Goal: Task Accomplishment & Management: Complete application form

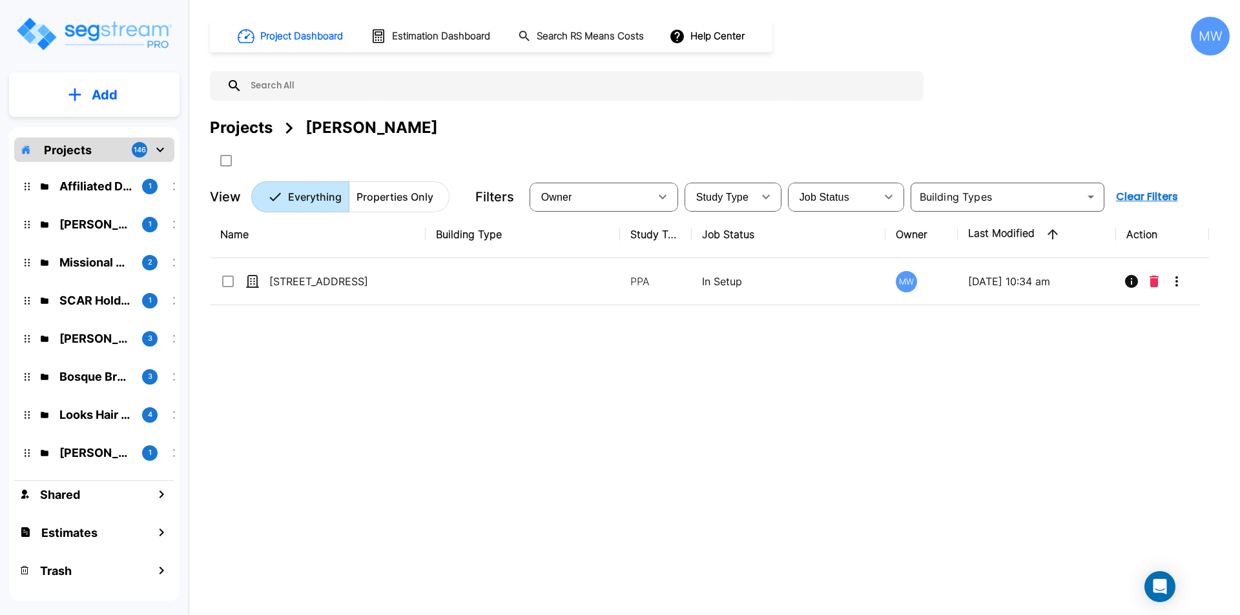
click at [1215, 25] on div "MW" at bounding box center [1209, 36] width 39 height 39
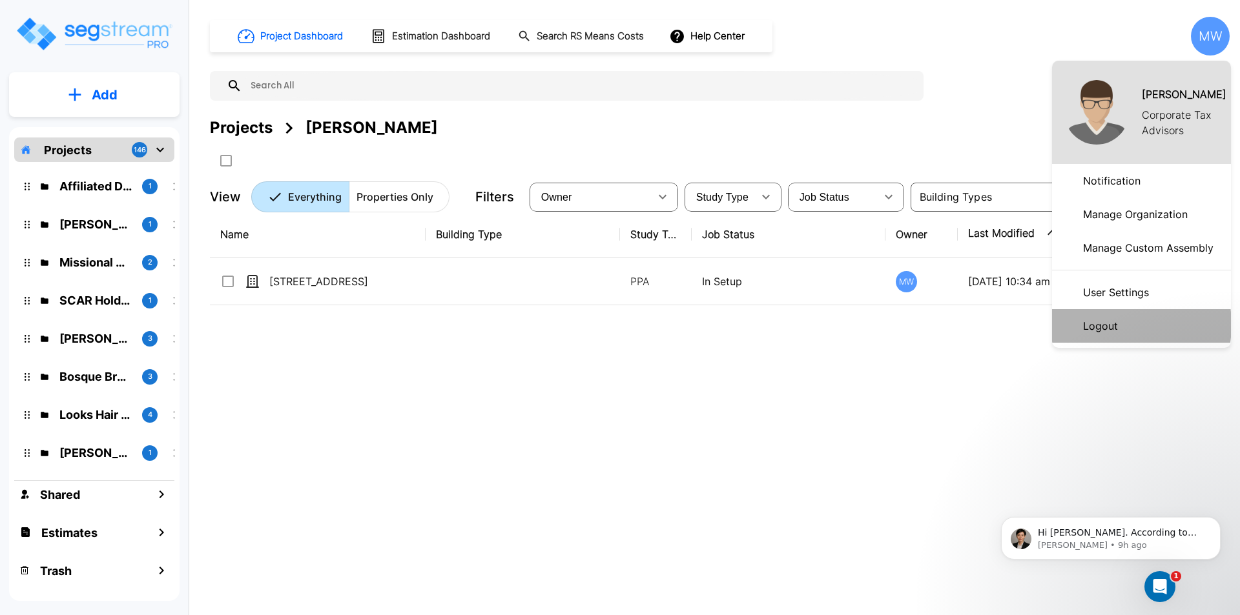
click at [1108, 325] on p "Logout" at bounding box center [1099, 326] width 45 height 26
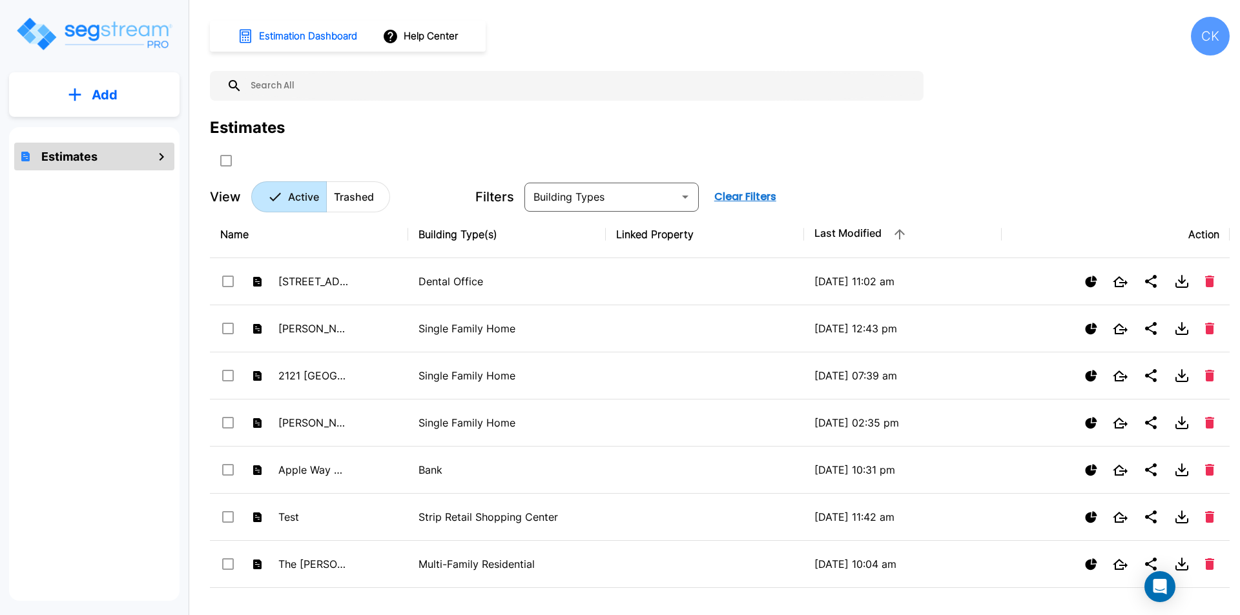
click at [1217, 41] on div "CK" at bounding box center [1209, 36] width 39 height 39
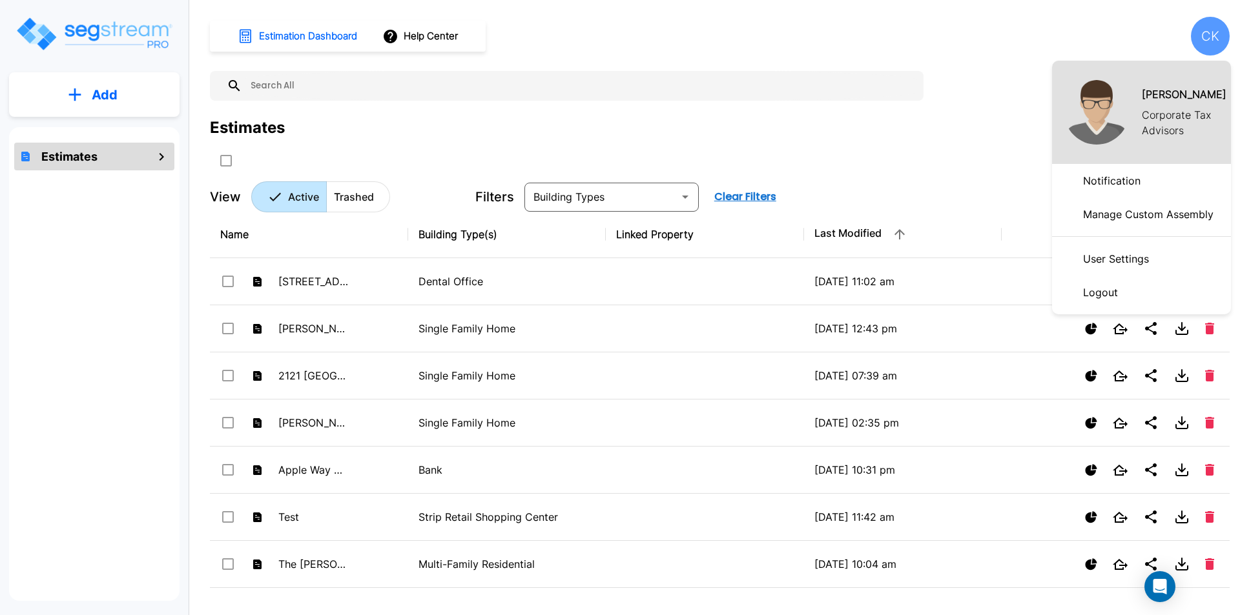
click at [1107, 294] on p "Logout" at bounding box center [1099, 293] width 45 height 26
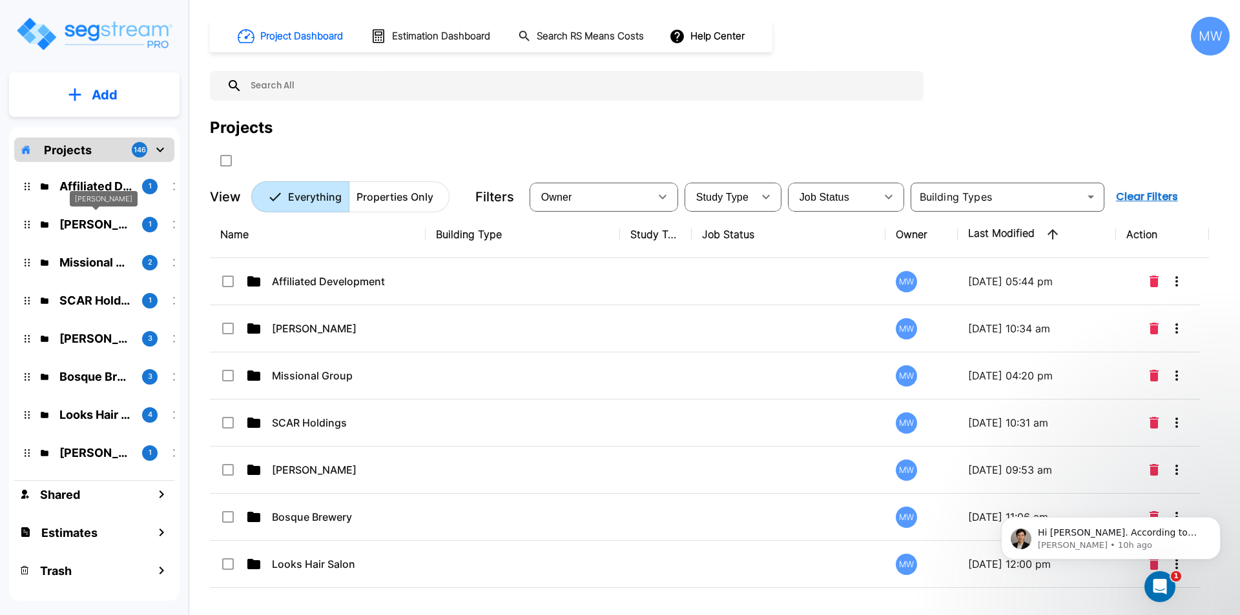
click at [92, 226] on p "Kyle O'Keefe" at bounding box center [95, 224] width 72 height 17
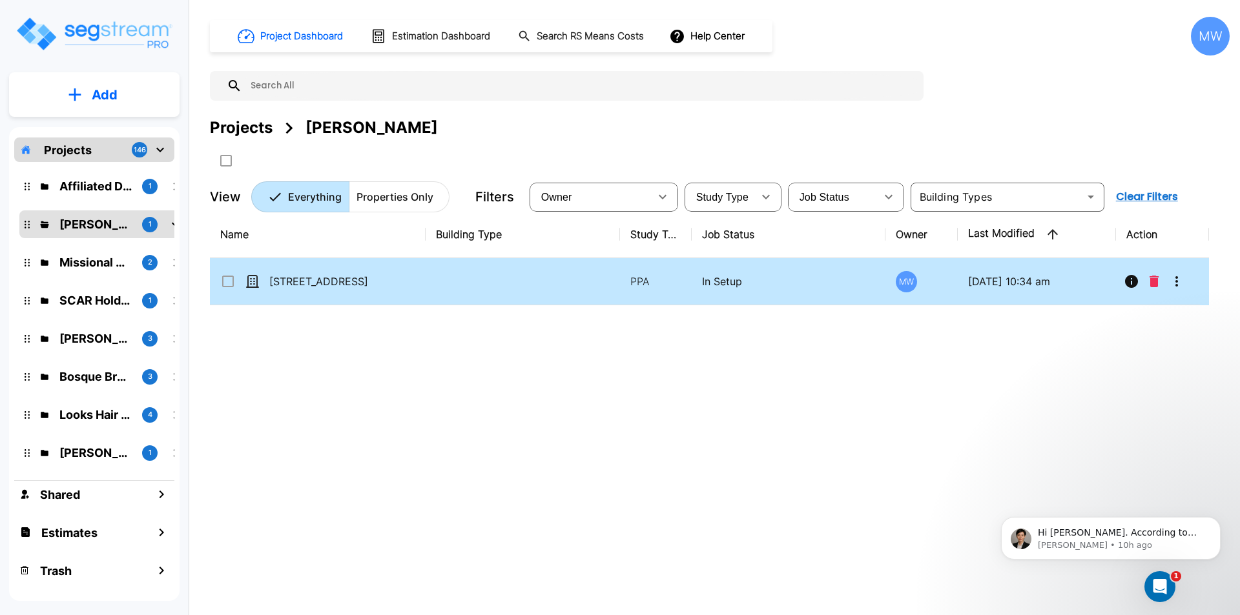
click at [320, 272] on td "[STREET_ADDRESS]" at bounding box center [318, 281] width 216 height 47
checkbox input "true"
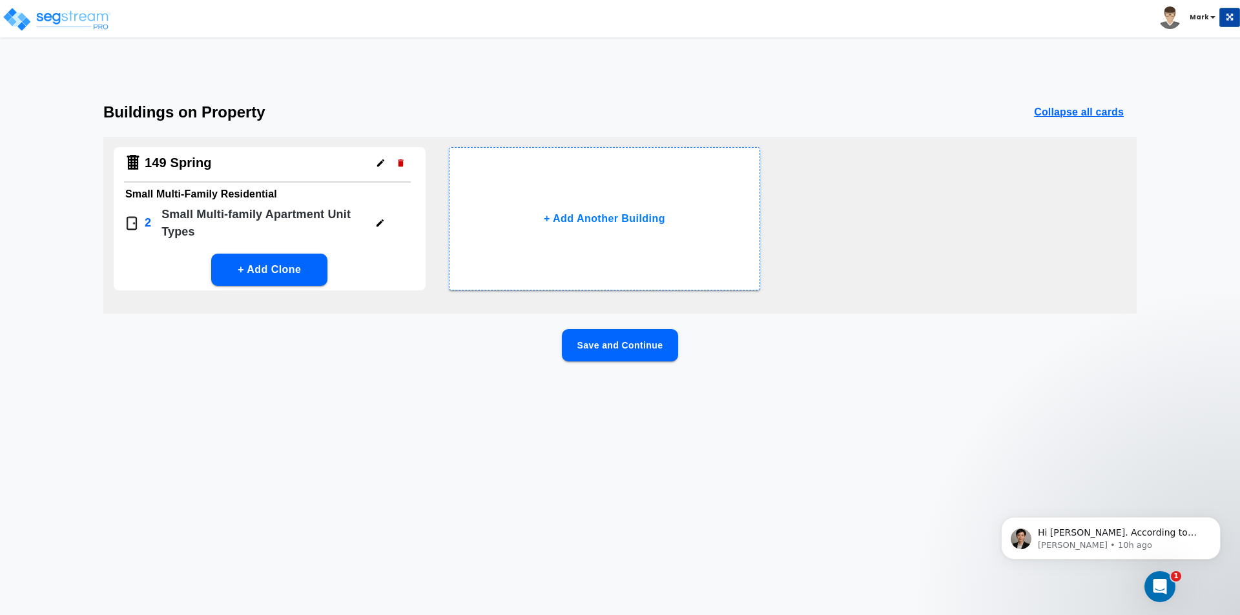
click at [629, 345] on button "Save and Continue" at bounding box center [620, 345] width 116 height 32
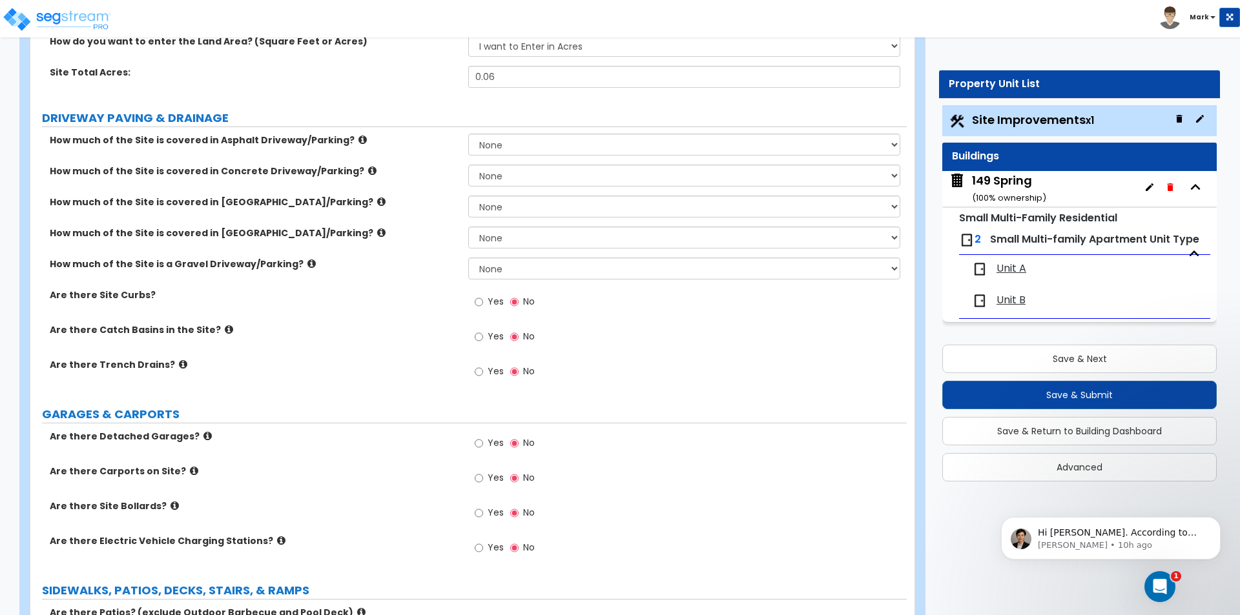
scroll to position [258, 0]
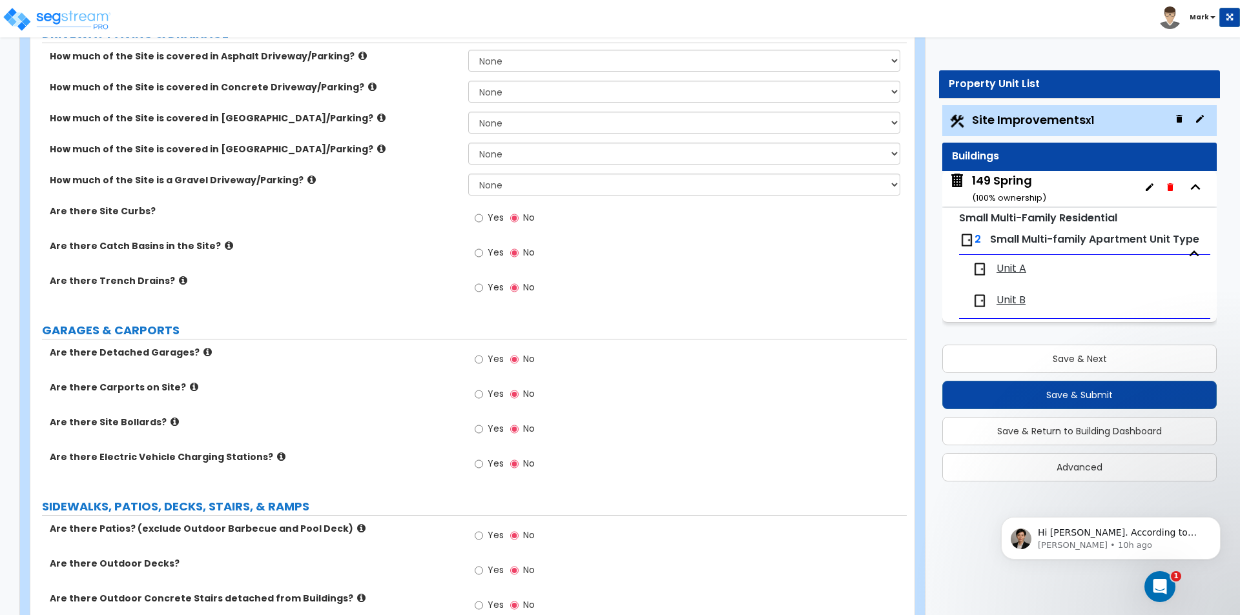
click at [1018, 271] on span "Unit A" at bounding box center [1011, 268] width 30 height 15
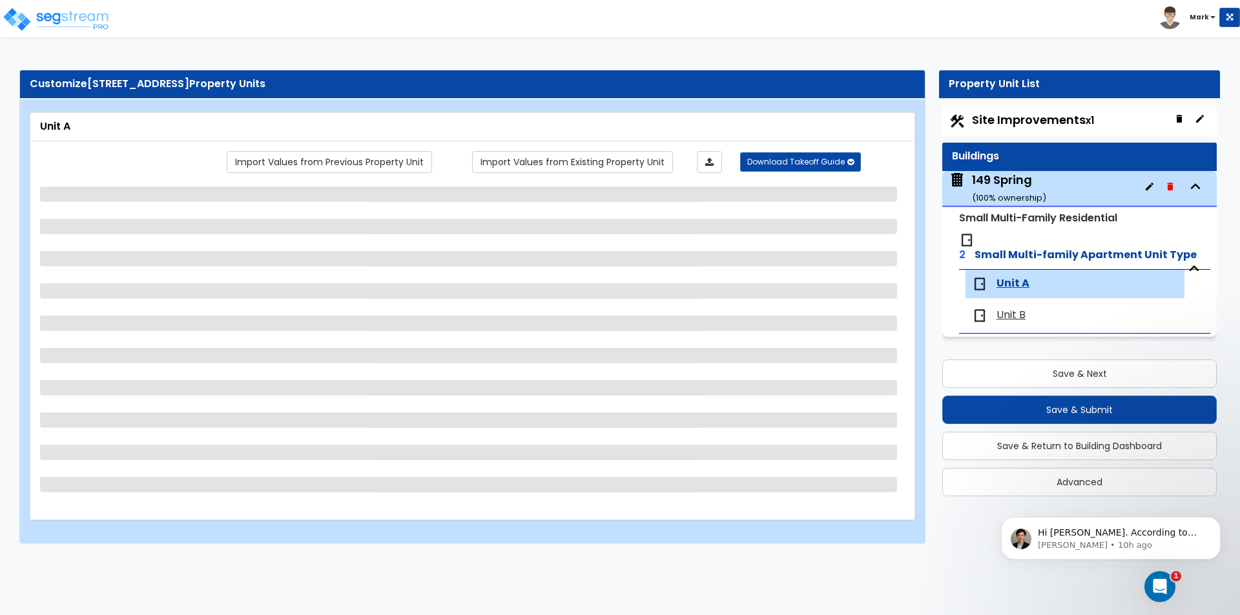
scroll to position [0, 0]
select select "1"
select select "2"
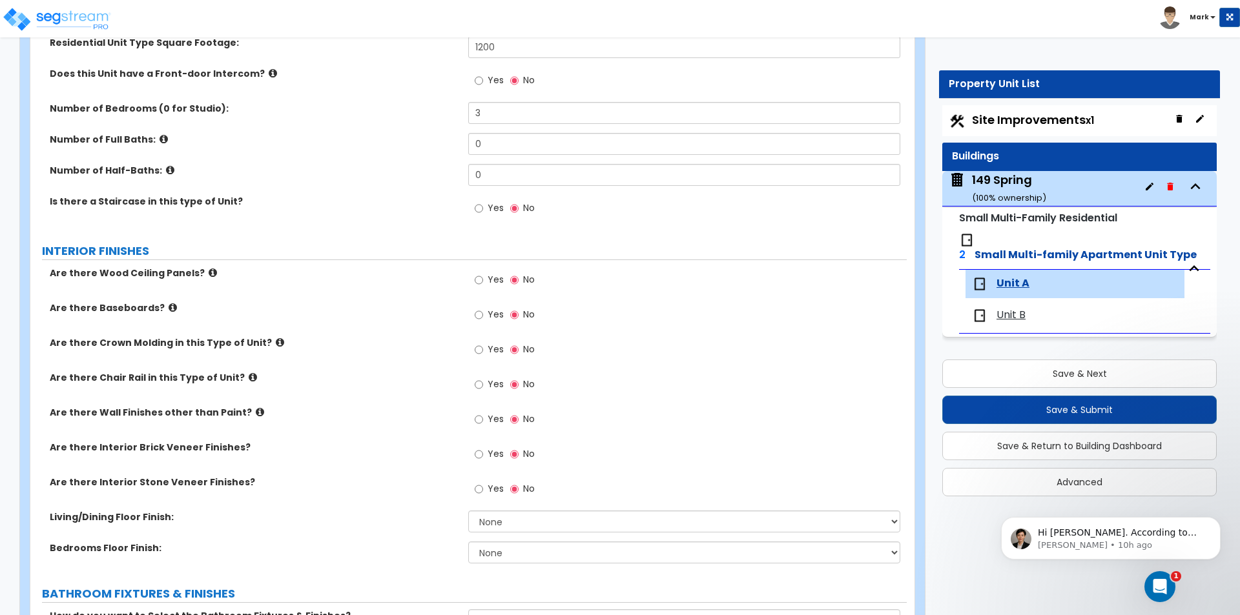
scroll to position [194, 0]
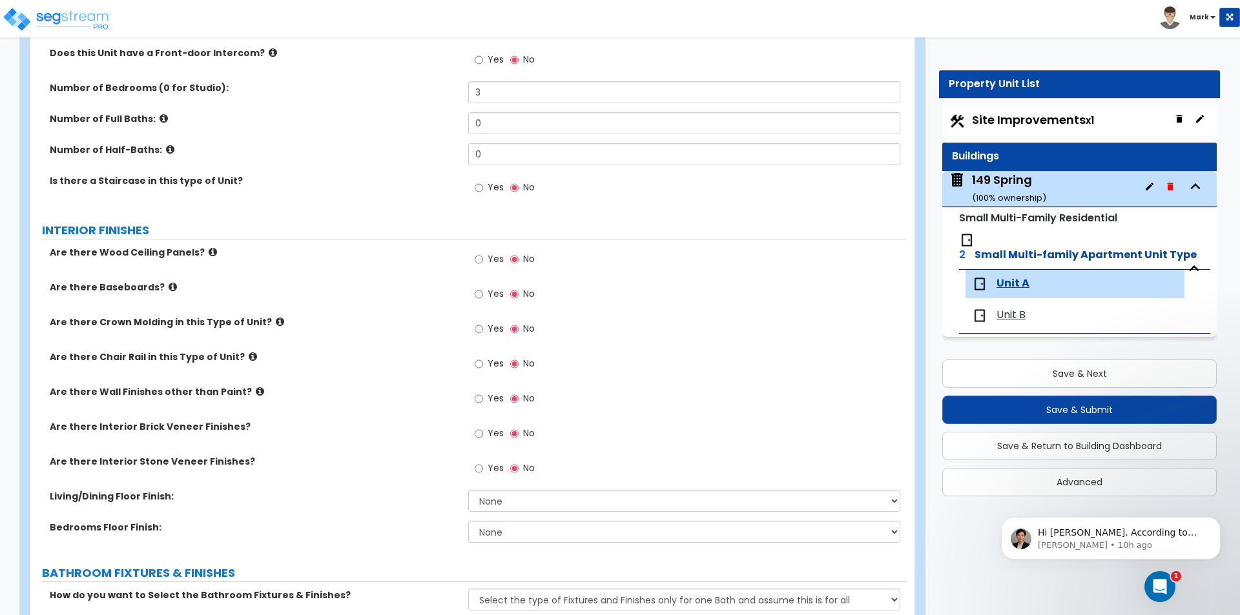
click at [1013, 308] on span "Unit B" at bounding box center [1010, 315] width 29 height 15
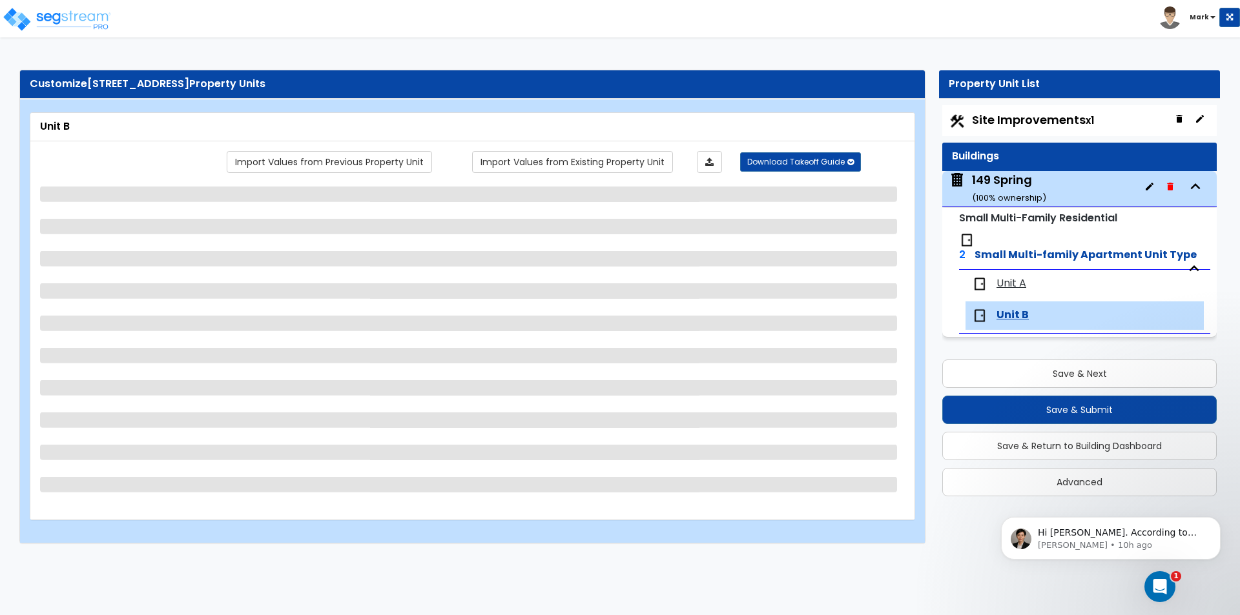
scroll to position [0, 0]
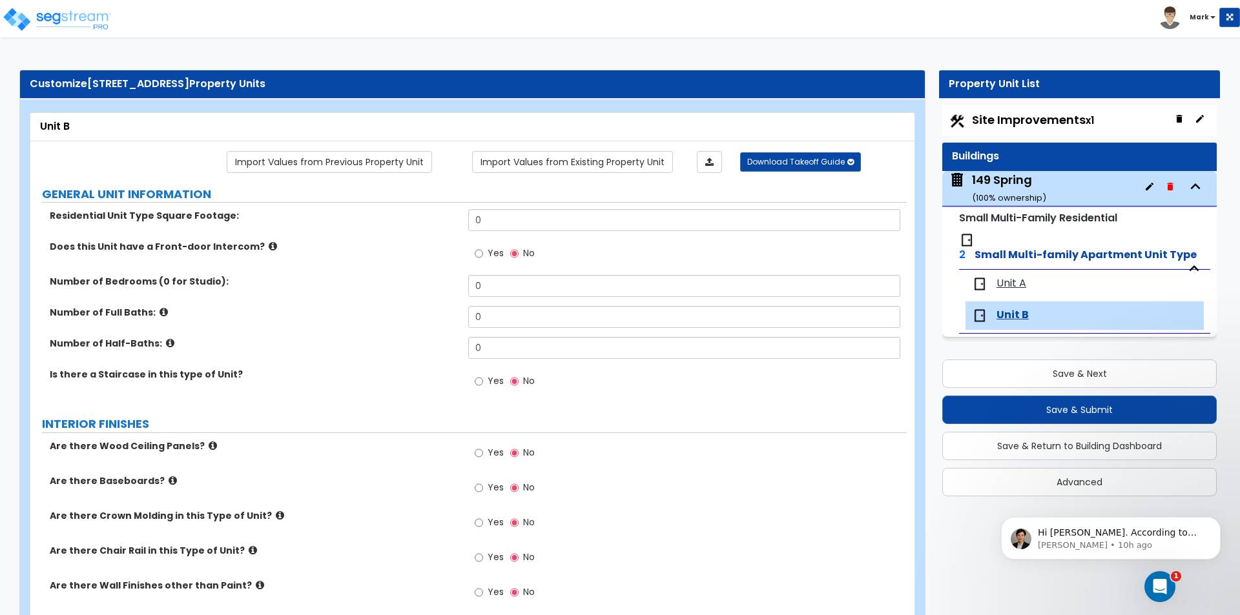
click at [1017, 276] on span "Unit A" at bounding box center [1011, 283] width 30 height 15
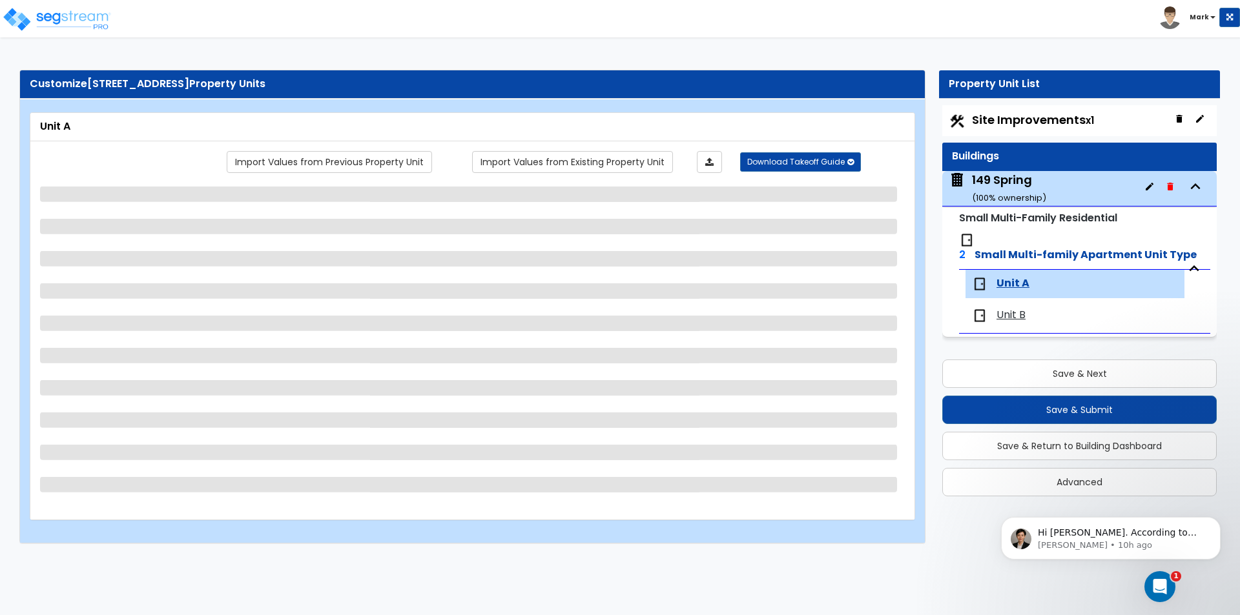
select select "1"
select select "2"
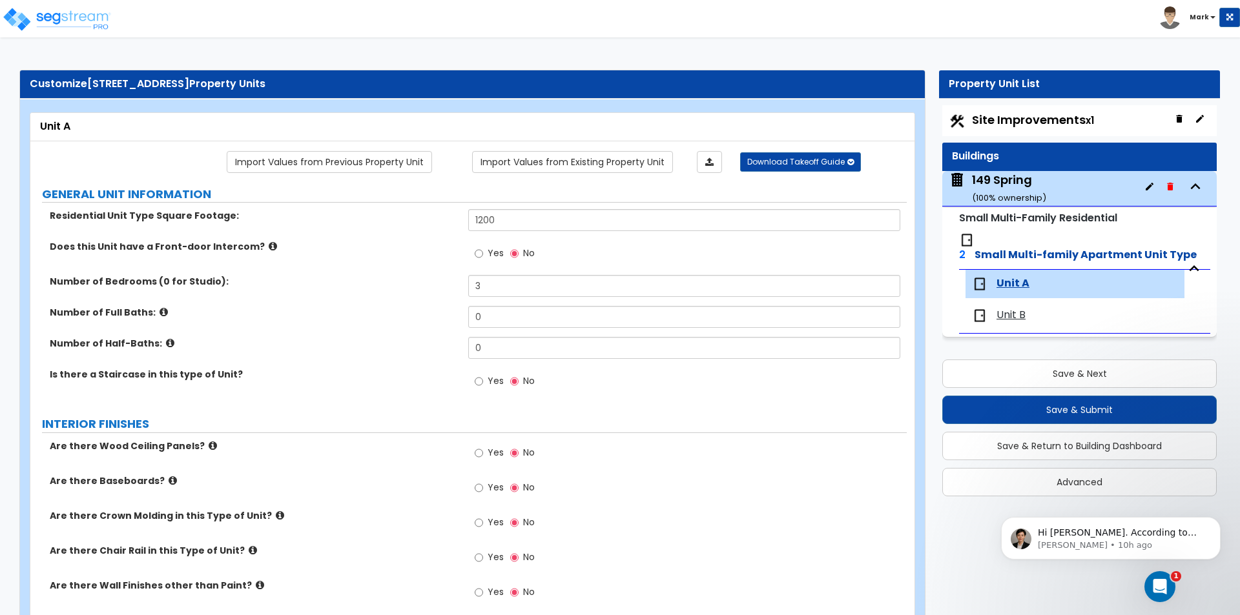
click at [1002, 308] on span "Unit B" at bounding box center [1010, 315] width 29 height 15
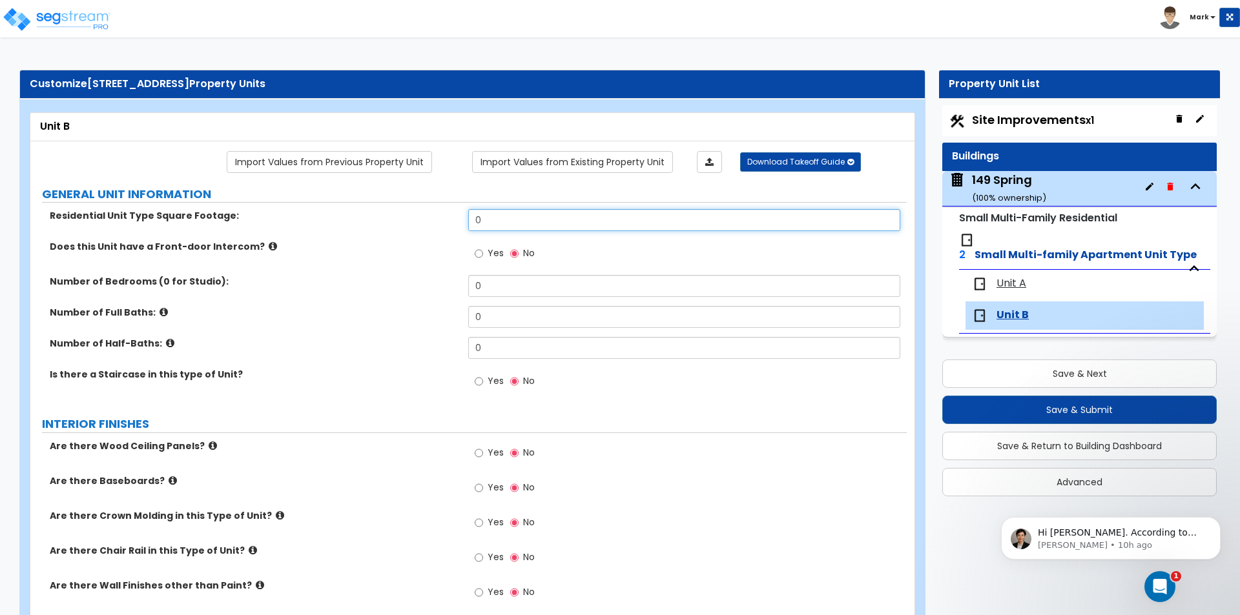
click at [502, 222] on input "0" at bounding box center [683, 220] width 431 height 22
type input "1,200"
click at [406, 271] on div "Does this Unit have a Front-door Intercom? Yes No" at bounding box center [468, 257] width 876 height 35
click at [1016, 179] on div "149 Spring ( 100 % ownership)" at bounding box center [1009, 188] width 74 height 33
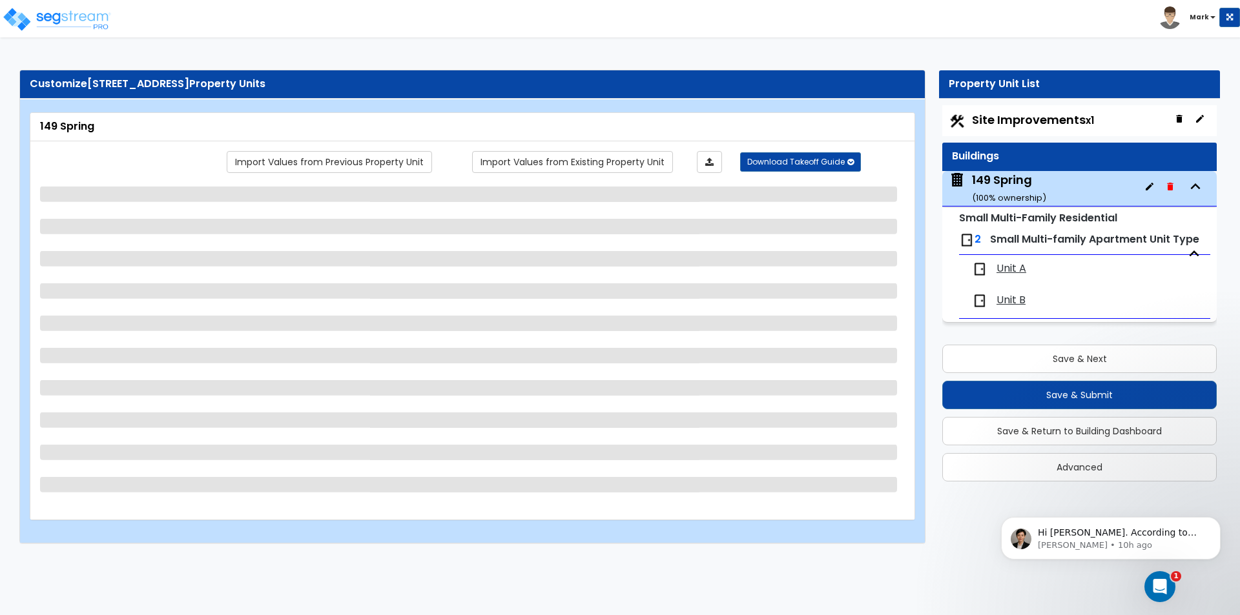
select select "7"
select select "2"
select select "1"
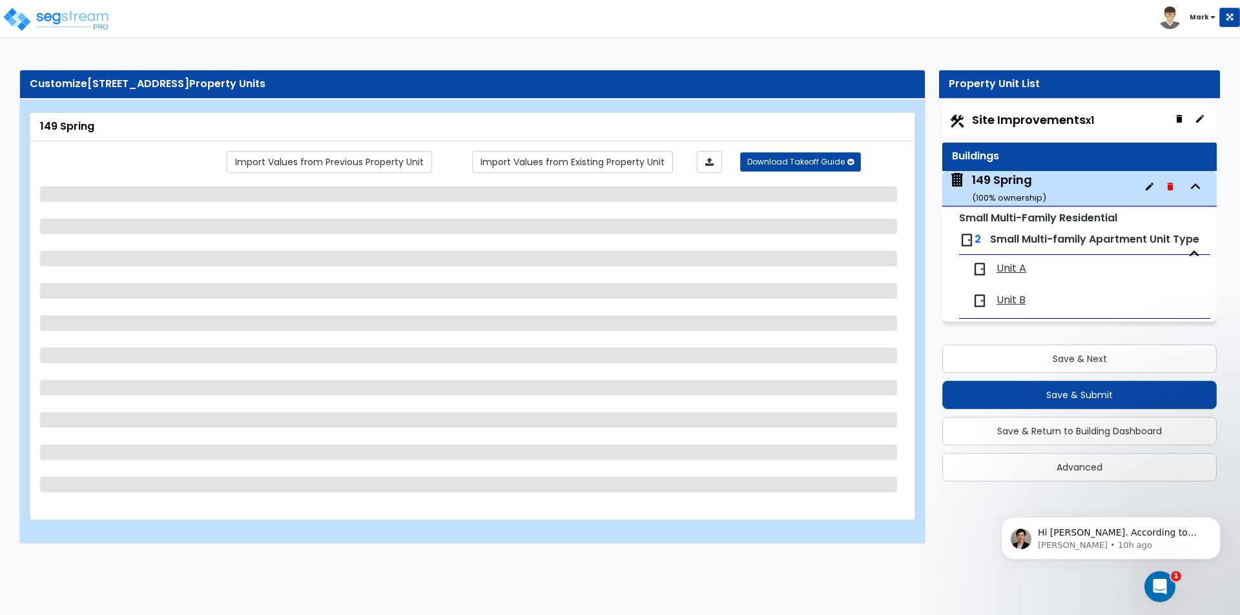
select select "4"
select select "1"
select select "5"
select select "3"
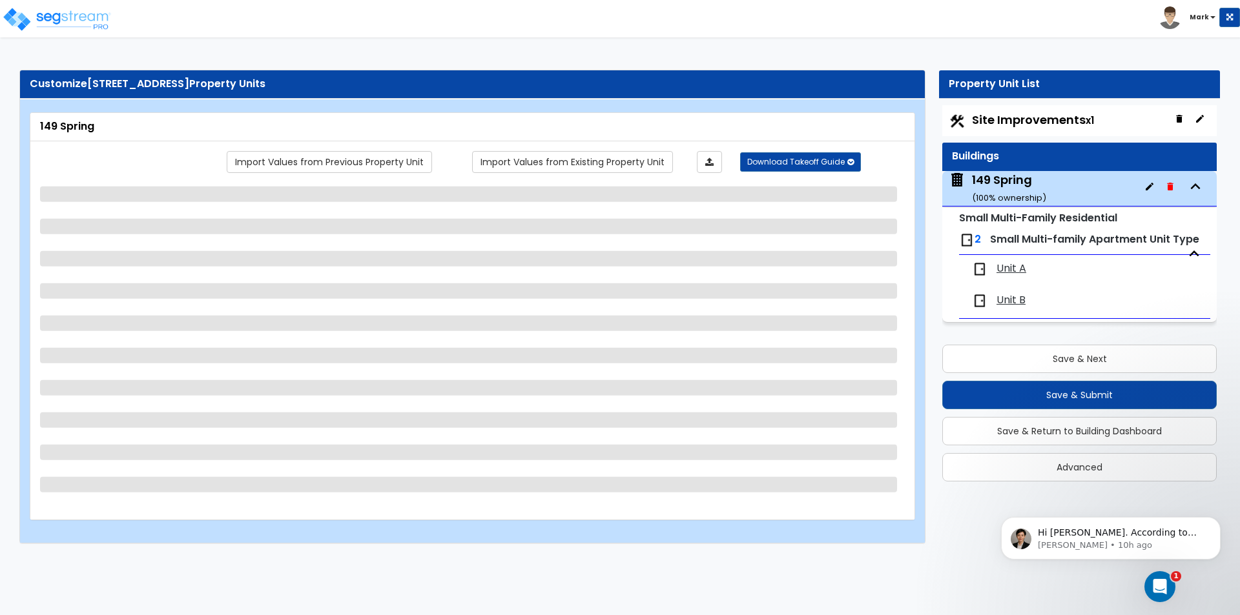
select select "7"
select select "1"
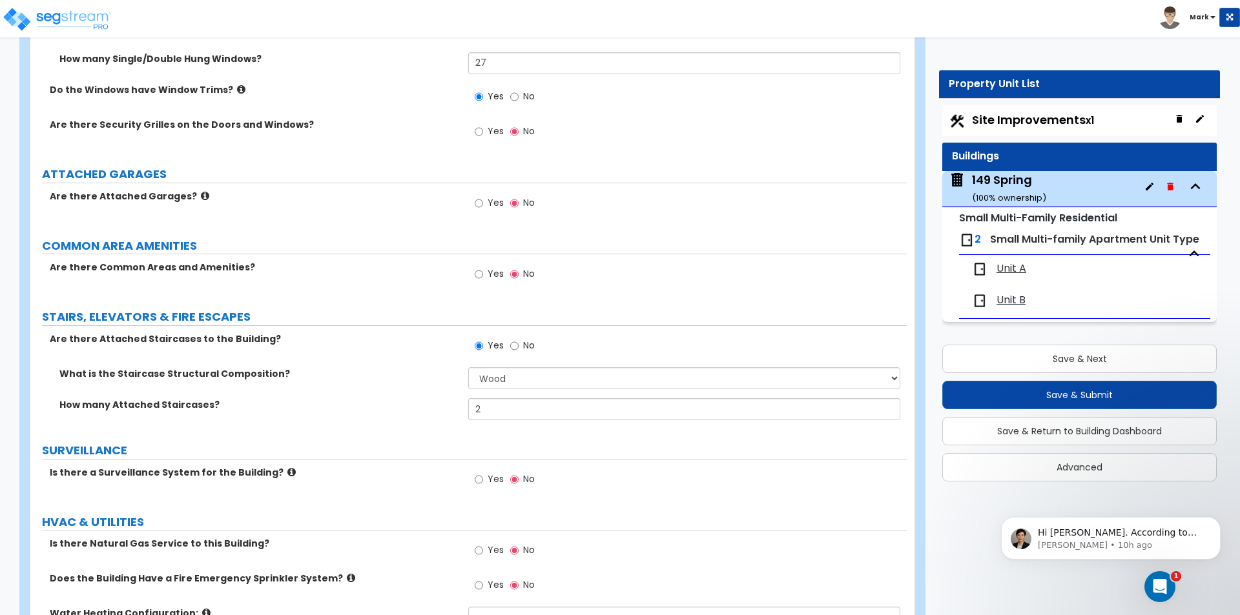
scroll to position [1654, 0]
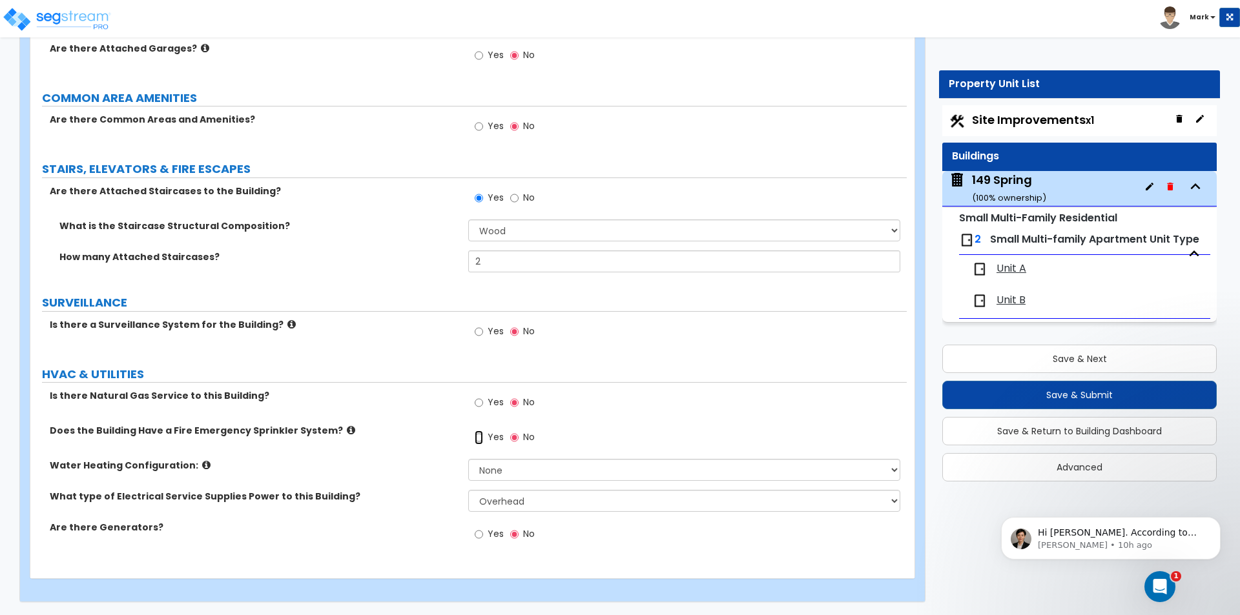
click at [478, 433] on input "Yes" at bounding box center [478, 438] width 8 height 14
radio input "true"
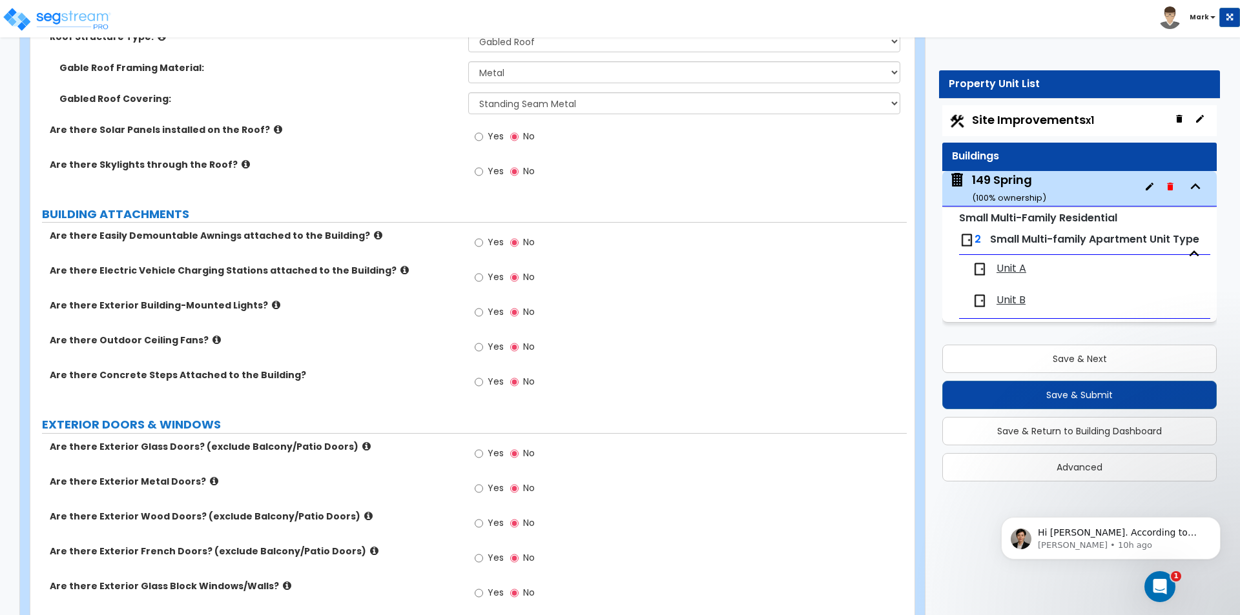
scroll to position [750, 0]
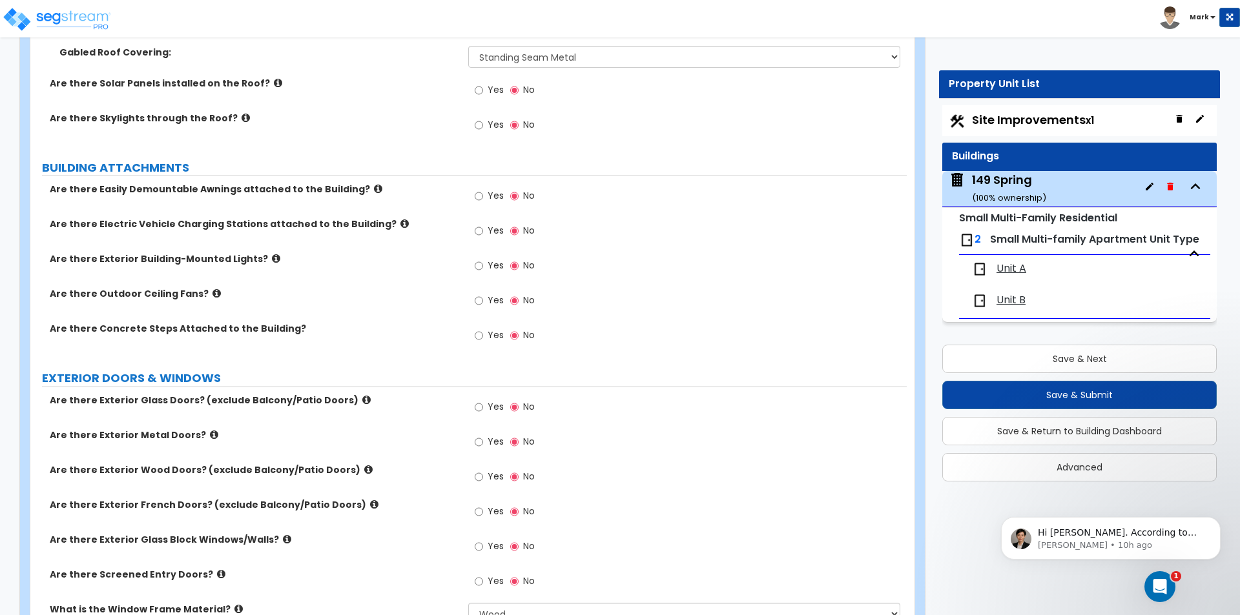
click at [487, 265] on span "Yes" at bounding box center [495, 265] width 16 height 13
click at [483, 265] on input "Yes" at bounding box center [478, 266] width 8 height 14
radio input "true"
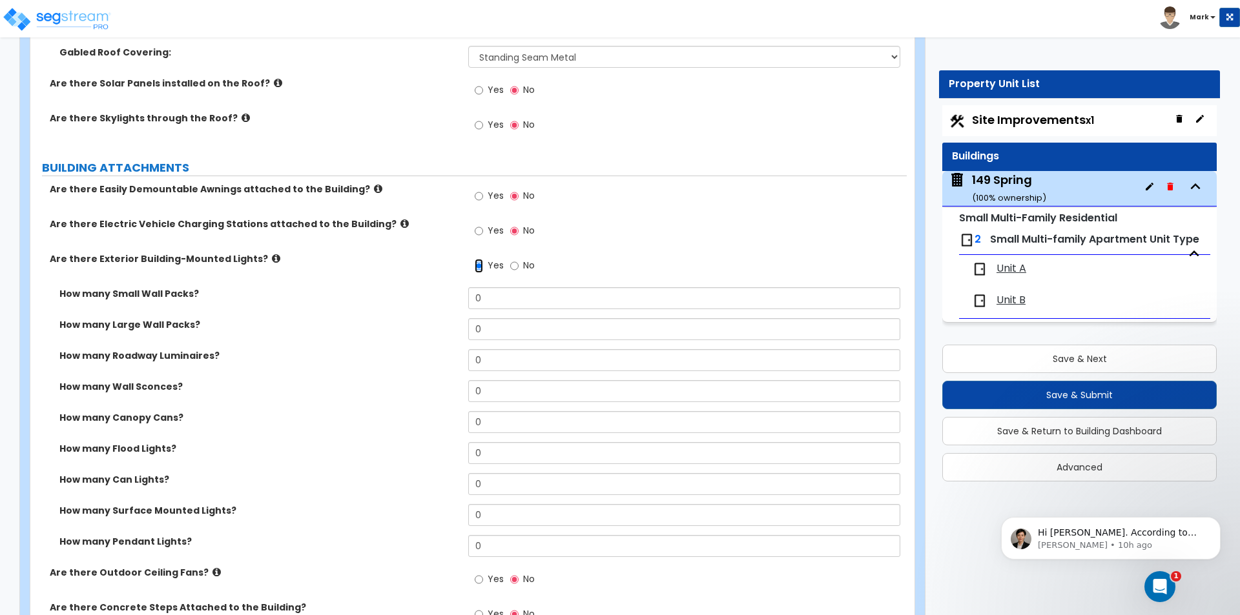
scroll to position [815, 0]
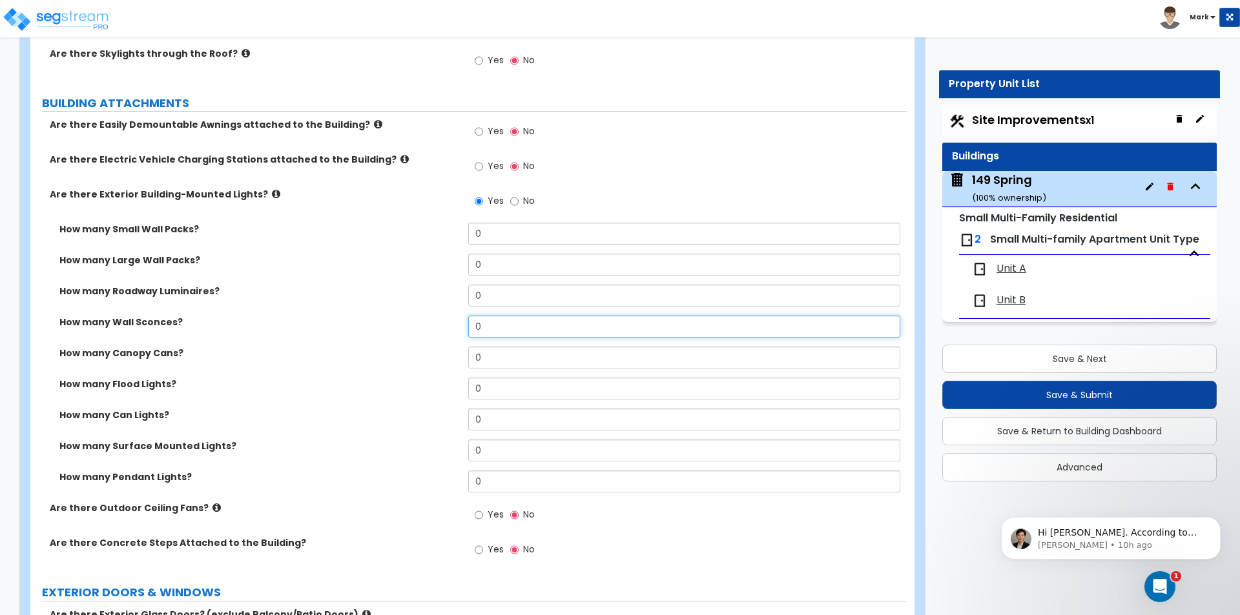
click at [513, 325] on input "0" at bounding box center [683, 327] width 431 height 22
type input "4"
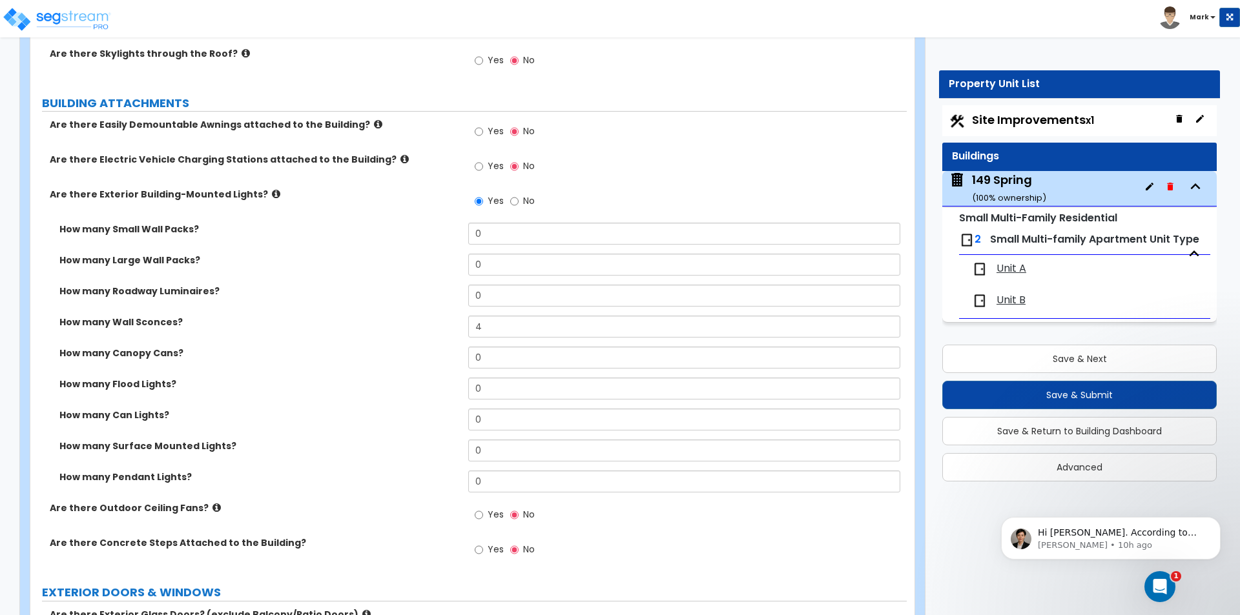
click at [410, 391] on label "How many Flood Lights?" at bounding box center [258, 384] width 399 height 13
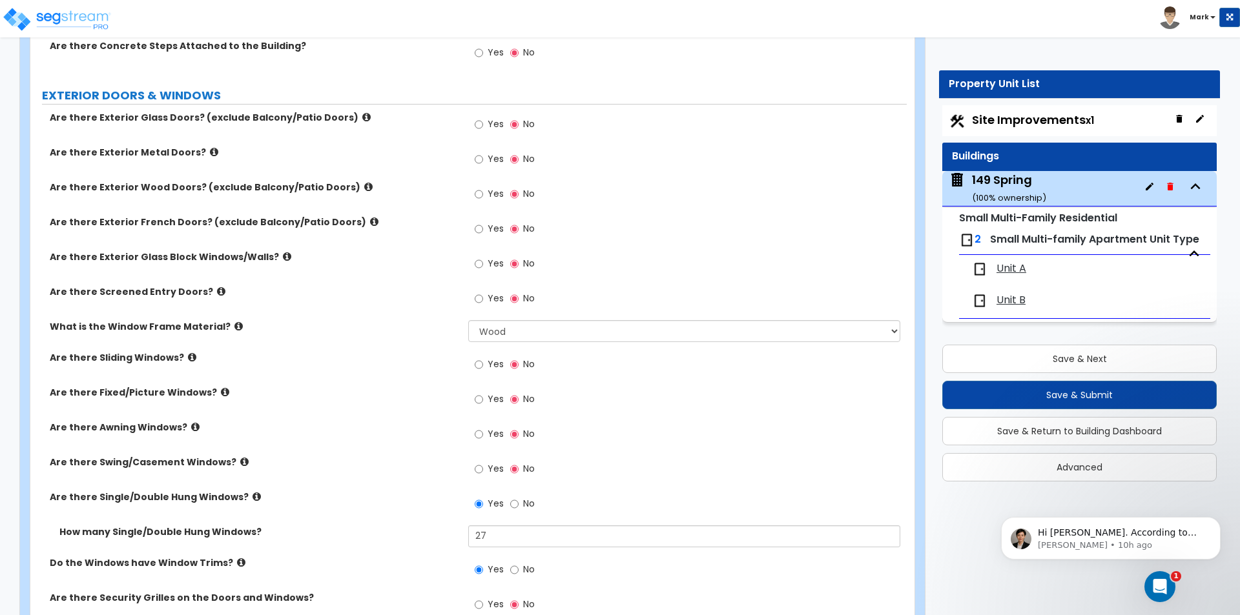
scroll to position [1331, 0]
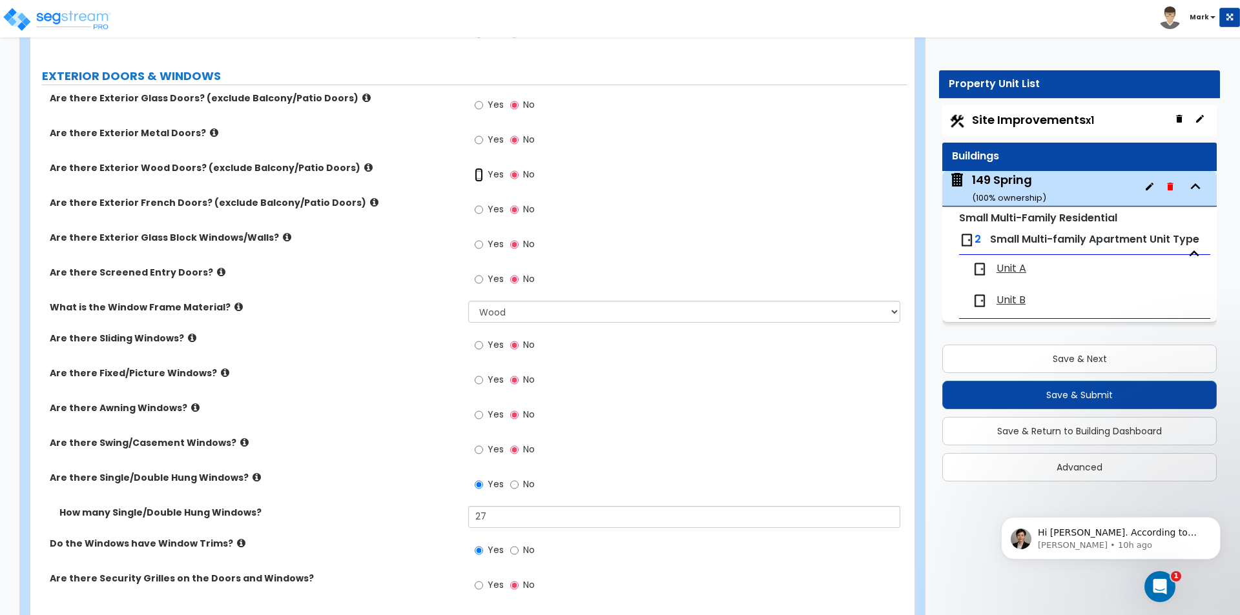
click at [482, 176] on input "Yes" at bounding box center [478, 175] width 8 height 14
radio input "true"
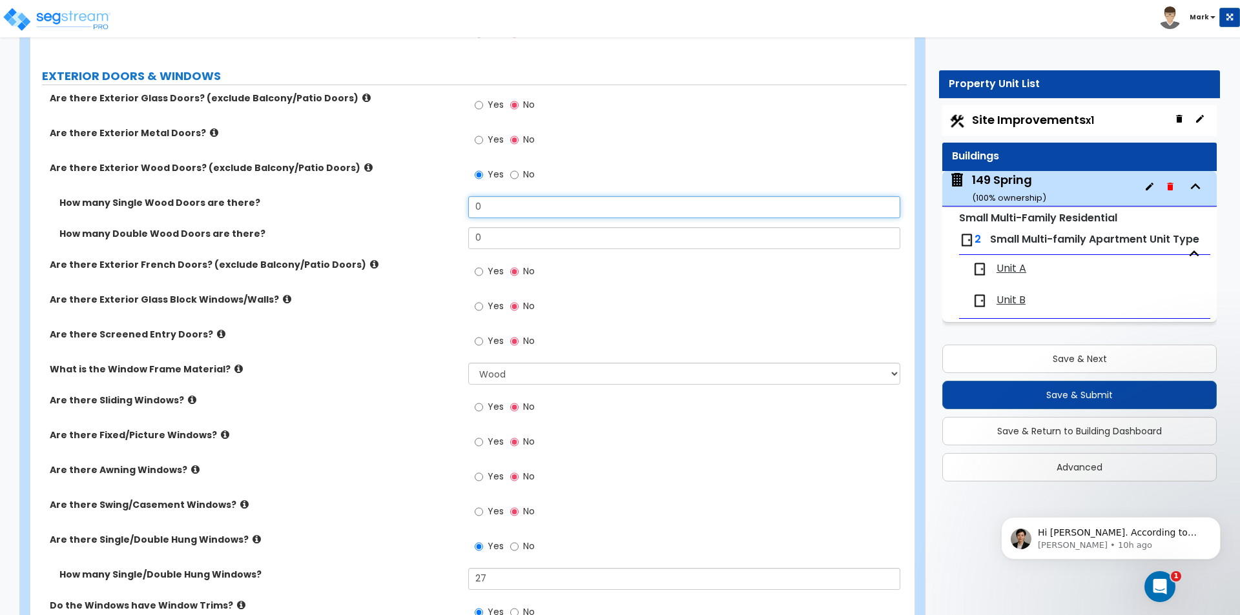
click at [495, 206] on input "0" at bounding box center [683, 207] width 431 height 22
type input "5"
click at [389, 304] on label "Are there Exterior Glass Block Windows/Walls?" at bounding box center [254, 299] width 409 height 13
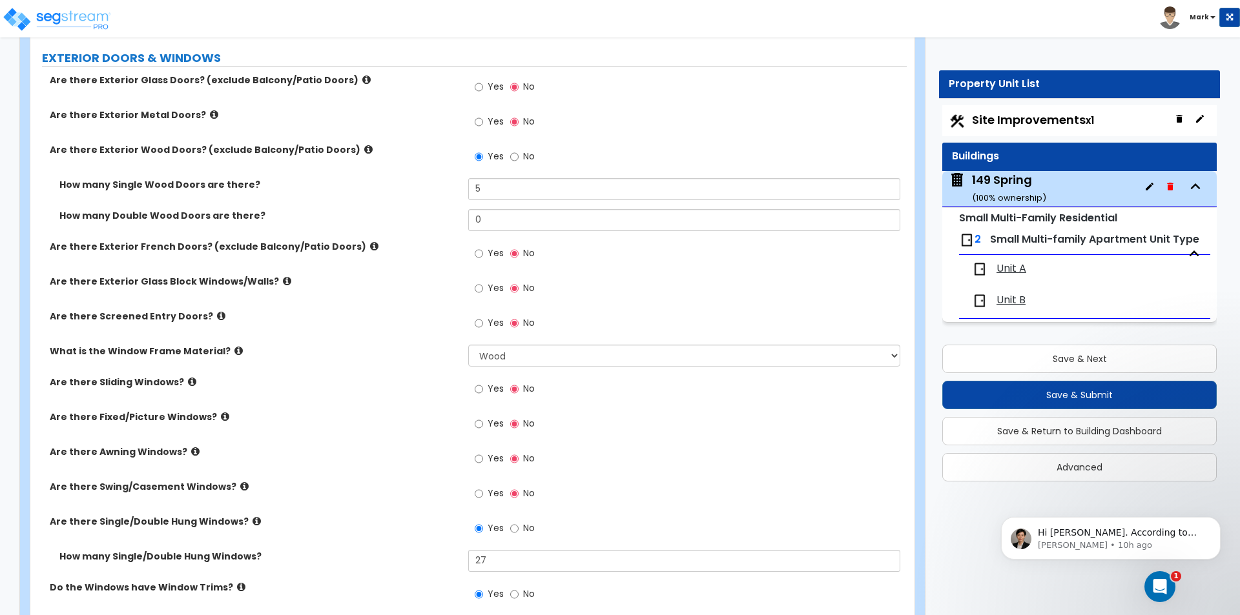
scroll to position [1414, 0]
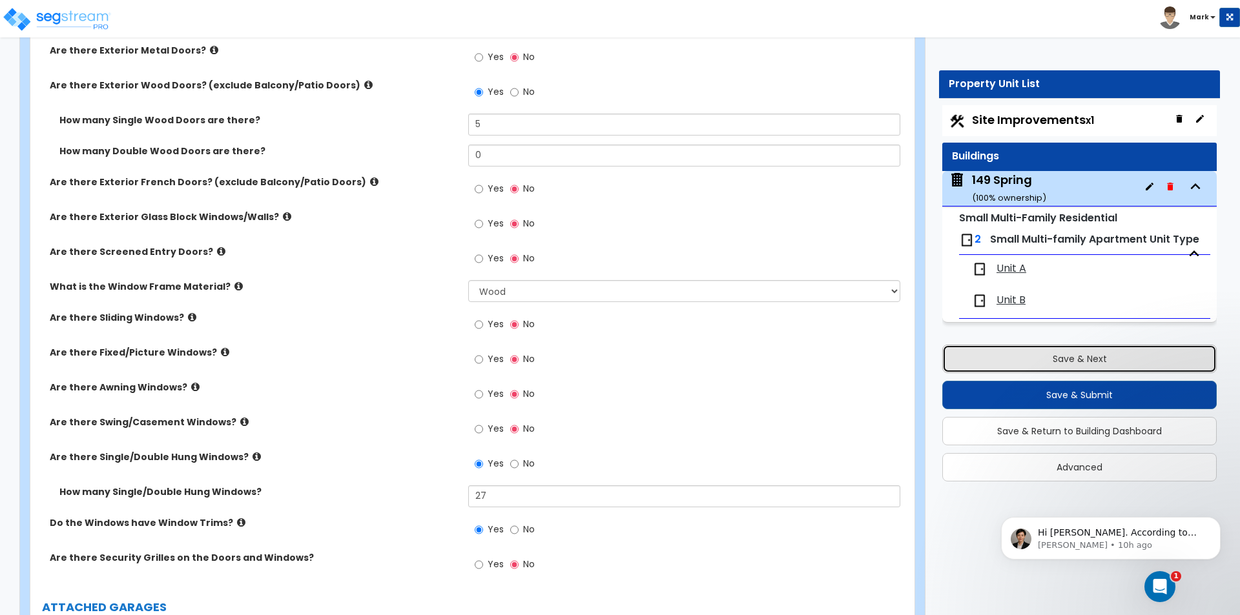
click at [1032, 354] on button "Save & Next" at bounding box center [1079, 359] width 274 height 28
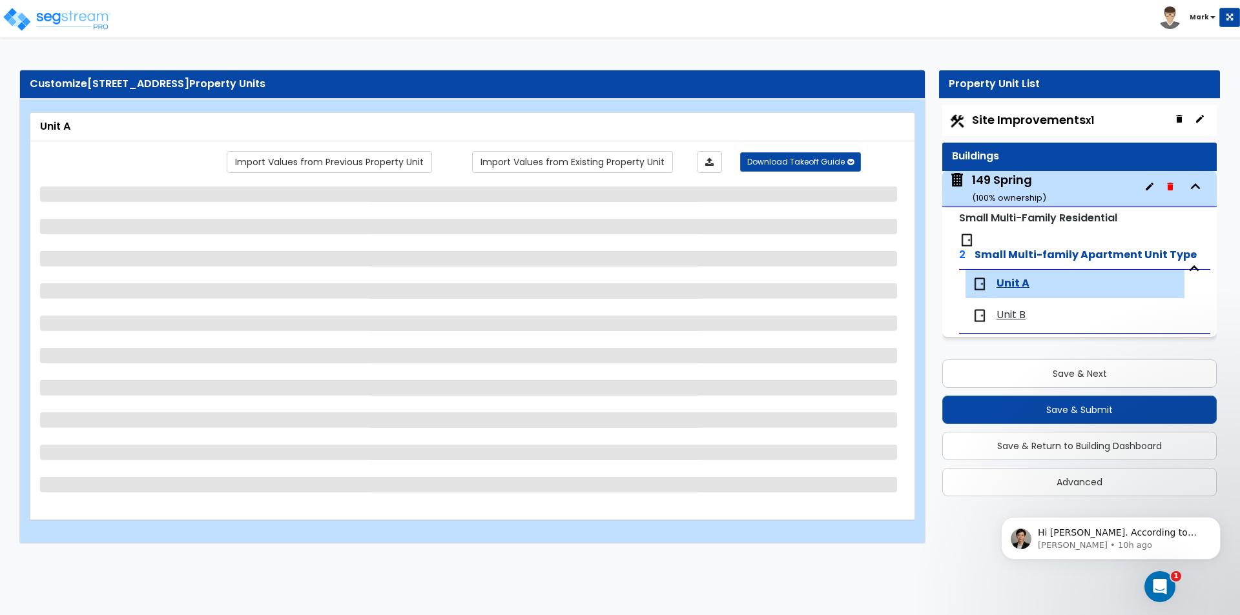
select select "1"
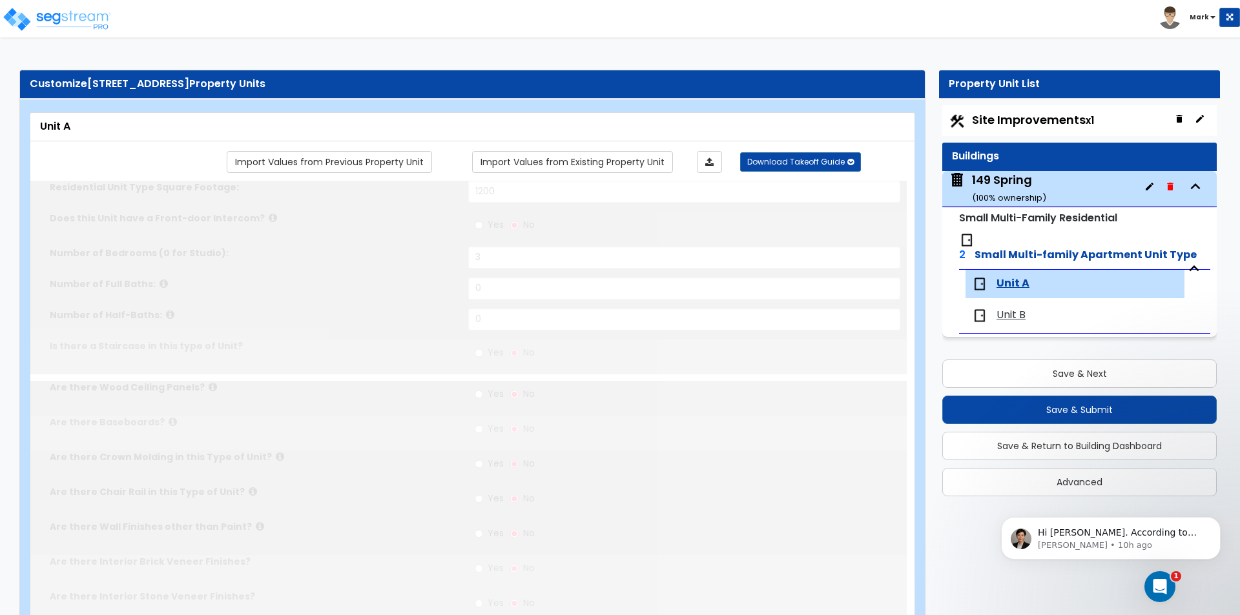
radio input "true"
type input "5"
select select "2"
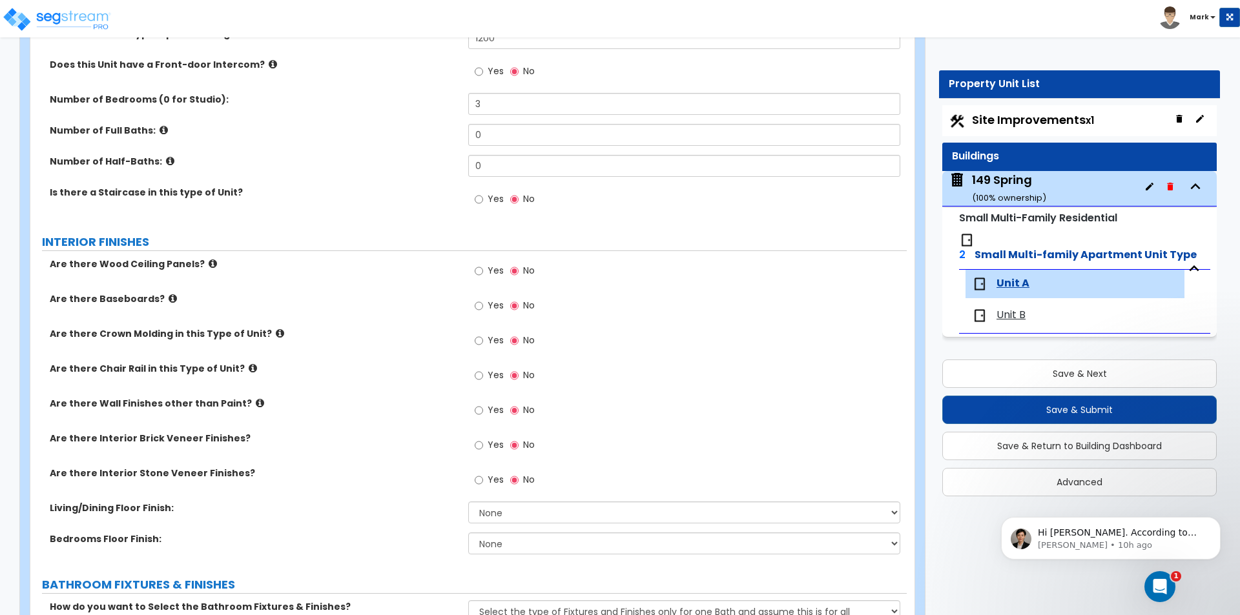
scroll to position [194, 0]
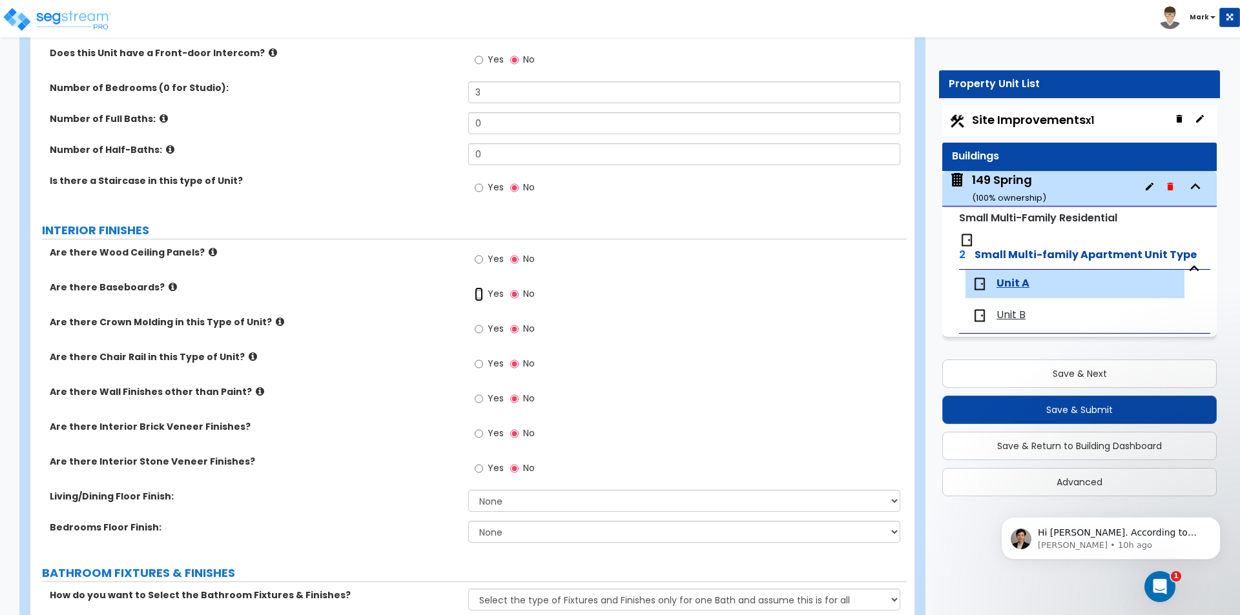
click at [483, 293] on input "Yes" at bounding box center [478, 294] width 8 height 14
radio input "true"
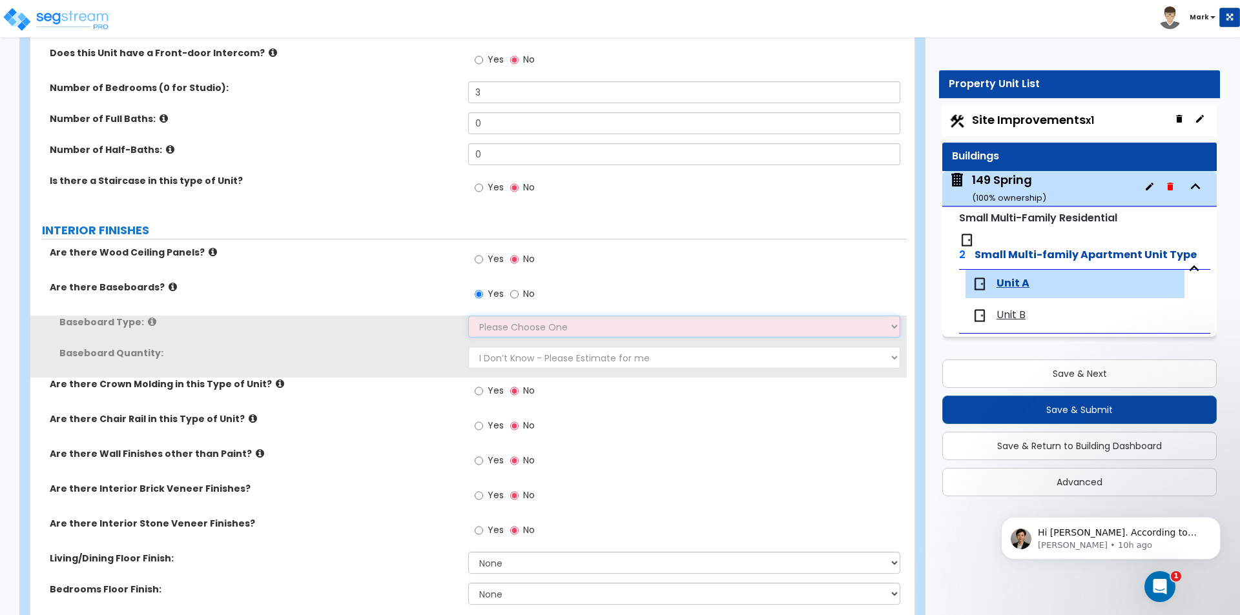
click at [495, 323] on select "Please Choose One Wood Vinyl Carpet Tile" at bounding box center [683, 327] width 431 height 22
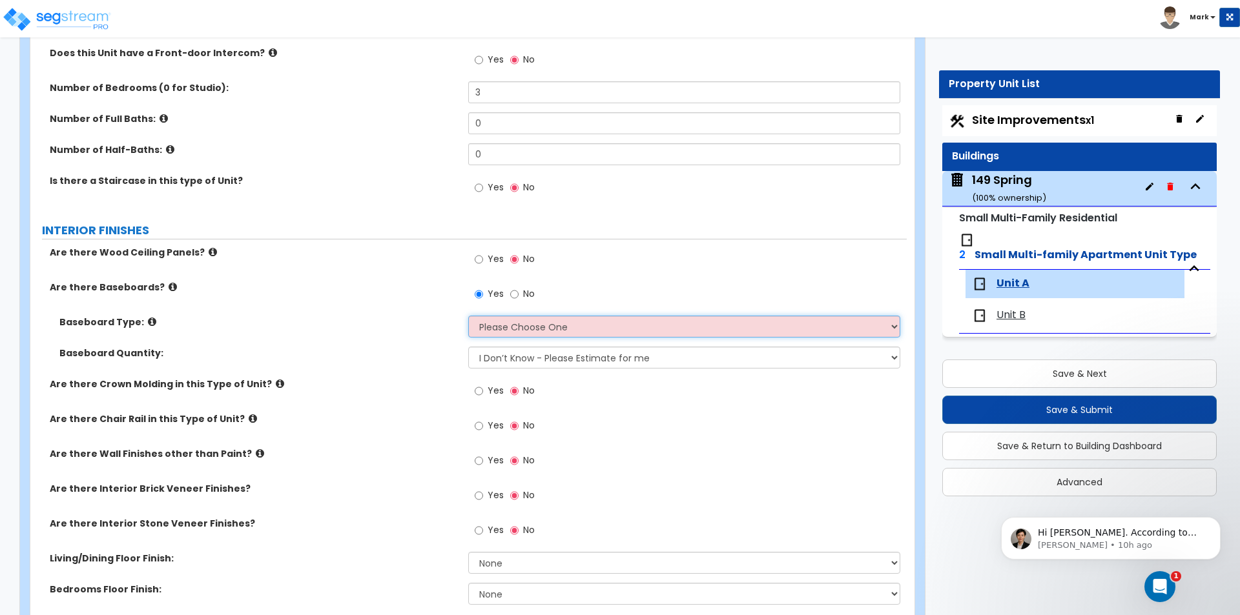
select select "1"
click at [468, 316] on select "Please Choose One Wood Vinyl Carpet Tile" at bounding box center [683, 327] width 431 height 22
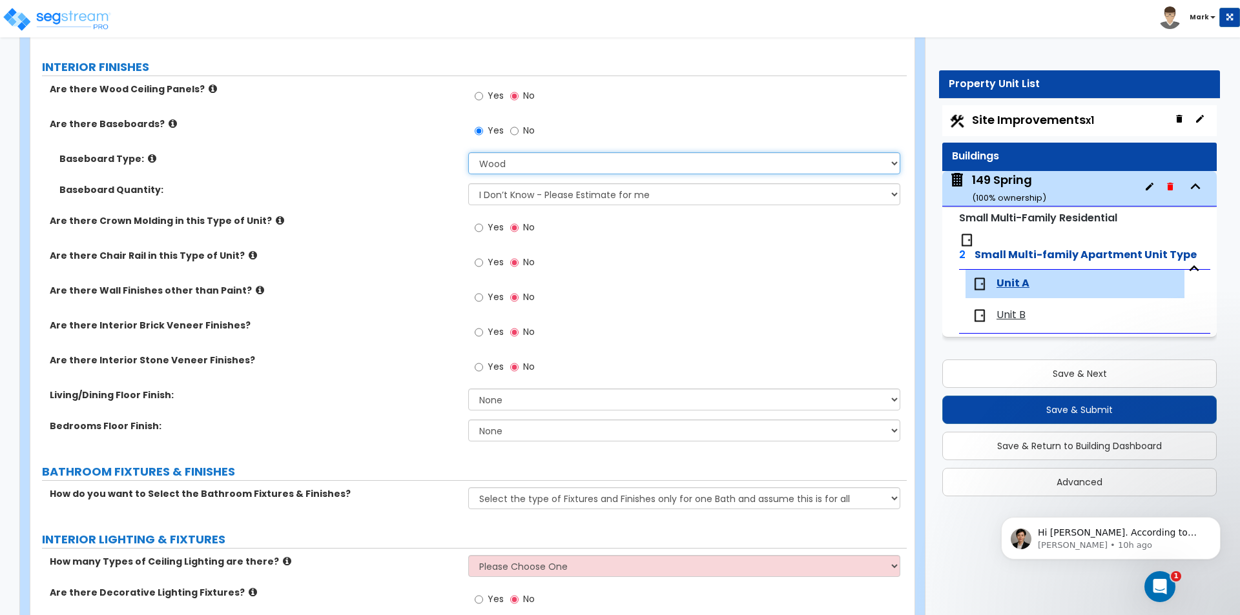
scroll to position [387, 0]
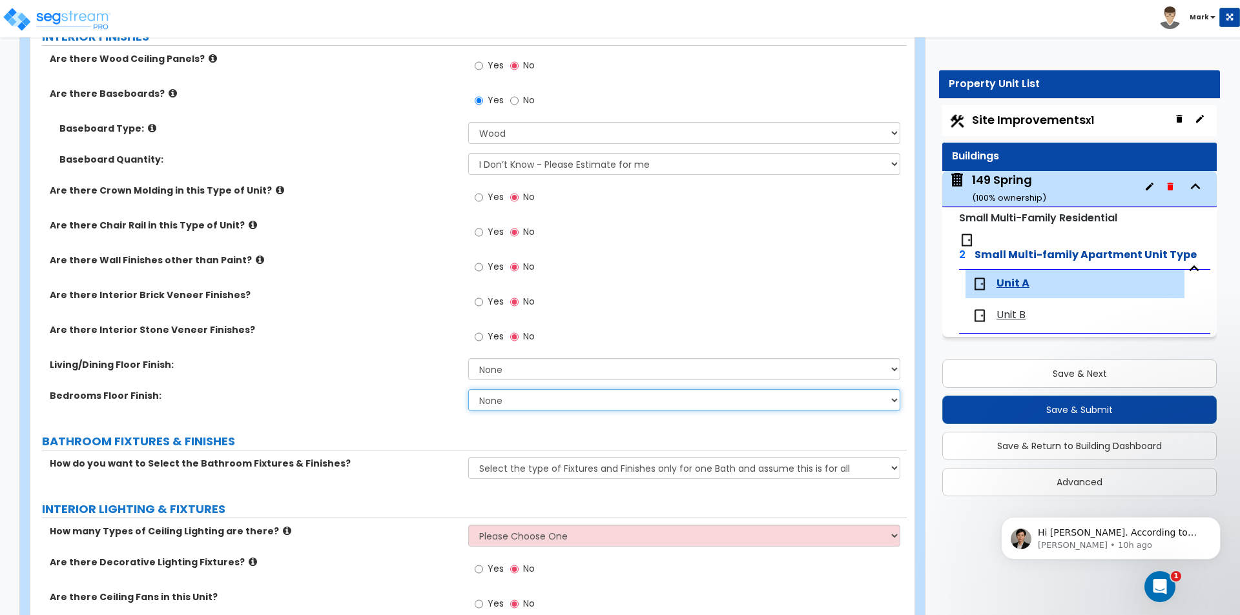
click at [482, 398] on select "None Tile Flooring Hardwood Flooring Resilient Laminate Flooring VCT Flooring S…" at bounding box center [683, 400] width 431 height 22
select select "2"
click at [468, 389] on select "None Tile Flooring Hardwood Flooring Resilient Laminate Flooring VCT Flooring S…" at bounding box center [683, 400] width 431 height 22
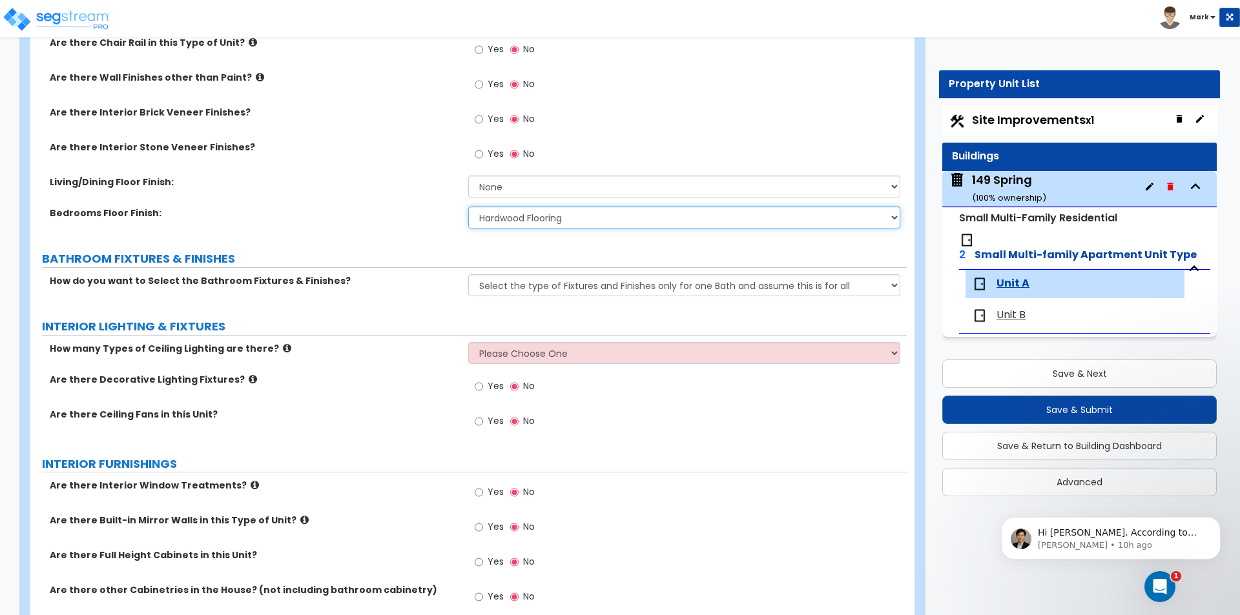
scroll to position [581, 0]
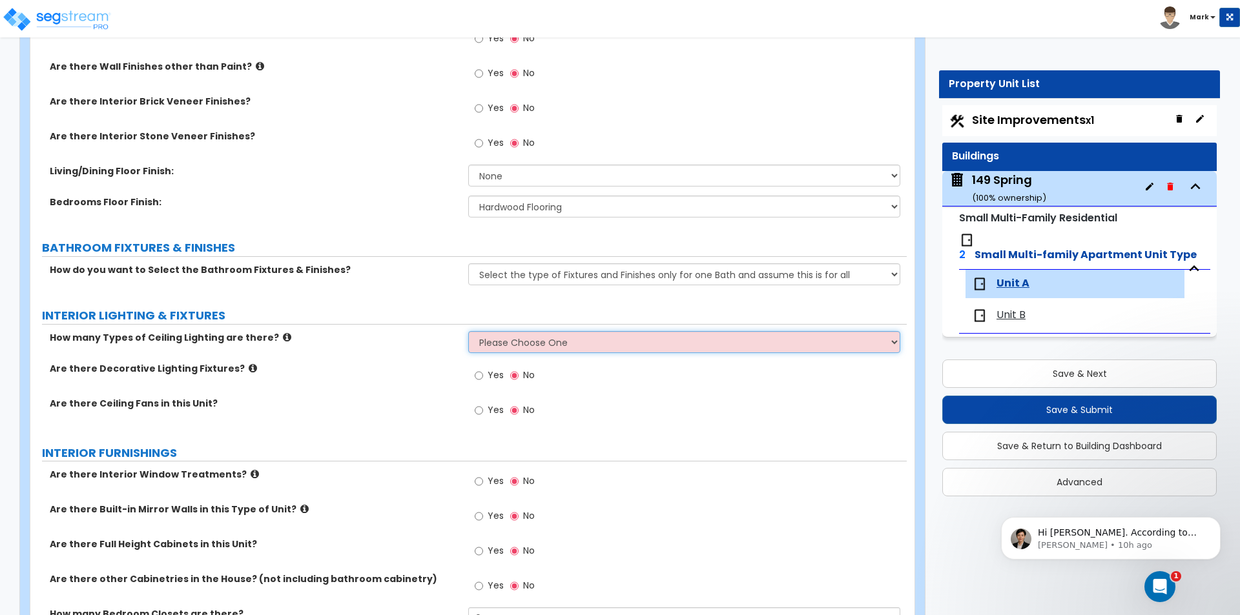
click at [473, 339] on select "Please Choose One 1 2 3" at bounding box center [683, 342] width 431 height 22
select select "1"
click at [468, 331] on select "Please Choose One 1 2 3" at bounding box center [683, 342] width 431 height 22
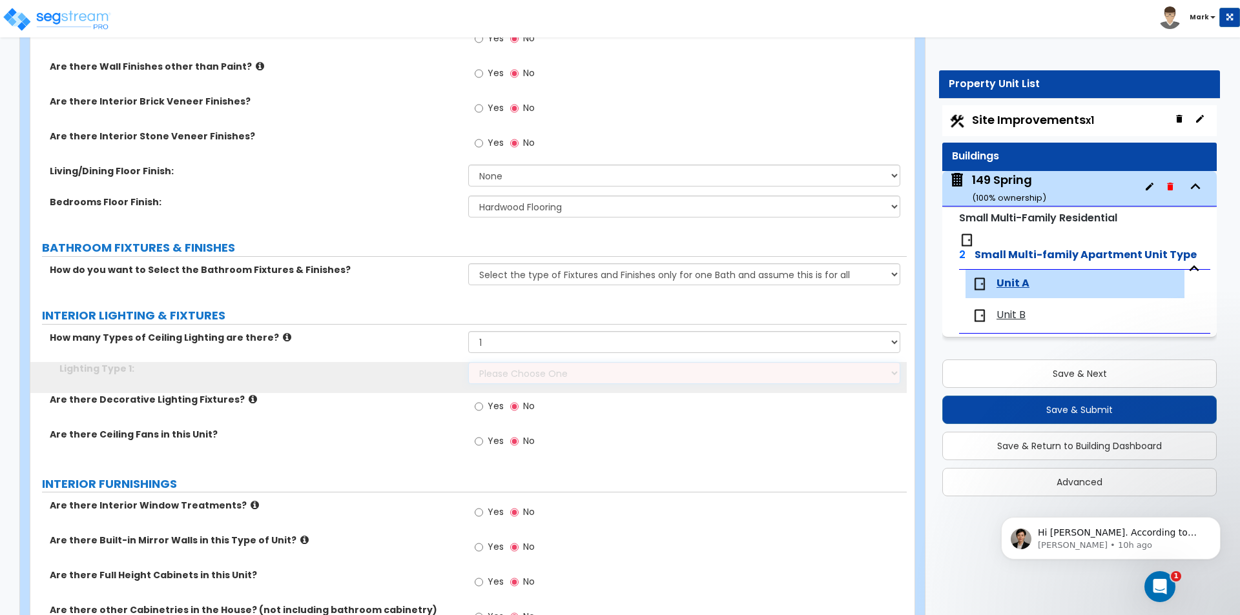
click at [489, 374] on select "Please Choose One LED Surface-Mounted LED Recessed Fluorescent Surface-Mounted …" at bounding box center [683, 373] width 431 height 22
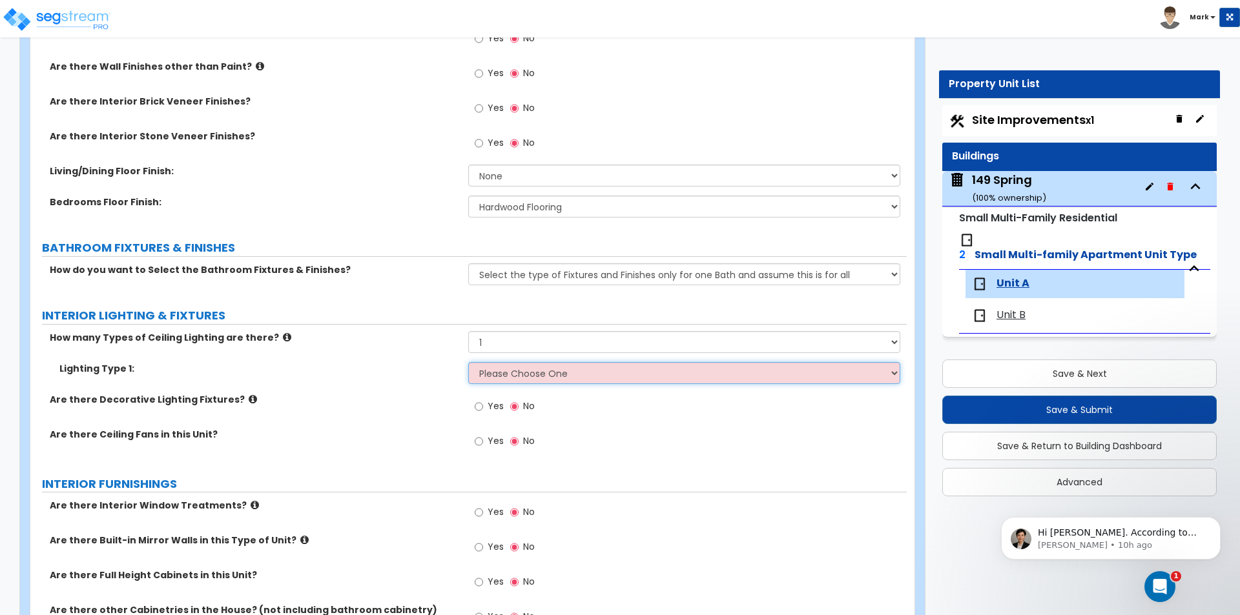
select select "5"
click at [468, 362] on select "Please Choose One LED Surface-Mounted LED Recessed Fluorescent Surface-Mounted …" at bounding box center [683, 373] width 431 height 22
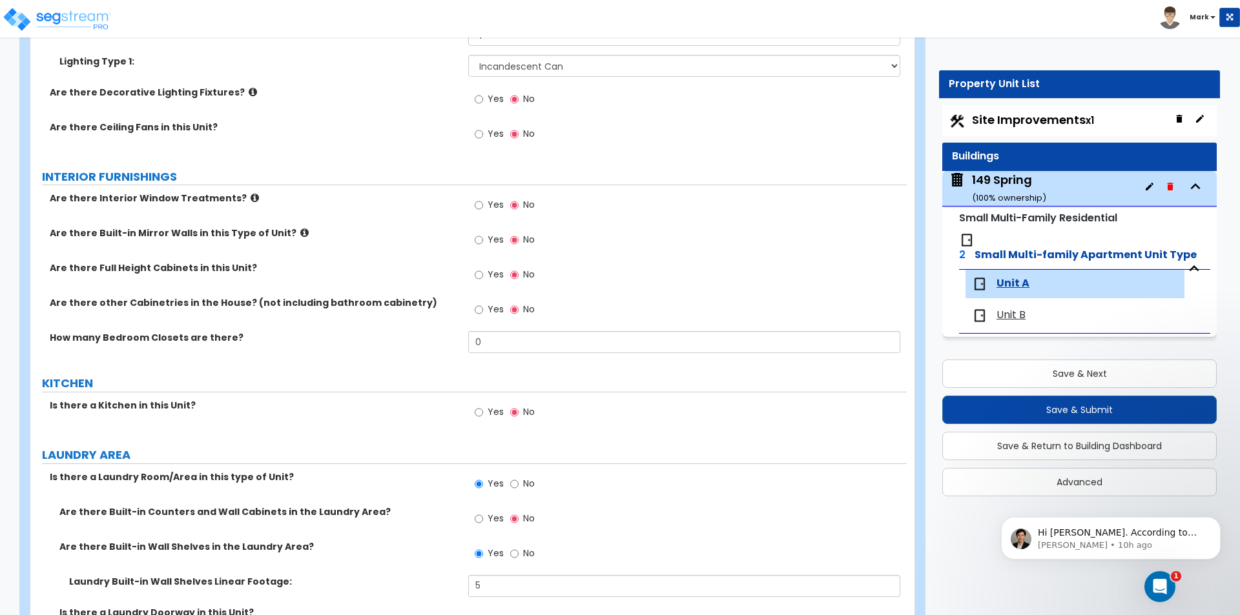
scroll to position [839, 0]
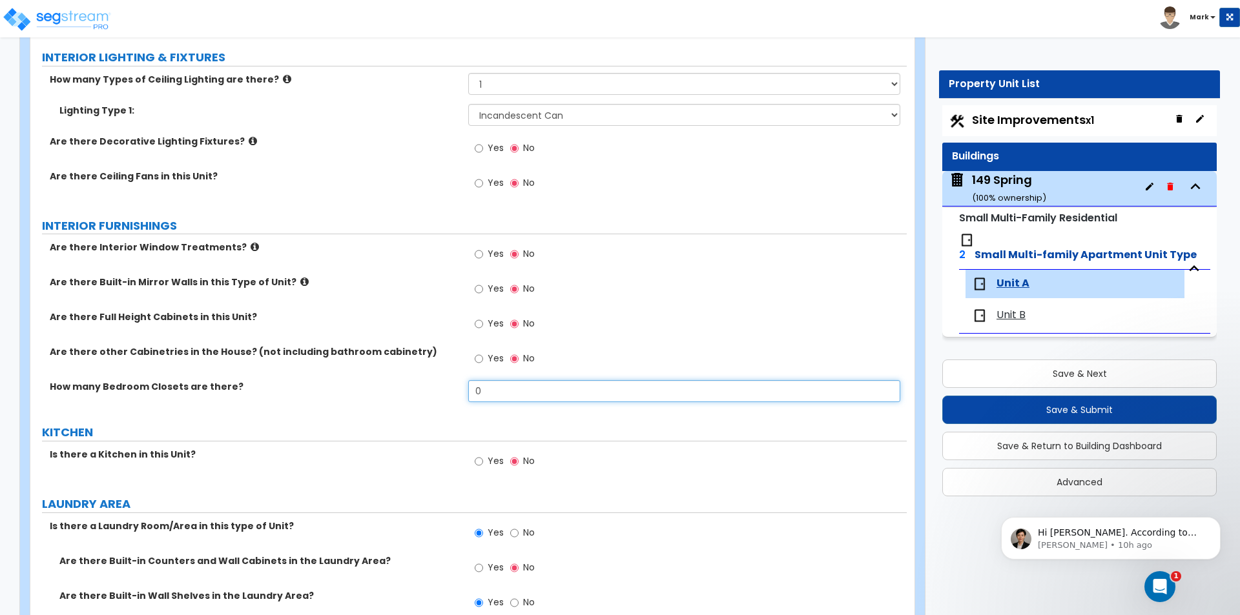
click at [525, 396] on input "0" at bounding box center [683, 391] width 431 height 22
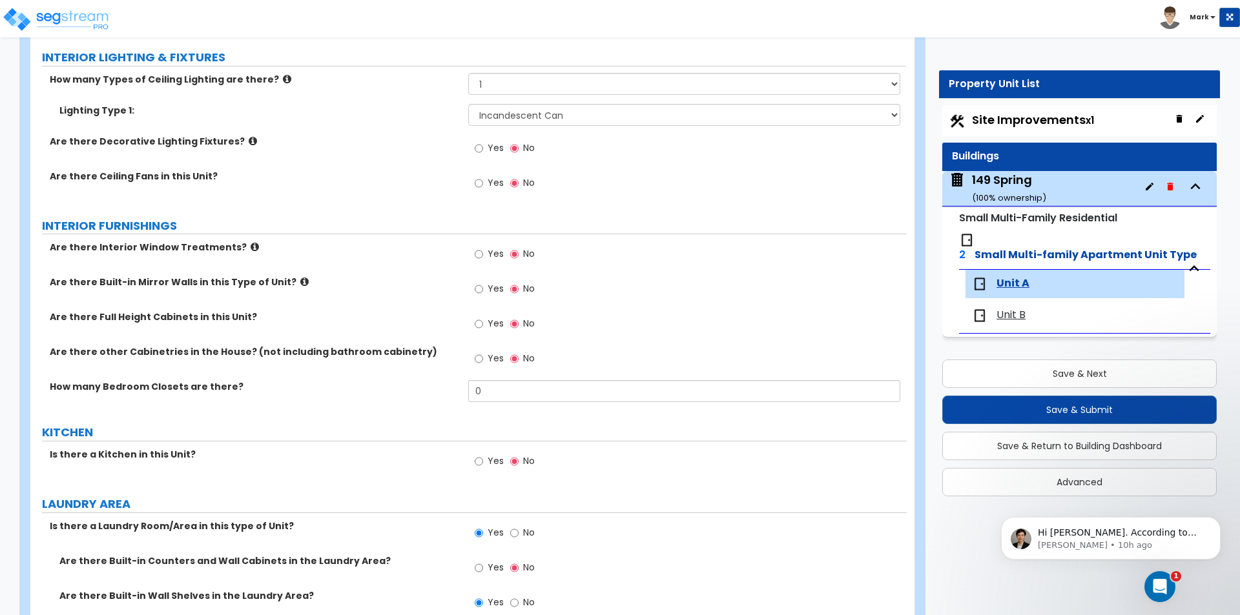
click at [1014, 308] on span "Unit B" at bounding box center [1010, 315] width 29 height 15
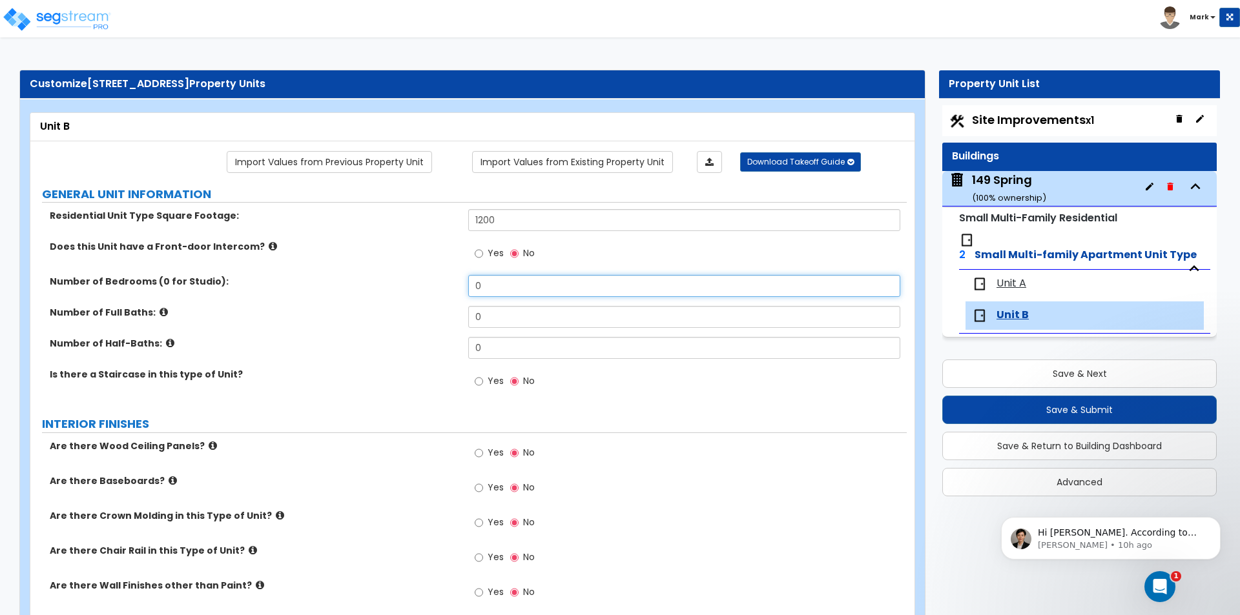
click at [496, 288] on input "0" at bounding box center [683, 286] width 431 height 22
type input "2"
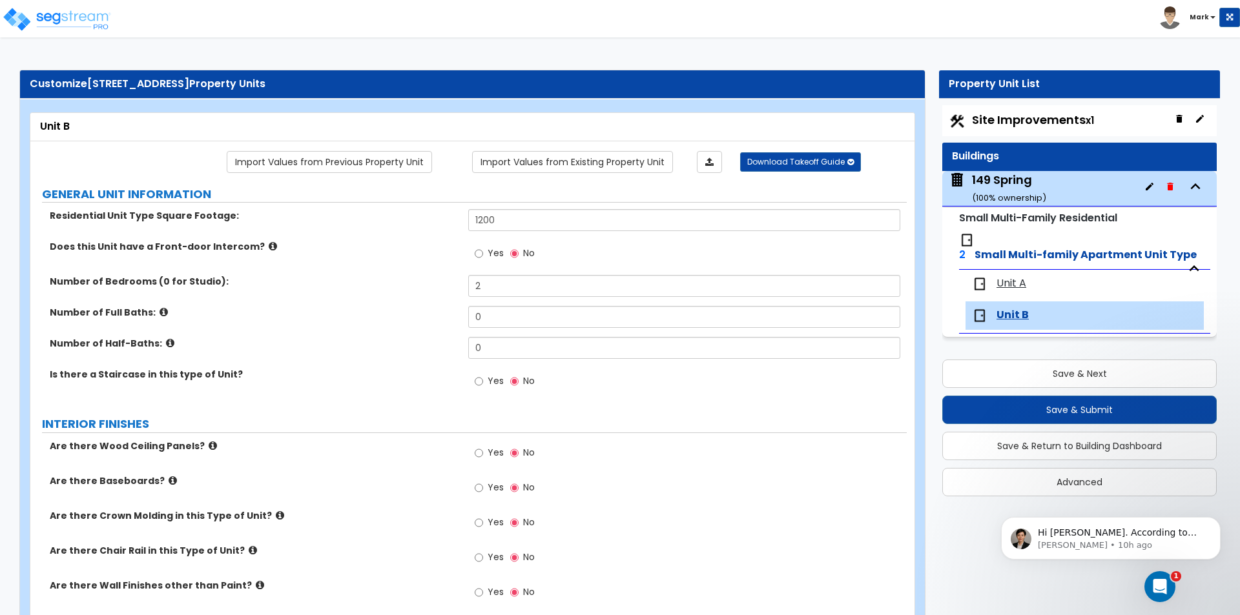
click at [416, 343] on label "Number of Half-Baths:" at bounding box center [254, 343] width 409 height 13
click at [502, 320] on input "0" at bounding box center [683, 317] width 431 height 22
type input "2"
click at [395, 361] on div "Number of Half-Baths: 0" at bounding box center [468, 352] width 876 height 31
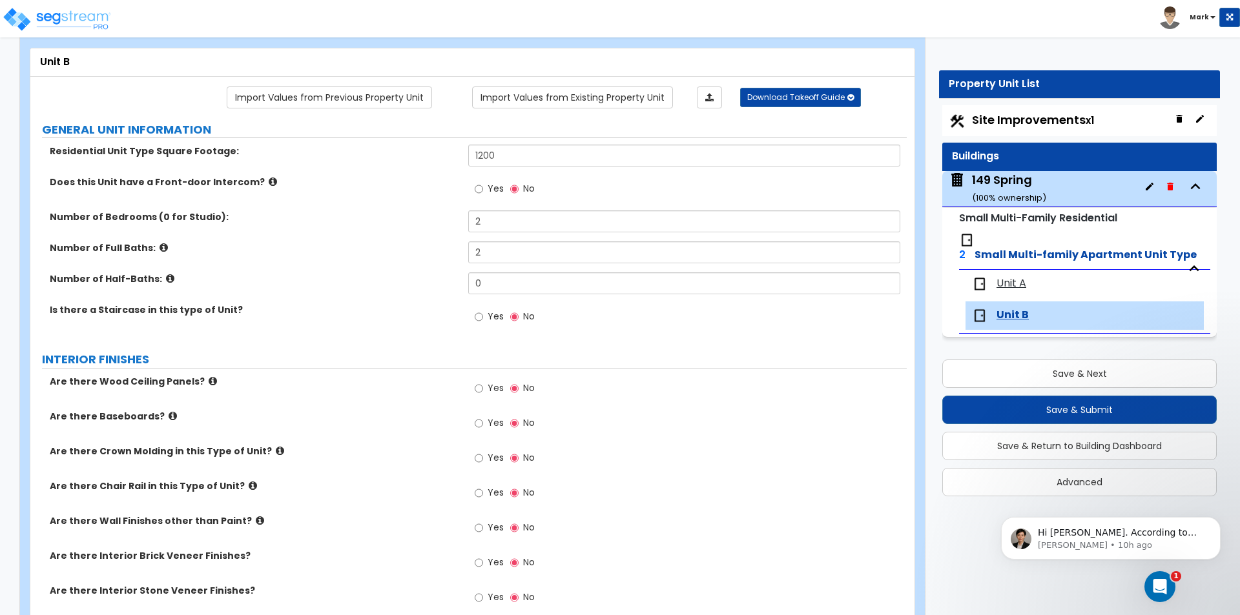
scroll to position [194, 0]
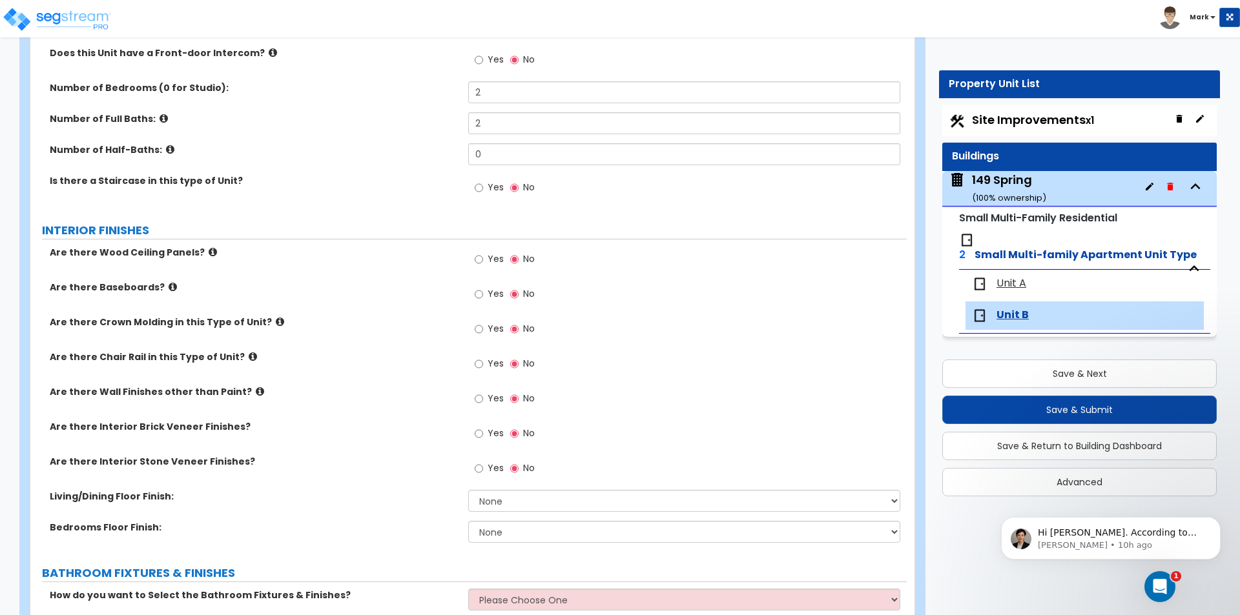
click at [497, 294] on span "Yes" at bounding box center [495, 293] width 16 height 13
click at [483, 294] on input "Yes" at bounding box center [478, 294] width 8 height 14
radio input "true"
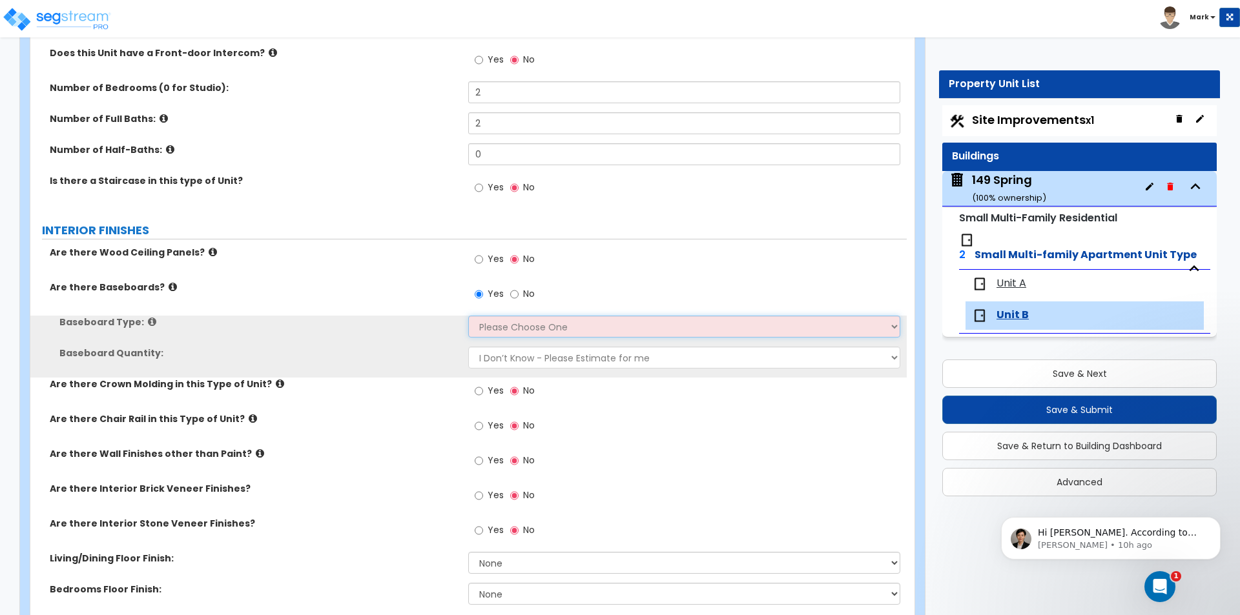
click at [502, 328] on select "Please Choose One Wood Vinyl Carpet Tile" at bounding box center [683, 327] width 431 height 22
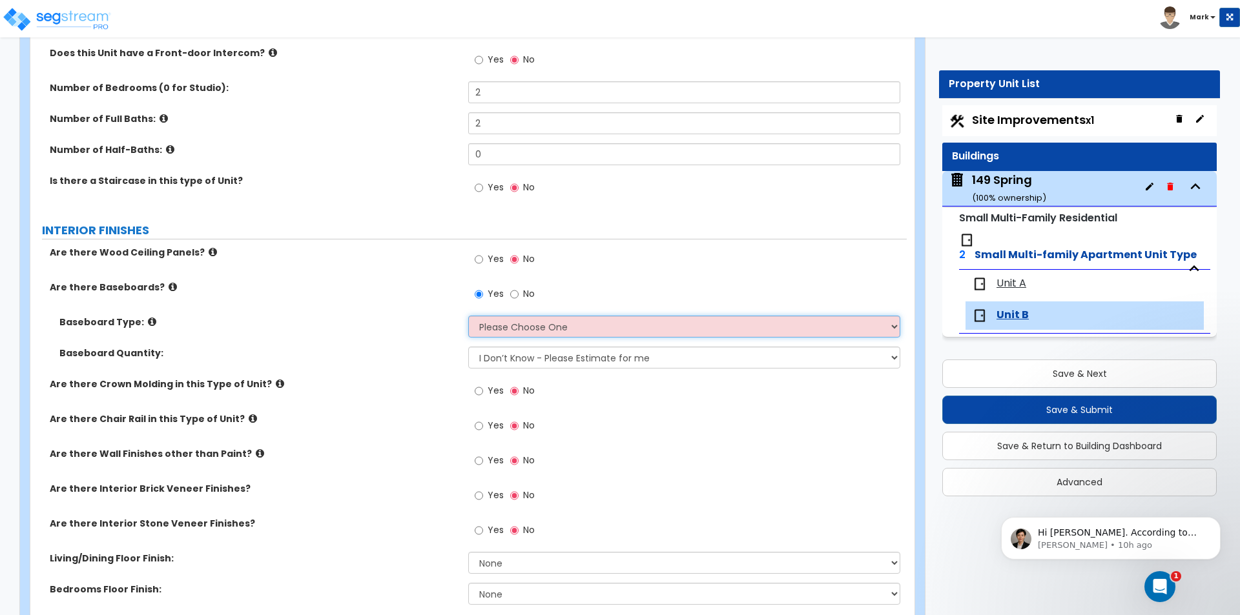
select select "1"
click at [468, 316] on select "Please Choose One Wood Vinyl Carpet Tile" at bounding box center [683, 327] width 431 height 22
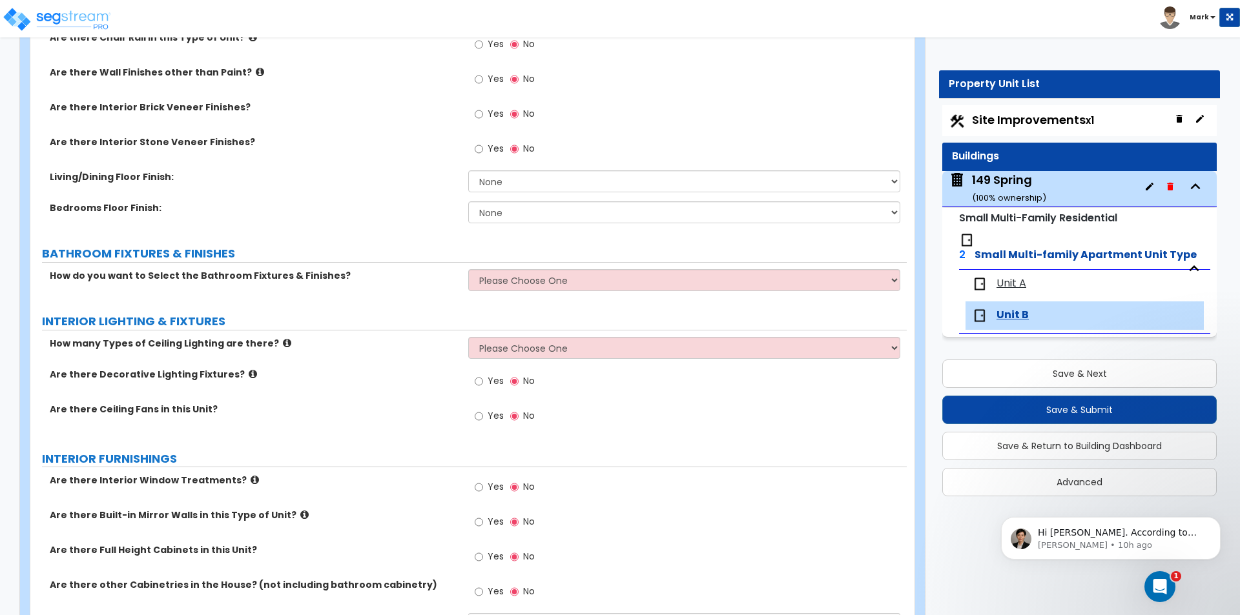
scroll to position [581, 0]
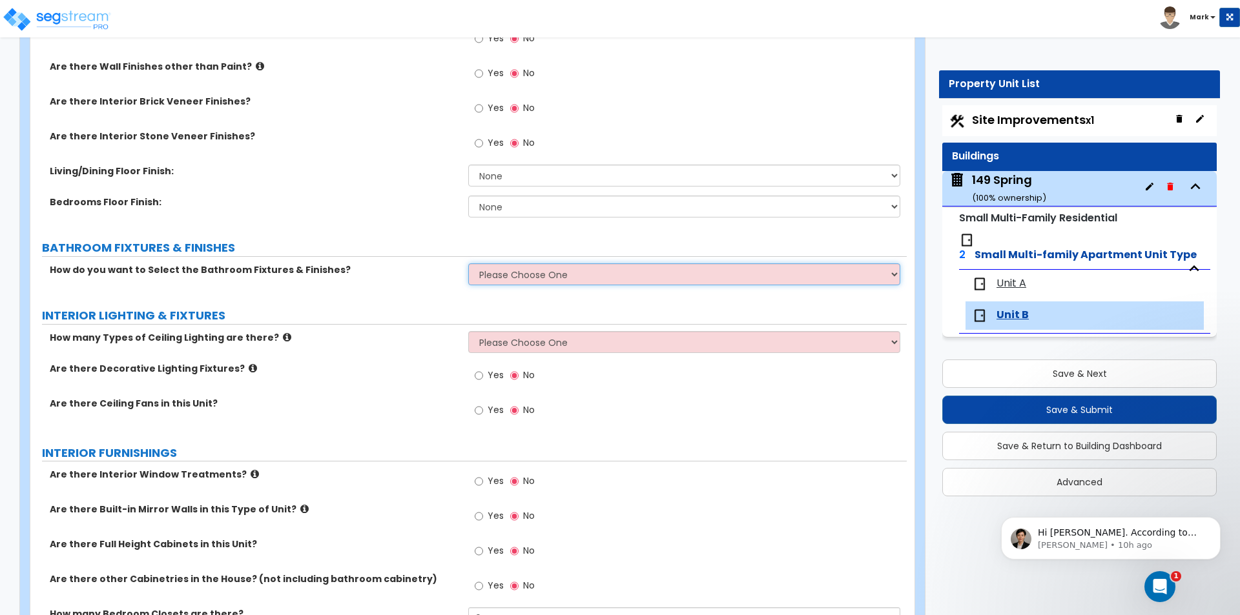
click at [565, 269] on select "Please Choose One Select the type of Fixtures and Finishes only for one Bath an…" at bounding box center [683, 274] width 431 height 22
select select "1"
click at [468, 263] on select "Please Choose One Select the type of Fixtures and Finishes only for one Bath an…" at bounding box center [683, 274] width 431 height 22
select select "1"
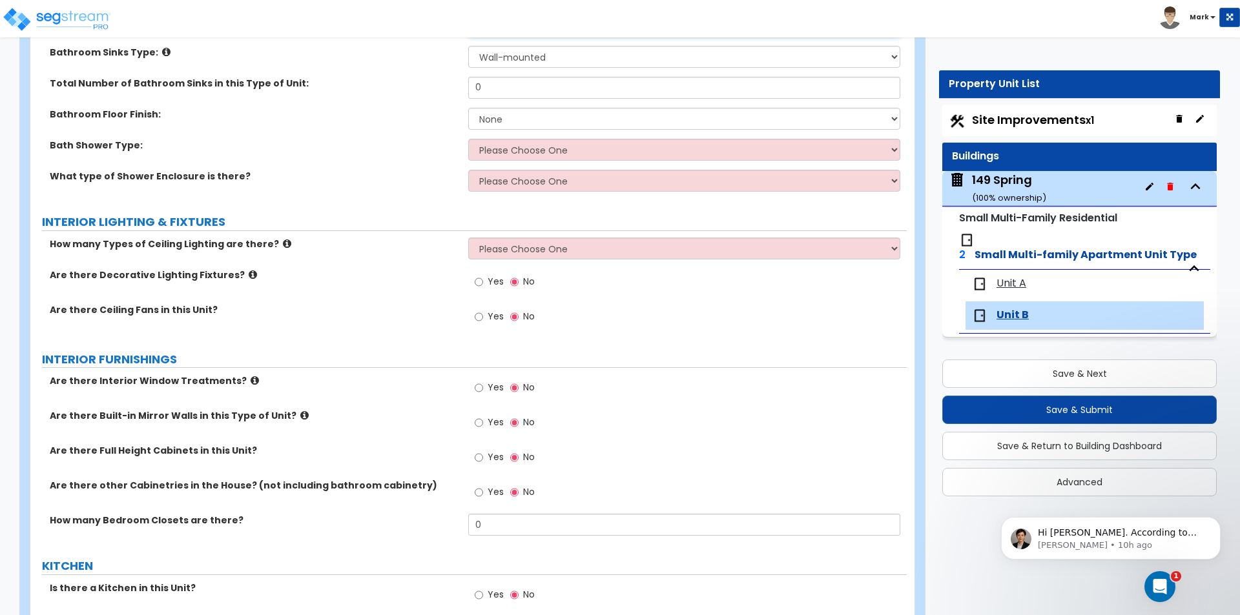
scroll to position [839, 0]
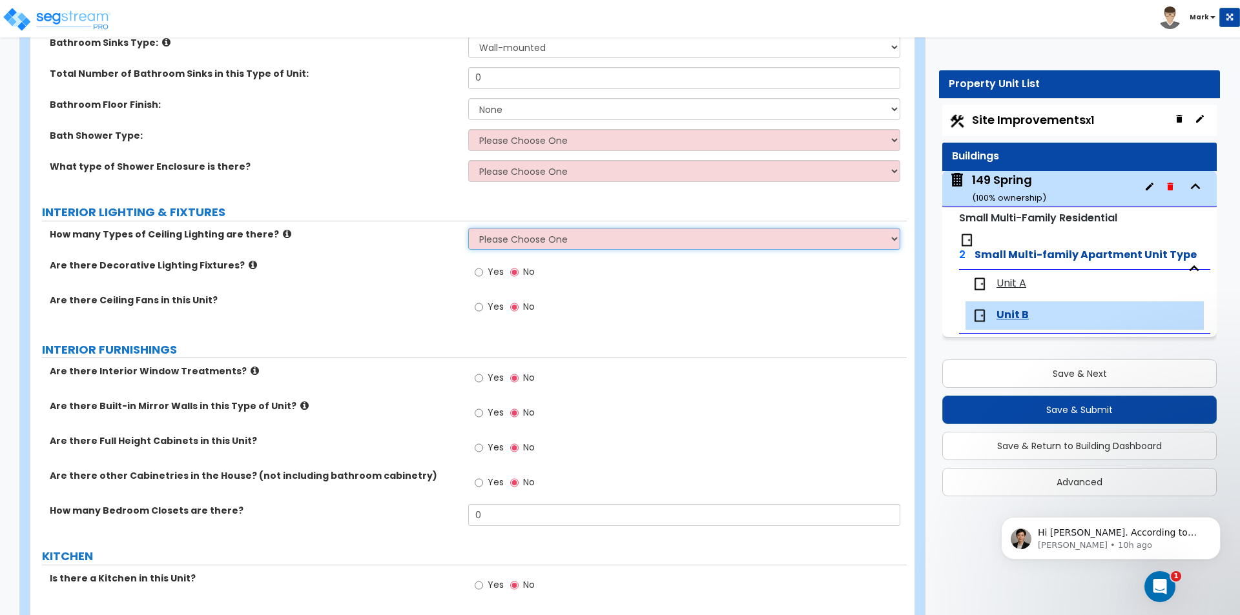
click at [530, 242] on select "Please Choose One 1 2 3" at bounding box center [683, 239] width 431 height 22
click at [468, 228] on select "Please Choose One 1 2 3" at bounding box center [683, 239] width 431 height 22
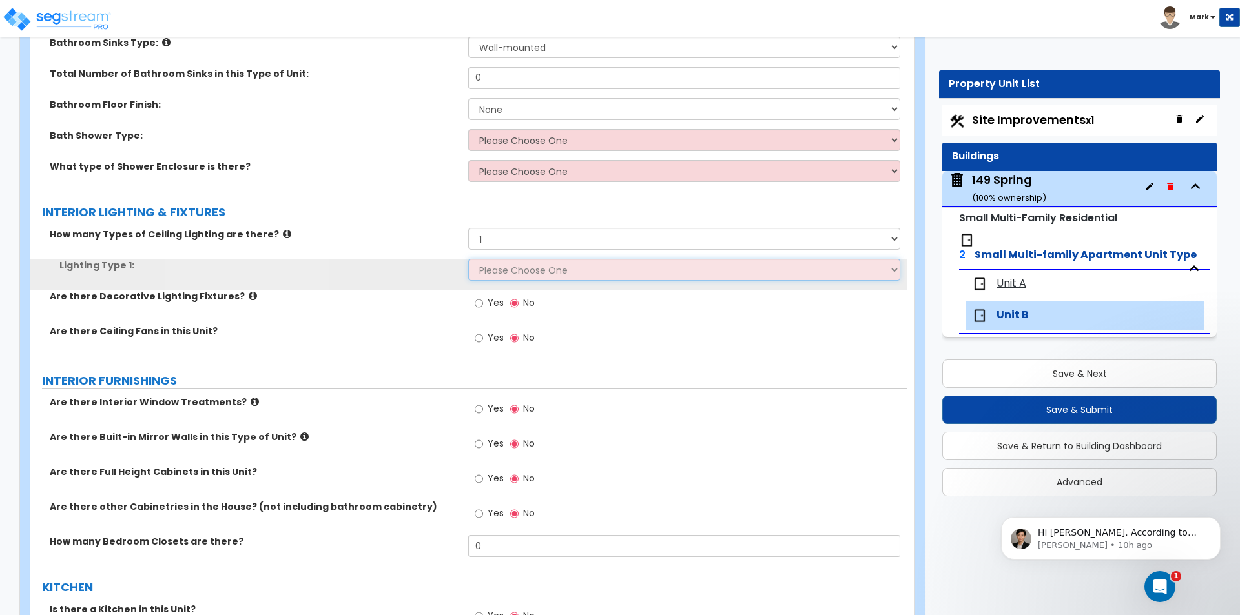
drag, startPoint x: 542, startPoint y: 265, endPoint x: 541, endPoint y: 271, distance: 6.6
click at [542, 265] on select "Please Choose One LED Surface-Mounted LED Recessed Fluorescent Surface-Mounted …" at bounding box center [683, 270] width 431 height 22
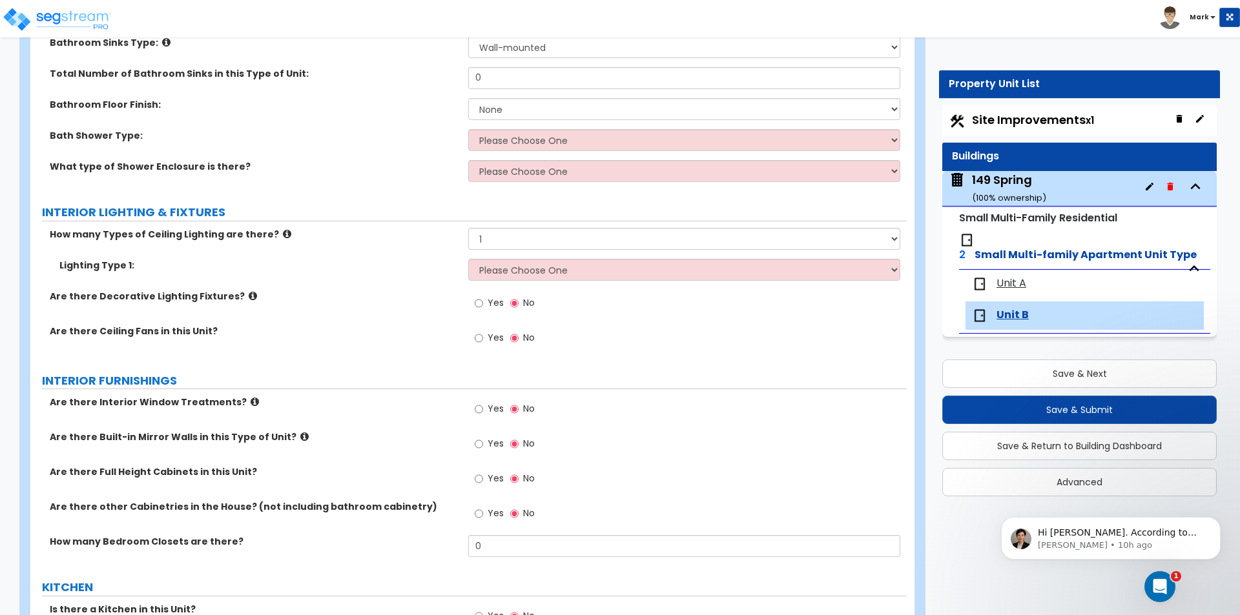
click at [557, 250] on div "How many Types of Ceiling Lighting are there? Please Choose One 1 2 3" at bounding box center [468, 243] width 876 height 31
click at [558, 241] on select "Please Choose One 1 2 3" at bounding box center [683, 239] width 431 height 22
select select "2"
click at [468, 228] on select "Please Choose One 1 2 3" at bounding box center [683, 239] width 431 height 22
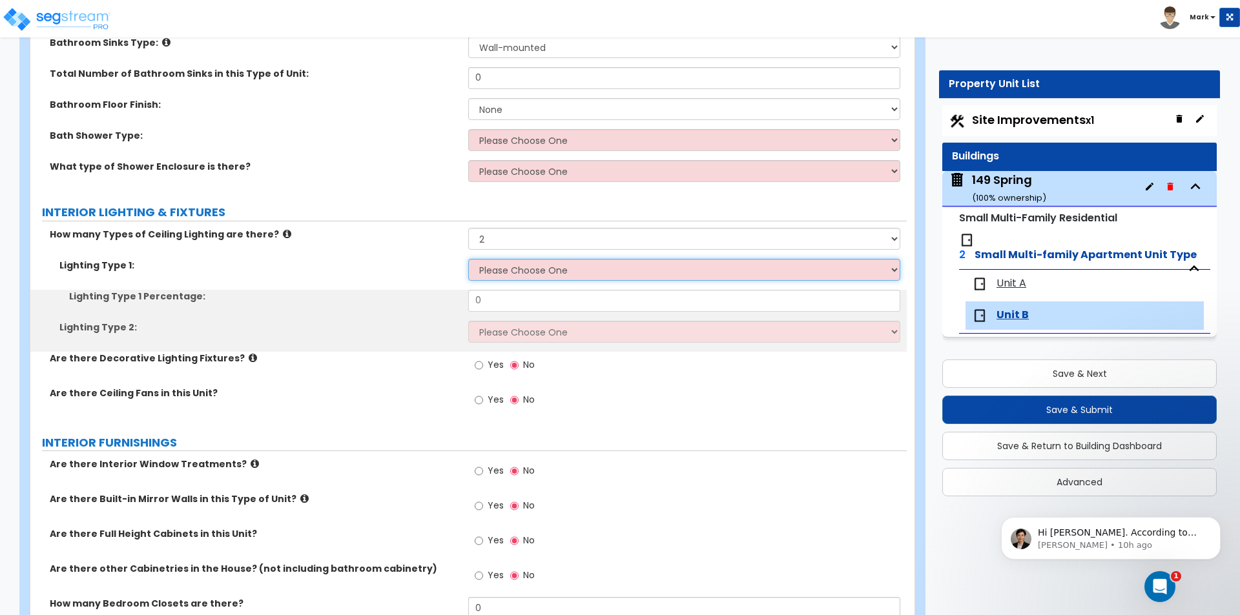
click at [552, 261] on select "Please Choose One LED Surface-Mounted LED Recessed Fluorescent Surface-Mounted …" at bounding box center [683, 270] width 431 height 22
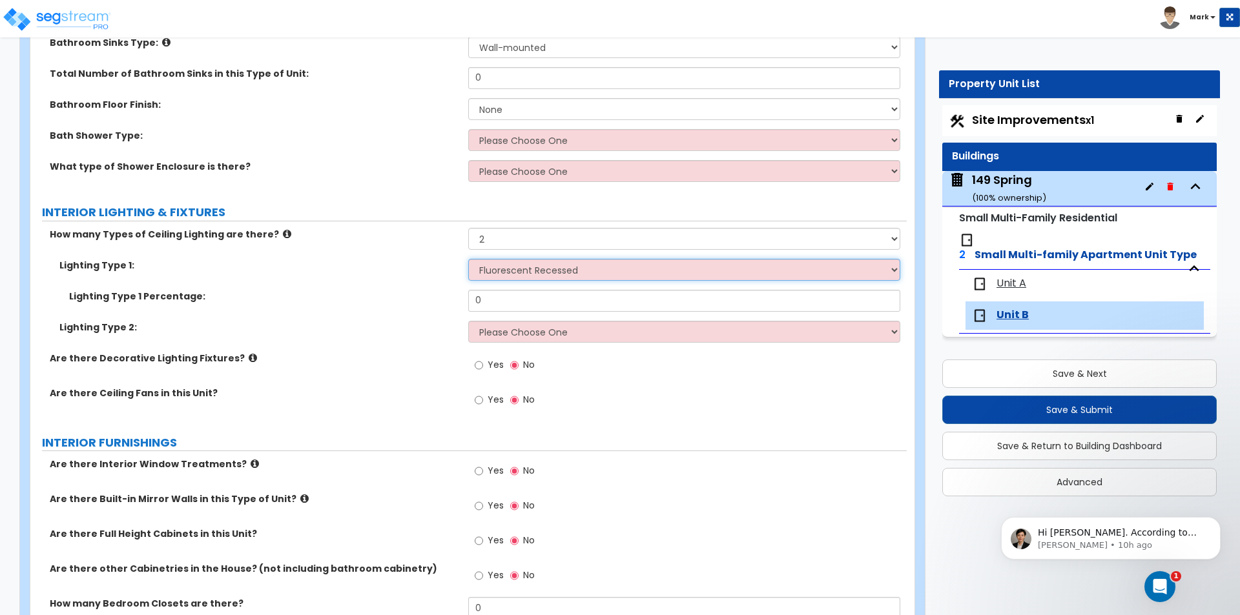
click at [468, 259] on select "Please Choose One LED Surface-Mounted LED Recessed Fluorescent Surface-Mounted …" at bounding box center [683, 270] width 431 height 22
click at [543, 272] on select "Please Choose One LED Surface-Mounted LED Recessed Fluorescent Surface-Mounted …" at bounding box center [683, 270] width 431 height 22
select select "5"
click at [468, 259] on select "Please Choose One LED Surface-Mounted LED Recessed Fluorescent Surface-Mounted …" at bounding box center [683, 270] width 431 height 22
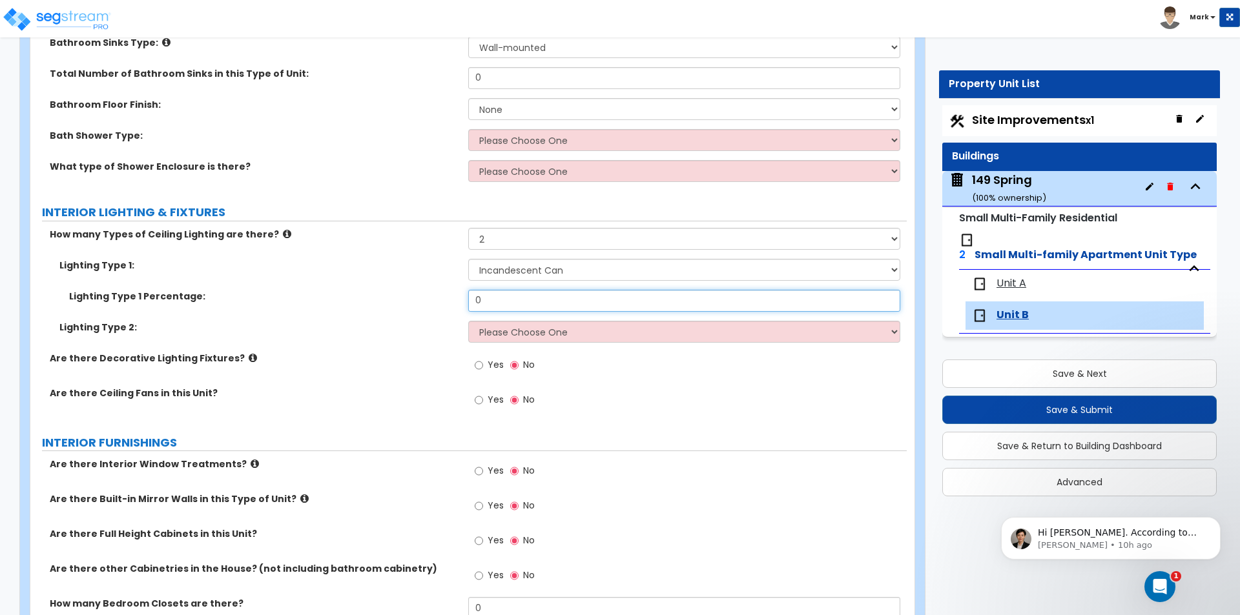
click at [542, 299] on input "0" at bounding box center [683, 301] width 431 height 22
type input "90"
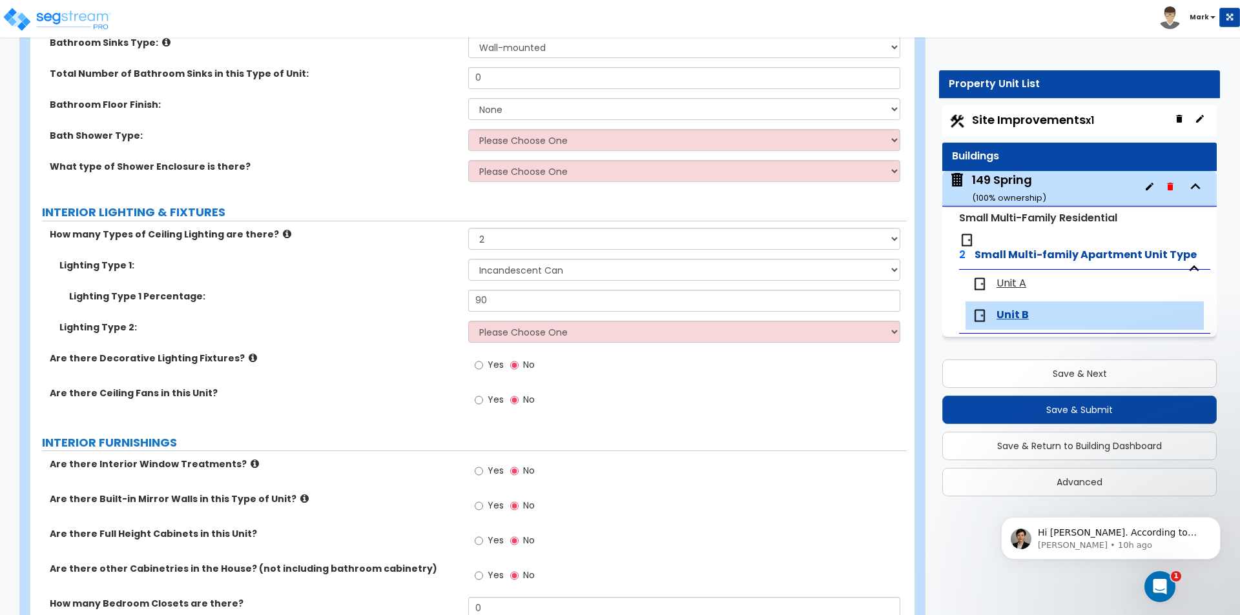
click at [452, 337] on div "Lighting Type 2: Please Choose One LED Surface-Mounted LED Recessed Fluorescent…" at bounding box center [468, 336] width 876 height 31
click at [500, 336] on select "Please Choose One LED Surface-Mounted LED Recessed Fluorescent Surface-Mounted …" at bounding box center [683, 332] width 431 height 22
select select "1"
click at [468, 321] on select "Please Choose One LED Surface-Mounted LED Recessed Fluorescent Surface-Mounted …" at bounding box center [683, 332] width 431 height 22
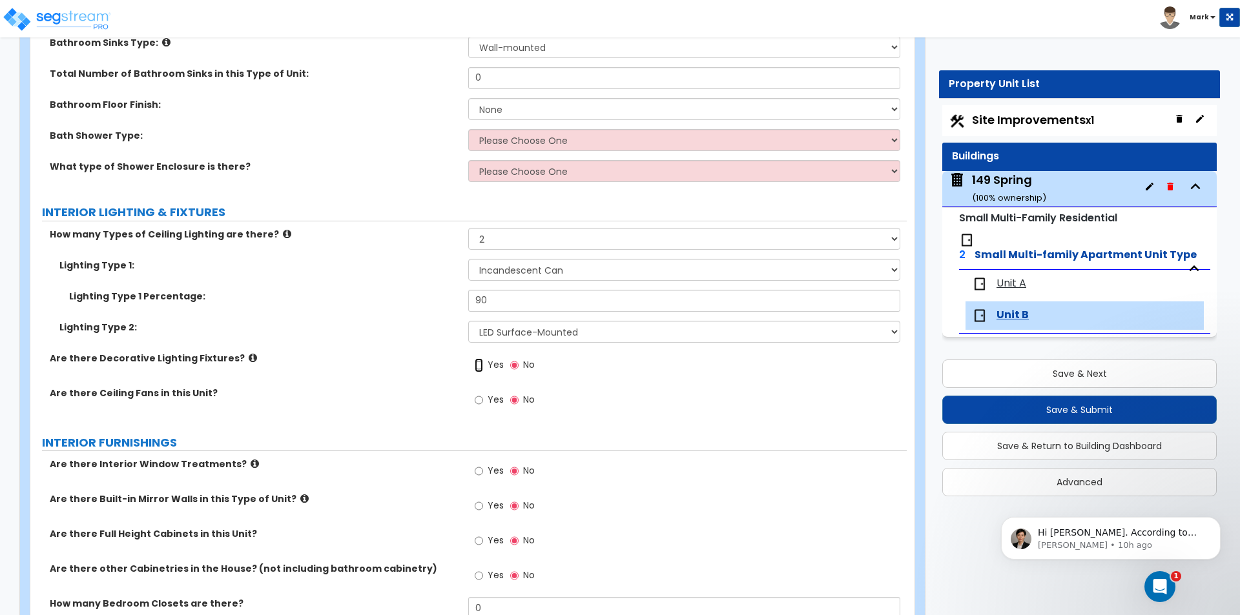
click at [482, 364] on input "Yes" at bounding box center [478, 365] width 8 height 14
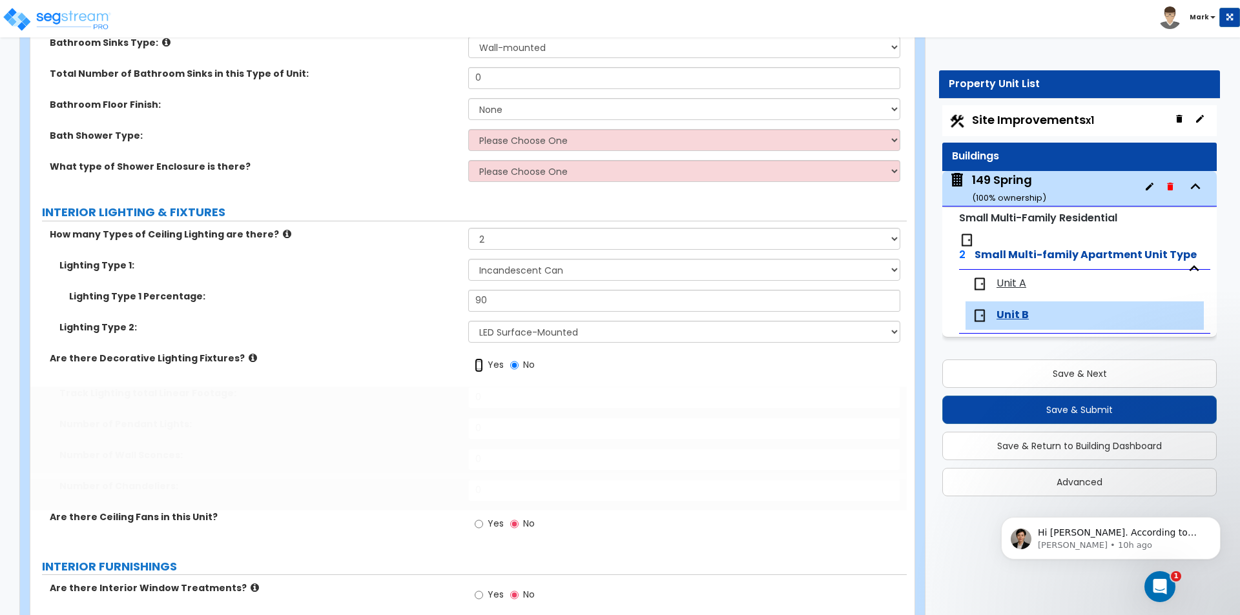
radio input "true"
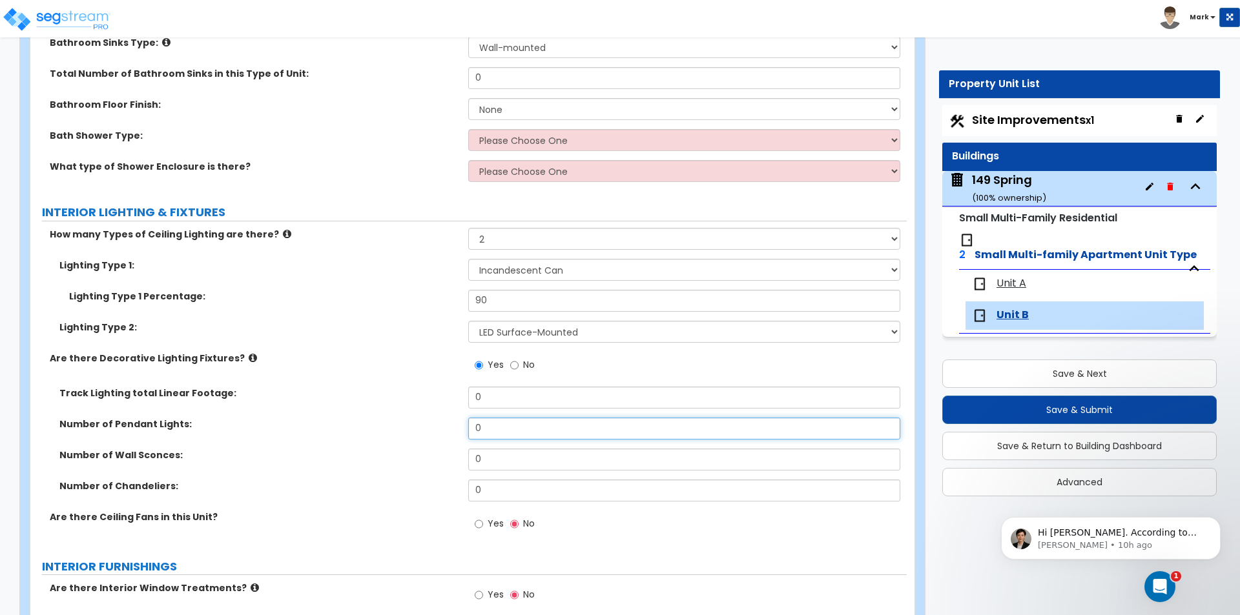
click at [491, 433] on input "0" at bounding box center [683, 429] width 431 height 22
type input "1"
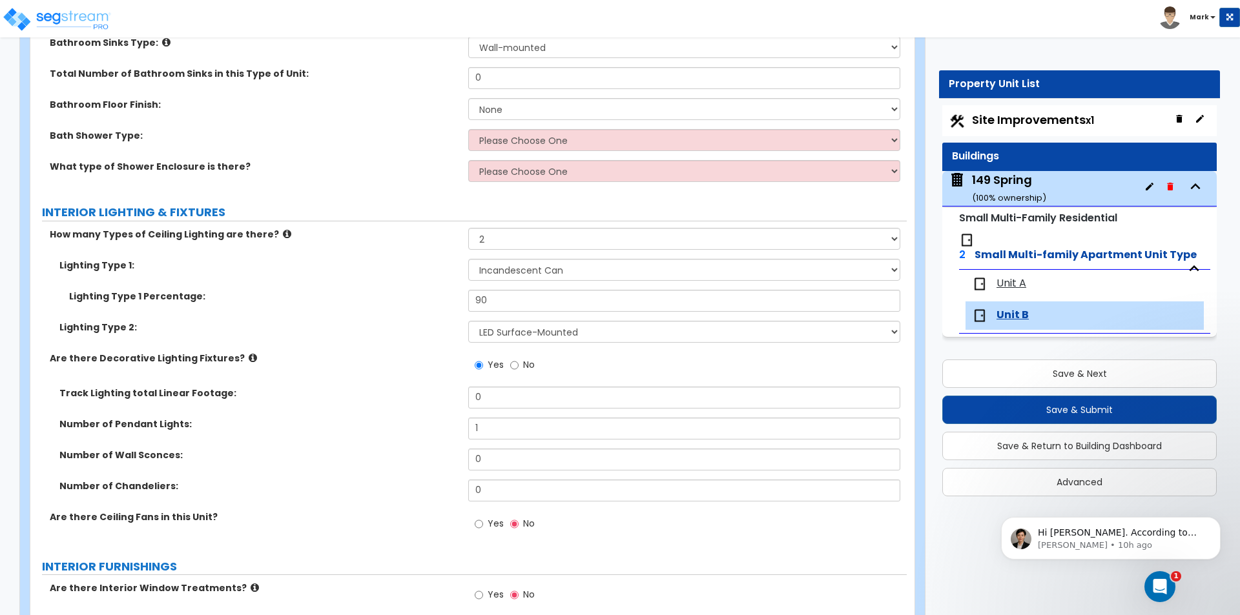
click at [432, 437] on div "Number of Pendant Lights: 1" at bounding box center [468, 433] width 876 height 31
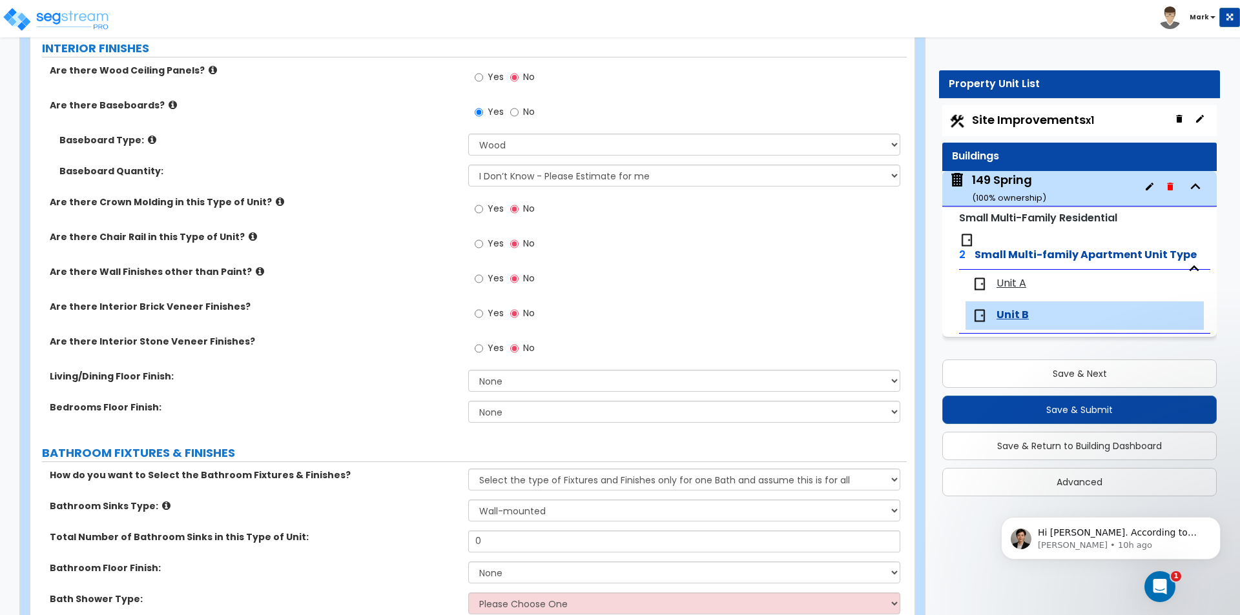
scroll to position [387, 0]
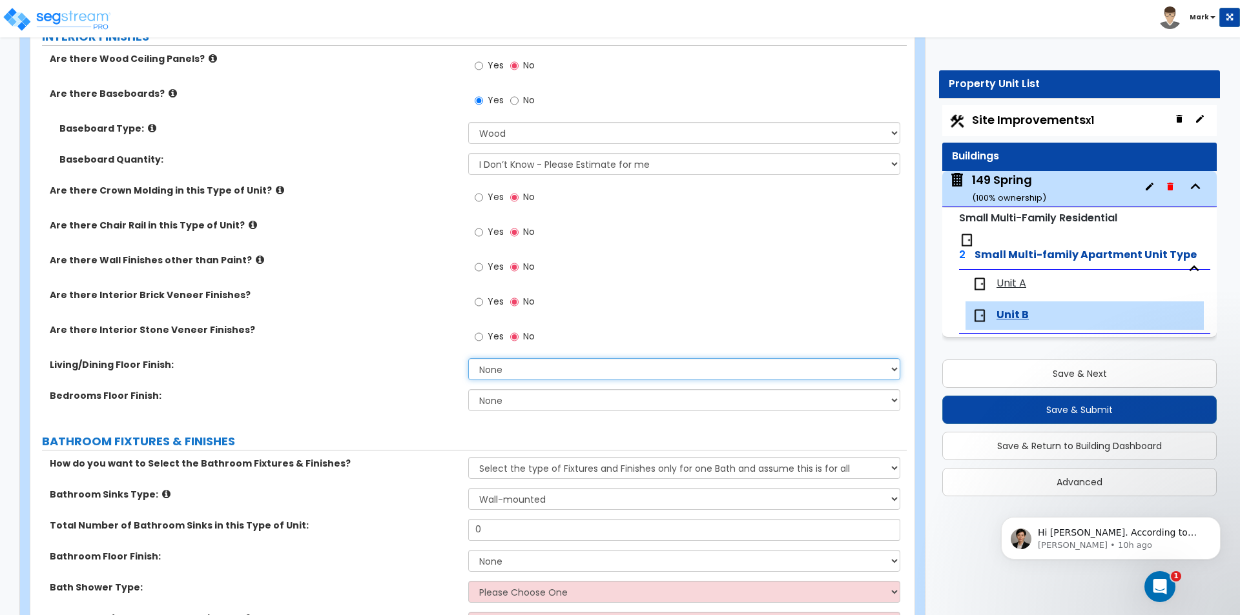
click at [520, 372] on select "None Tile Flooring Hardwood Flooring Resilient Laminate Flooring VCT Flooring S…" at bounding box center [683, 369] width 431 height 22
select select "2"
click at [468, 358] on select "None Tile Flooring Hardwood Flooring Resilient Laminate Flooring VCT Flooring S…" at bounding box center [683, 369] width 431 height 22
click at [537, 400] on select "None Tile Flooring Hardwood Flooring Resilient Laminate Flooring VCT Flooring S…" at bounding box center [683, 400] width 431 height 22
select select "2"
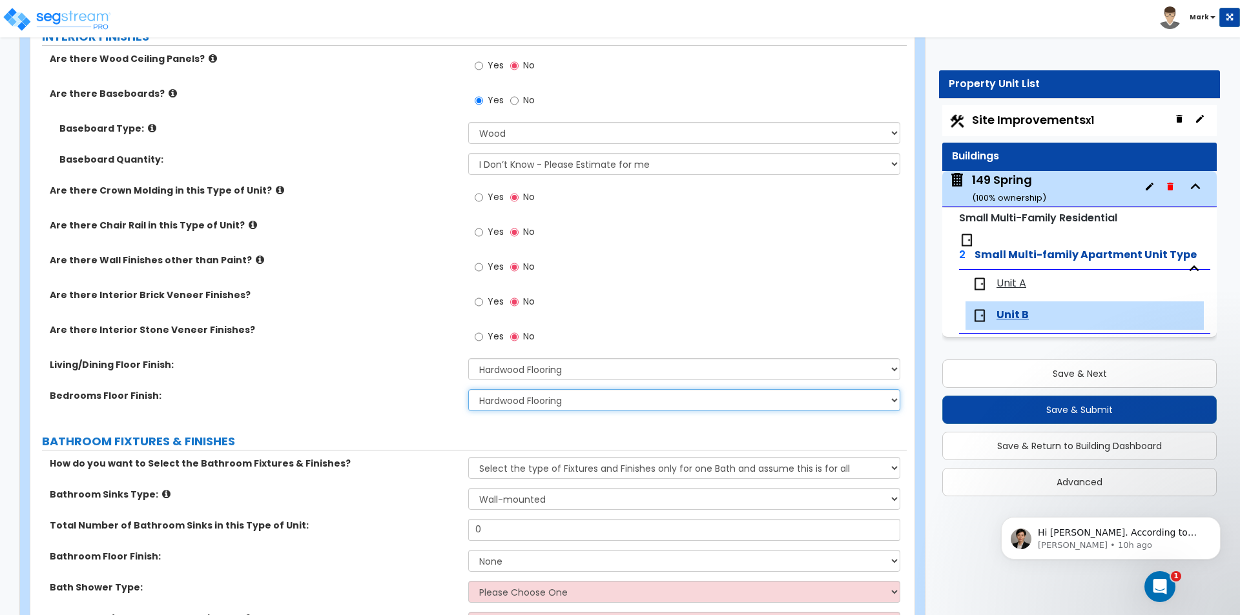
click at [468, 389] on select "None Tile Flooring Hardwood Flooring Resilient Laminate Flooring VCT Flooring S…" at bounding box center [683, 400] width 431 height 22
click at [382, 350] on div "Are there Interior Stone Veneer Finishes? Yes No" at bounding box center [468, 340] width 876 height 35
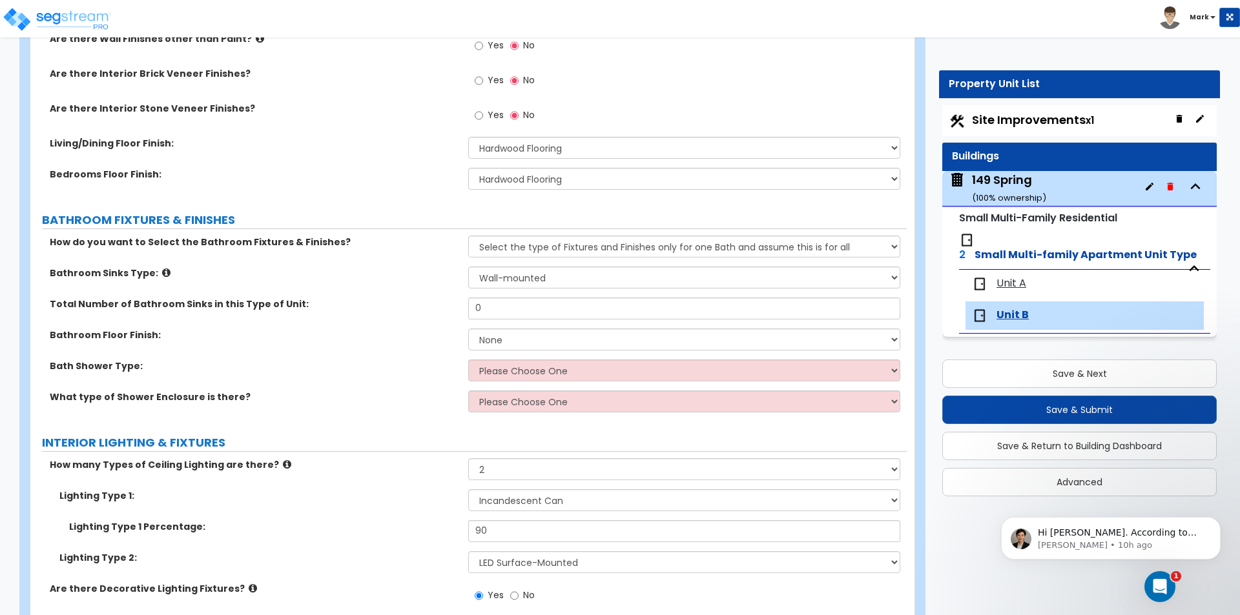
scroll to position [646, 0]
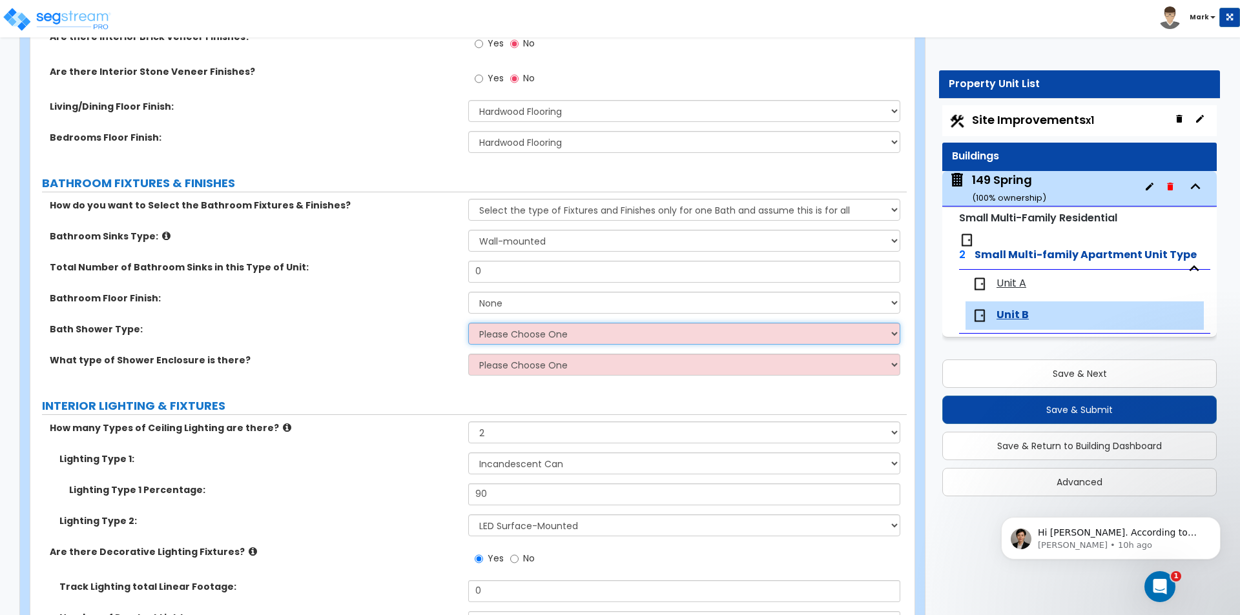
click at [503, 329] on select "Please Choose One Standalone Shower Bathtub - Shower Combination" at bounding box center [683, 334] width 431 height 22
select select "1"
click at [468, 323] on select "Please Choose One Standalone Shower Bathtub - Shower Combination" at bounding box center [683, 334] width 431 height 22
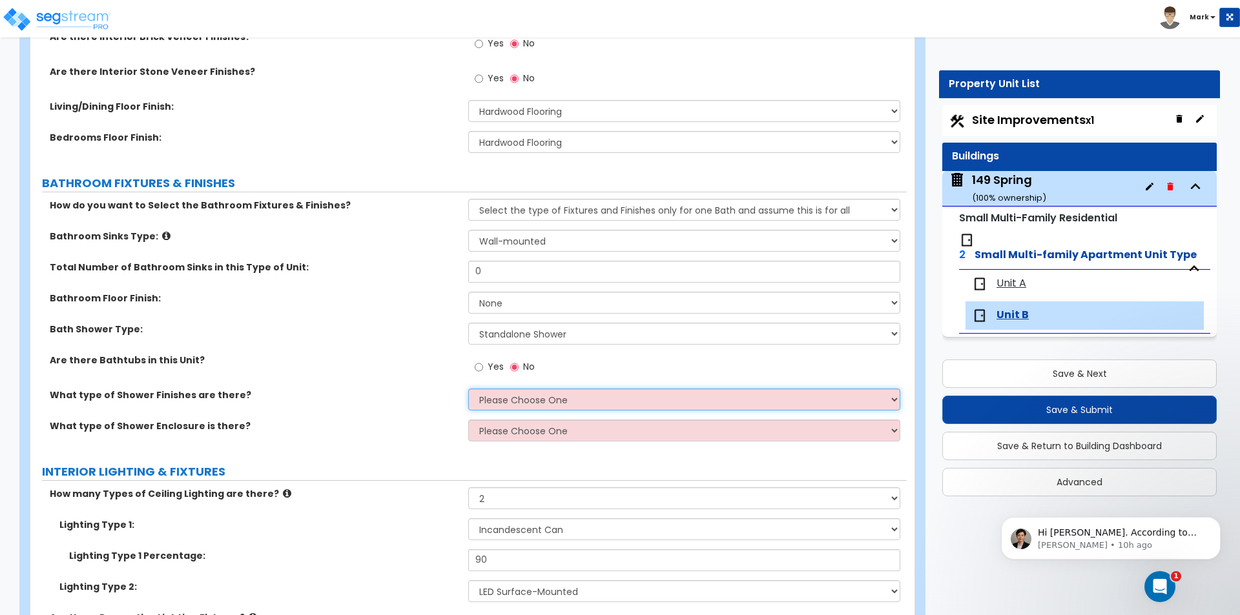
click at [516, 403] on select "Please Choose One Plastic Tile Stone" at bounding box center [683, 400] width 431 height 22
select select "2"
click at [468, 389] on select "Please Choose One Plastic Tile Stone" at bounding box center [683, 400] width 431 height 22
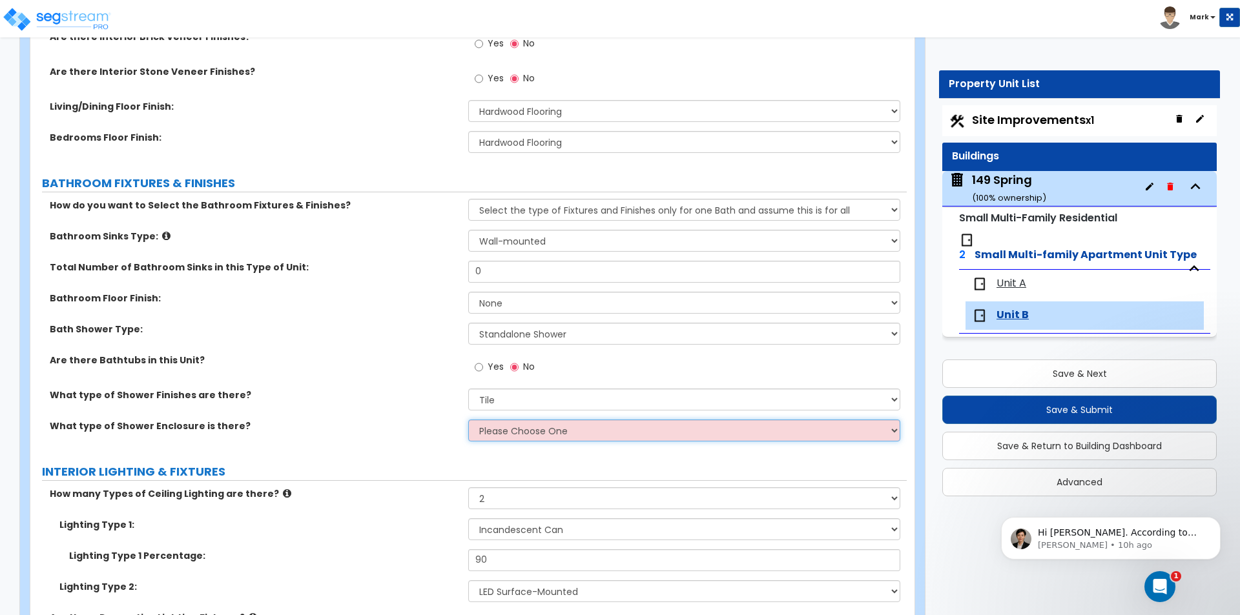
click at [511, 437] on select "Please Choose One Curtain & Rod Glass Sliding Doors Glass Hinged Doors" at bounding box center [683, 431] width 431 height 22
select select "3"
click at [468, 420] on select "Please Choose One Curtain & Rod Glass Sliding Doors Glass Hinged Doors" at bounding box center [683, 431] width 431 height 22
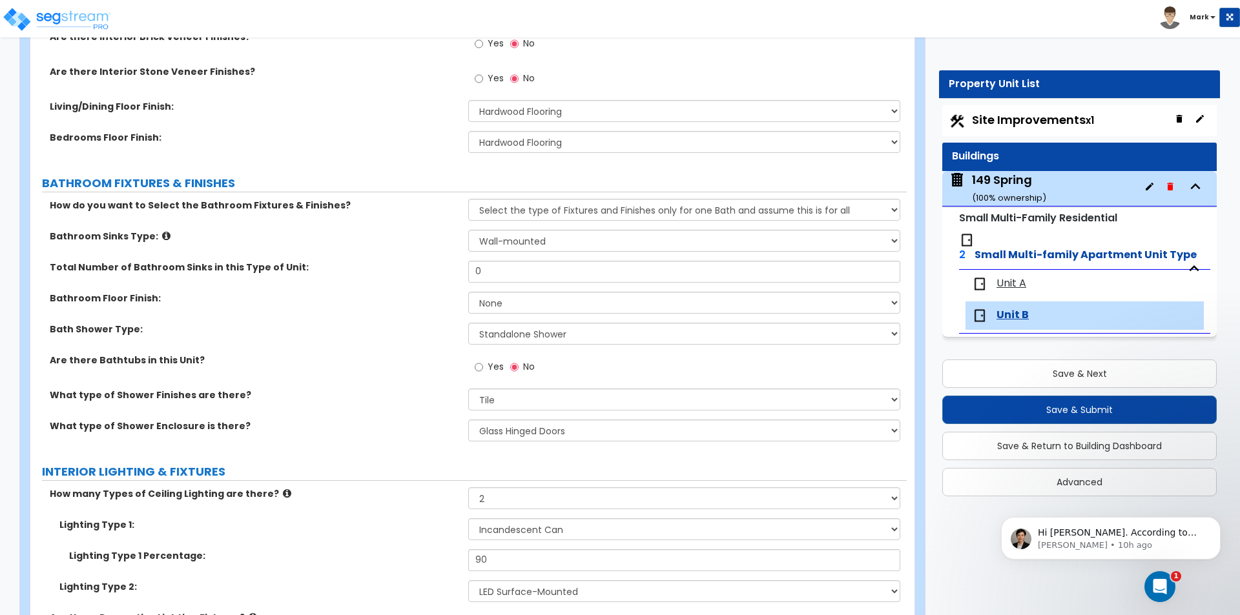
click at [427, 450] on div "What type of Shower Enclosure is there? Please Choose One Curtain & Rod Glass S…" at bounding box center [468, 435] width 876 height 31
click at [505, 276] on input "0" at bounding box center [683, 272] width 431 height 22
type input "1"
click at [519, 307] on select "None Tile Flooring Hardwood Flooring Resilient Laminate Flooring VCT Flooring S…" at bounding box center [683, 303] width 431 height 22
select select "1"
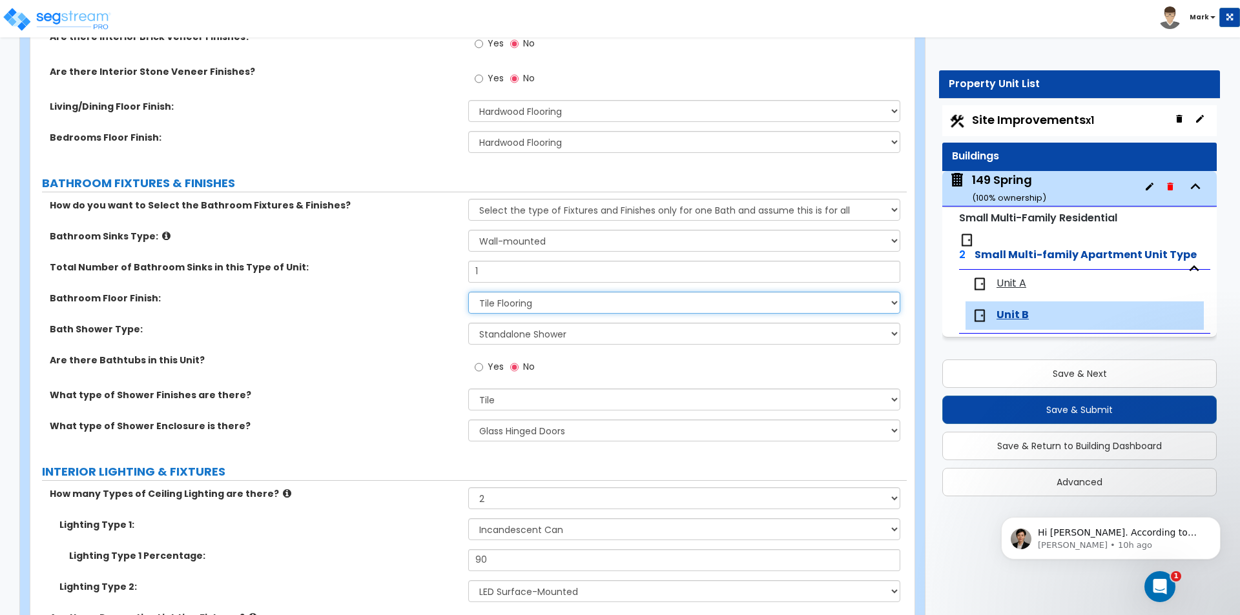
click at [468, 292] on select "None Tile Flooring Hardwood Flooring Resilient Laminate Flooring VCT Flooring S…" at bounding box center [683, 303] width 431 height 22
click at [418, 298] on label "Bathroom Floor Finish:" at bounding box center [254, 298] width 409 height 13
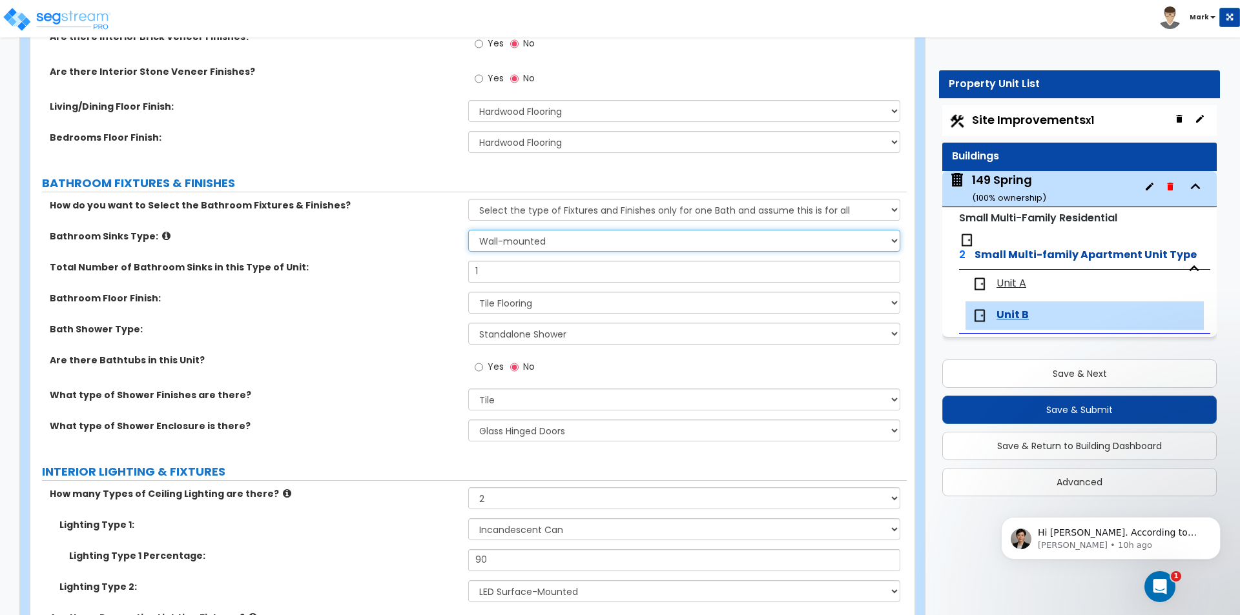
click at [516, 237] on select "Please Choose One Wall-mounted Pedestal-mounted Vanity-mounted" at bounding box center [683, 241] width 431 height 22
select select "3"
click at [468, 230] on select "Please Choose One Wall-mounted Pedestal-mounted Vanity-mounted" at bounding box center [683, 241] width 431 height 22
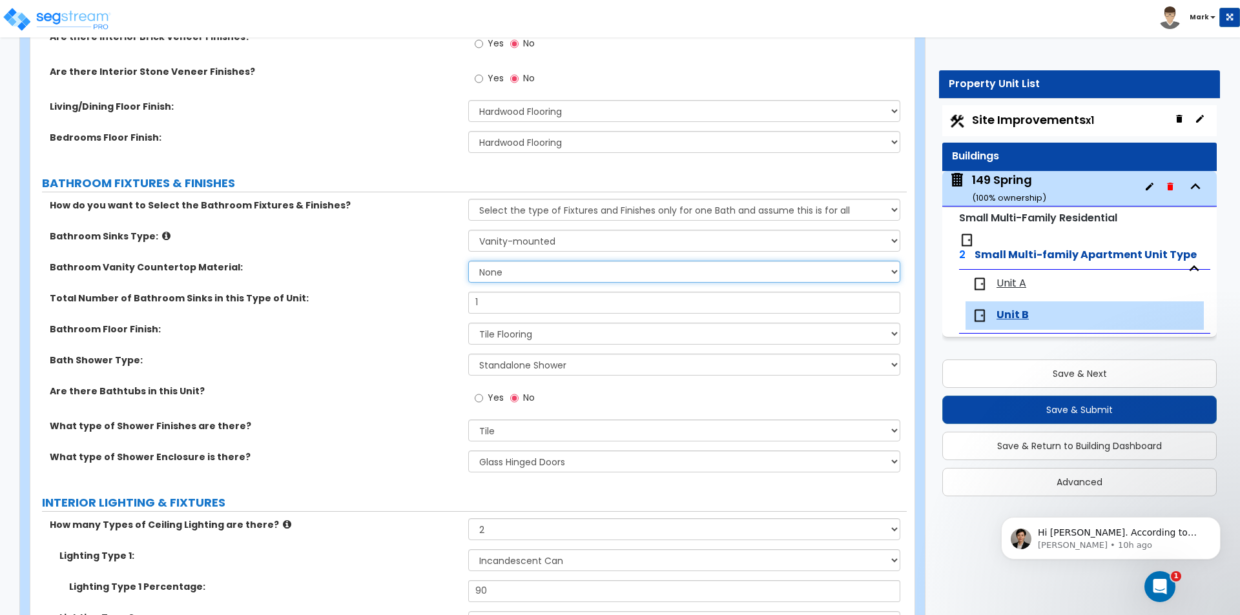
click at [509, 272] on select "None Plastic Laminate Solid Surface Stone Quartz Marble Tile Wood" at bounding box center [683, 272] width 431 height 22
select select "4"
click at [468, 261] on select "None Plastic Laminate Solid Surface Stone Quartz Marble Tile Wood" at bounding box center [683, 272] width 431 height 22
click at [427, 320] on div "Total Number of Bathroom Sinks in this Type of Unit: 1" at bounding box center [468, 307] width 876 height 31
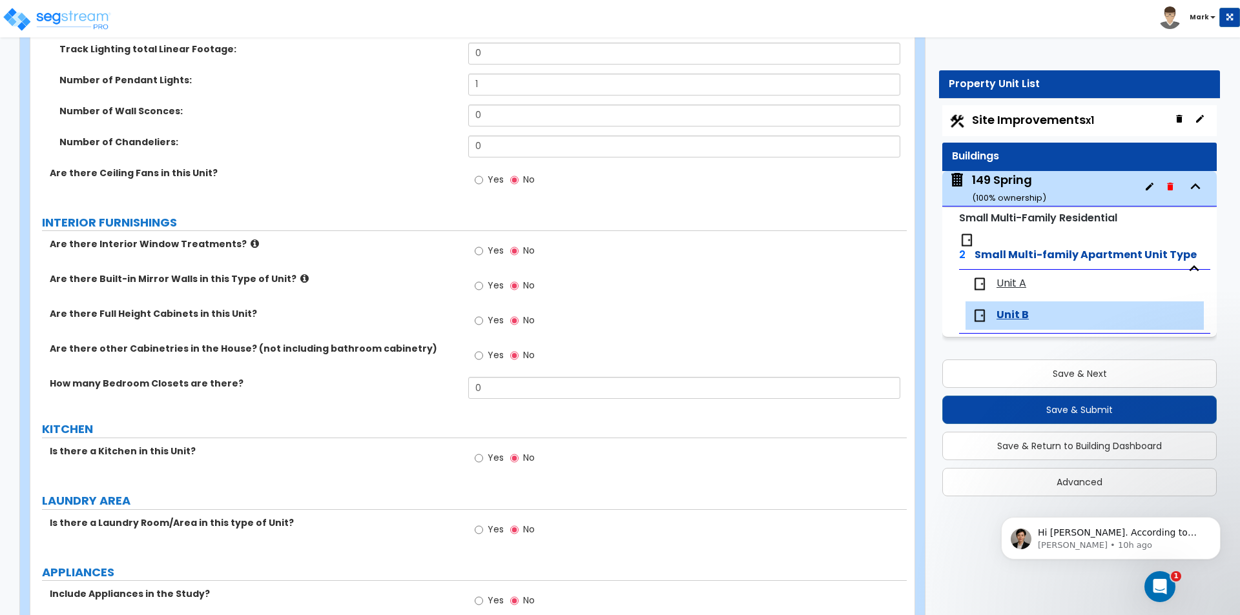
scroll to position [1291, 0]
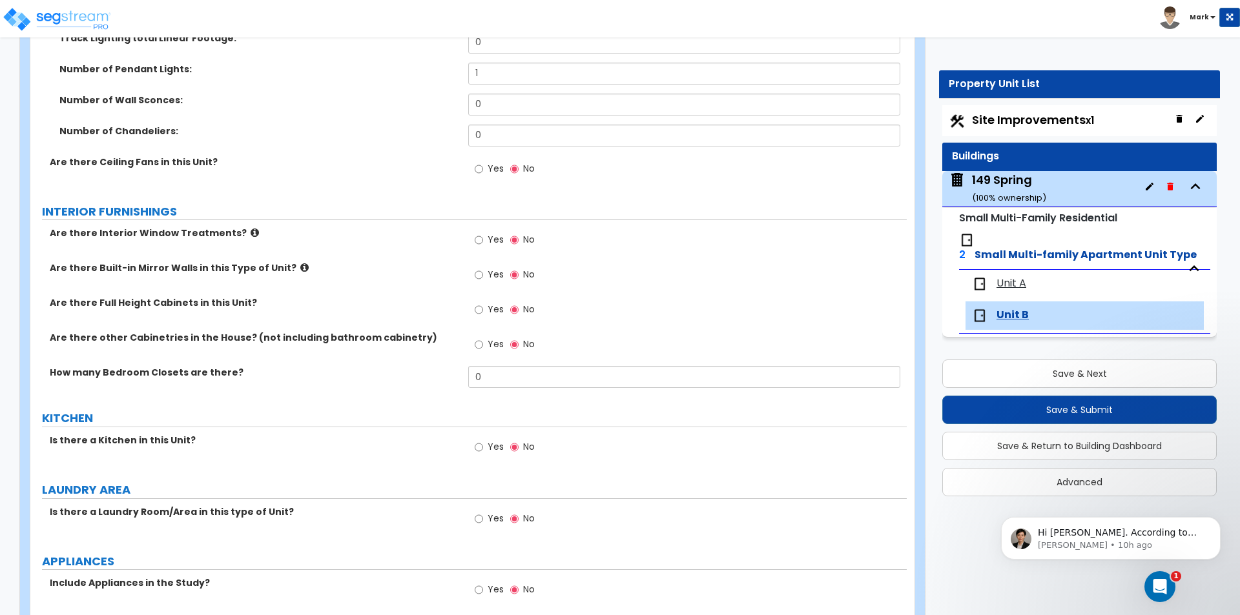
click at [487, 442] on label "Yes" at bounding box center [488, 449] width 29 height 22
click at [483, 442] on input "Yes" at bounding box center [478, 447] width 8 height 14
radio input "true"
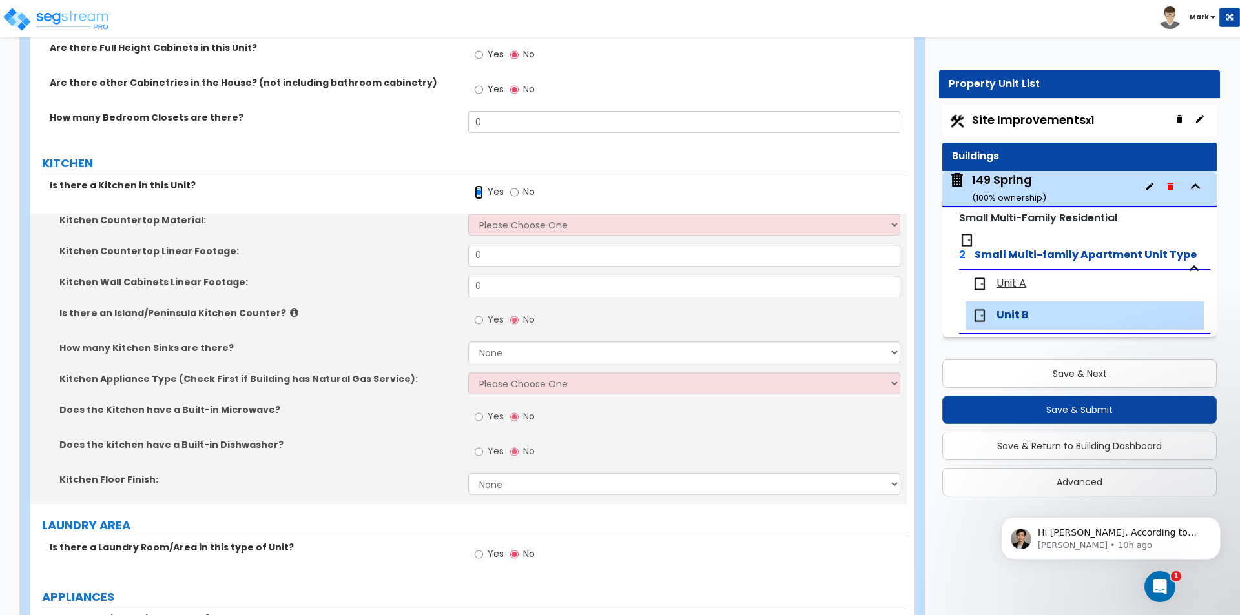
scroll to position [1549, 0]
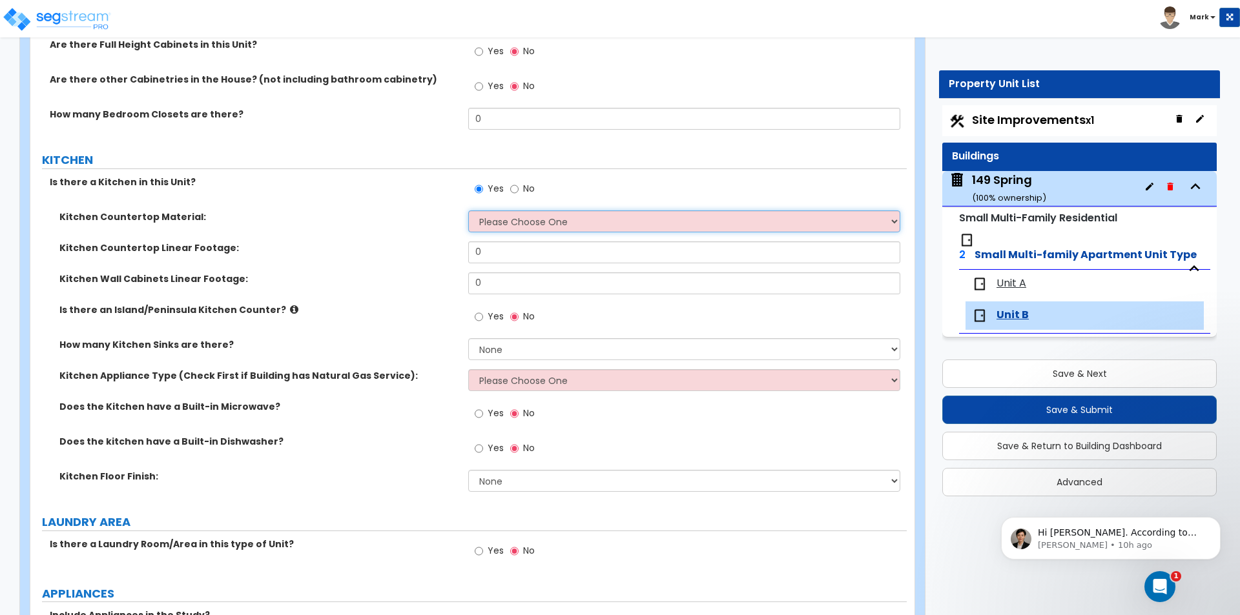
click at [521, 221] on select "Please Choose One Plastic Laminate Solid Surface Stone Quartz Marble Tile Wood …" at bounding box center [683, 221] width 431 height 22
select select "4"
click at [468, 210] on select "Please Choose One Plastic Laminate Solid Surface Stone Quartz Marble Tile Wood …" at bounding box center [683, 221] width 431 height 22
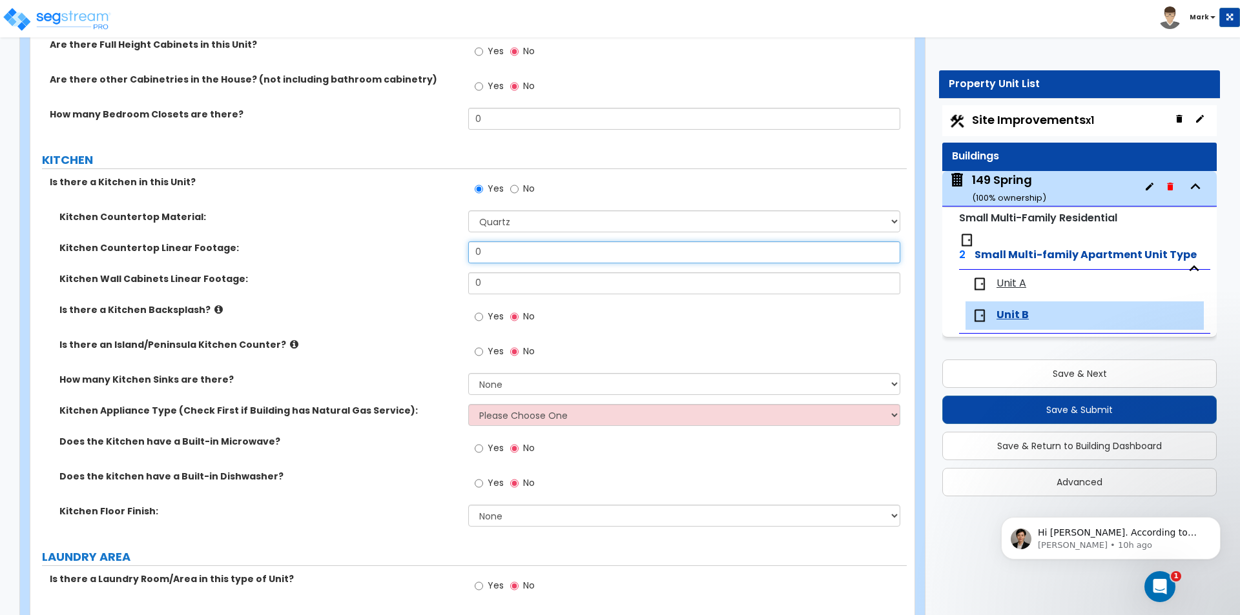
click at [518, 251] on input "0" at bounding box center [683, 252] width 431 height 22
type input "12"
click at [493, 281] on input "0" at bounding box center [683, 283] width 431 height 22
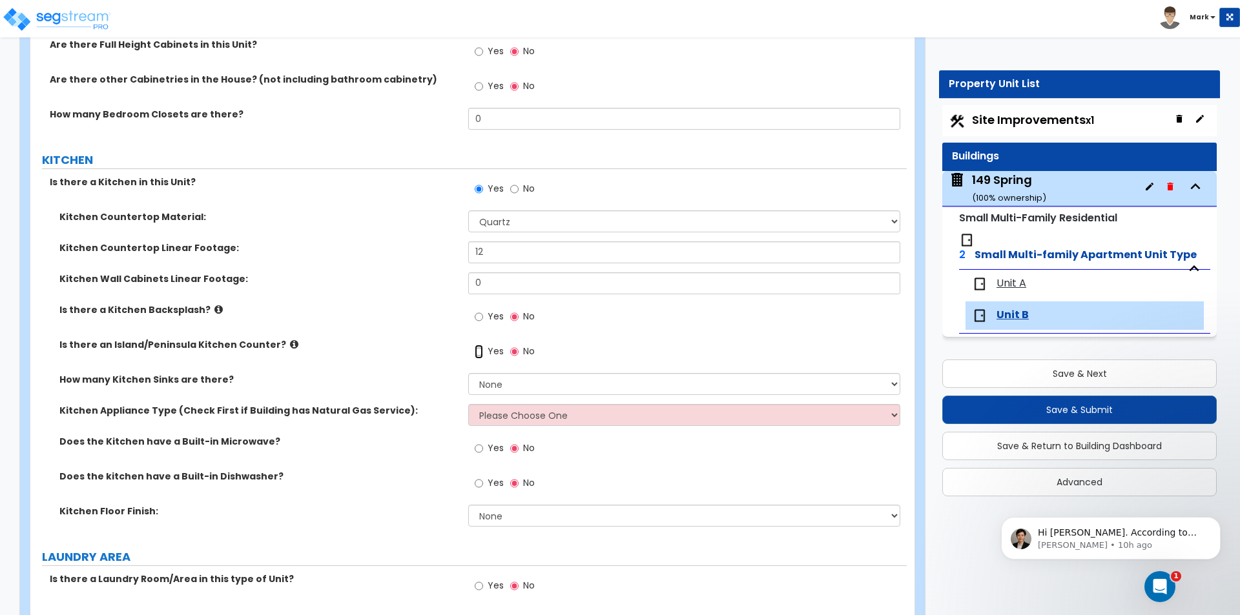
click at [482, 349] on input "Yes" at bounding box center [478, 352] width 8 height 14
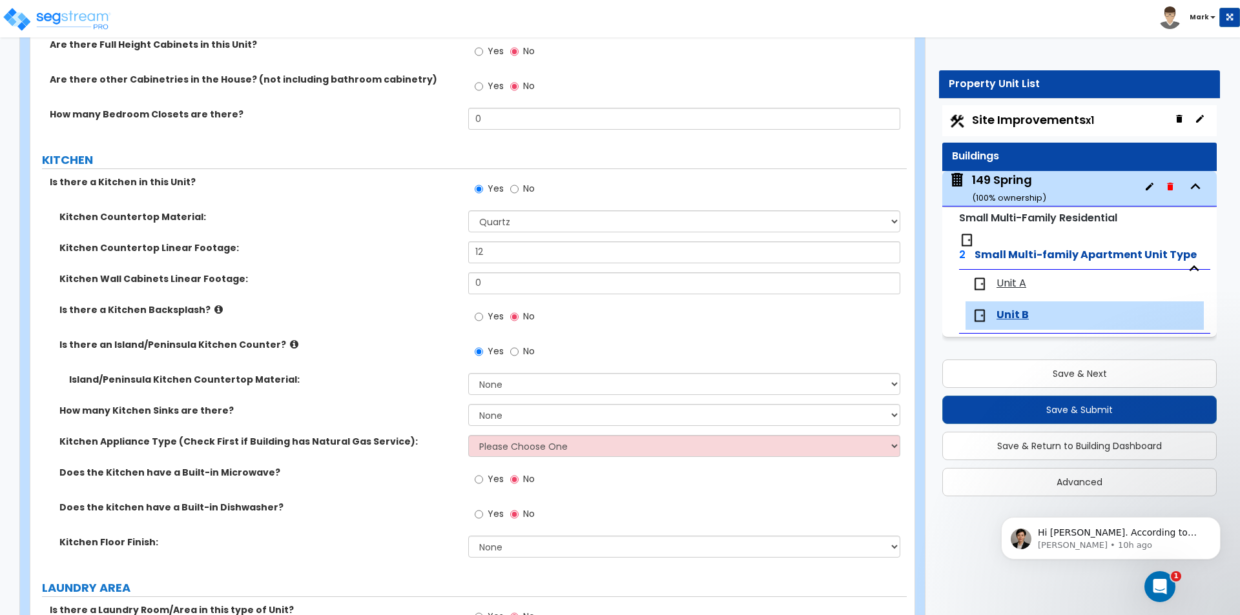
click at [520, 355] on label "No" at bounding box center [522, 353] width 25 height 22
click at [518, 355] on input "No" at bounding box center [514, 352] width 8 height 14
radio input "false"
radio input "true"
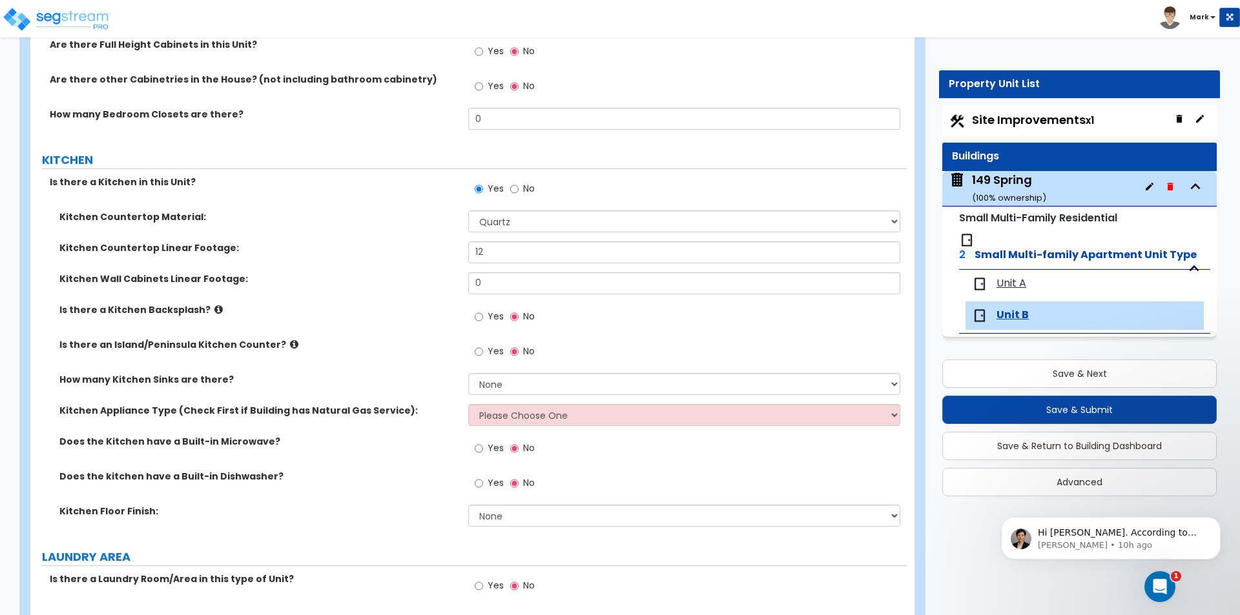
click at [487, 349] on span "Yes" at bounding box center [495, 351] width 16 height 13
click at [483, 349] on input "Yes" at bounding box center [478, 352] width 8 height 14
radio input "true"
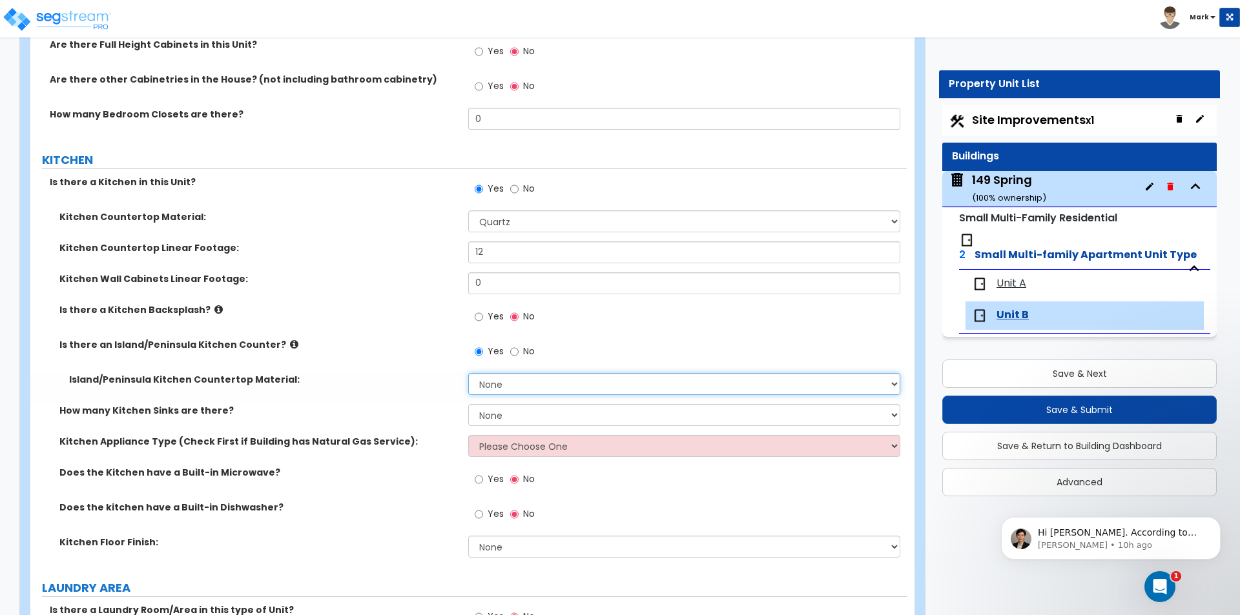
click at [530, 394] on select "None Plastic Laminate Solid Surface Stone Quartz Marble Tile Wood Stainless Ste…" at bounding box center [683, 384] width 431 height 22
select select "4"
click at [468, 373] on select "None Plastic Laminate Solid Surface Stone Quartz Marble Tile Wood Stainless Ste…" at bounding box center [683, 384] width 431 height 22
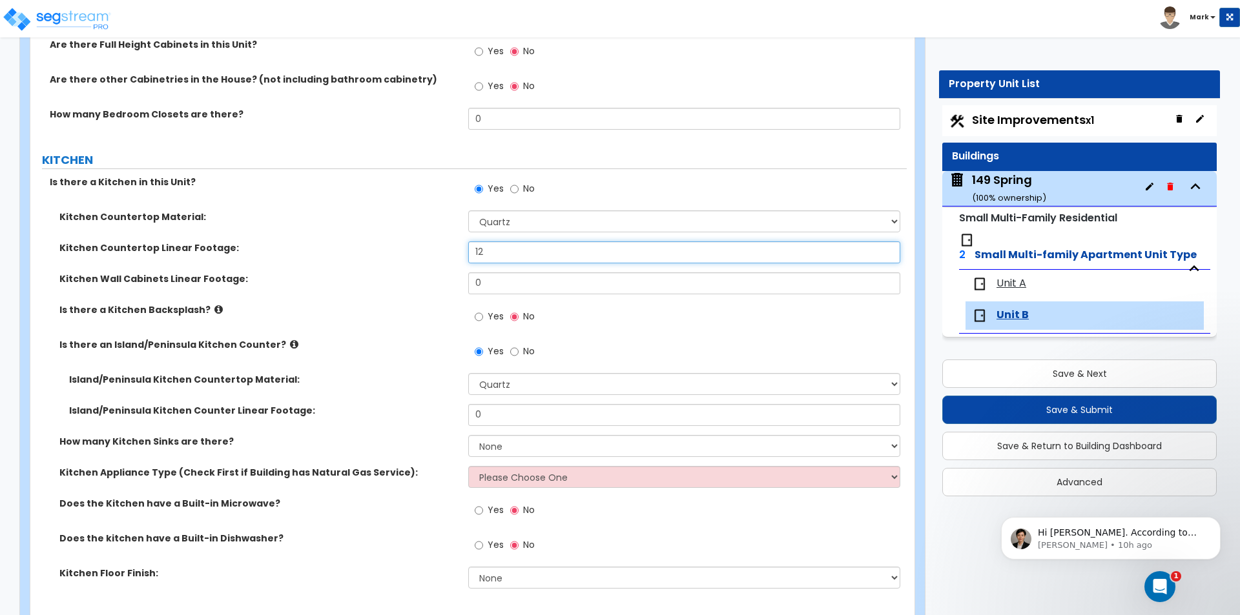
click at [497, 252] on input "12" at bounding box center [683, 252] width 431 height 22
type input "1"
type input "8"
click at [403, 276] on label "Kitchen Wall Cabinets Linear Footage:" at bounding box center [258, 278] width 399 height 13
click at [497, 290] on input "0" at bounding box center [683, 283] width 431 height 22
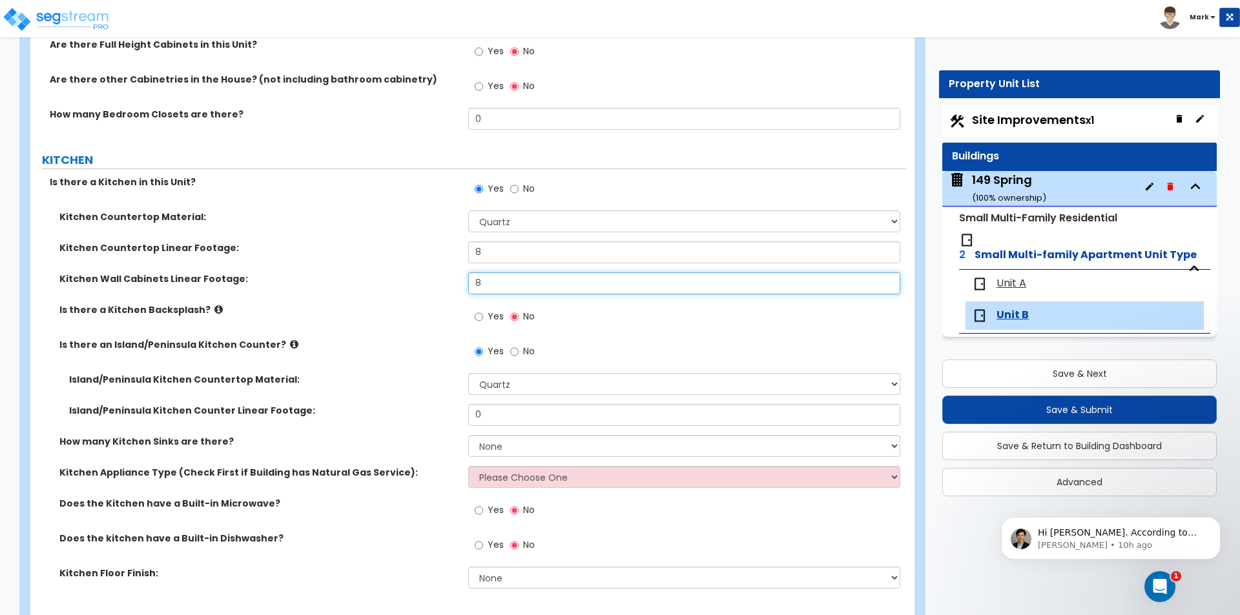
type input "8"
click at [386, 307] on label "Is there a Kitchen Backsplash?" at bounding box center [258, 309] width 399 height 13
click at [553, 282] on input "8" at bounding box center [683, 283] width 431 height 22
type input "9"
type input "0"
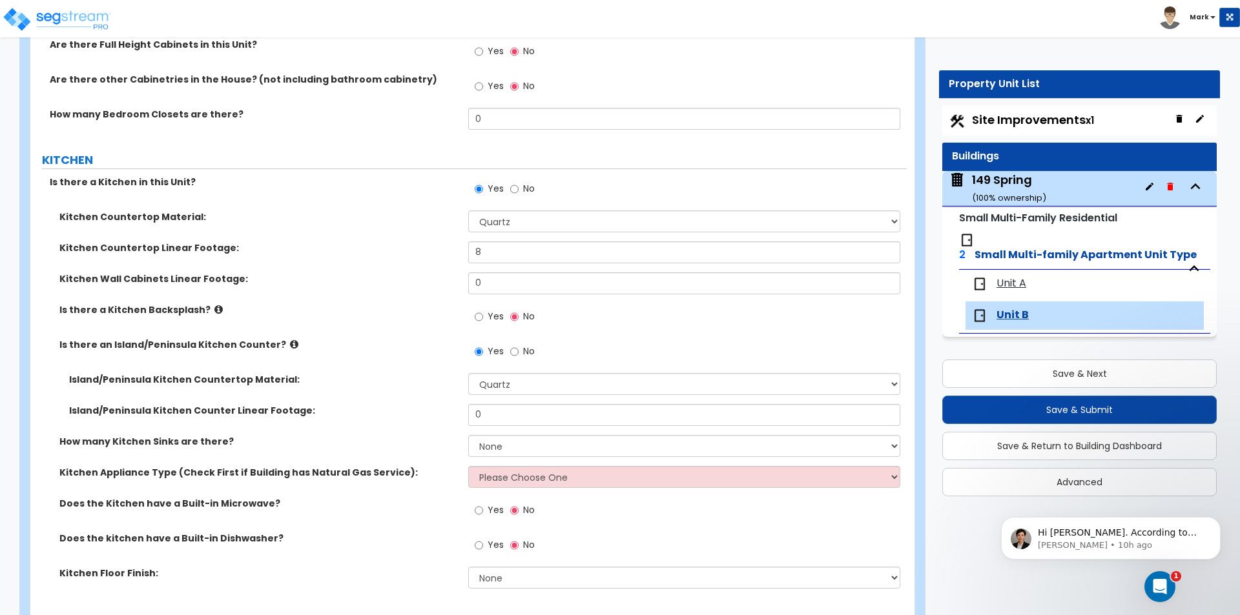
click at [365, 319] on div "Is there a Kitchen Backsplash? Yes No" at bounding box center [468, 320] width 876 height 35
click at [485, 315] on label "Yes" at bounding box center [488, 318] width 29 height 22
click at [483, 315] on input "Yes" at bounding box center [478, 317] width 8 height 14
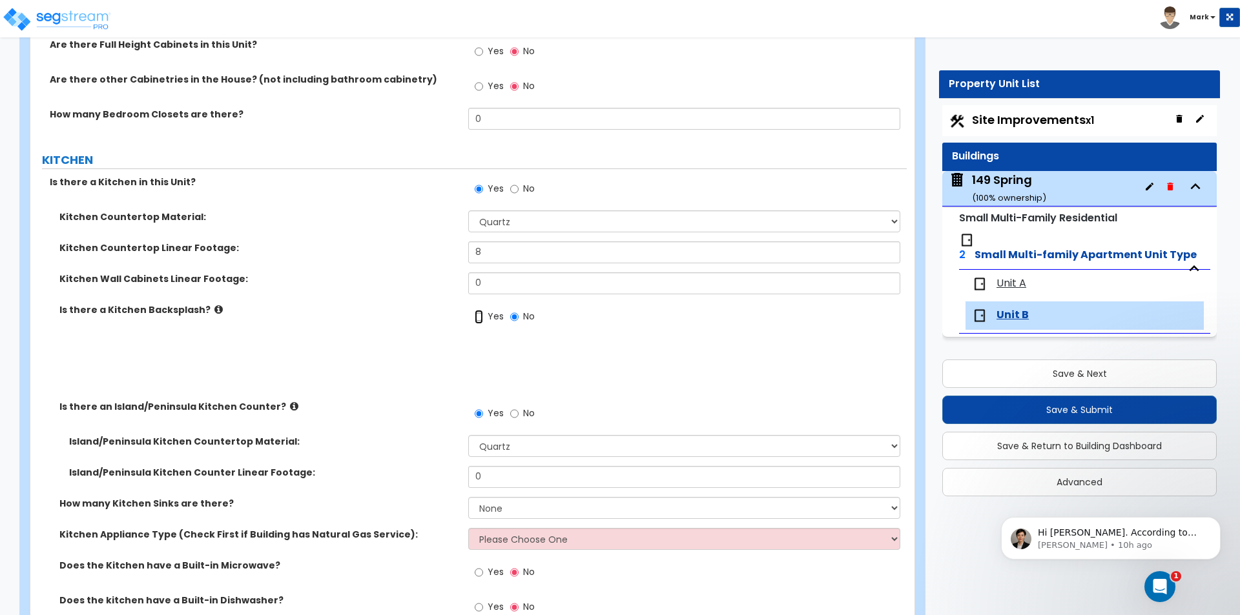
radio input "true"
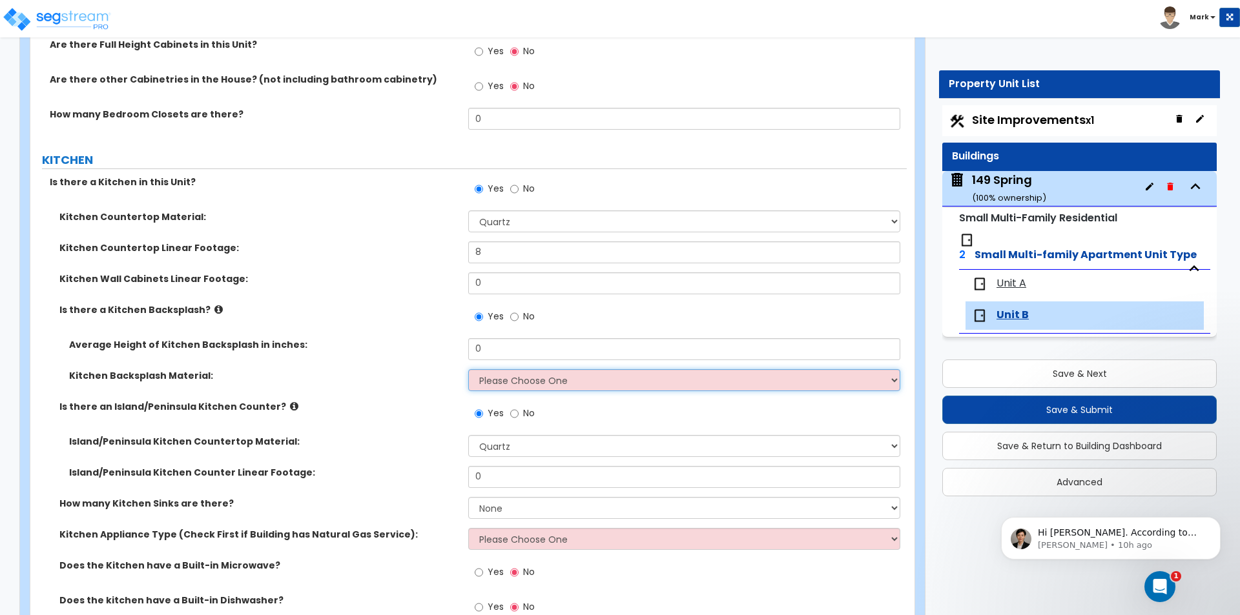
click at [496, 374] on select "Please Choose One Plastic Laminate Solid Surface Stone Quartz Tile Stainless St…" at bounding box center [683, 380] width 431 height 22
select select "6"
click at [468, 369] on select "Please Choose One Plastic Laminate Solid Surface Stone Quartz Tile Stainless St…" at bounding box center [683, 380] width 431 height 22
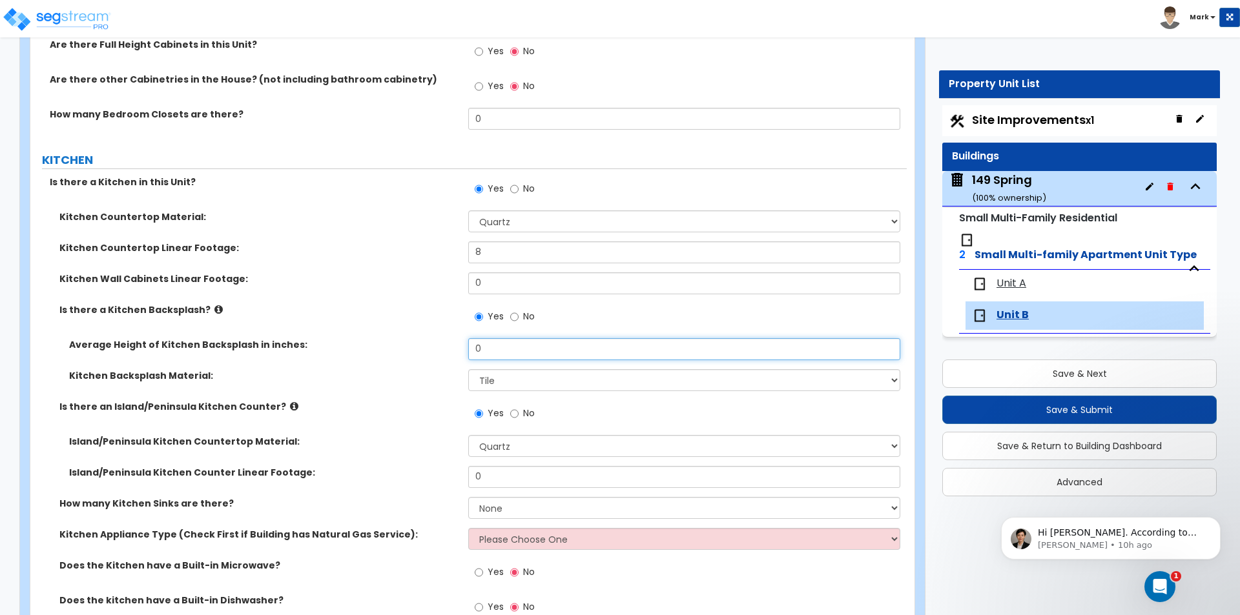
click at [505, 358] on input "0" at bounding box center [683, 349] width 431 height 22
type input "30"
click at [379, 356] on div "Average Height of Kitchen Backsplash in inches: 30" at bounding box center [468, 353] width 876 height 31
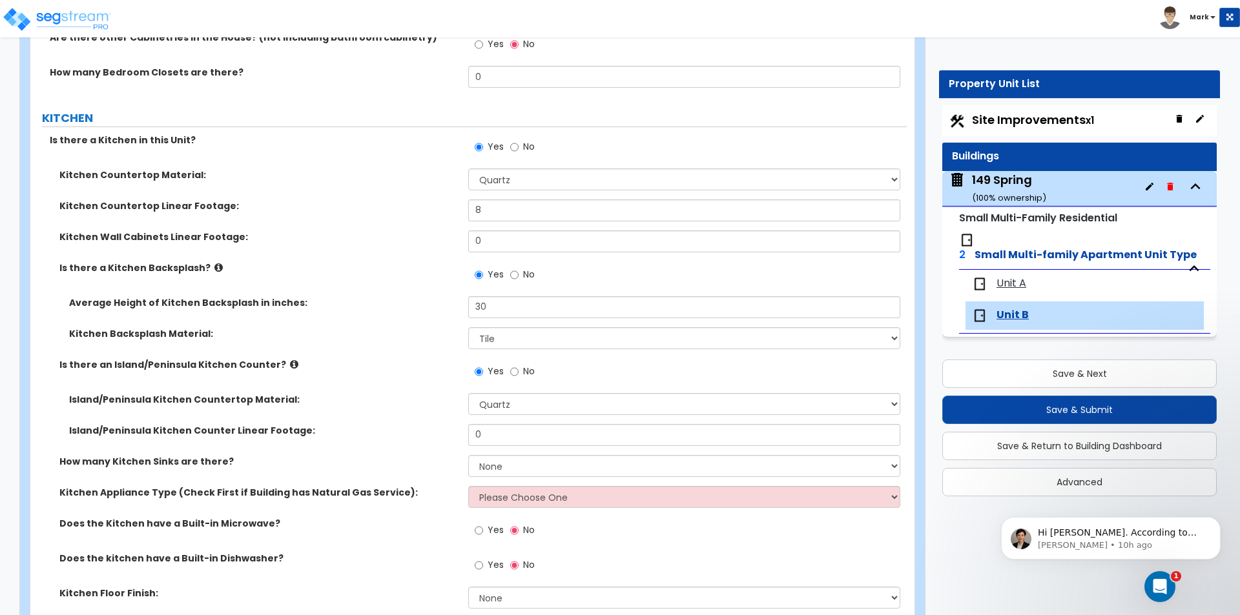
scroll to position [1614, 0]
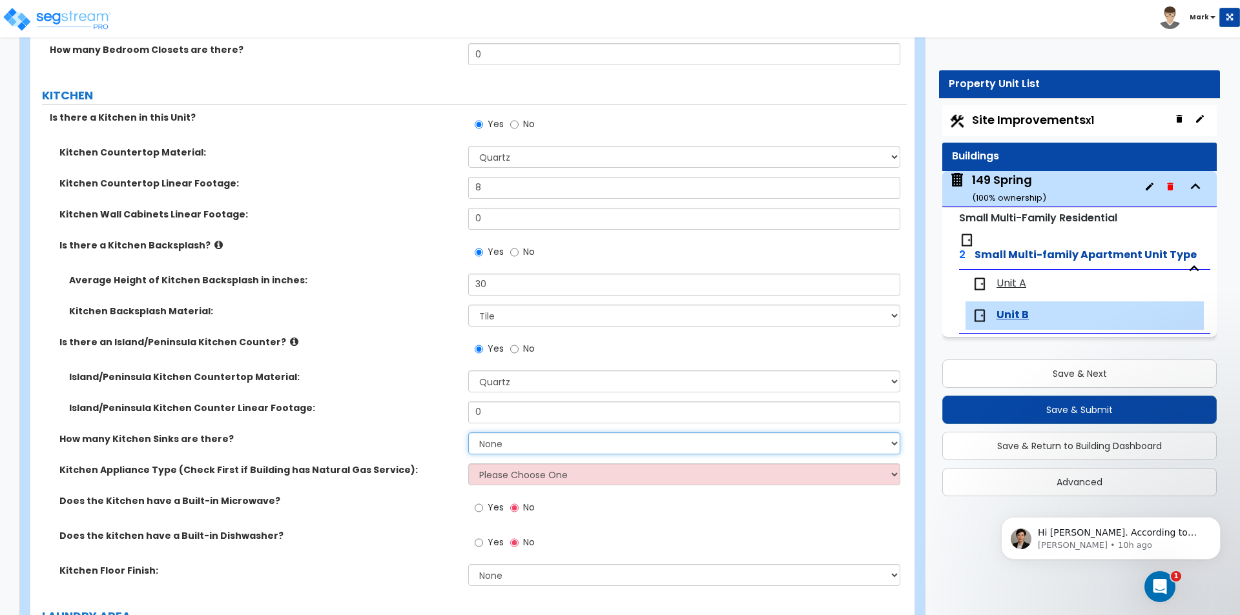
click at [515, 437] on select "None 1 2 3" at bounding box center [683, 444] width 431 height 22
click at [468, 433] on select "None 1 2 3" at bounding box center [683, 444] width 431 height 22
click at [505, 442] on select "None 1 2 3" at bounding box center [683, 444] width 431 height 22
select select "1"
click at [468, 433] on select "None 1 2 3" at bounding box center [683, 444] width 431 height 22
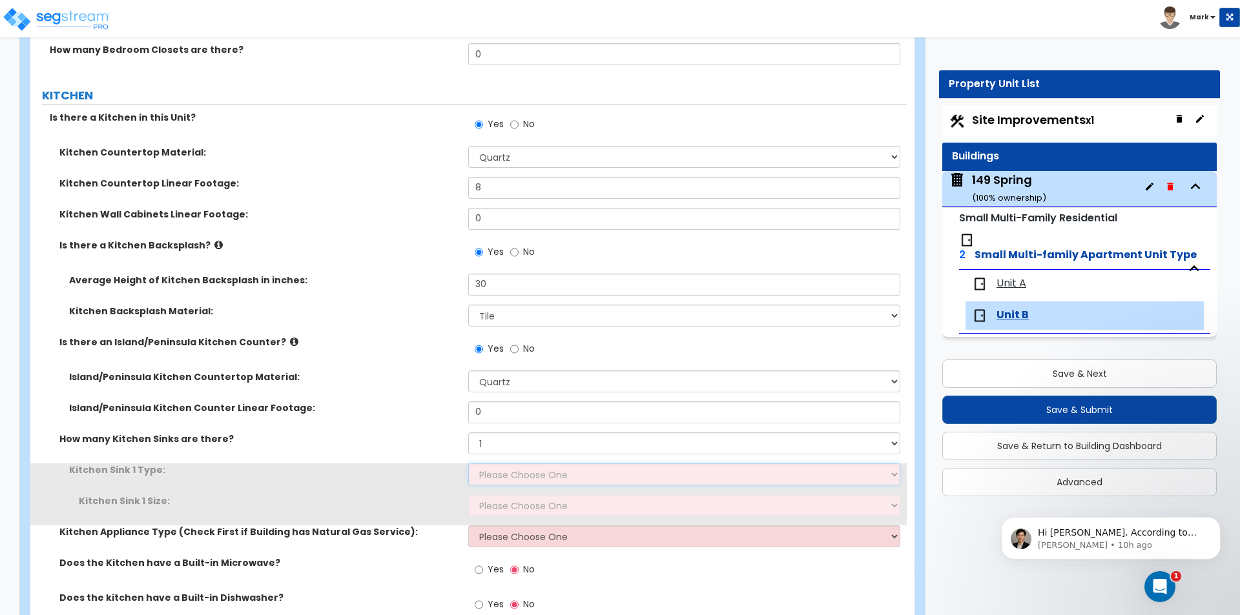
click at [507, 474] on select "Please Choose One Stainless Steel Porcelain Enamel Cast Iron Granite Composite" at bounding box center [683, 475] width 431 height 22
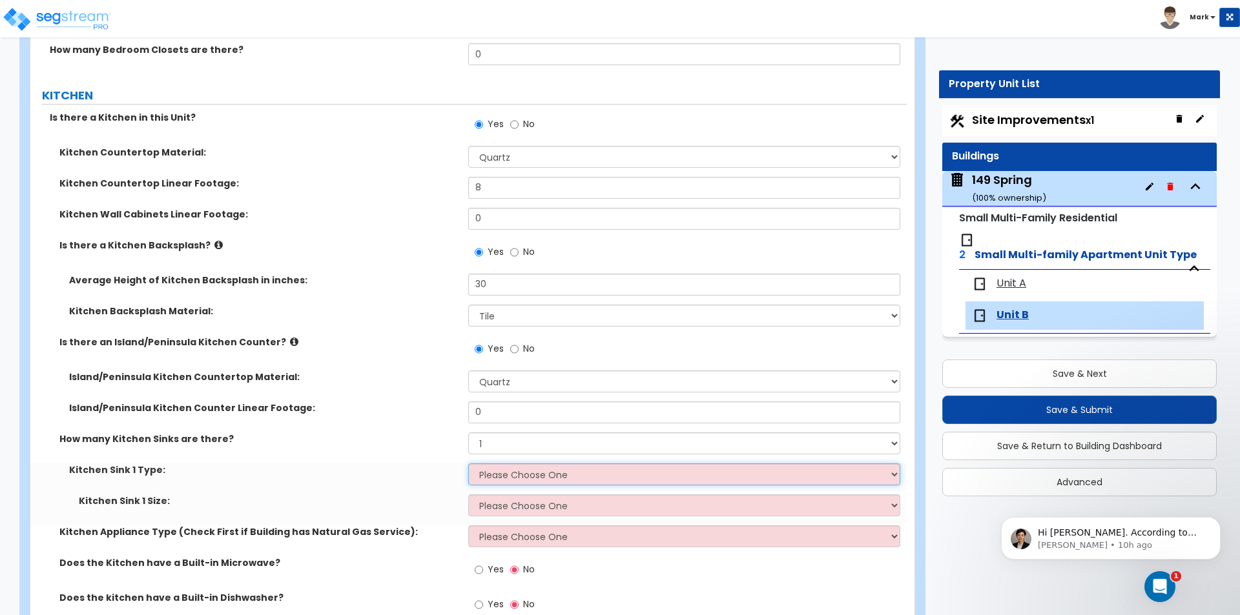
select select "1"
click at [468, 464] on select "Please Choose One Stainless Steel Porcelain Enamel Cast Iron Granite Composite" at bounding box center [683, 475] width 431 height 22
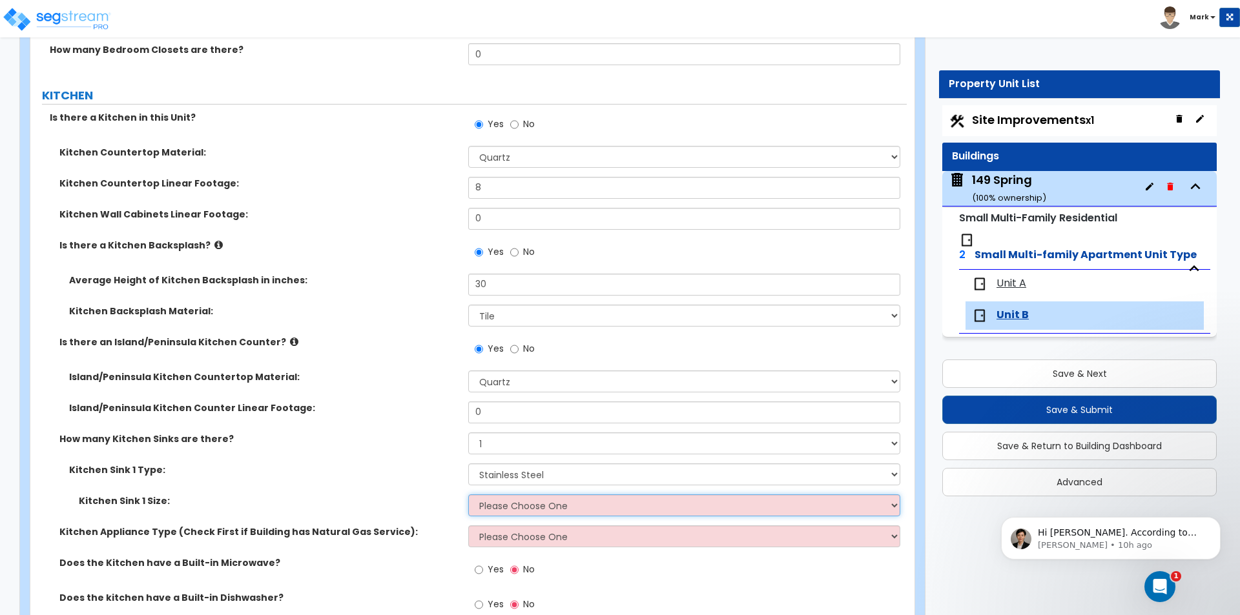
click at [504, 511] on select "Please Choose One Single Sink Double Sink" at bounding box center [683, 506] width 431 height 22
select select "1"
click at [468, 495] on select "Please Choose One Single Sink Double Sink" at bounding box center [683, 506] width 431 height 22
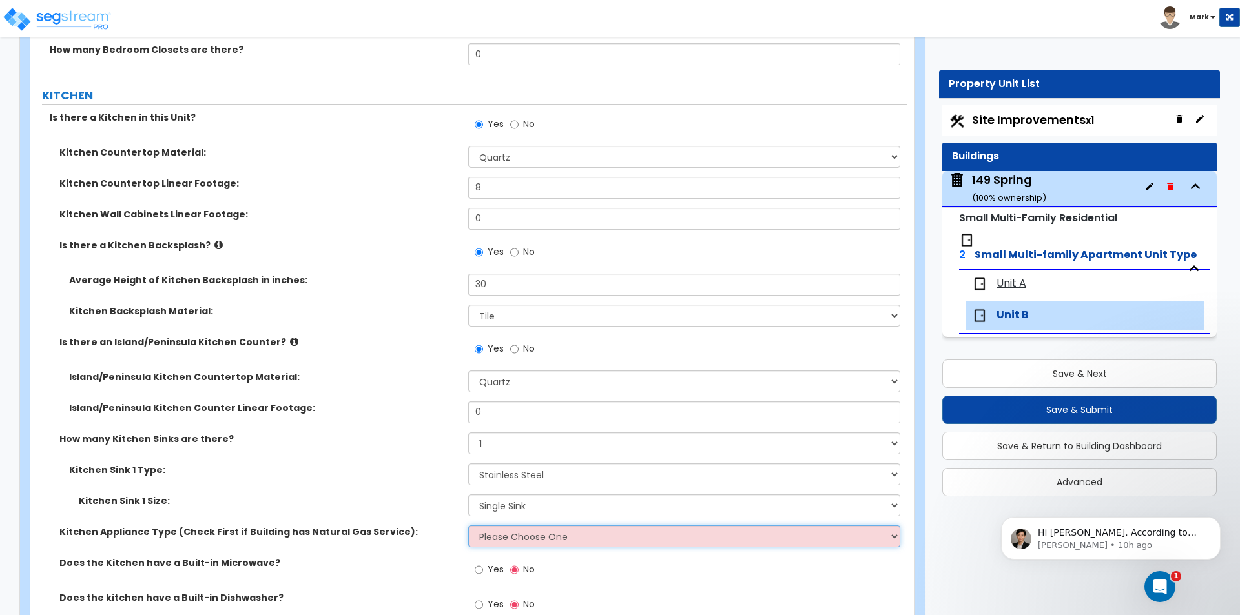
click at [500, 530] on select "Please Choose One Gas Electric" at bounding box center [683, 536] width 431 height 22
select select "2"
click at [468, 525] on select "Please Choose One Gas Electric" at bounding box center [683, 536] width 431 height 22
click at [447, 506] on label "Kitchen Sink 1 Size:" at bounding box center [269, 501] width 380 height 13
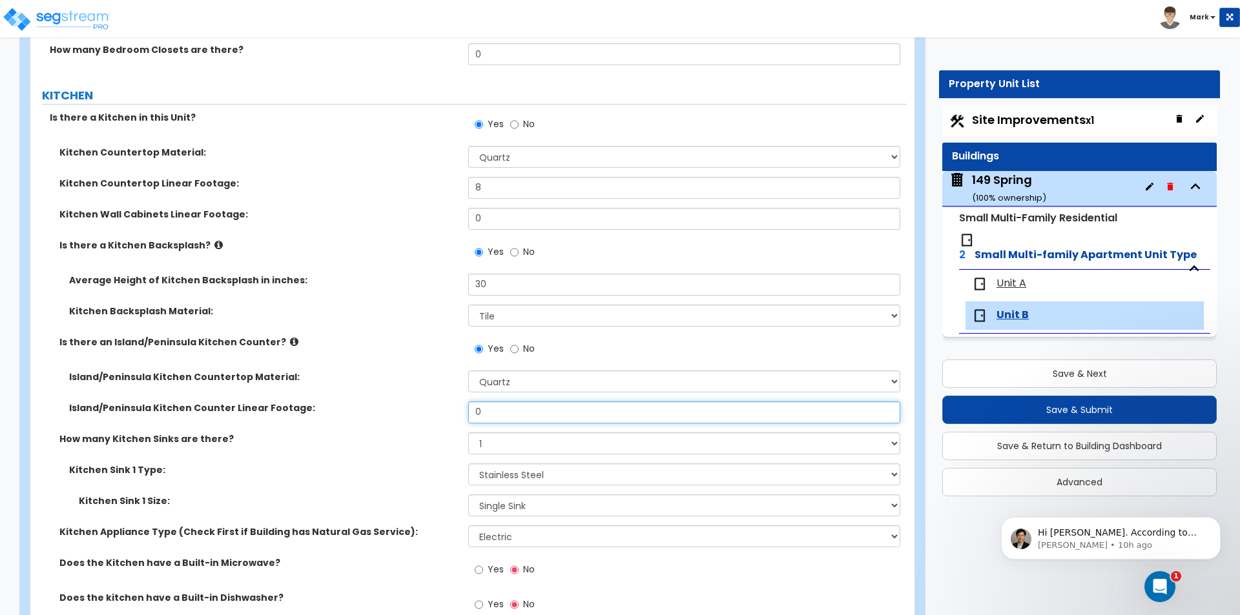
click at [487, 411] on input "0" at bounding box center [683, 413] width 431 height 22
type input "8"
click at [416, 449] on div "How many Kitchen Sinks are there? None 1 2 3" at bounding box center [468, 448] width 876 height 31
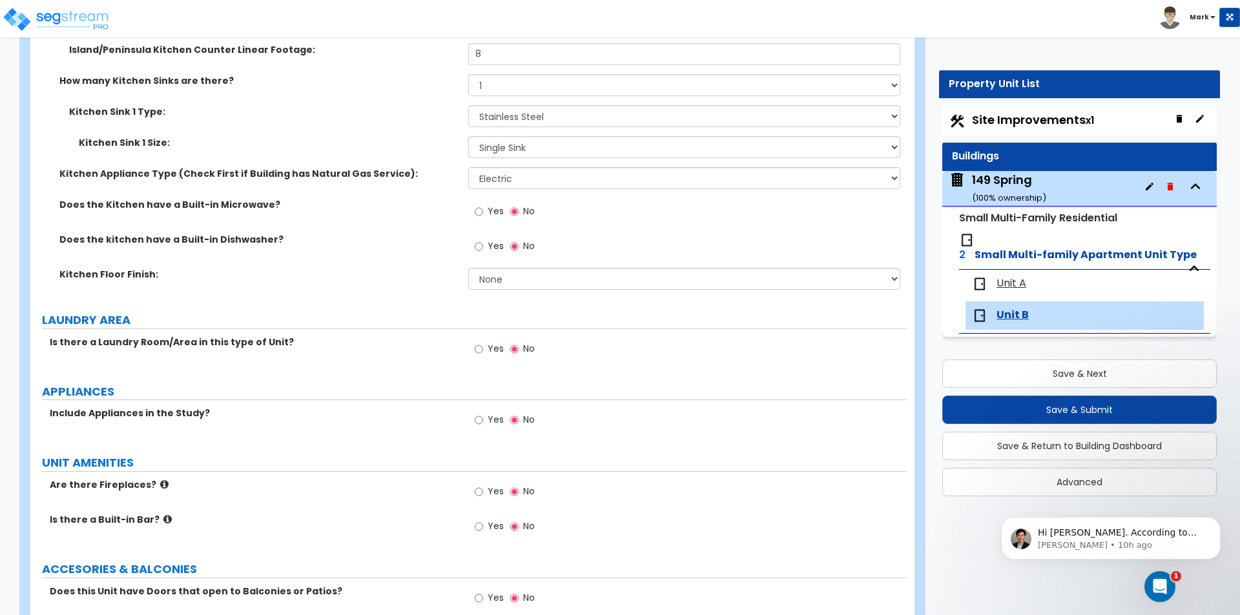
scroll to position [2001, 0]
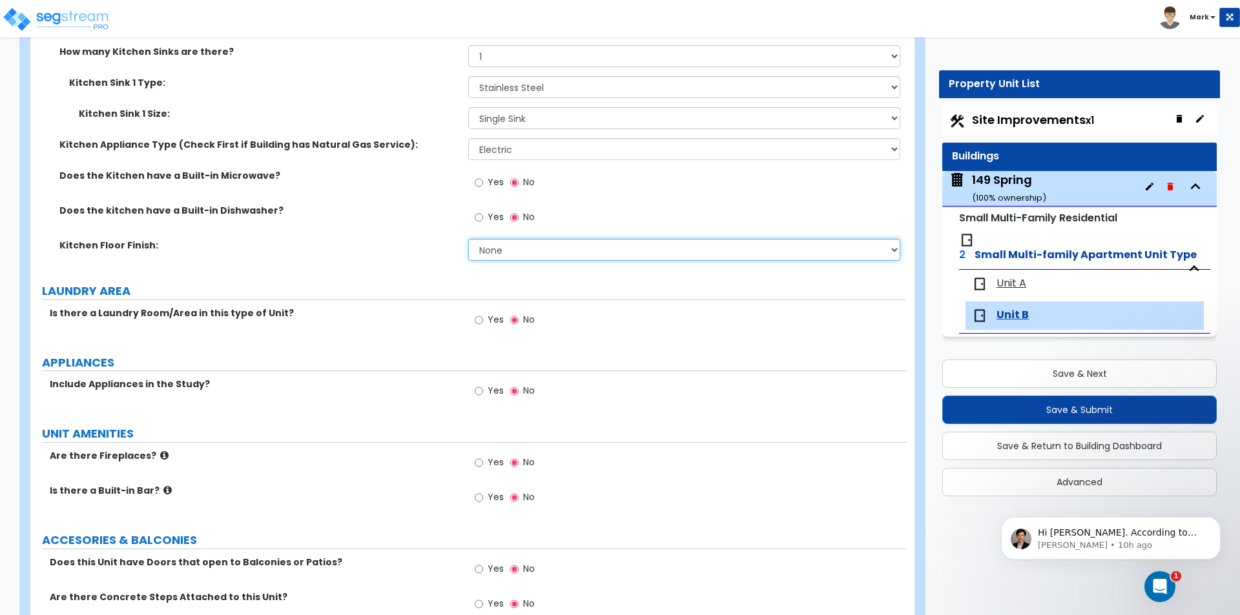
click at [603, 248] on select "None Tile Flooring Hardwood Flooring Resilient Laminate Flooring VCT Flooring S…" at bounding box center [683, 250] width 431 height 22
click at [468, 239] on select "None Tile Flooring Hardwood Flooring Resilient Laminate Flooring VCT Flooring S…" at bounding box center [683, 250] width 431 height 22
click at [575, 251] on select "None Tile Flooring Hardwood Flooring Resilient Laminate Flooring VCT Flooring S…" at bounding box center [683, 250] width 431 height 22
select select "1"
click at [468, 239] on select "None Tile Flooring Hardwood Flooring Resilient Laminate Flooring VCT Flooring S…" at bounding box center [683, 250] width 431 height 22
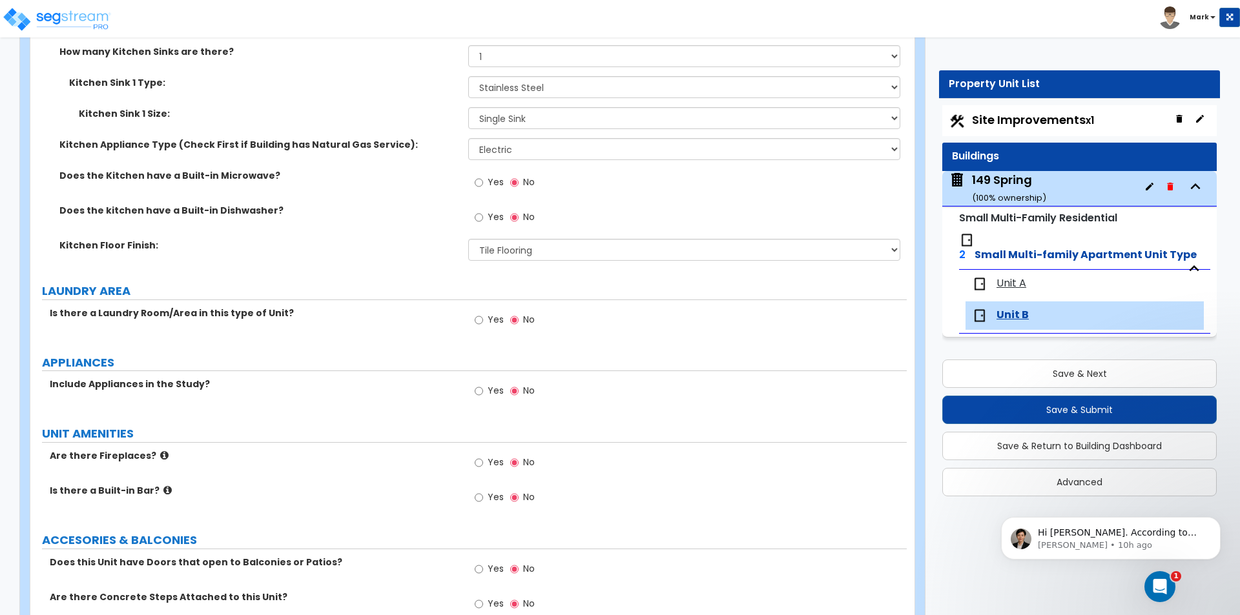
click at [365, 252] on div "Kitchen Floor Finish: None Tile Flooring Hardwood Flooring Resilient Laminate F…" at bounding box center [468, 254] width 876 height 31
click at [488, 316] on span "Yes" at bounding box center [495, 319] width 16 height 13
click at [483, 316] on input "Yes" at bounding box center [478, 320] width 8 height 14
radio input "true"
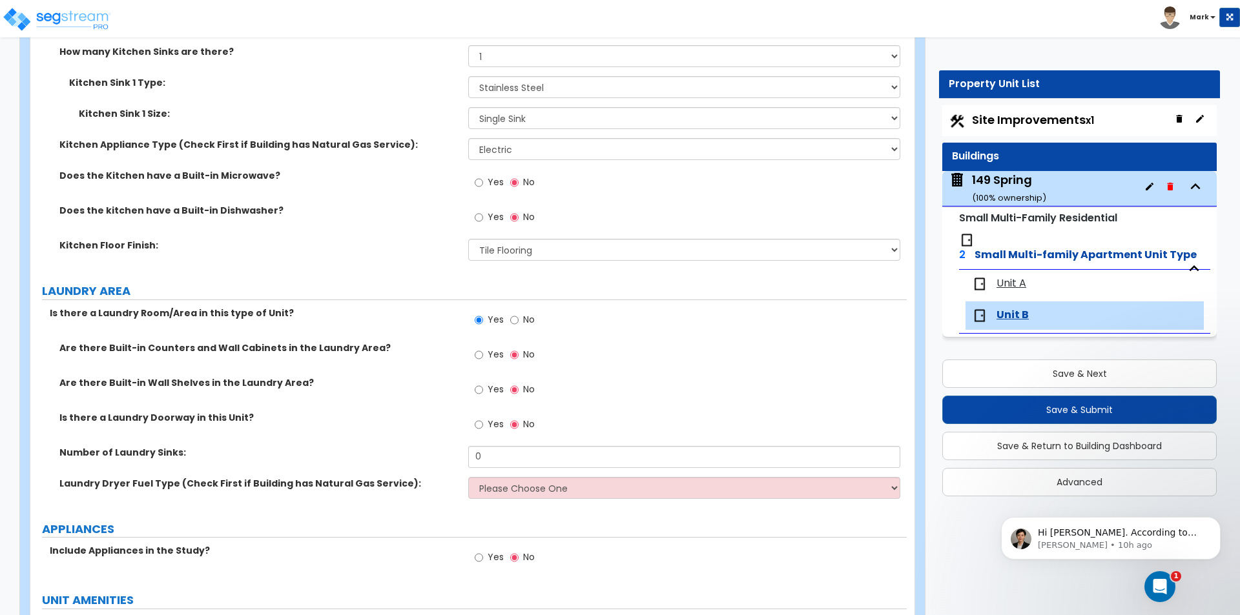
click at [486, 345] on label "Yes" at bounding box center [488, 356] width 29 height 22
click at [483, 348] on input "Yes" at bounding box center [478, 355] width 8 height 14
radio input "true"
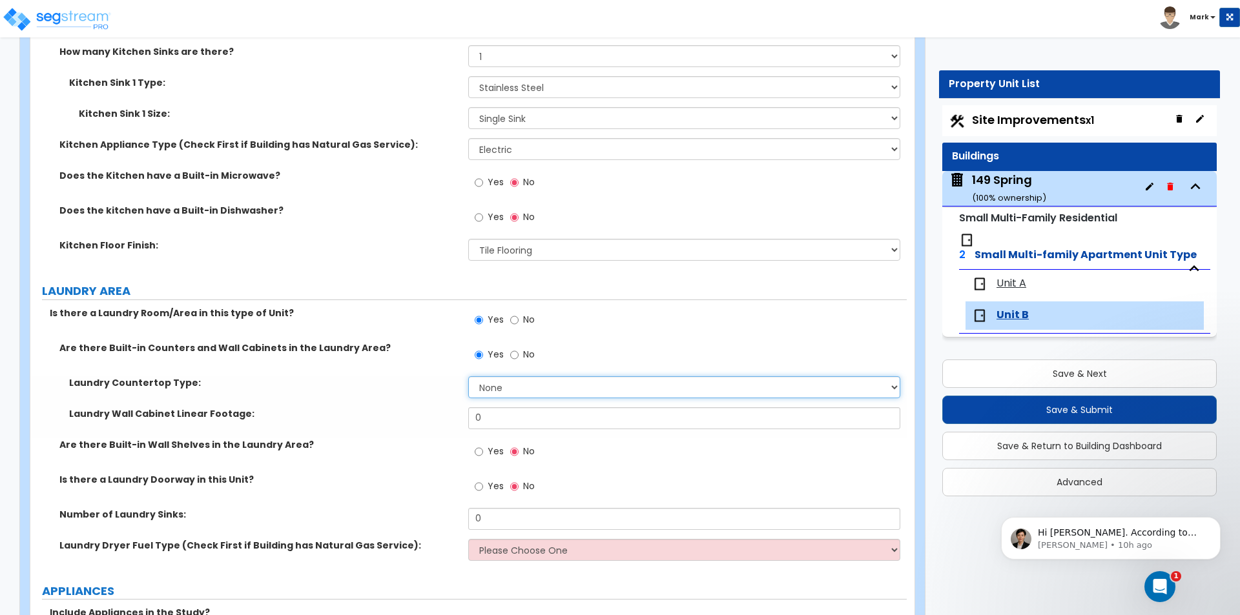
click at [512, 394] on select "None Plastic Laminate Solid Surface Stone Quartz Marble Tile Wood Stainless Ste…" at bounding box center [683, 387] width 431 height 22
click at [534, 394] on select "None Plastic Laminate Solid Surface Stone Quartz Marble Tile Wood Stainless Ste…" at bounding box center [683, 387] width 431 height 22
click at [493, 391] on select "None Plastic Laminate Solid Surface Stone Quartz Marble Tile Wood Stainless Ste…" at bounding box center [683, 387] width 431 height 22
select select "2"
click at [468, 376] on select "None Plastic Laminate Solid Surface Stone Quartz Marble Tile Wood Stainless Ste…" at bounding box center [683, 387] width 431 height 22
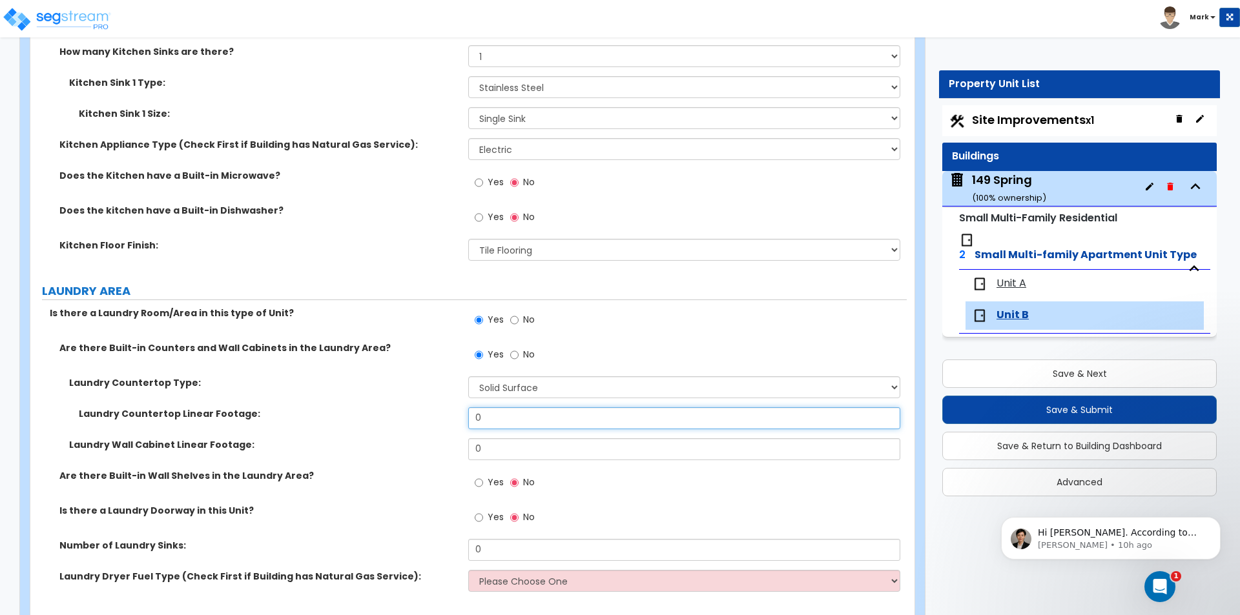
click at [520, 407] on input "0" at bounding box center [683, 418] width 431 height 22
type input "5"
click at [386, 416] on label "Laundry Countertop Linear Footage:" at bounding box center [269, 413] width 380 height 13
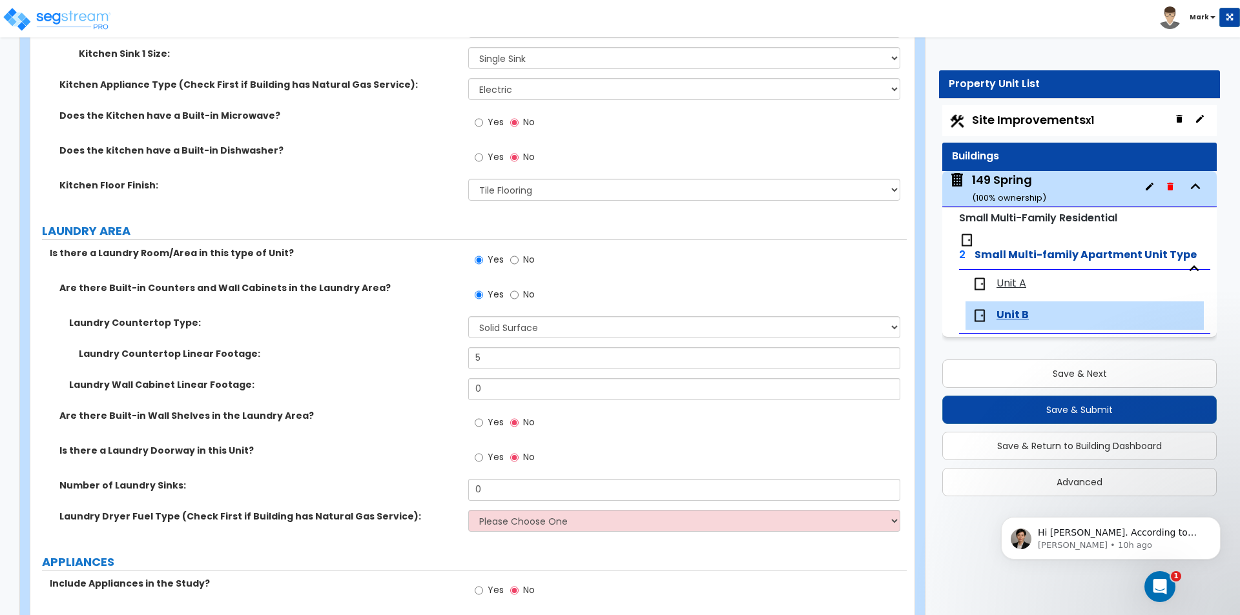
scroll to position [2195, 0]
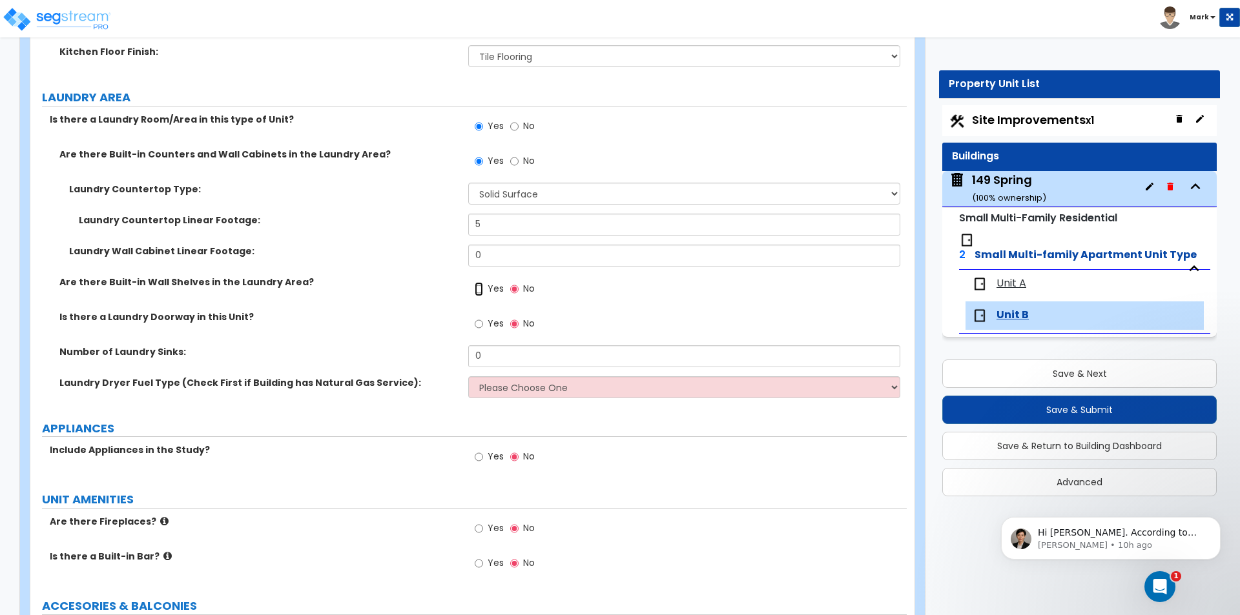
click at [483, 283] on input "Yes" at bounding box center [478, 289] width 8 height 14
radio input "true"
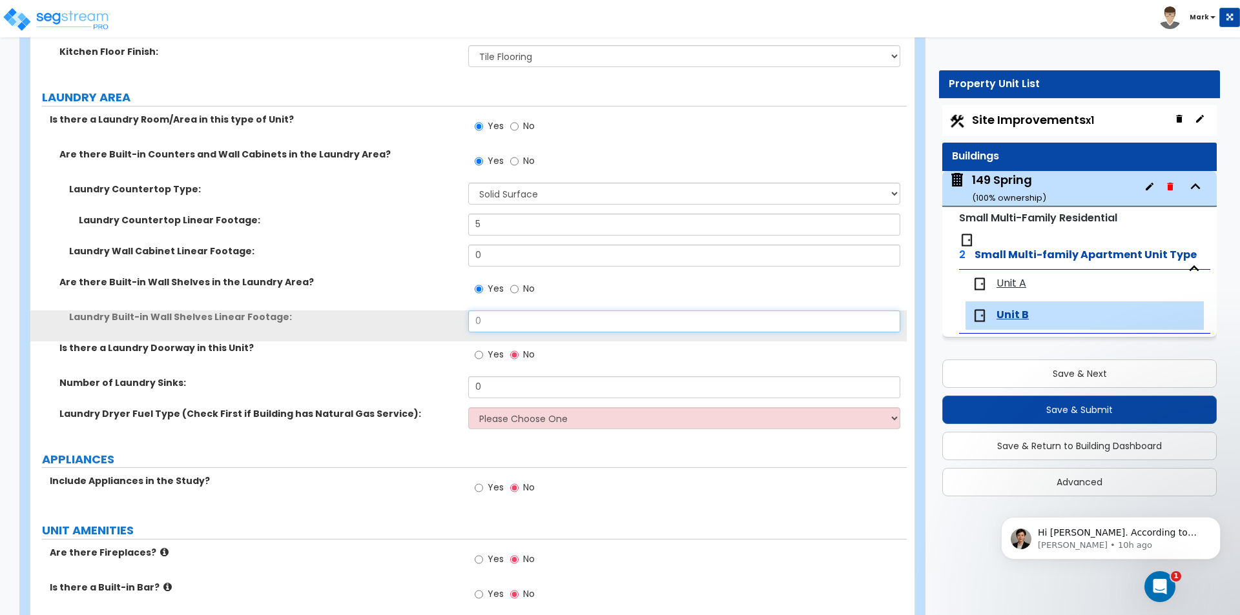
click at [501, 327] on input "0" at bounding box center [683, 322] width 431 height 22
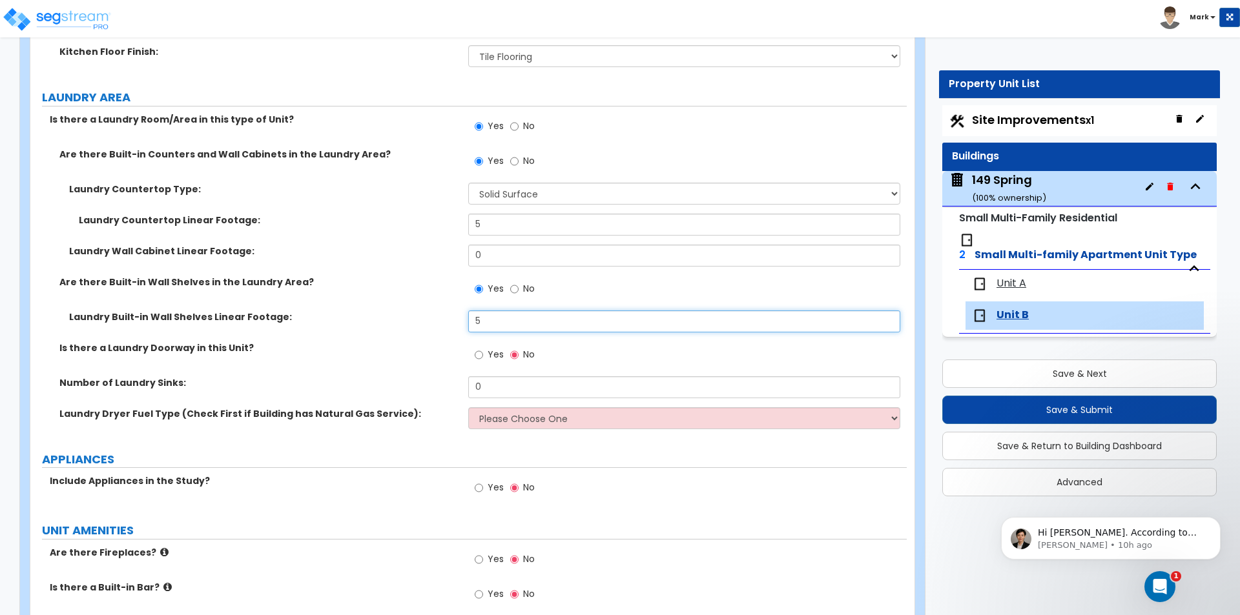
type input "5"
click at [403, 330] on div "Laundry Built-in Wall Shelves Linear Footage: 5" at bounding box center [468, 326] width 876 height 31
click at [493, 434] on div "Laundry Dryer Fuel Type (Check First if Building has Natural Gas Service): Plea…" at bounding box center [468, 422] width 876 height 31
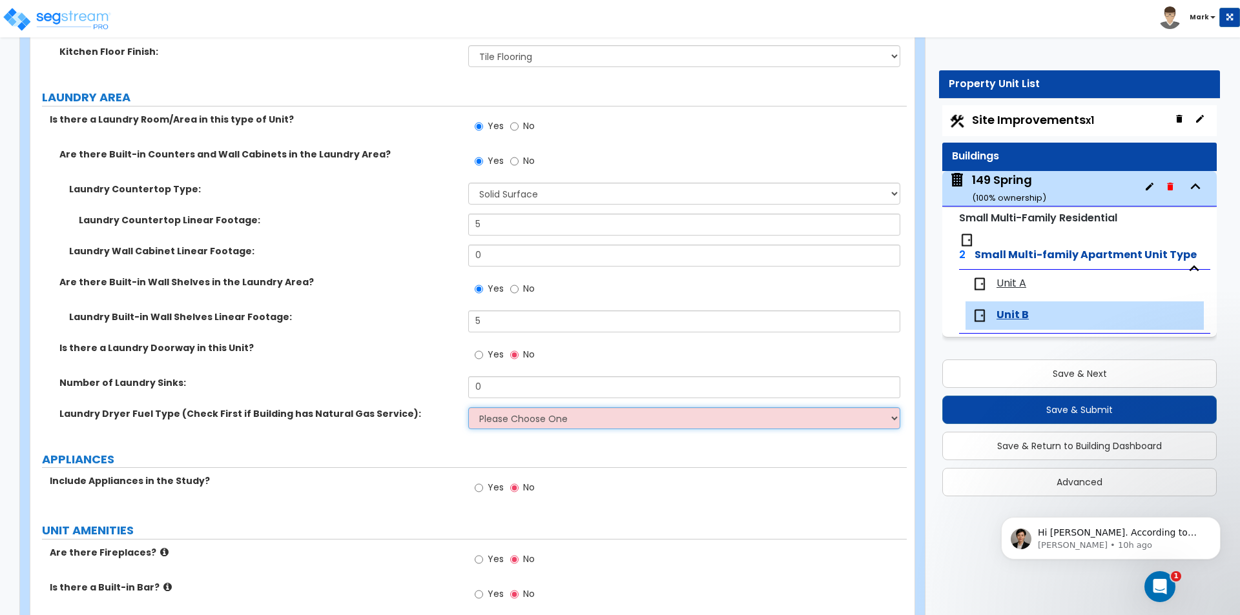
click at [503, 414] on select "Please Choose One Gas Electric" at bounding box center [683, 418] width 431 height 22
select select "2"
click at [468, 407] on select "Please Choose One Gas Electric" at bounding box center [683, 418] width 431 height 22
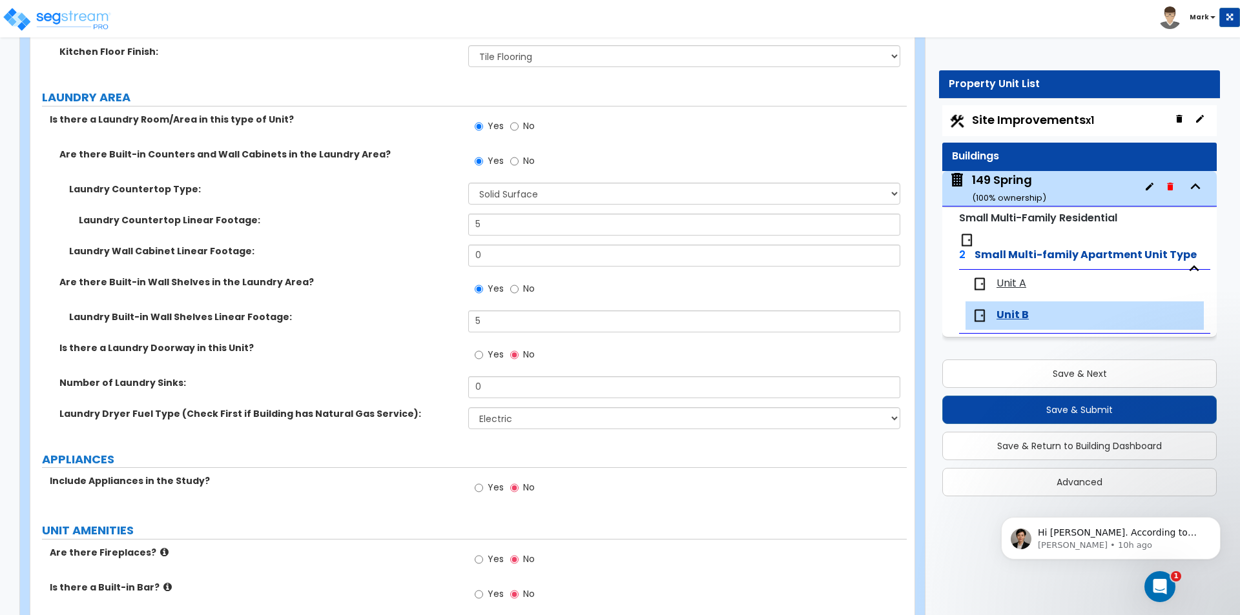
click at [423, 417] on label "Laundry Dryer Fuel Type (Check First if Building has Natural Gas Service):" at bounding box center [258, 413] width 399 height 13
click at [483, 484] on input "Yes" at bounding box center [478, 488] width 8 height 14
radio input "true"
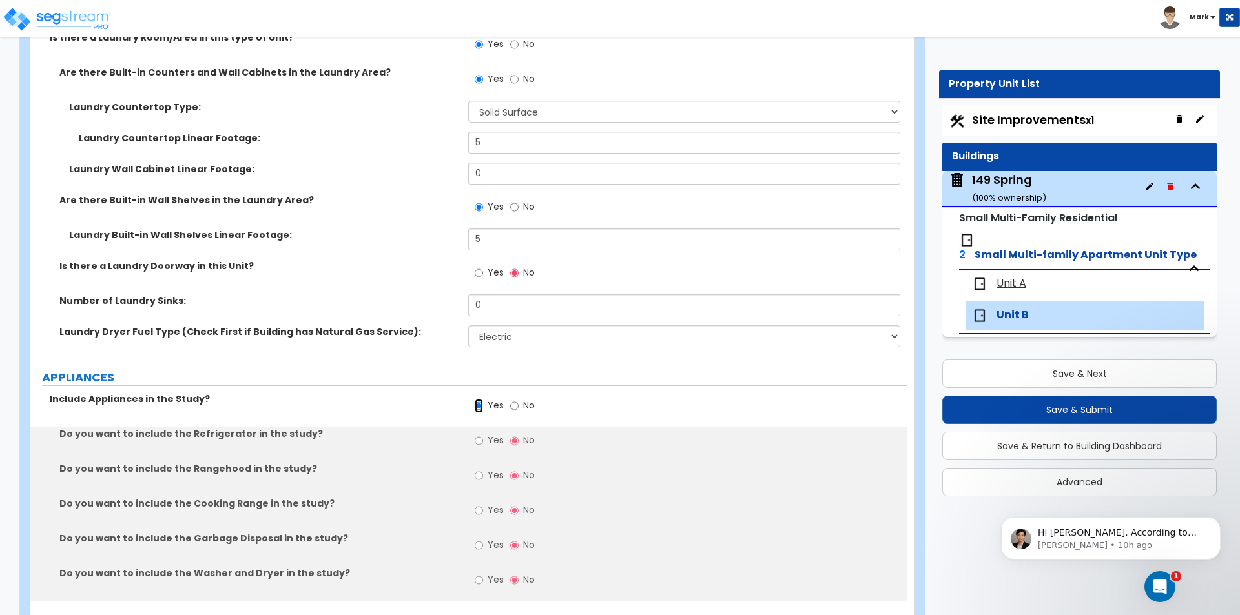
scroll to position [2453, 0]
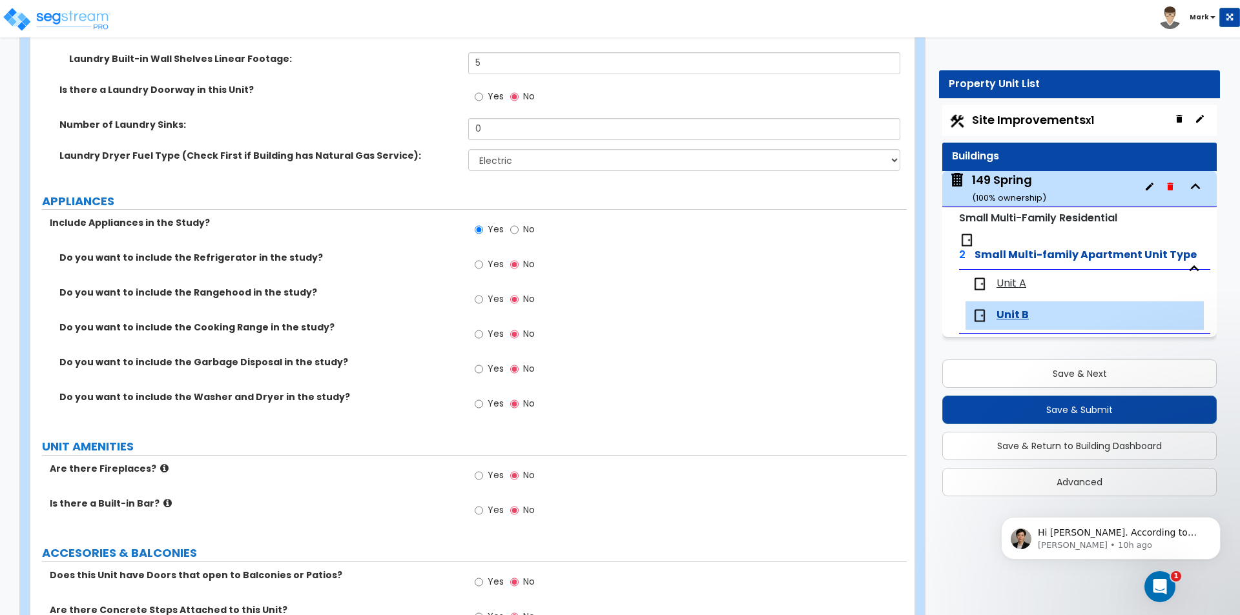
click at [491, 260] on span "Yes" at bounding box center [495, 264] width 16 height 13
click at [483, 260] on input "Yes" at bounding box center [478, 265] width 8 height 14
radio input "true"
click at [487, 298] on label "Yes" at bounding box center [488, 301] width 29 height 22
click at [483, 298] on input "Yes" at bounding box center [478, 299] width 8 height 14
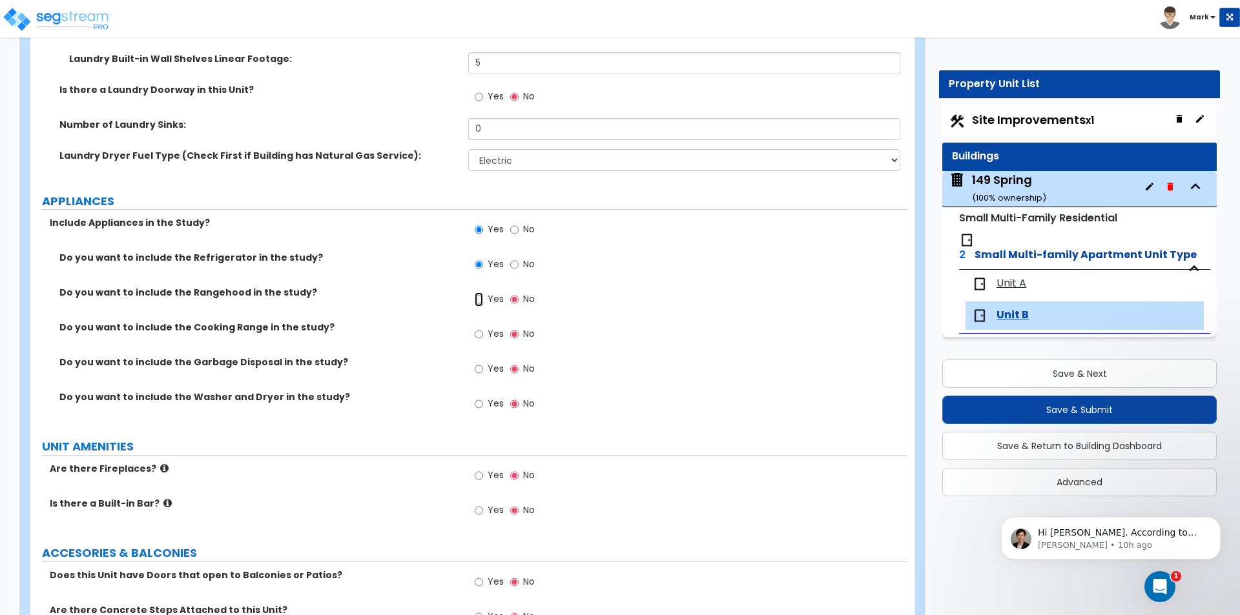
radio input "true"
click at [482, 408] on input "Yes" at bounding box center [478, 404] width 8 height 14
radio input "true"
click at [492, 338] on span "Yes" at bounding box center [495, 333] width 16 height 13
click at [483, 338] on input "Yes" at bounding box center [478, 334] width 8 height 14
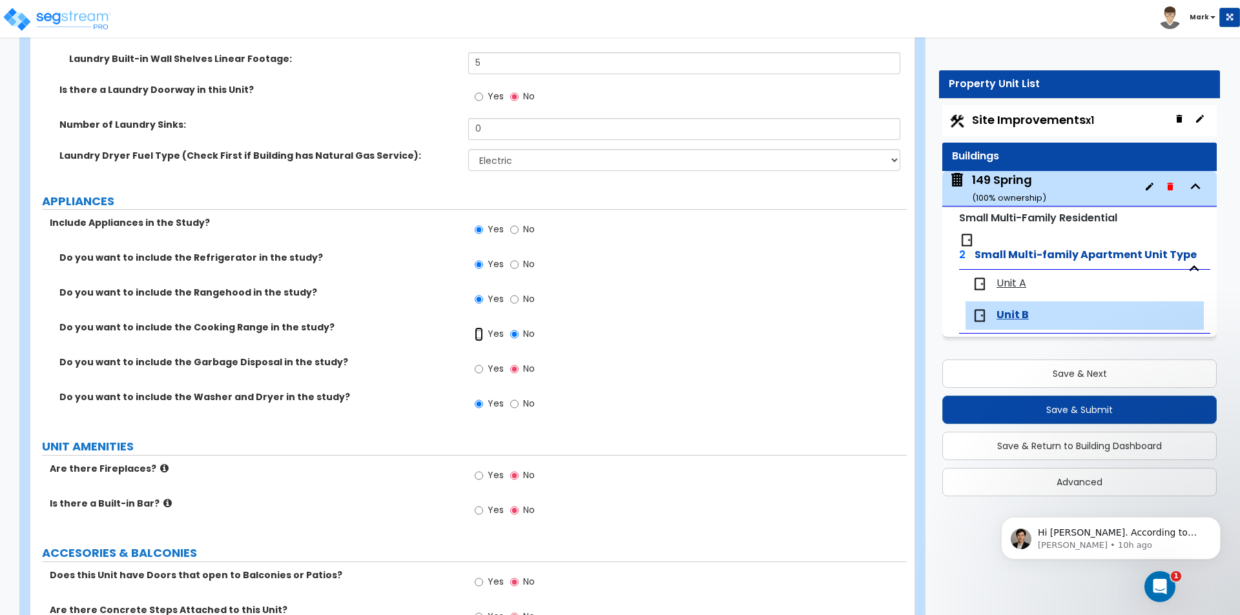
radio input "true"
click at [529, 294] on span "No" at bounding box center [529, 298] width 12 height 13
click at [518, 294] on input "No" at bounding box center [514, 299] width 8 height 14
radio input "false"
radio input "true"
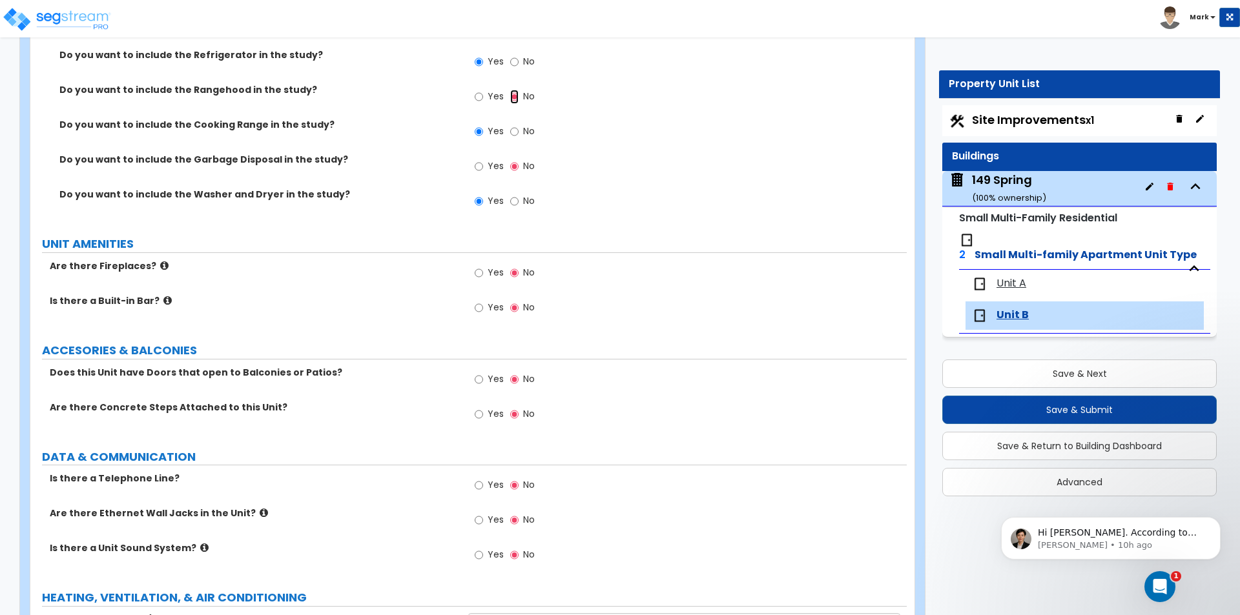
scroll to position [2744, 0]
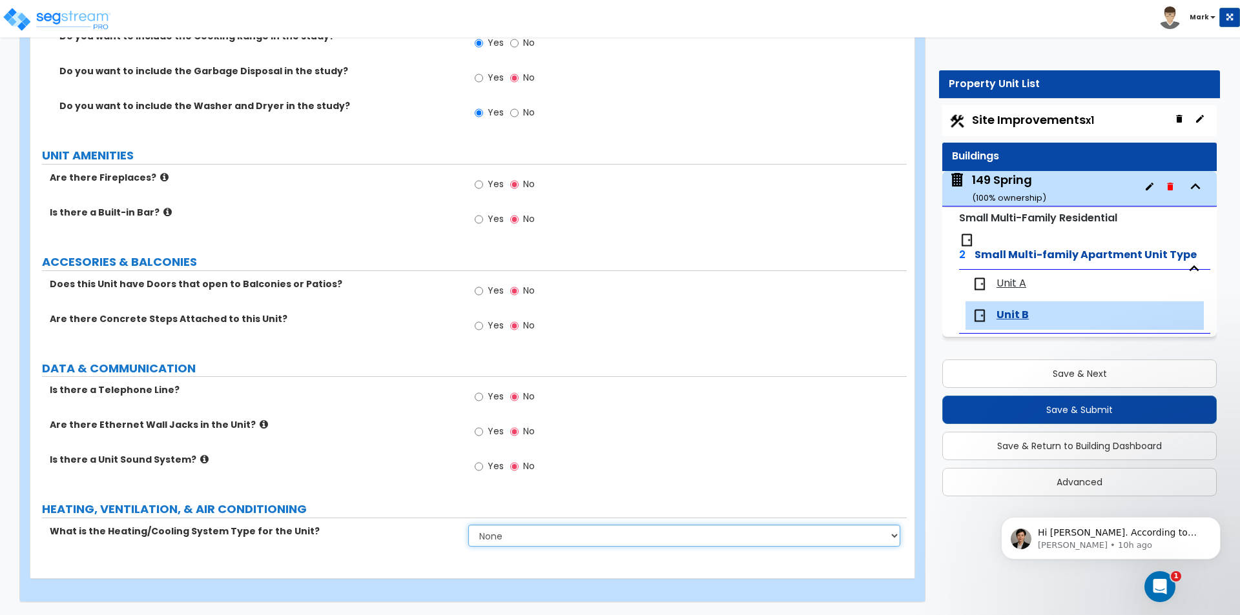
click at [509, 533] on select "None Heat Only Centralized Heating & Cooling Thru Wall Air Conditioners Mini Sp…" at bounding box center [683, 536] width 431 height 22
select select "2"
click at [468, 525] on select "None Heat Only Centralized Heating & Cooling Thru Wall Air Conditioners Mini Sp…" at bounding box center [683, 536] width 431 height 22
click at [429, 460] on label "Is there a Unit Sound System?" at bounding box center [254, 459] width 409 height 13
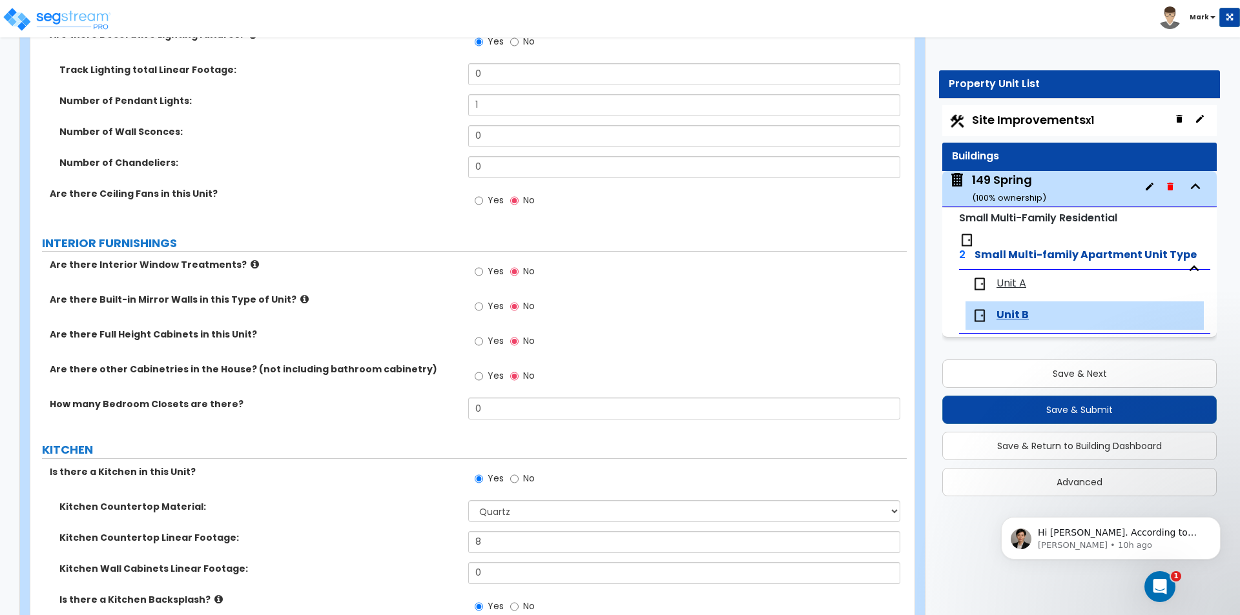
scroll to position [1195, 0]
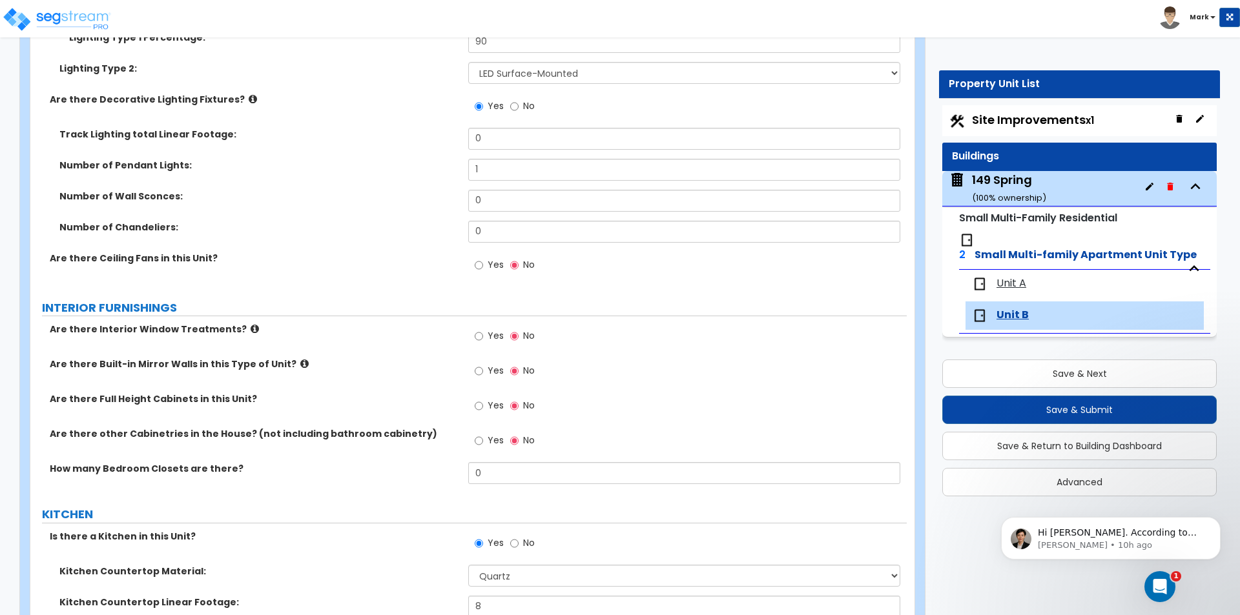
click at [250, 329] on icon at bounding box center [254, 329] width 8 height 10
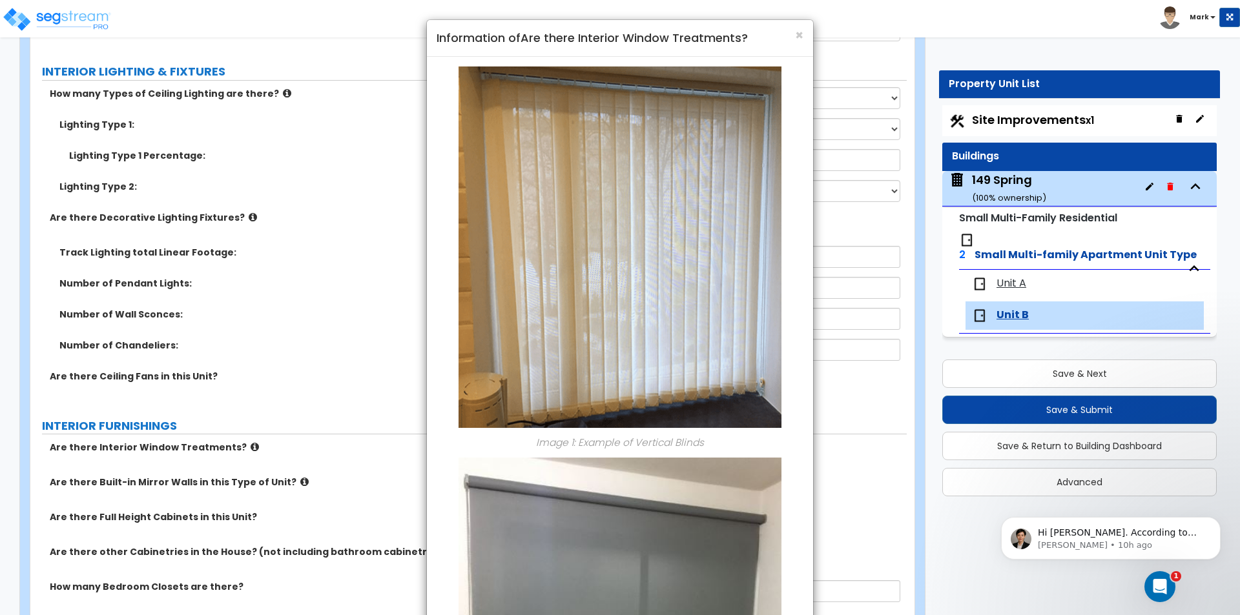
scroll to position [872, 0]
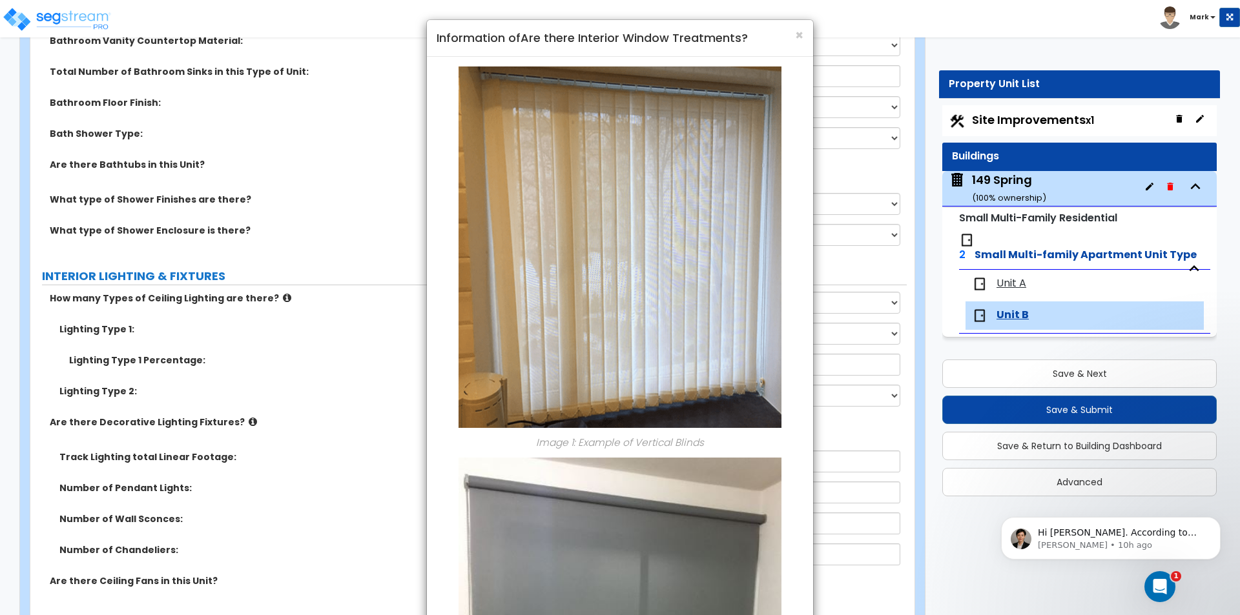
click at [793, 32] on h4 "Information of Are there Interior Window Treatments?" at bounding box center [619, 38] width 367 height 17
click at [798, 35] on span "×" at bounding box center [799, 35] width 8 height 19
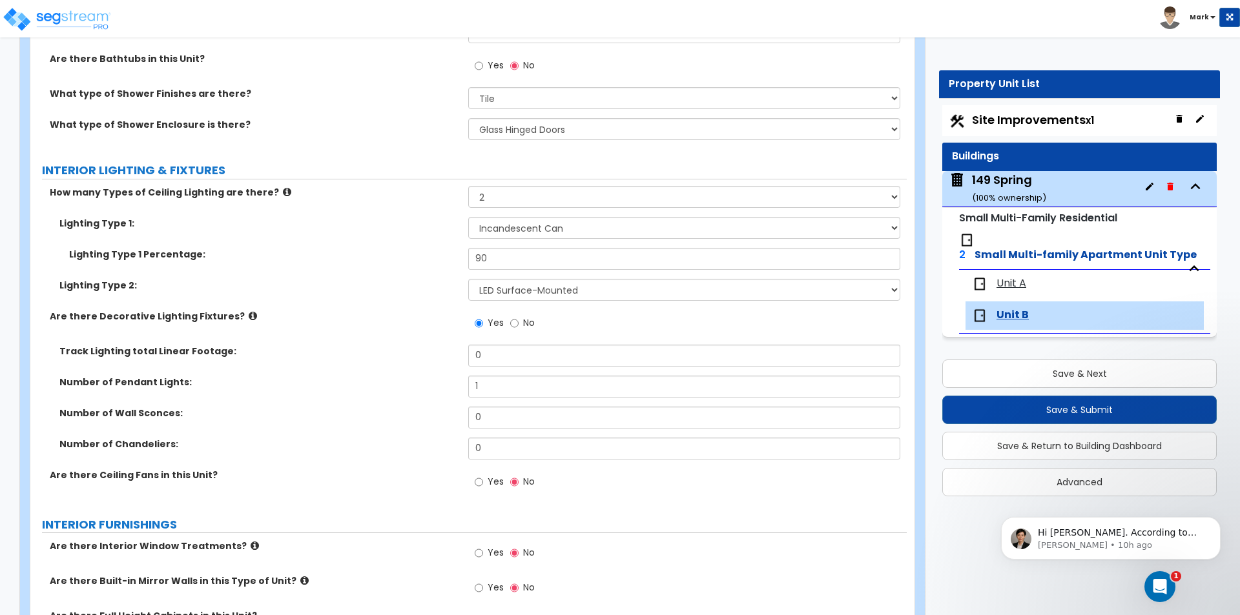
scroll to position [1195, 0]
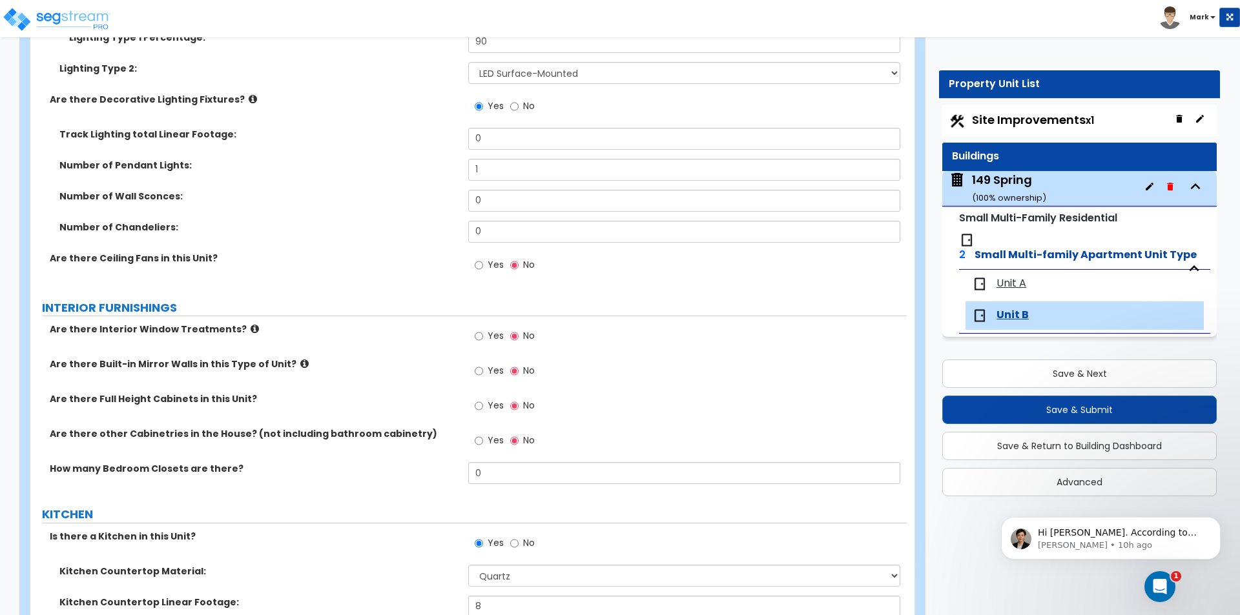
click at [493, 332] on span "Yes" at bounding box center [495, 335] width 16 height 13
click at [483, 332] on input "Yes" at bounding box center [478, 336] width 8 height 14
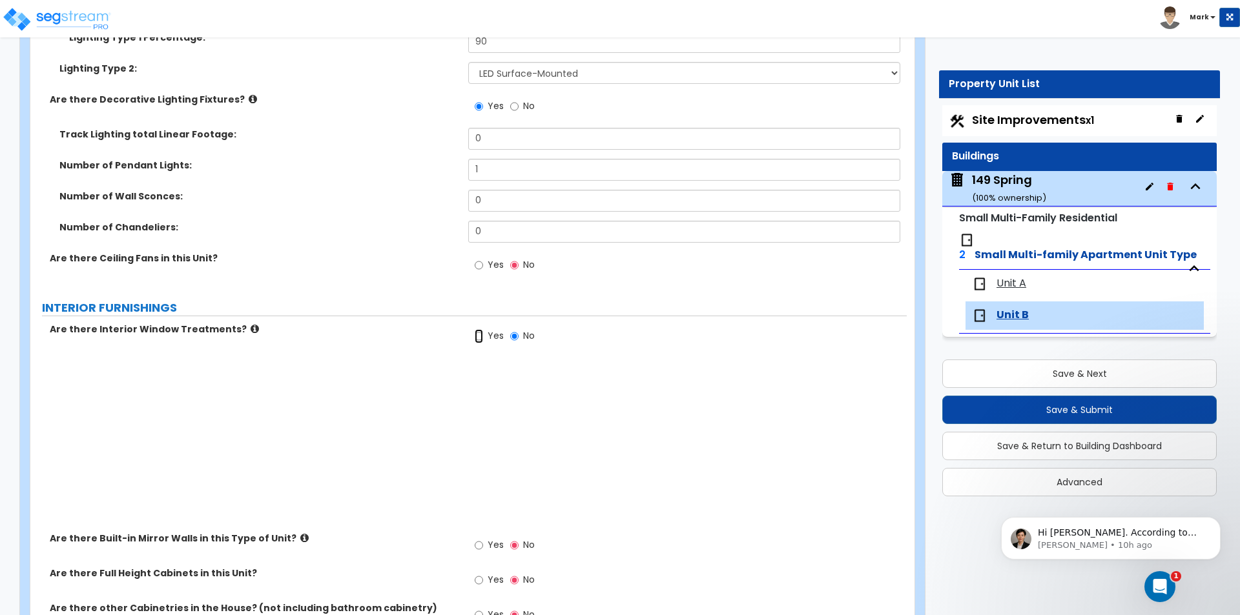
radio input "true"
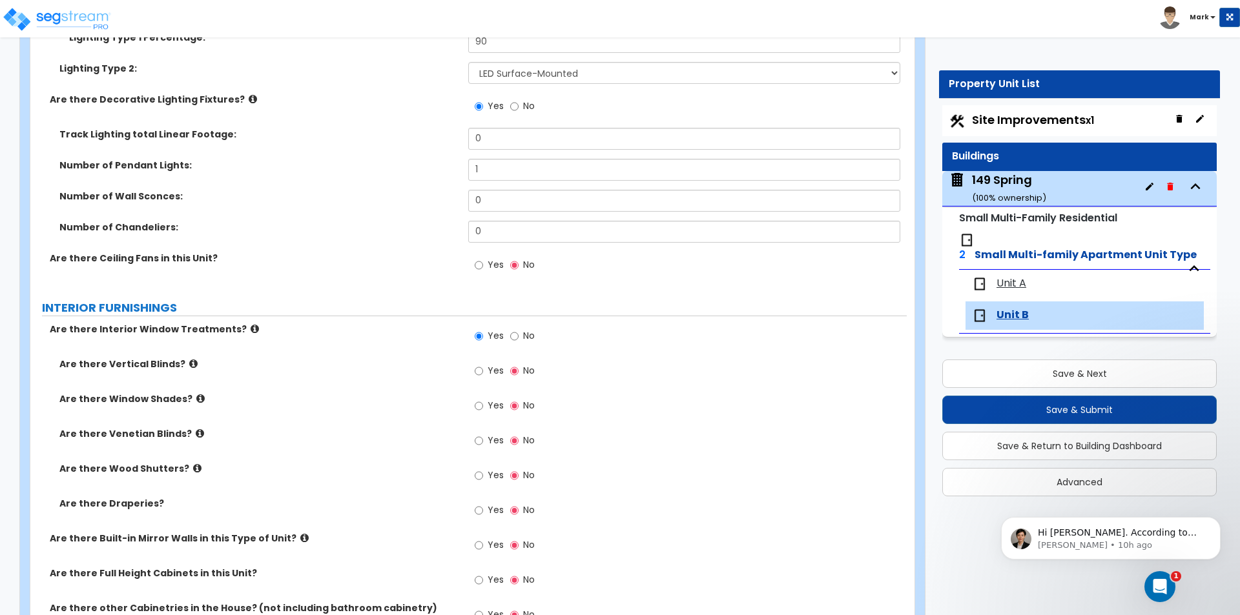
click at [491, 402] on span "Yes" at bounding box center [495, 405] width 16 height 13
click at [483, 402] on input "Yes" at bounding box center [478, 406] width 8 height 14
radio input "true"
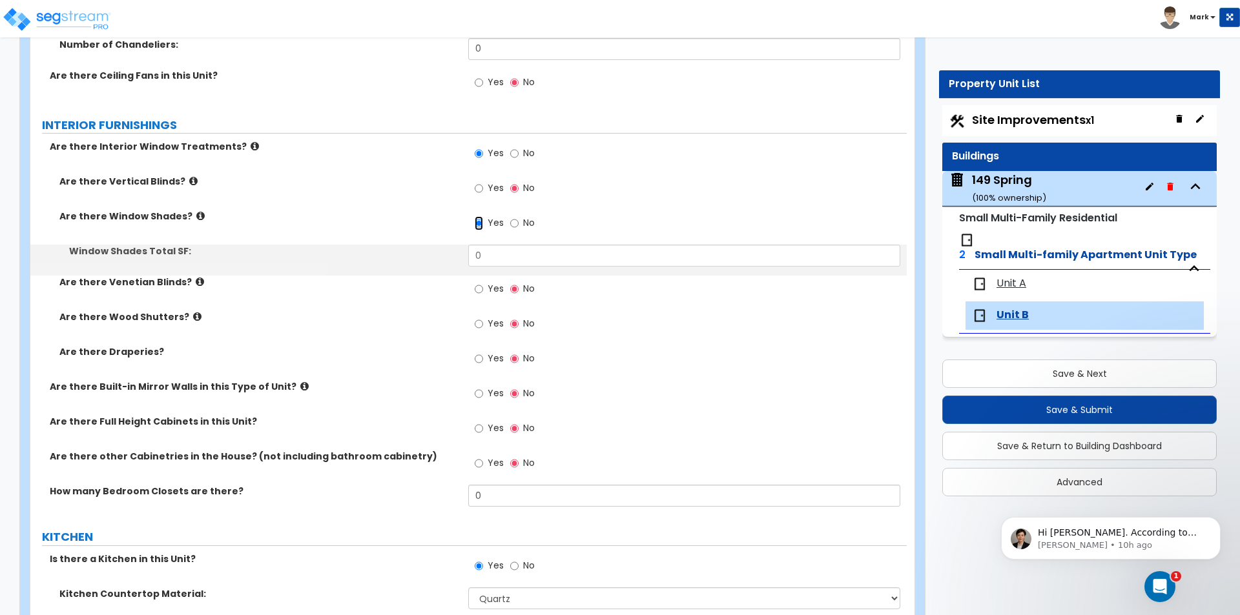
scroll to position [1389, 0]
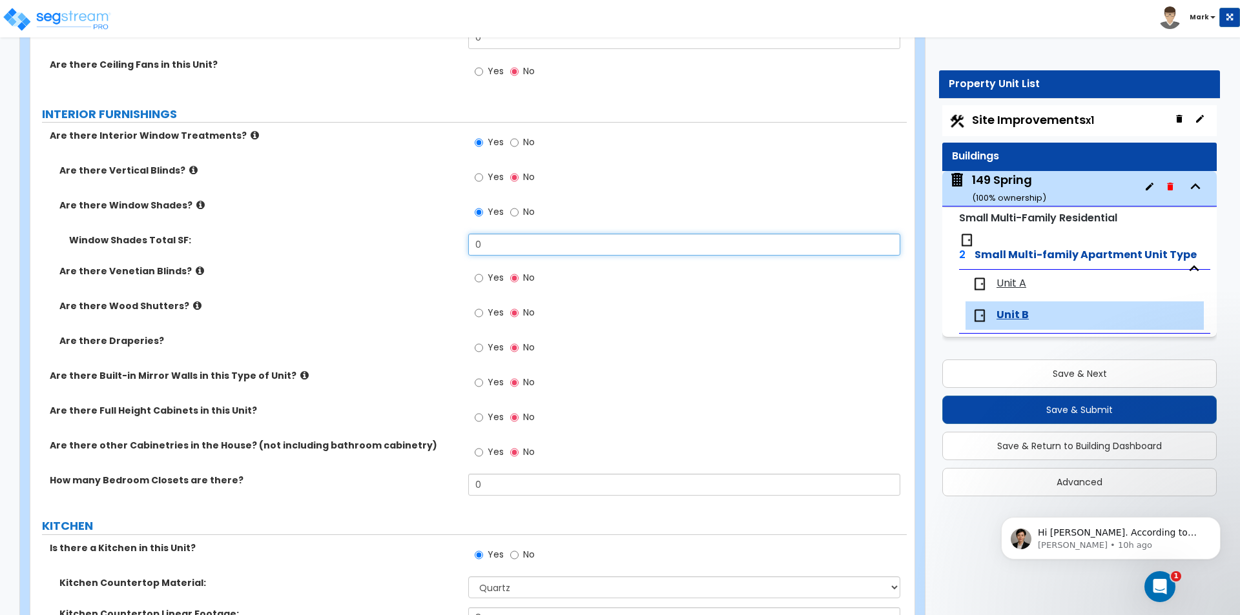
click at [537, 241] on input "0" at bounding box center [683, 245] width 431 height 22
type input "100"
click at [413, 284] on div "Are there Venetian Blinds? Yes No" at bounding box center [468, 282] width 876 height 35
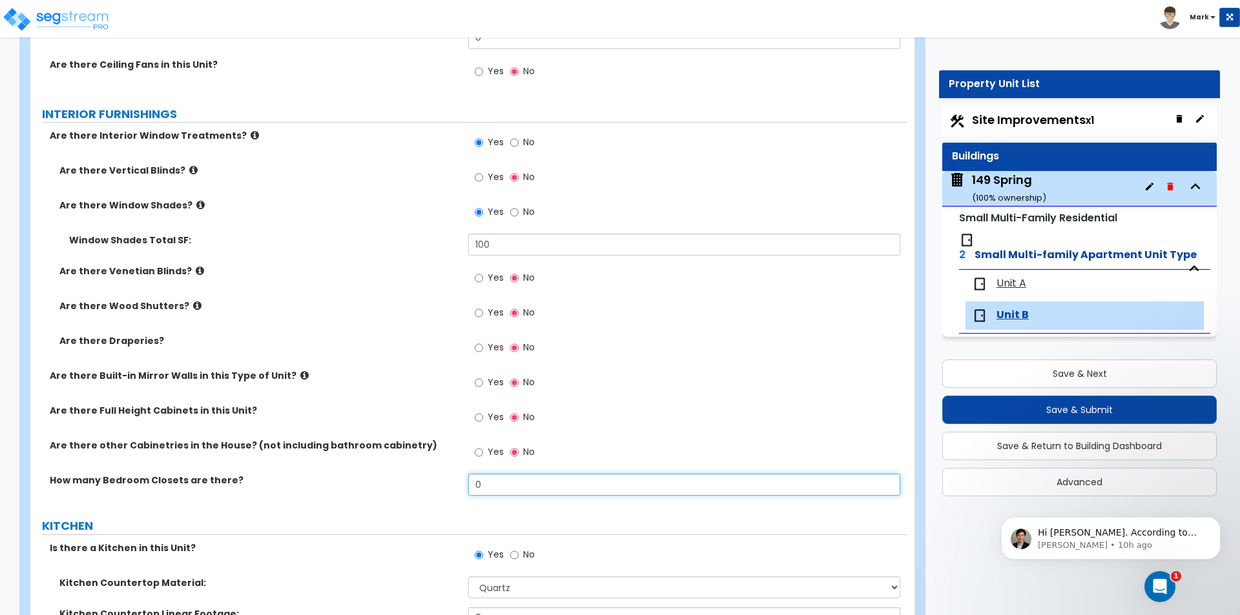
click at [554, 487] on input "0" at bounding box center [683, 485] width 431 height 22
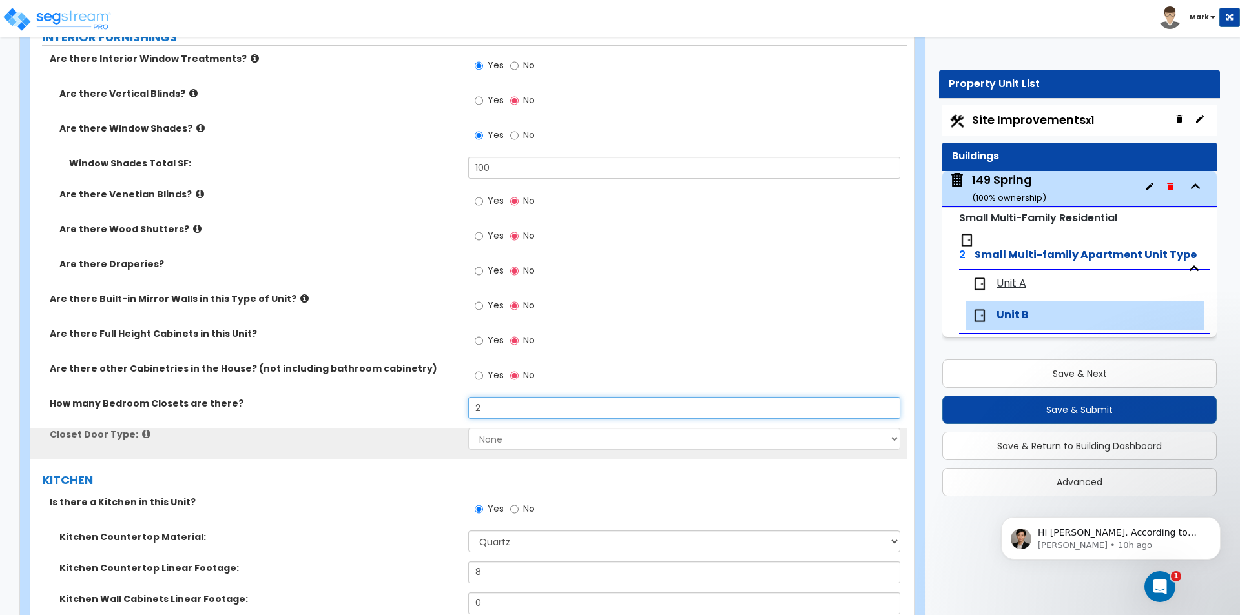
scroll to position [1647, 0]
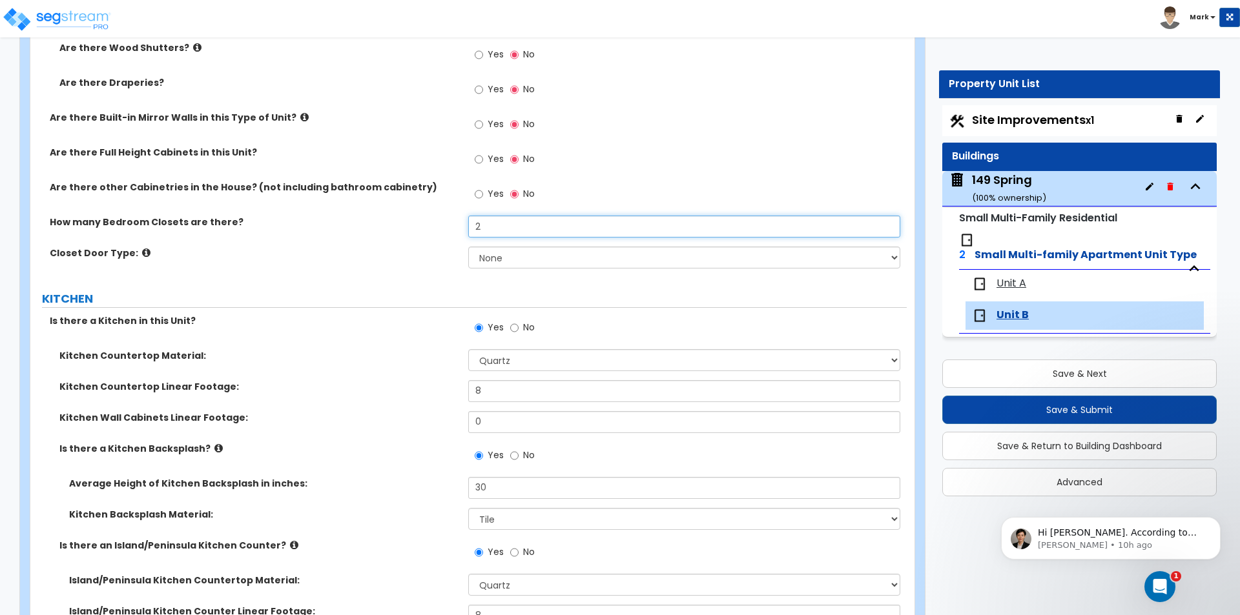
type input "2"
click at [507, 264] on select "None Bi-fold Louvered Doors Bi-fold Panel Doors Sliding Doors Hinged Wood Door" at bounding box center [683, 258] width 431 height 22
select select "3"
click at [468, 247] on select "None Bi-fold Louvered Doors Bi-fold Panel Doors Sliding Doors Hinged Wood Door" at bounding box center [683, 258] width 431 height 22
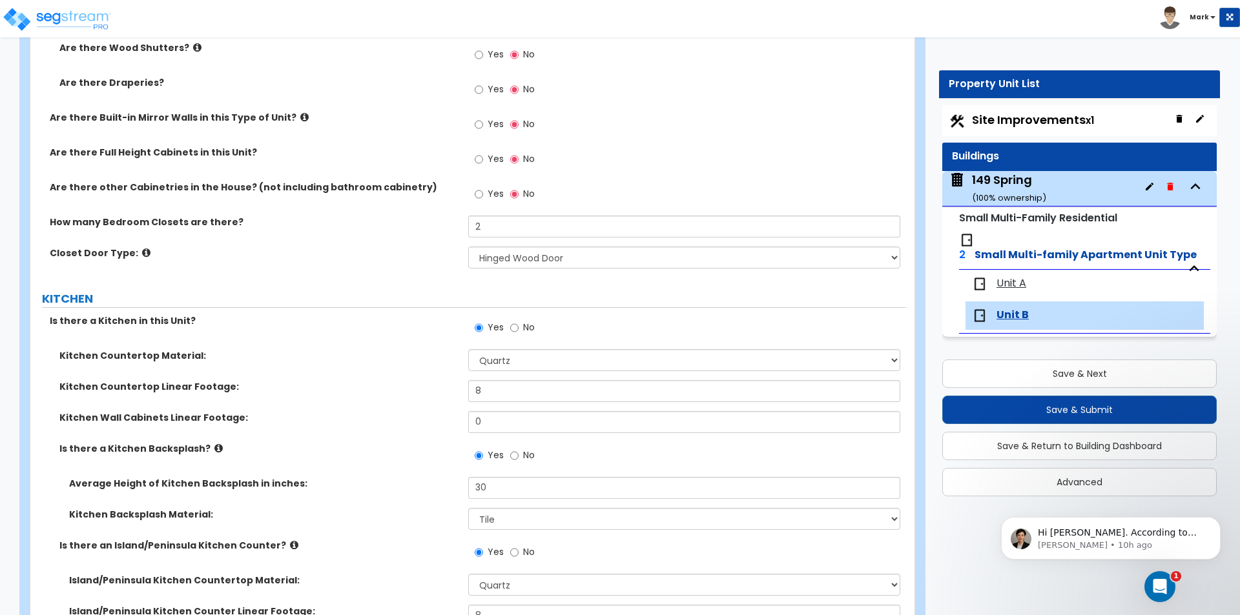
click at [423, 282] on div "GENERAL UNIT INFORMATION Residential Unit Type Square Footage: 1200 Does this U…" at bounding box center [468, 214] width 857 height 3351
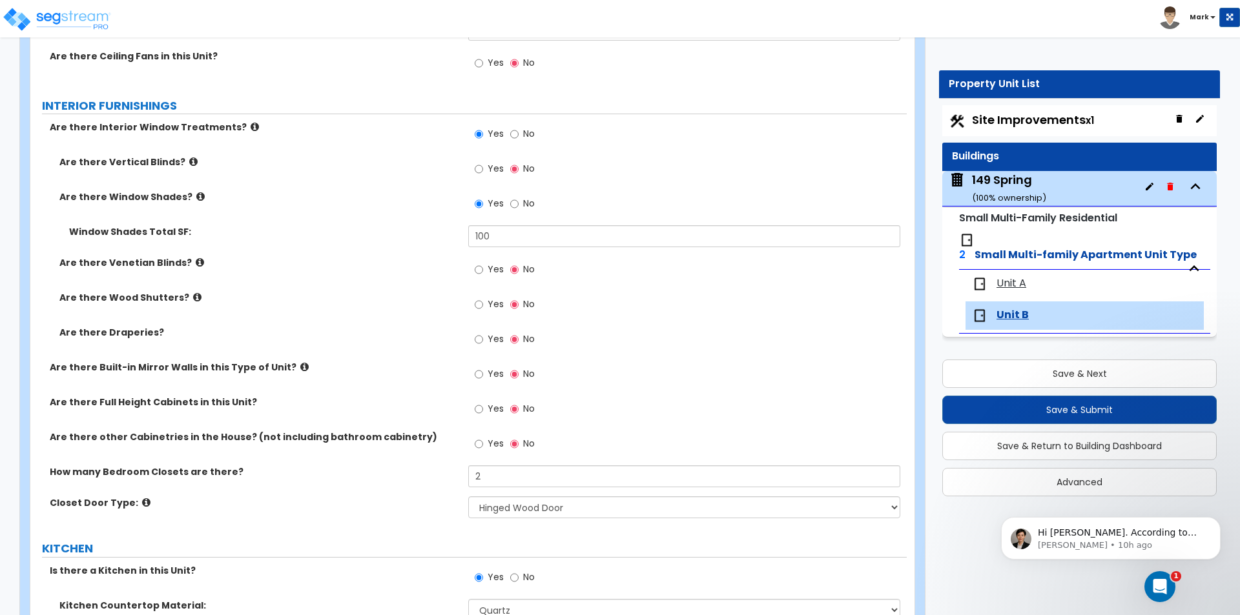
scroll to position [1711, 0]
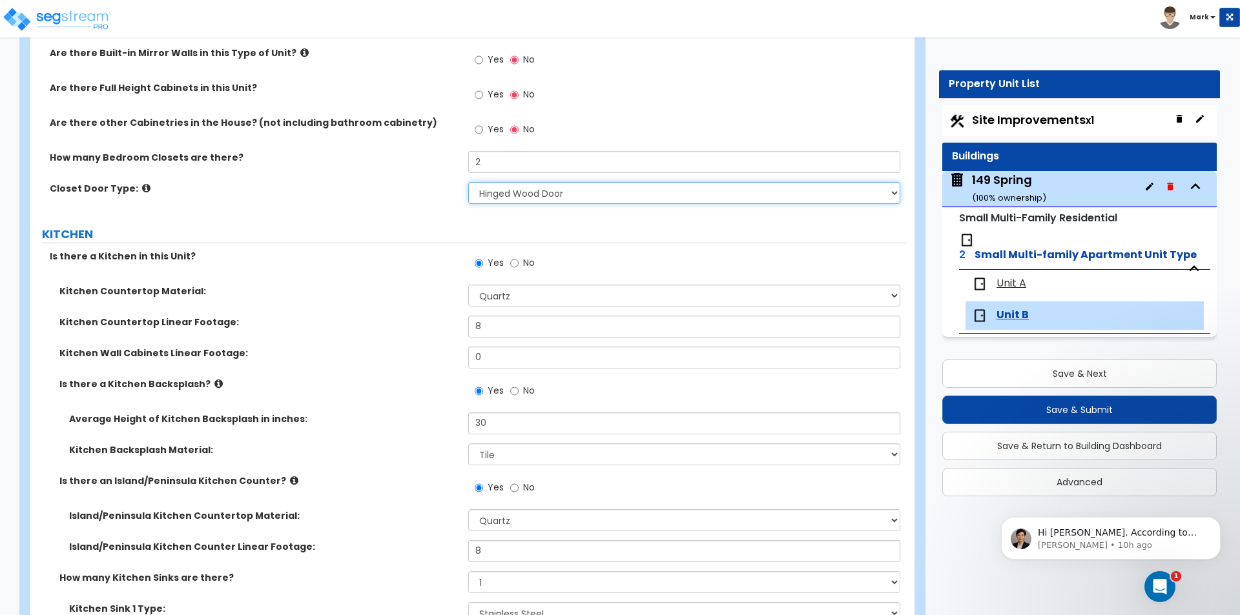
click at [485, 195] on select "None Bi-fold Louvered Doors Bi-fold Panel Doors Sliding Doors Hinged Wood Door" at bounding box center [683, 193] width 431 height 22
click at [414, 196] on div "Closet Door Type: None Bi-fold Louvered Doors Bi-fold Panel Doors Sliding Doors…" at bounding box center [468, 197] width 876 height 31
click at [1004, 276] on span "Unit A" at bounding box center [1011, 283] width 30 height 15
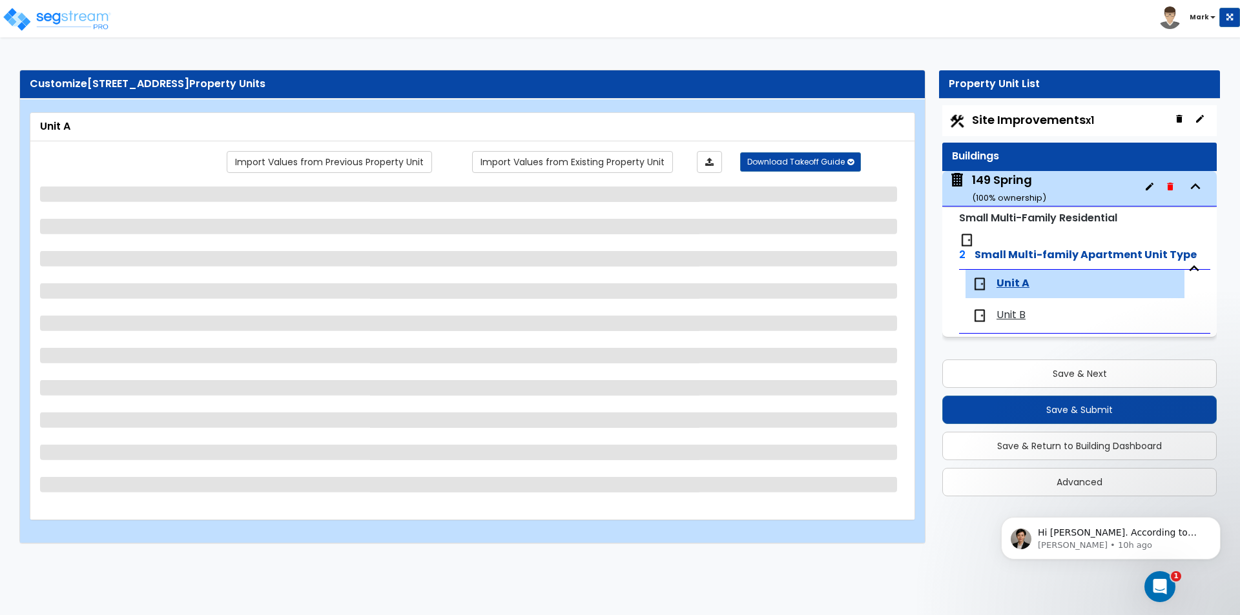
scroll to position [0, 0]
select select "1"
select select "2"
select select "1"
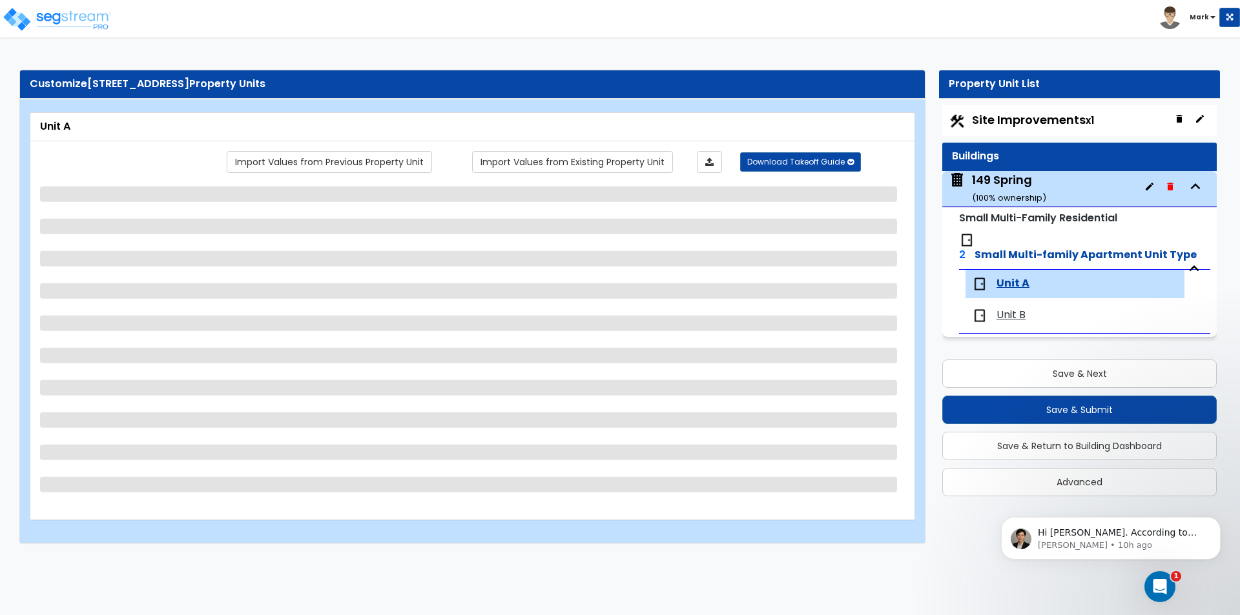
select select "5"
select select "2"
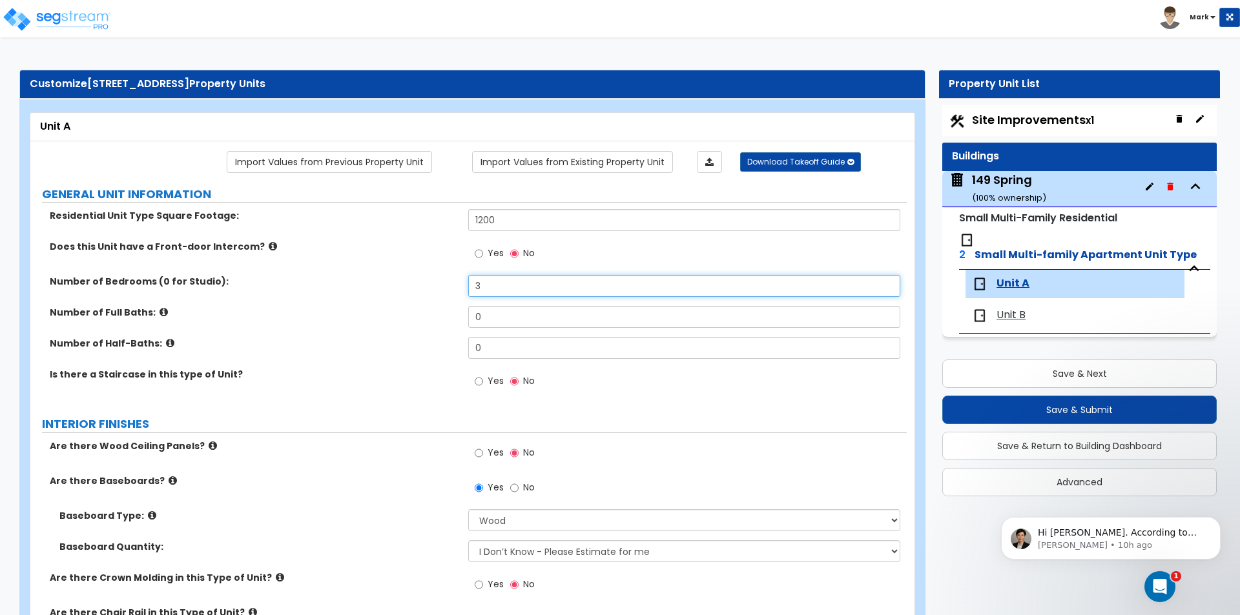
click at [486, 290] on input "3" at bounding box center [683, 286] width 431 height 22
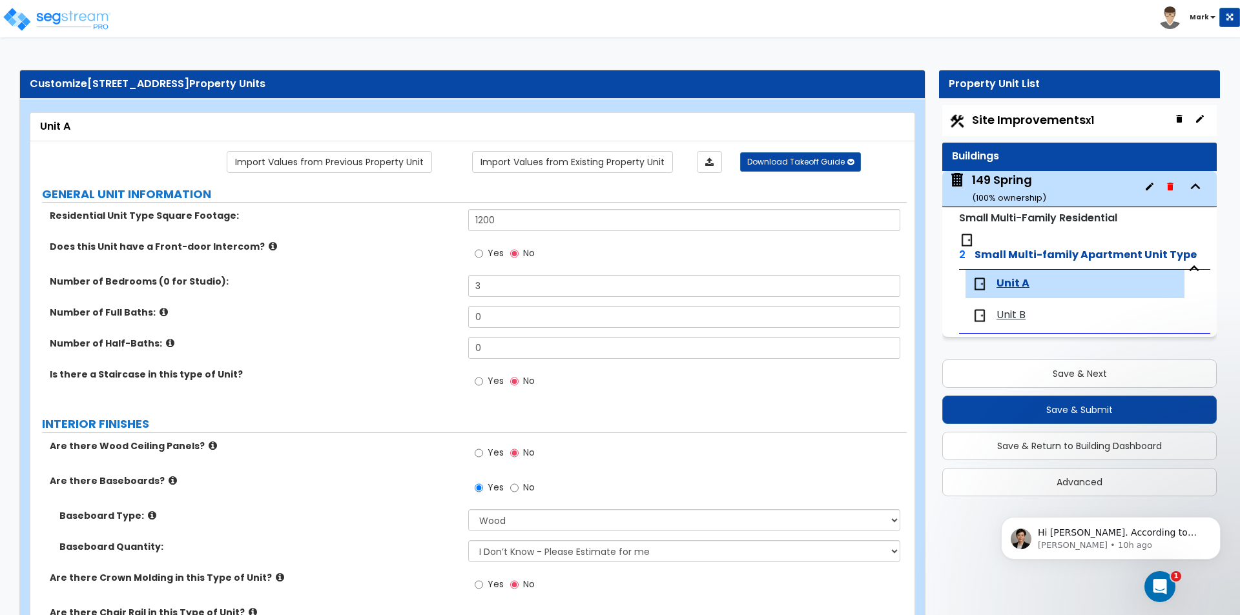
click at [465, 291] on div "Number of Bedrooms (0 for Studio): 3" at bounding box center [468, 290] width 876 height 31
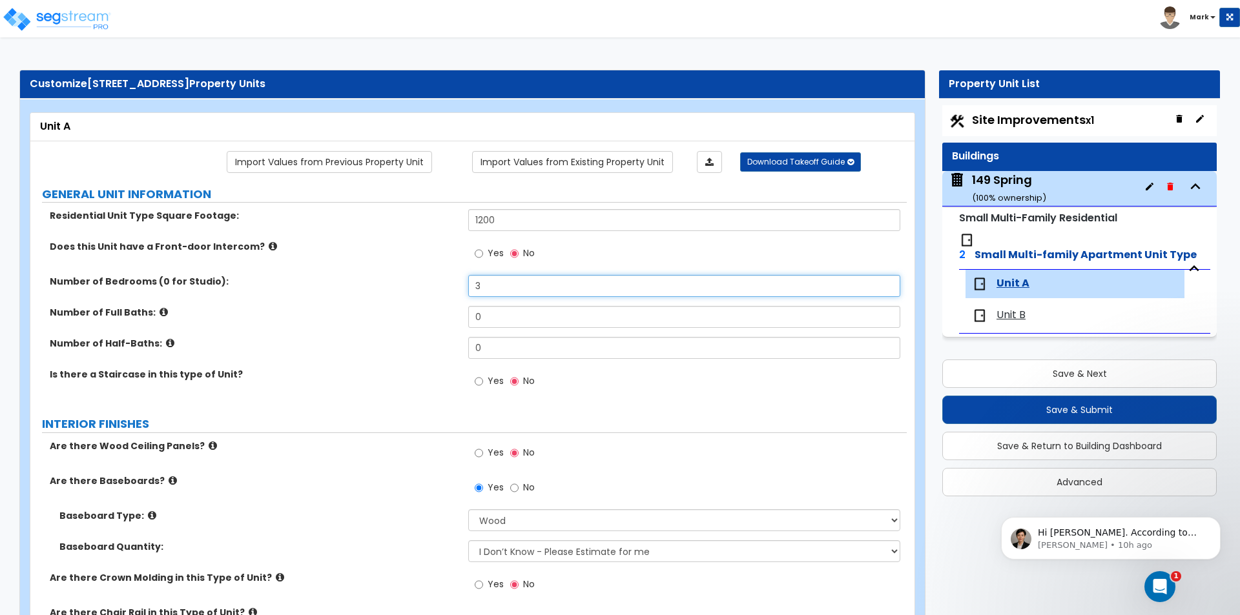
click at [509, 289] on input "3" at bounding box center [683, 286] width 431 height 22
type input "2"
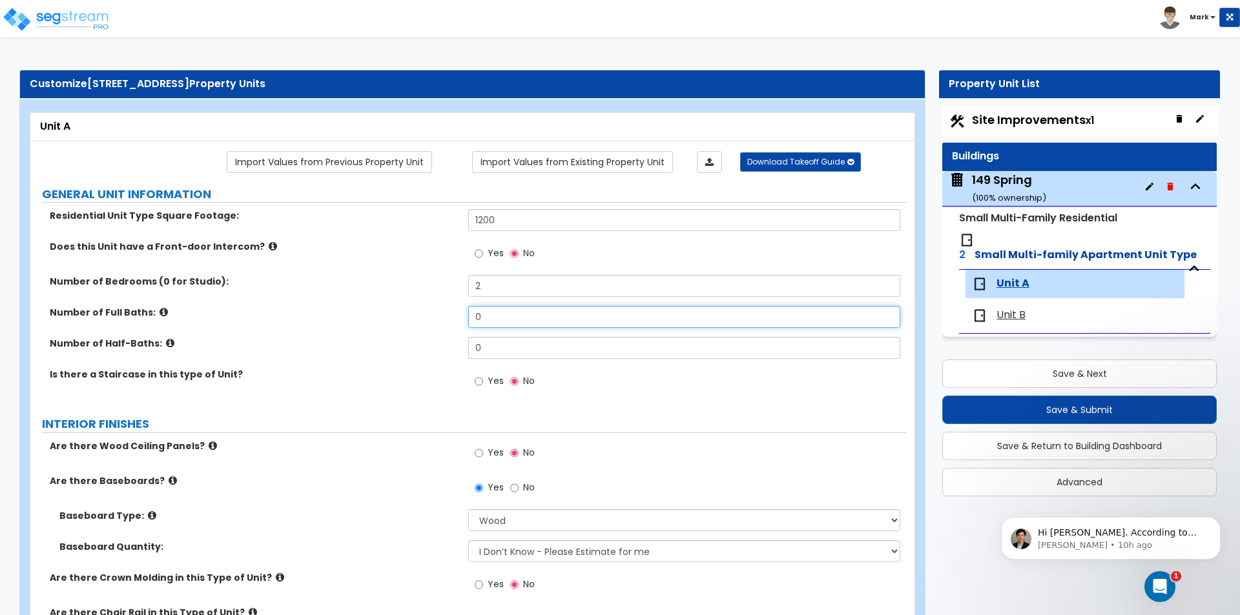
click at [498, 320] on input "0" at bounding box center [683, 317] width 431 height 22
type input "1"
select select "1"
type input "1"
click at [493, 354] on input "0" at bounding box center [683, 348] width 431 height 22
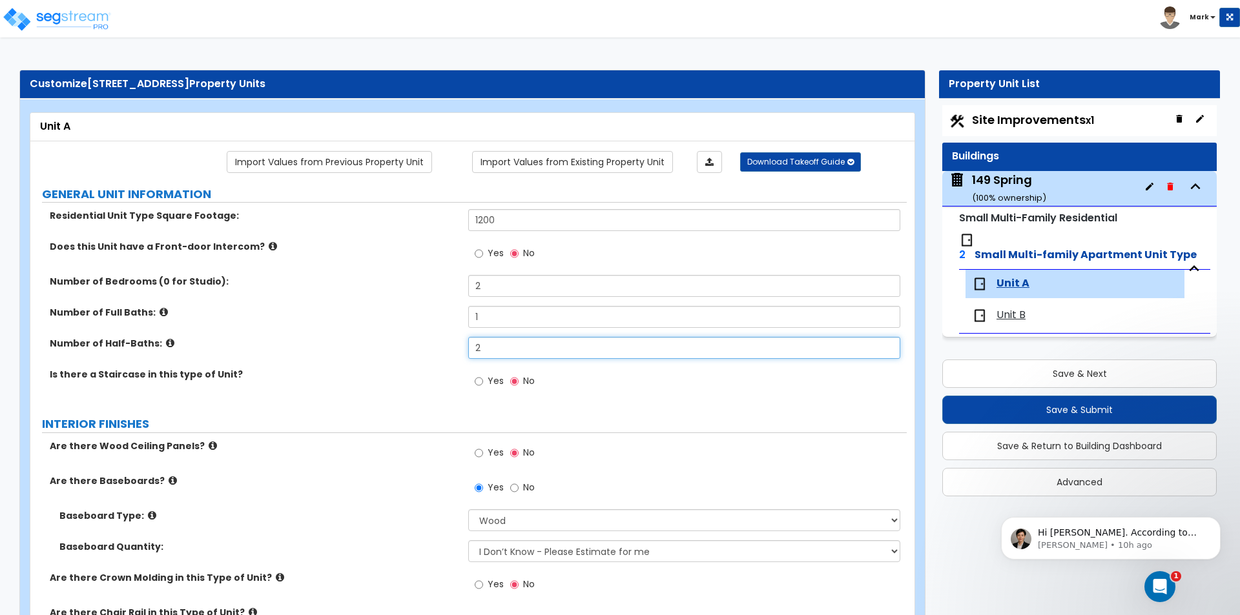
type input "2"
click at [400, 349] on label "Number of Half-Baths:" at bounding box center [254, 343] width 409 height 13
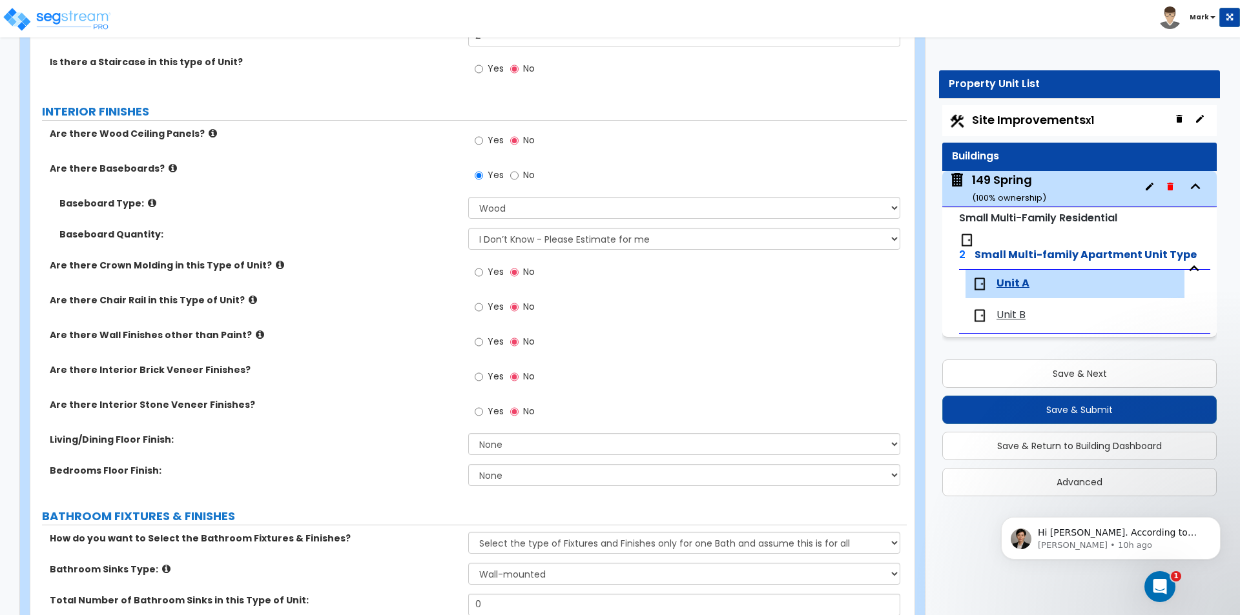
scroll to position [387, 0]
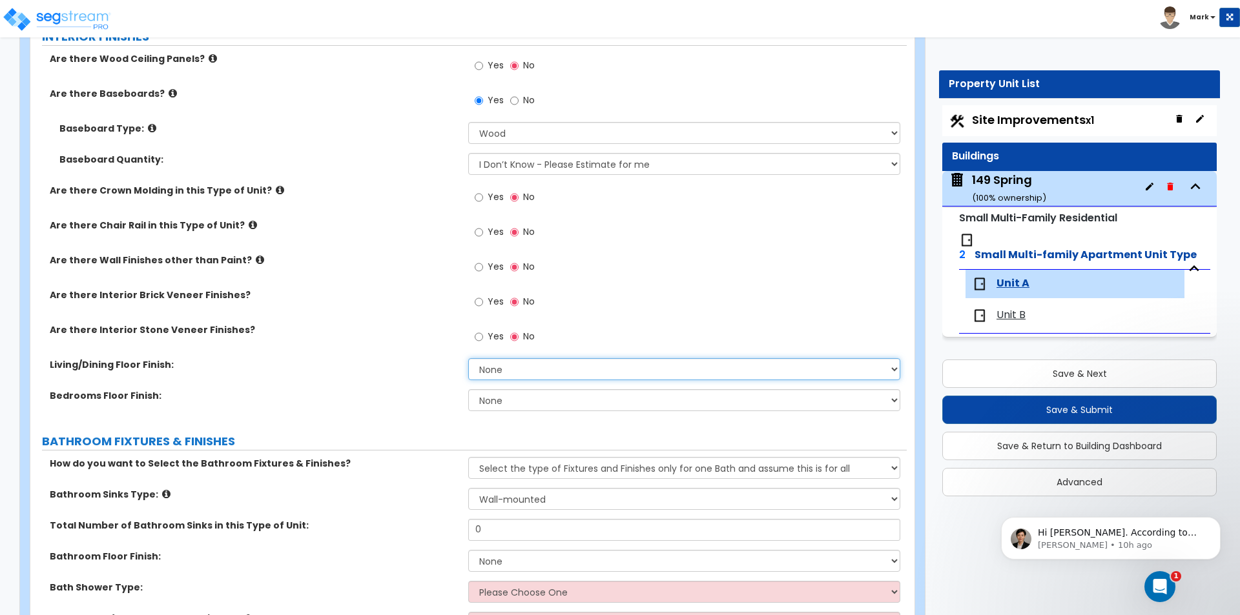
click at [487, 363] on select "None Tile Flooring Hardwood Flooring Resilient Laminate Flooring VCT Flooring S…" at bounding box center [683, 369] width 431 height 22
select select "2"
click at [468, 358] on select "None Tile Flooring Hardwood Flooring Resilient Laminate Flooring VCT Flooring S…" at bounding box center [683, 369] width 431 height 22
click at [579, 400] on select "None Tile Flooring Hardwood Flooring Resilient Laminate Flooring VCT Flooring S…" at bounding box center [683, 400] width 431 height 22
select select "2"
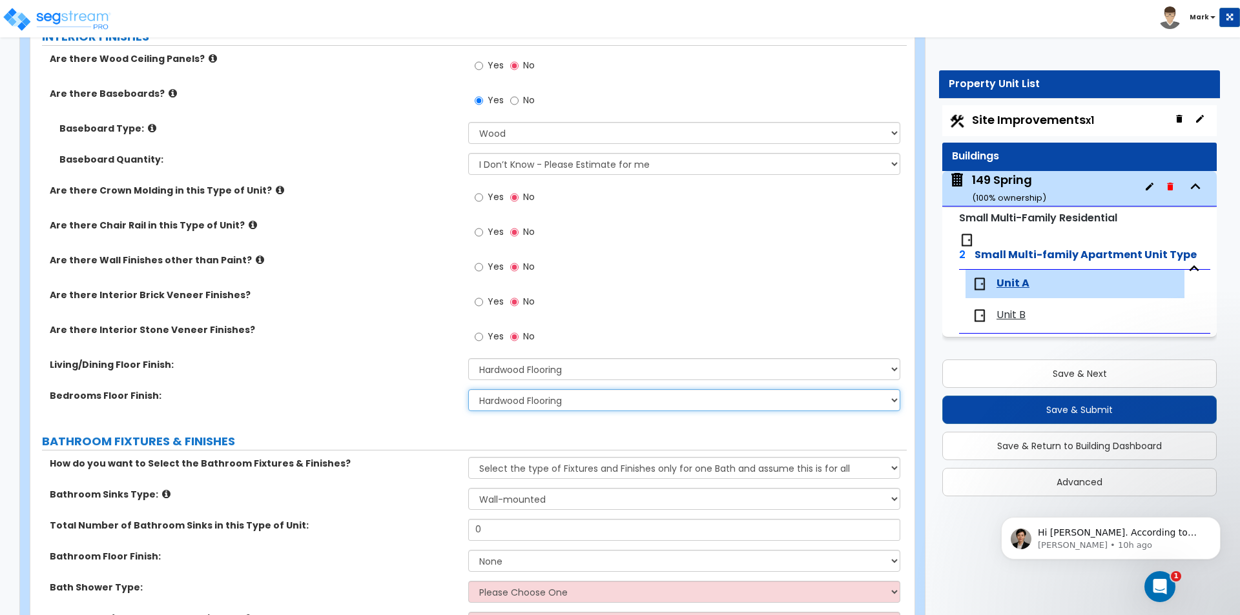
click at [468, 389] on select "None Tile Flooring Hardwood Flooring Resilient Laminate Flooring VCT Flooring S…" at bounding box center [683, 400] width 431 height 22
click at [423, 392] on label "Bedrooms Floor Finish:" at bounding box center [254, 395] width 409 height 13
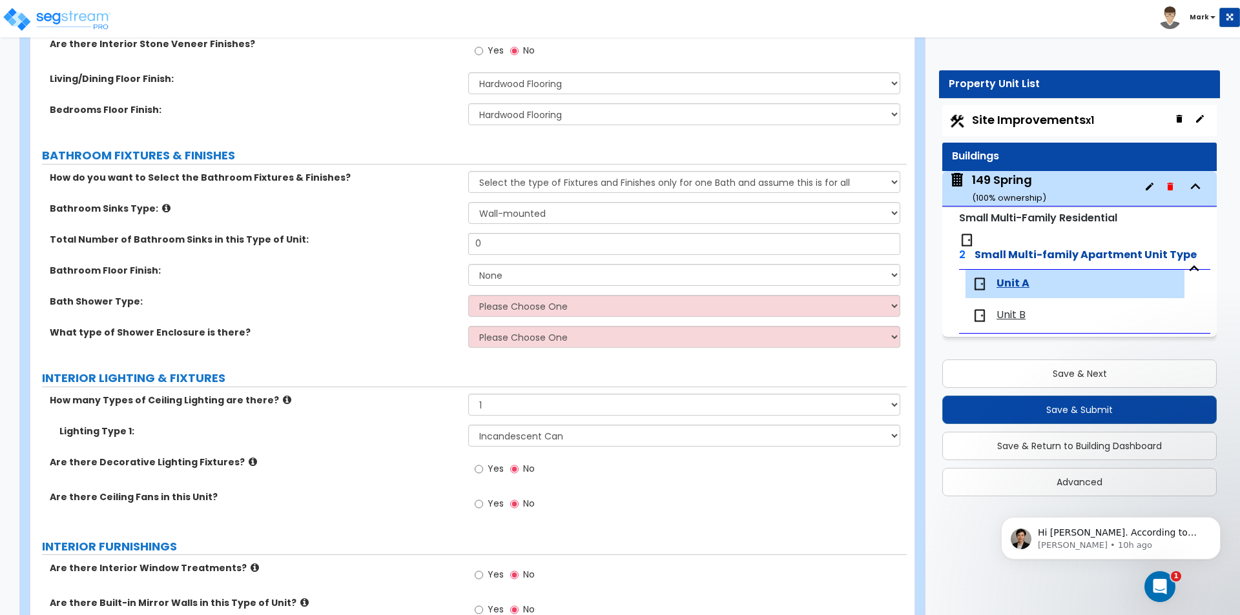
scroll to position [710, 0]
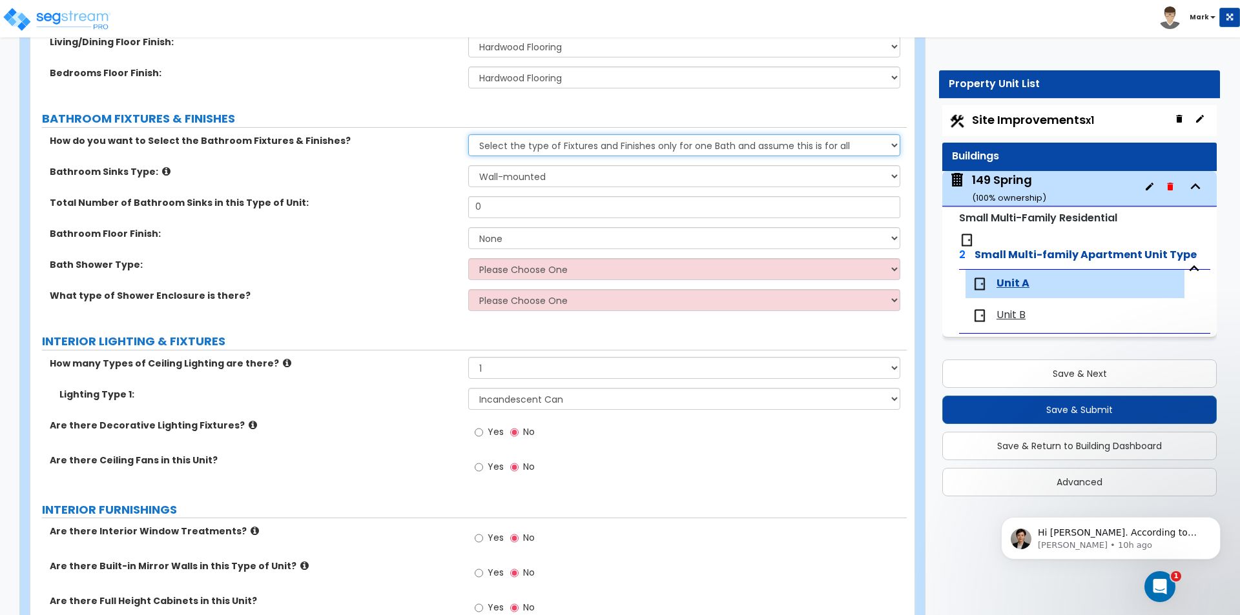
click at [544, 142] on select "Please Choose One Select the type of Fixtures and Finishes only for one Bath an…" at bounding box center [683, 145] width 431 height 22
select select "2"
click at [468, 134] on select "Please Choose One Select the type of Fixtures and Finishes only for one Bath an…" at bounding box center [683, 145] width 431 height 22
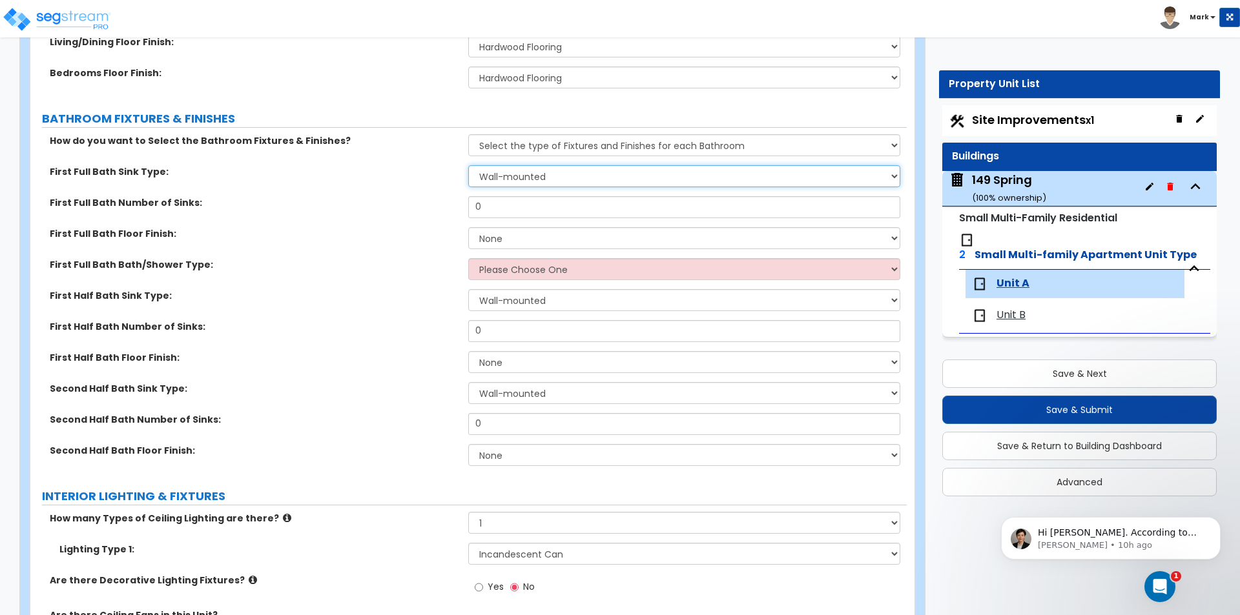
click at [529, 173] on select "Wall-mounted Pedestal-mounted Vanity-mounted" at bounding box center [683, 176] width 431 height 22
select select "3"
click at [468, 165] on select "Wall-mounted Pedestal-mounted Vanity-mounted" at bounding box center [683, 176] width 431 height 22
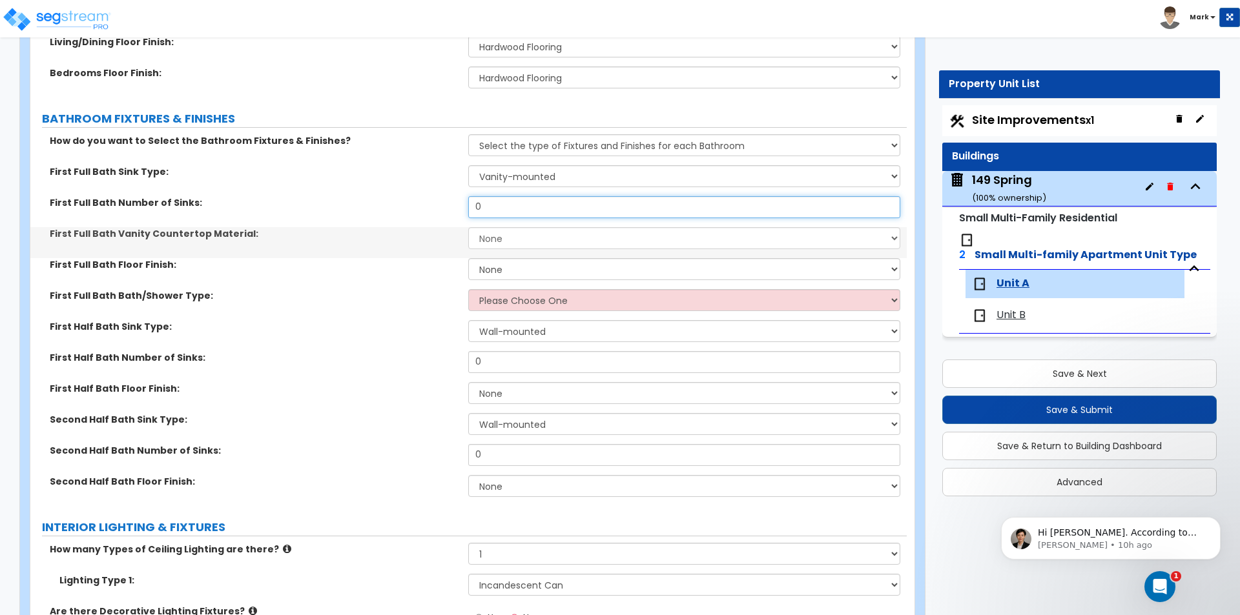
click at [542, 199] on input "0" at bounding box center [683, 207] width 431 height 22
type input "1"
click at [522, 234] on select "None Plastic Laminate Solid Surface Stone Quartz Marble Tile Wood" at bounding box center [683, 238] width 431 height 22
select select "4"
click at [468, 227] on select "None Plastic Laminate Solid Surface Stone Quartz Marble Tile Wood" at bounding box center [683, 238] width 431 height 22
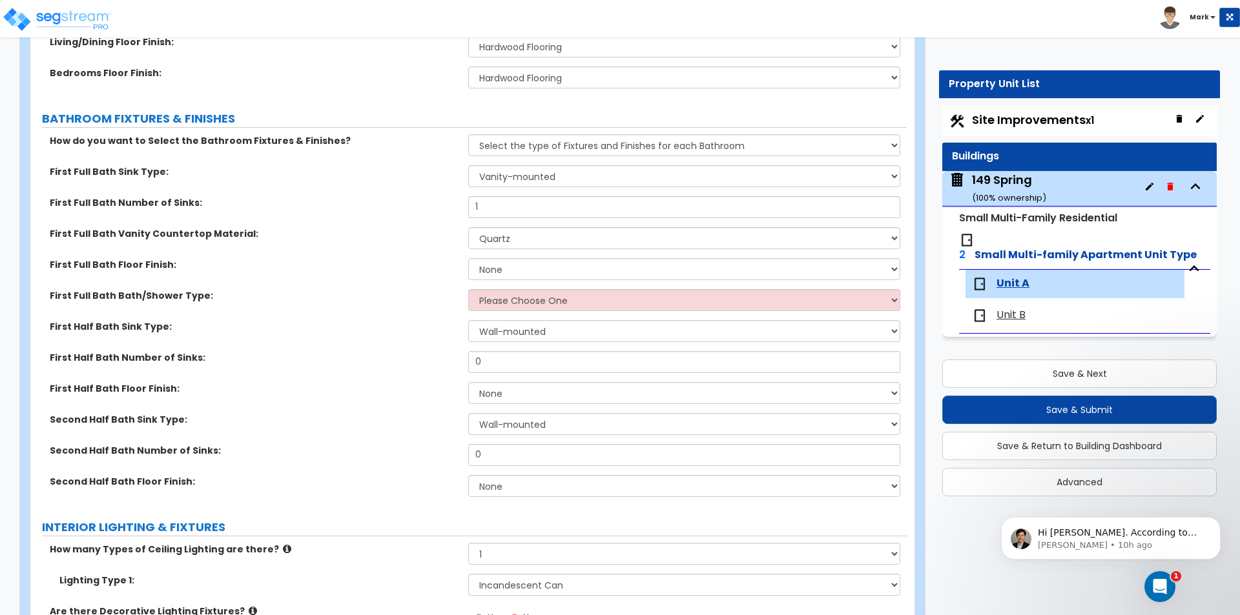
drag, startPoint x: 495, startPoint y: 261, endPoint x: 496, endPoint y: 272, distance: 10.4
click at [496, 268] on div "How do you want to Select the Bathroom Fixtures & Finishes? Please Choose One S…" at bounding box center [468, 320] width 857 height 372
click at [497, 273] on select "None Tile Flooring Hardwood Flooring Resilient Laminate Flooring VCT Flooring S…" at bounding box center [683, 269] width 431 height 22
select select "1"
click at [468, 258] on select "None Tile Flooring Hardwood Flooring Resilient Laminate Flooring VCT Flooring S…" at bounding box center [683, 269] width 431 height 22
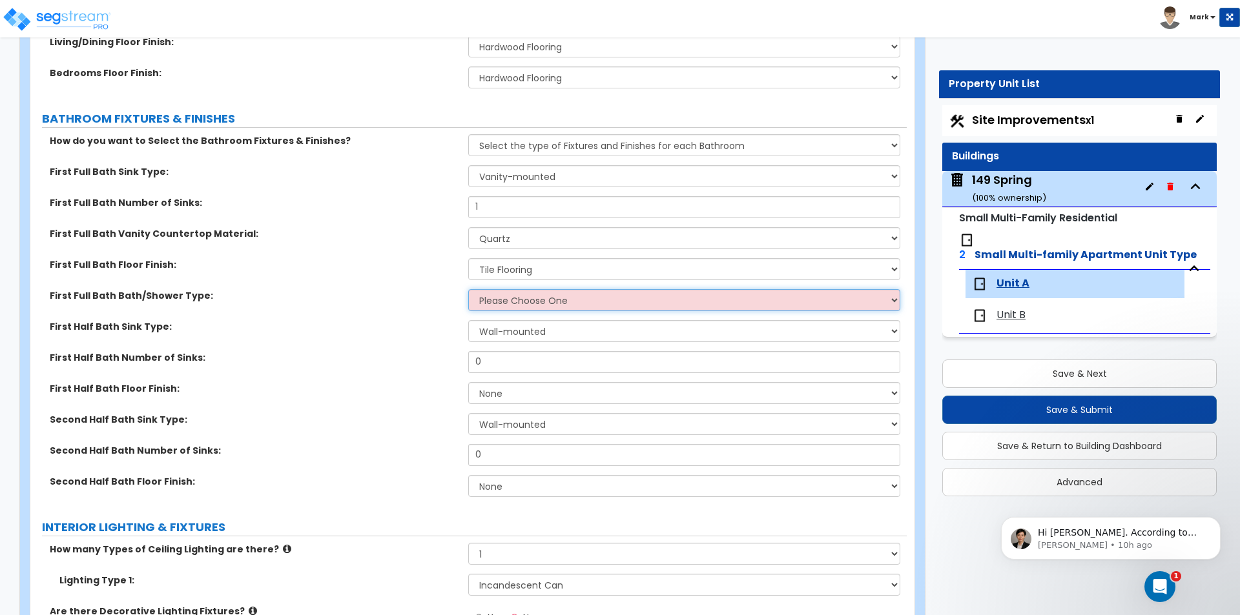
click at [507, 294] on select "Please Choose One Standalone Shower Bathtub - Shower Combo" at bounding box center [683, 300] width 431 height 22
click at [468, 289] on select "Please Choose One Standalone Shower Bathtub - Shower Combo" at bounding box center [683, 300] width 431 height 22
click at [670, 300] on select "Please Choose One Standalone Shower Bathtub - Shower Combo" at bounding box center [683, 300] width 431 height 22
select select "1"
click at [468, 289] on select "Please Choose One Standalone Shower Bathtub - Shower Combo" at bounding box center [683, 300] width 431 height 22
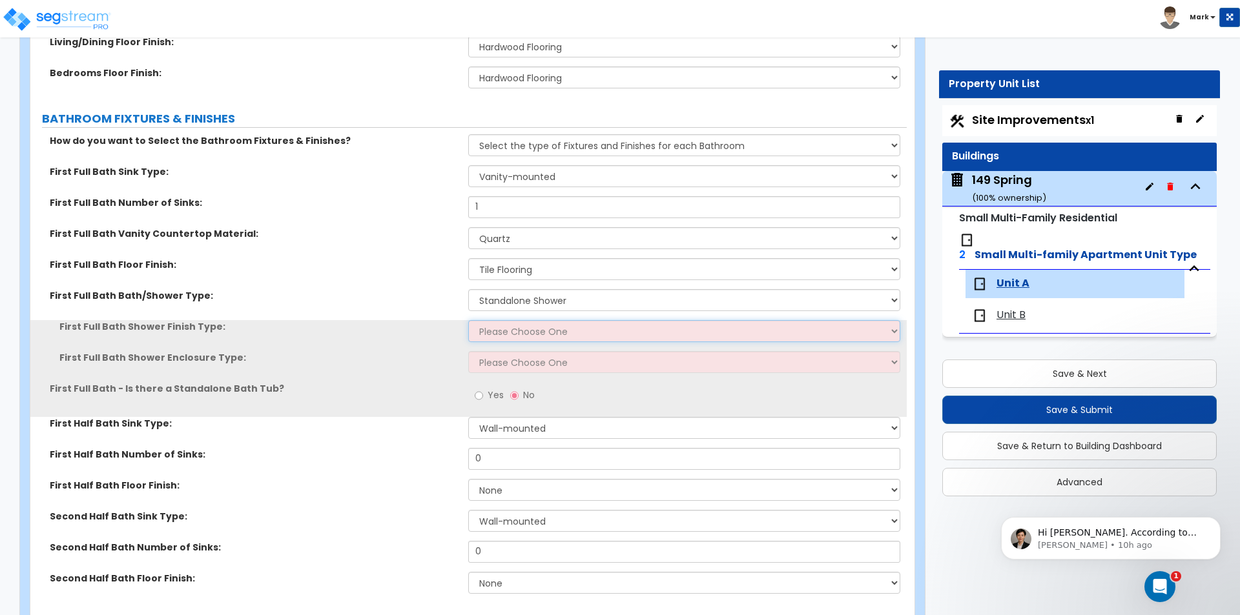
click at [597, 336] on select "Please Choose One Plastic Tile Stone" at bounding box center [683, 331] width 431 height 22
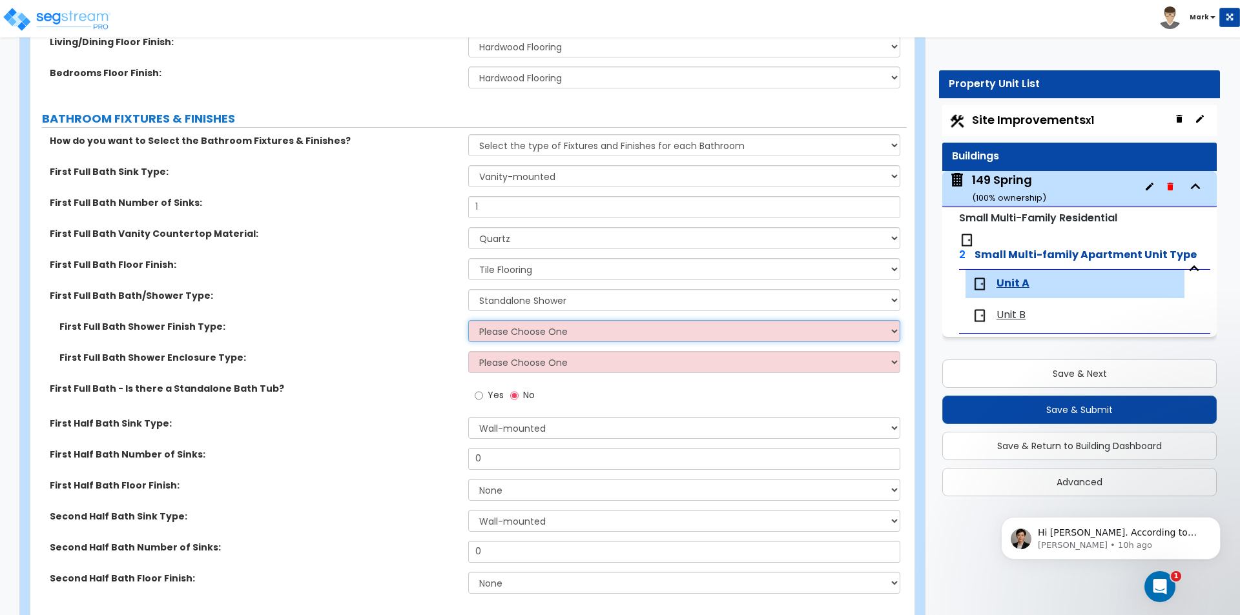
select select "2"
click at [468, 320] on select "Please Choose One Plastic Tile Stone" at bounding box center [683, 331] width 431 height 22
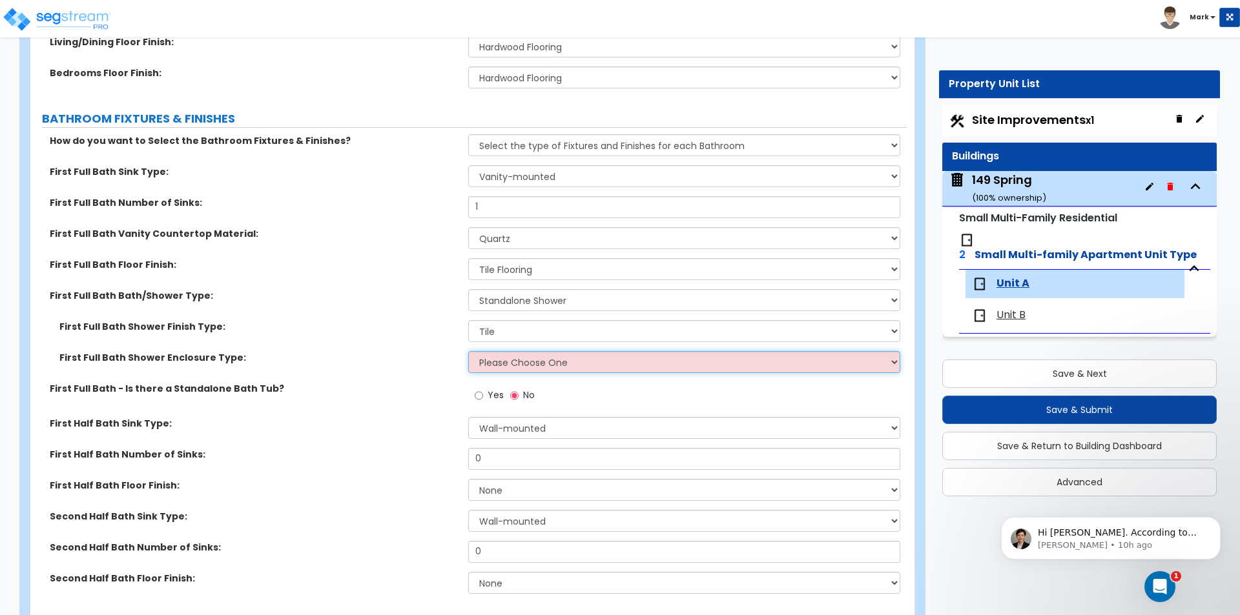
click at [579, 371] on select "Please Choose One Curtain & Rod Glass Sliding Doors Glass Hinged Doors" at bounding box center [683, 362] width 431 height 22
select select "3"
click at [468, 351] on select "Please Choose One Curtain & Rod Glass Sliding Doors Glass Hinged Doors" at bounding box center [683, 362] width 431 height 22
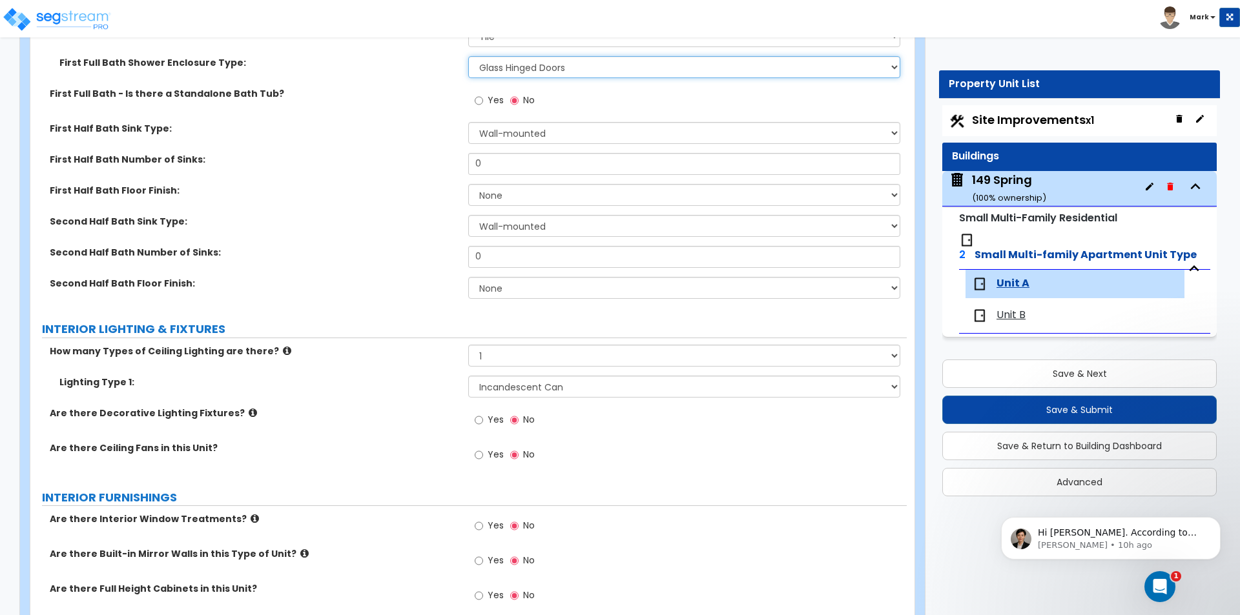
scroll to position [1033, 0]
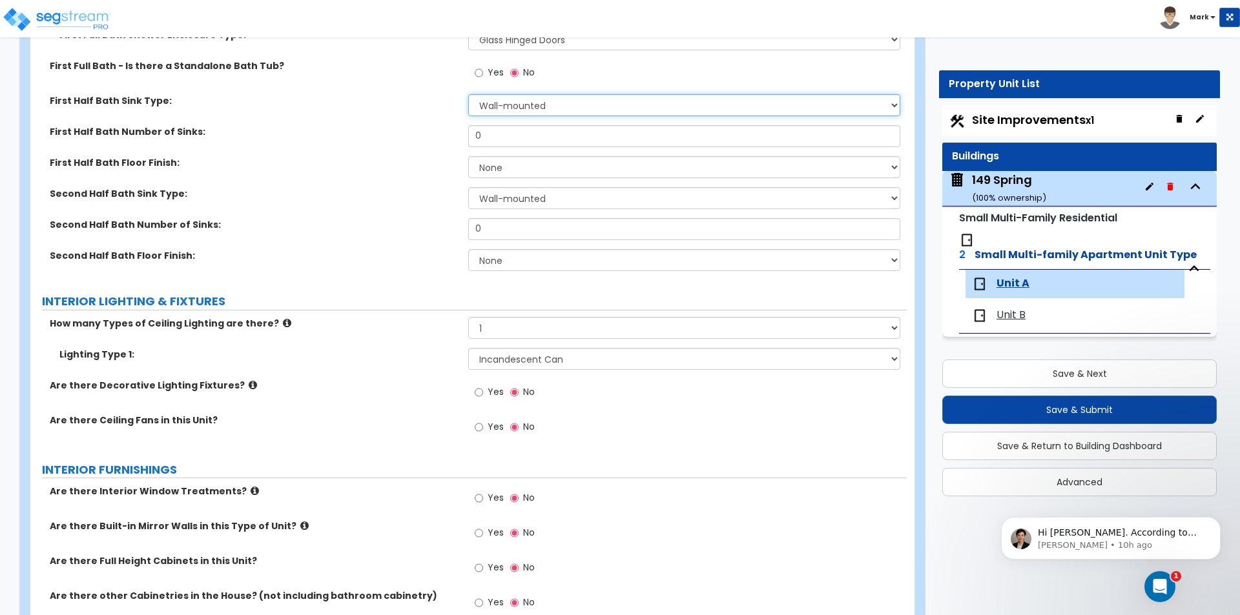
click at [506, 104] on select "Wall-mounted Pedestal-mounted Vanity-mounted" at bounding box center [683, 105] width 431 height 22
click at [468, 94] on select "Wall-mounted Pedestal-mounted Vanity-mounted" at bounding box center [683, 105] width 431 height 22
click at [481, 389] on input "Yes" at bounding box center [478, 392] width 8 height 14
radio input "true"
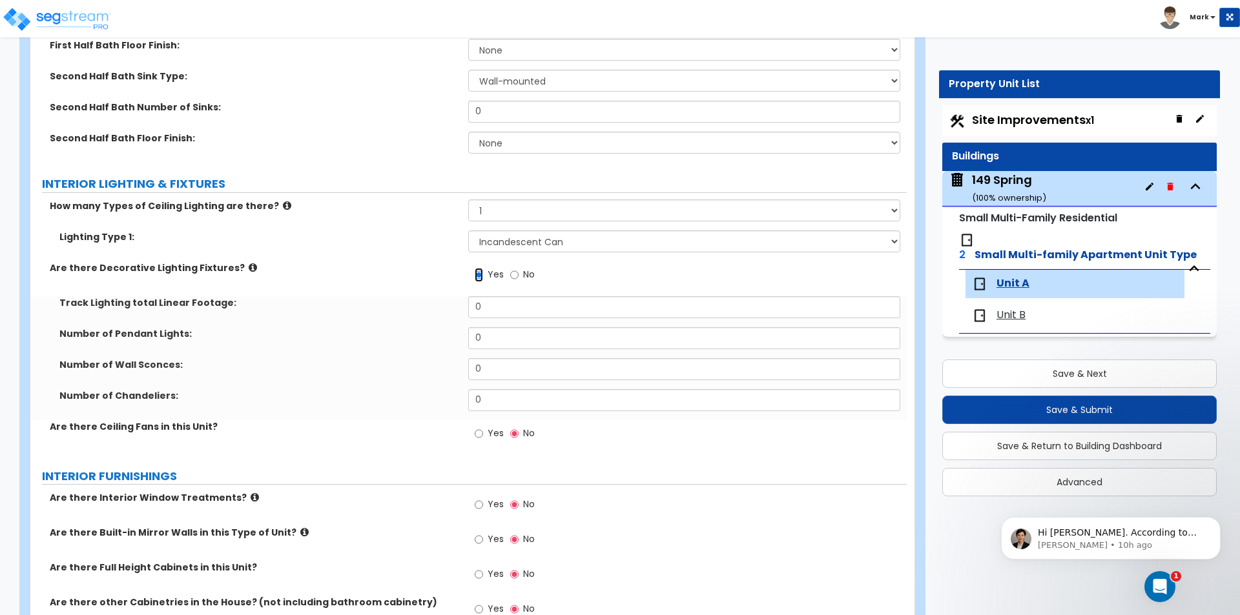
scroll to position [1162, 0]
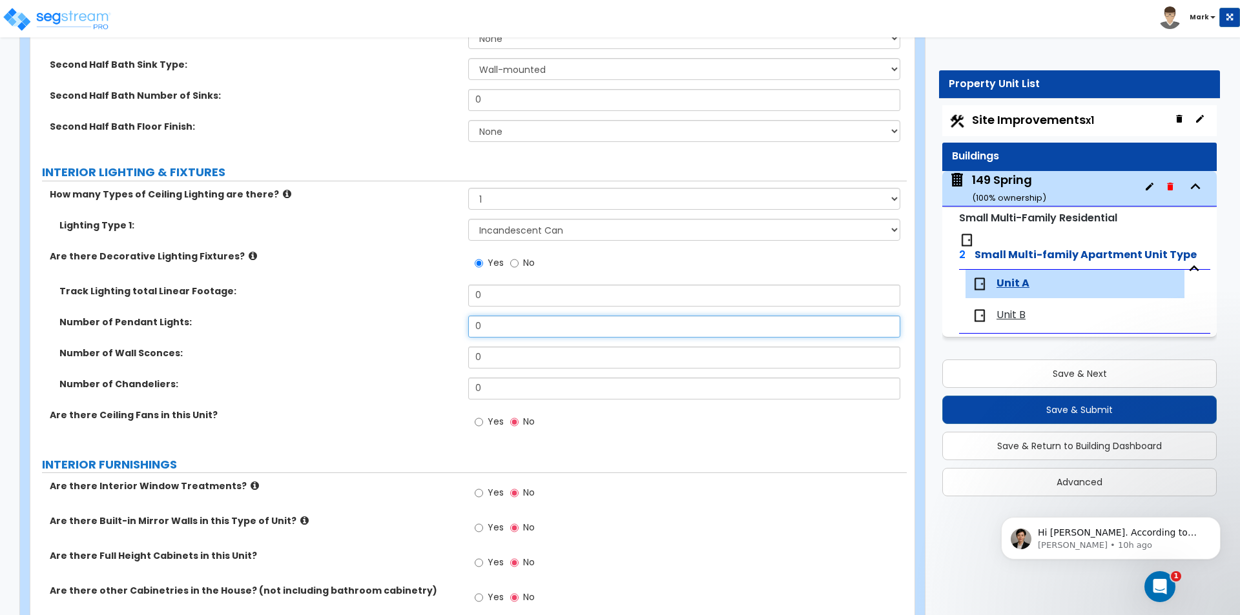
click at [500, 328] on input "0" at bounding box center [683, 327] width 431 height 22
type input "2"
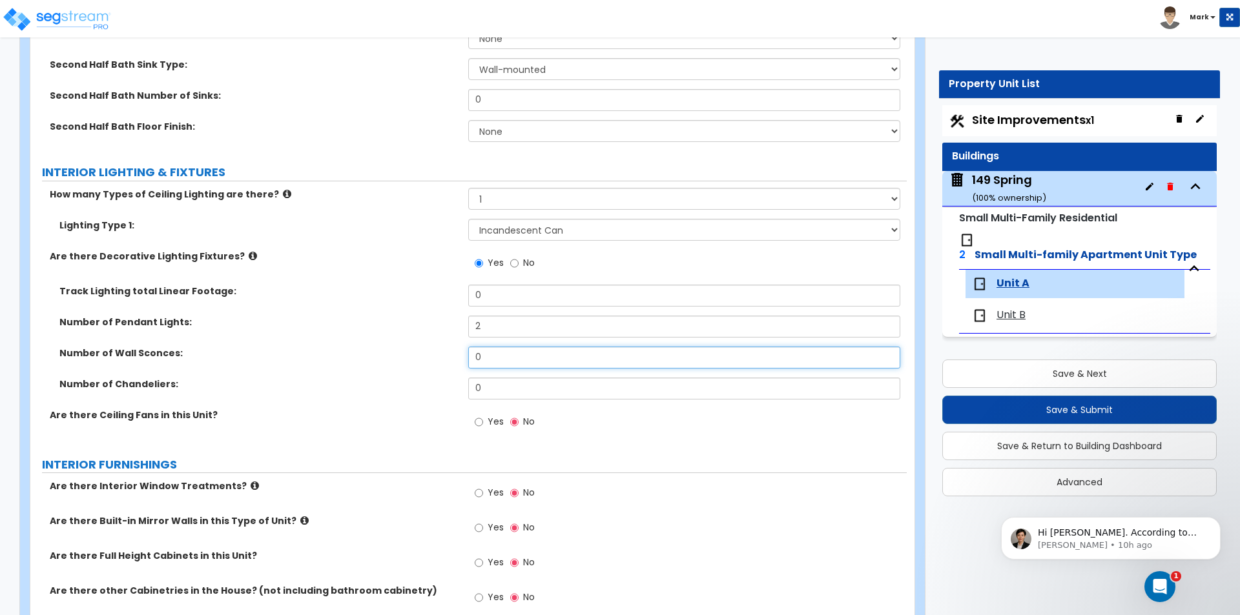
click at [510, 354] on input "0" at bounding box center [683, 358] width 431 height 22
type input "1"
click at [422, 356] on label "Number of Wall Sconces:" at bounding box center [258, 353] width 399 height 13
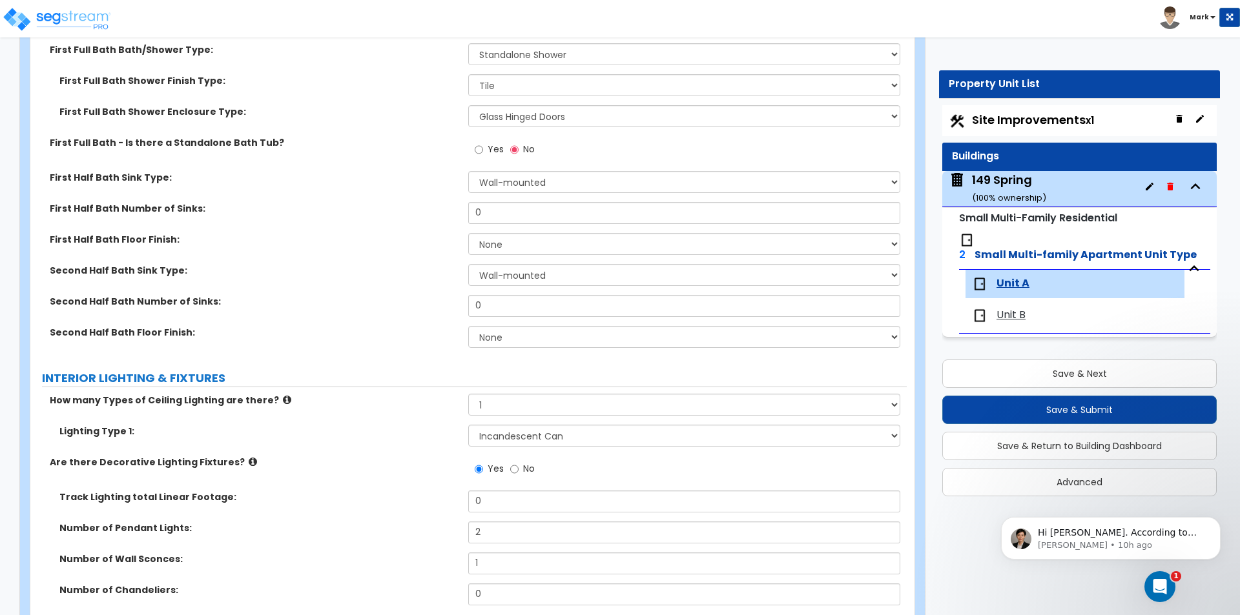
scroll to position [904, 0]
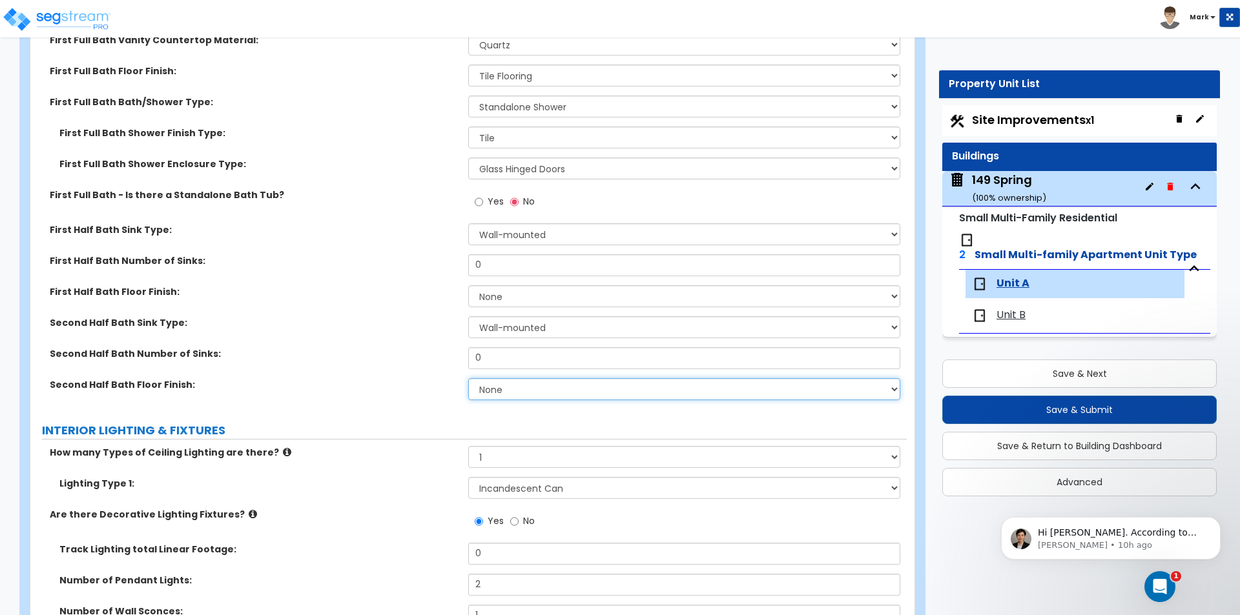
click at [502, 386] on select "None Tile Flooring Hardwood Flooring Resilient Laminate Flooring VCT Flooring S…" at bounding box center [683, 389] width 431 height 22
select select "1"
click at [468, 378] on select "None Tile Flooring Hardwood Flooring Resilient Laminate Flooring VCT Flooring S…" at bounding box center [683, 389] width 431 height 22
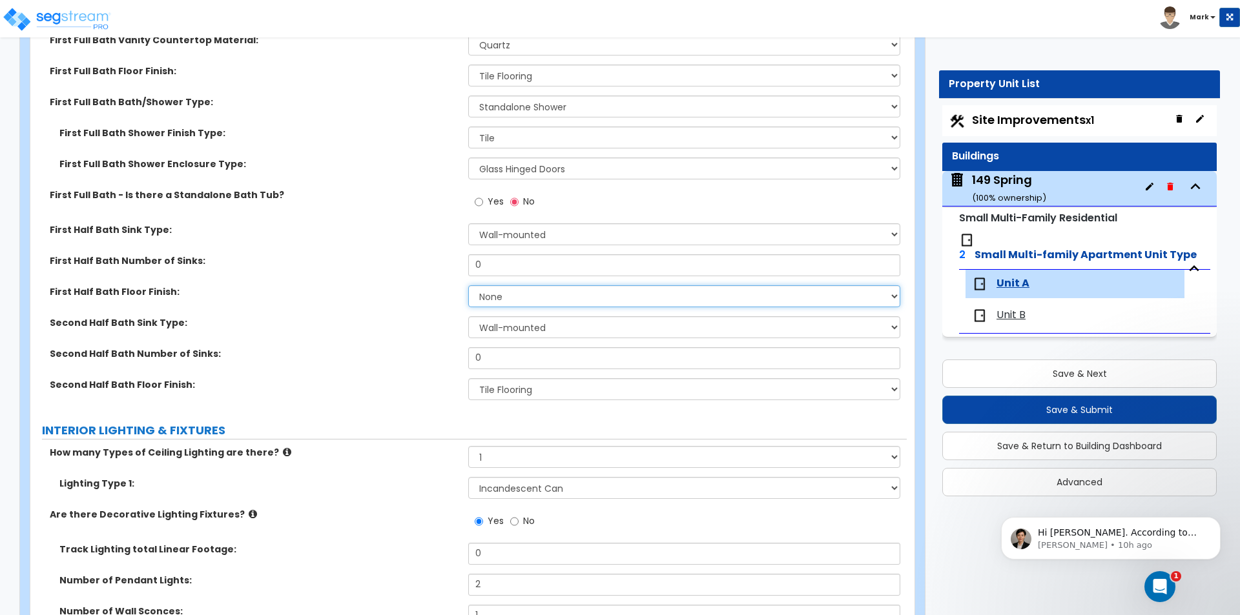
click at [507, 300] on select "None Tile Flooring Hardwood Flooring Resilient Laminate Flooring VCT Flooring S…" at bounding box center [683, 296] width 431 height 22
select select "1"
click at [468, 285] on select "None Tile Flooring Hardwood Flooring Resilient Laminate Flooring VCT Flooring S…" at bounding box center [683, 296] width 431 height 22
click at [495, 264] on input "0" at bounding box center [683, 265] width 431 height 22
type input "1"
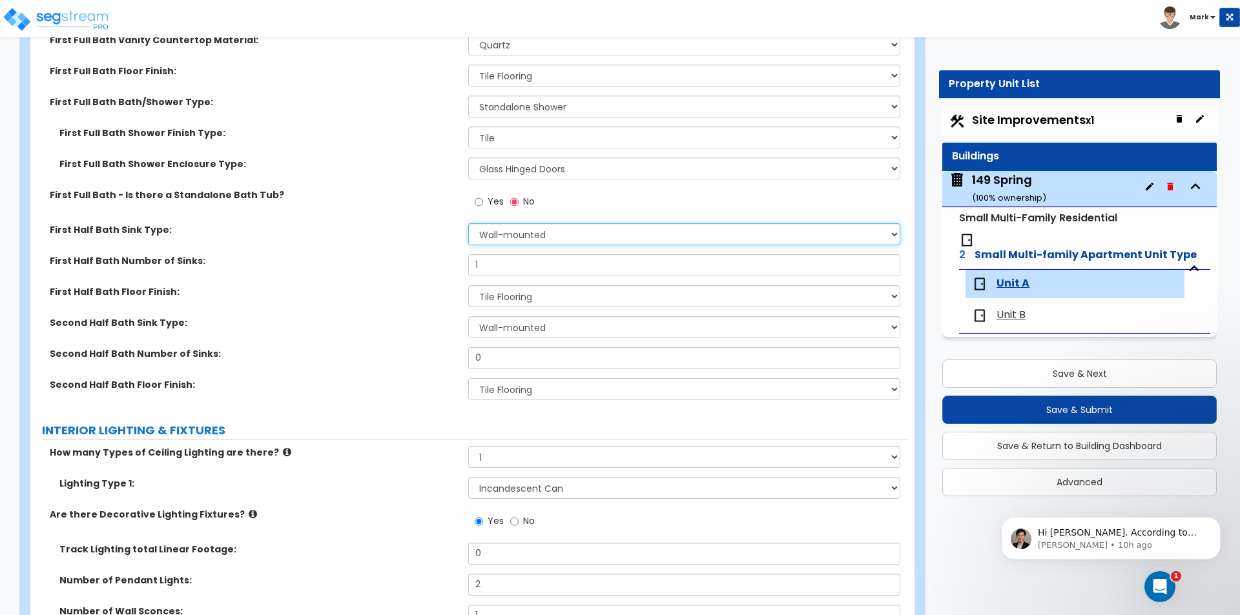
click at [496, 239] on select "Wall-mounted Pedestal-mounted Vanity-mounted" at bounding box center [683, 234] width 431 height 22
select select "2"
click at [468, 223] on select "Wall-mounted Pedestal-mounted Vanity-mounted" at bounding box center [683, 234] width 431 height 22
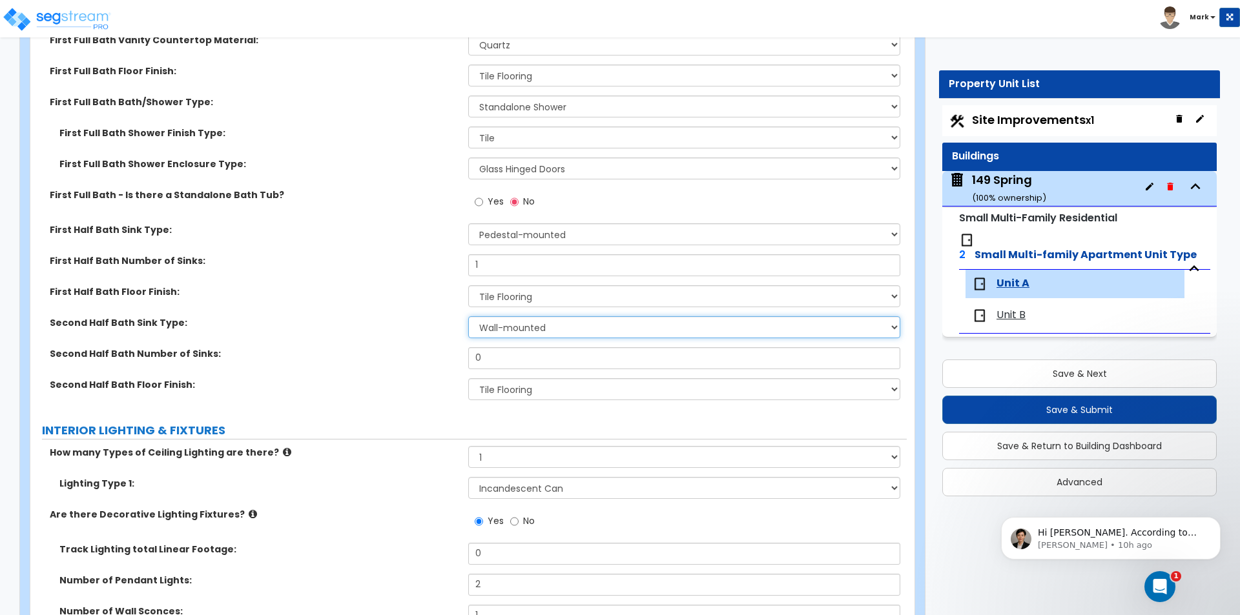
click at [504, 333] on select "Wall-mounted Pedestal-mounted Vanity-mounted" at bounding box center [683, 327] width 431 height 22
select select "2"
click at [468, 316] on select "Wall-mounted Pedestal-mounted Vanity-mounted" at bounding box center [683, 327] width 431 height 22
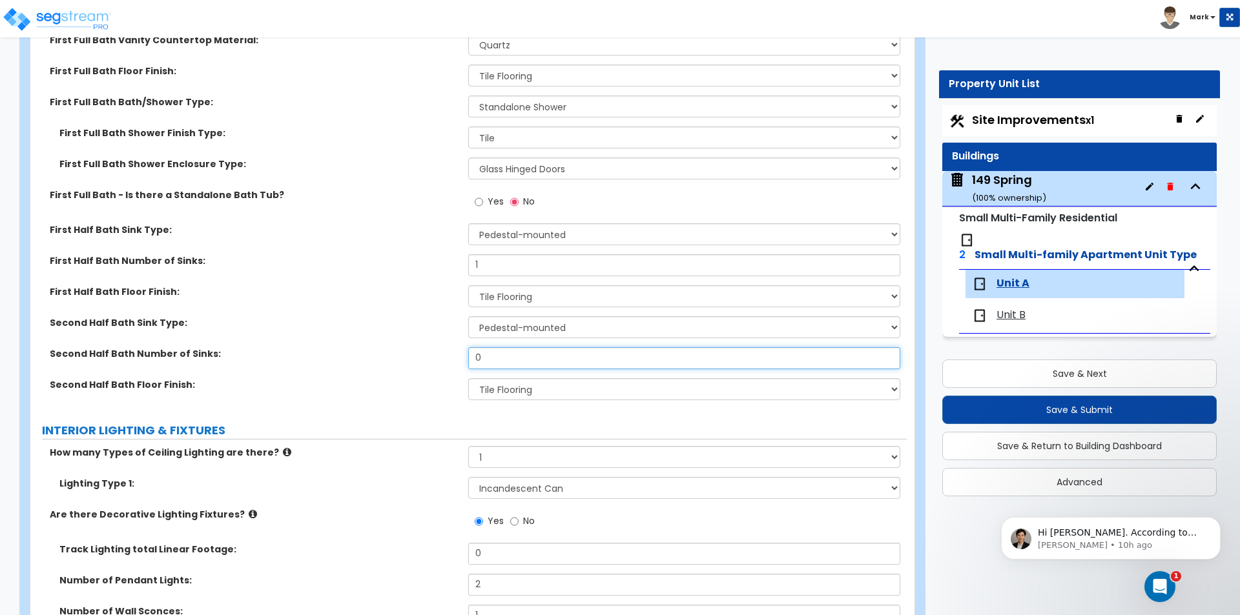
click at [507, 358] on input "0" at bounding box center [683, 358] width 431 height 22
type input "1"
click at [410, 377] on div "Second Half Bath Number of Sinks: 1" at bounding box center [468, 362] width 876 height 31
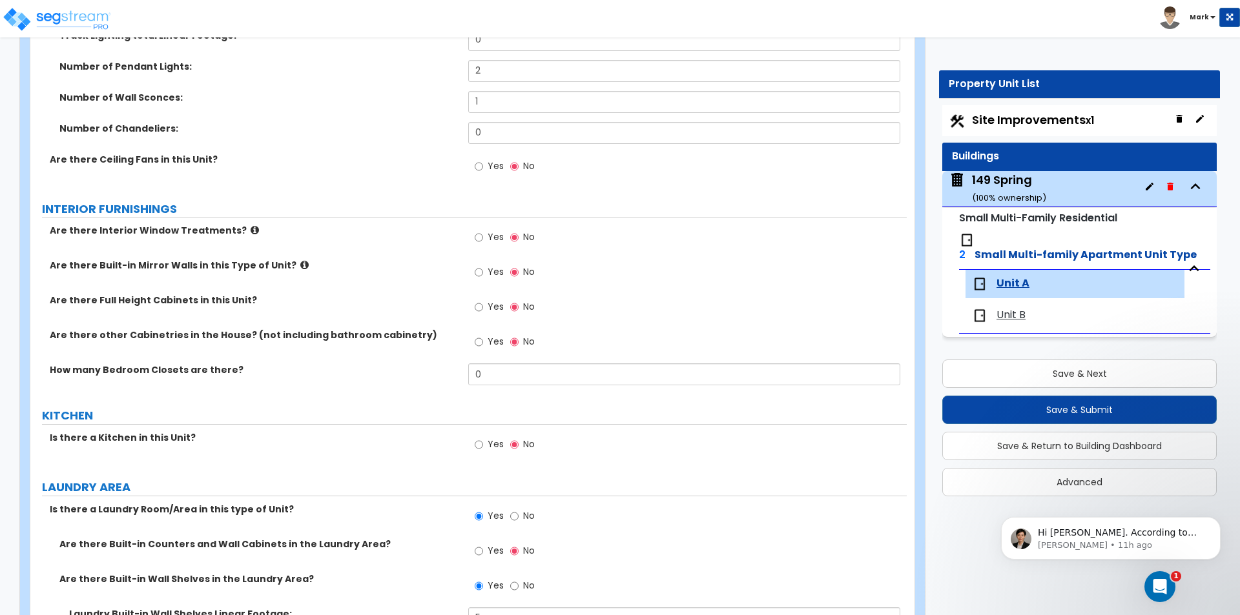
scroll to position [1420, 0]
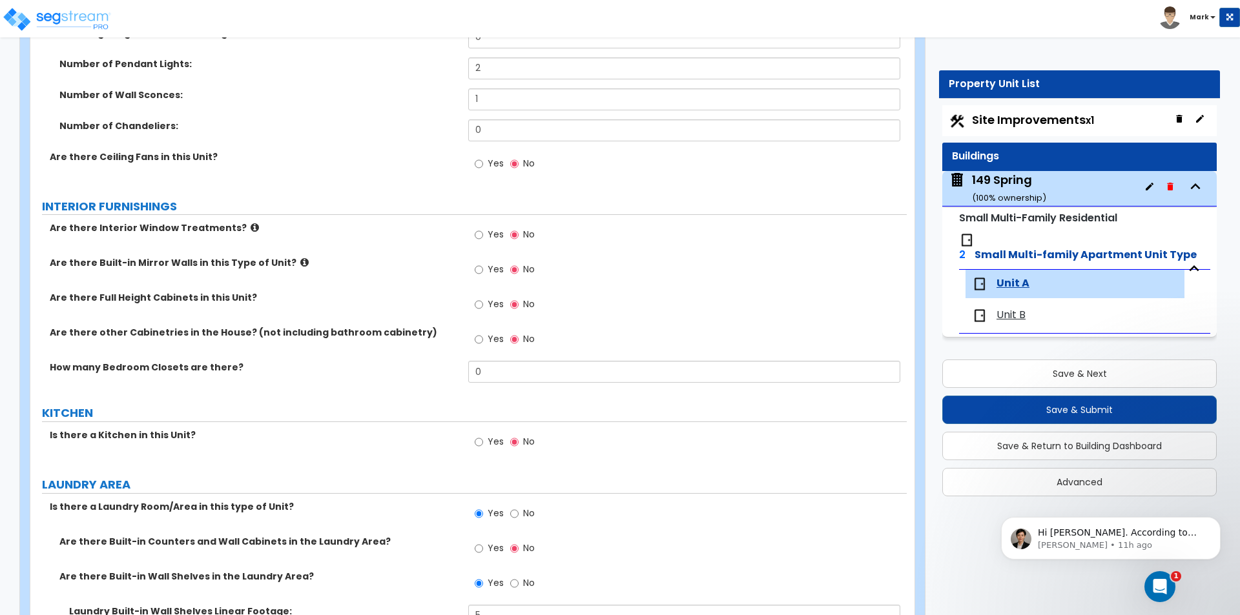
click at [491, 231] on span "Yes" at bounding box center [495, 234] width 16 height 13
click at [483, 231] on input "Yes" at bounding box center [478, 235] width 8 height 14
radio input "true"
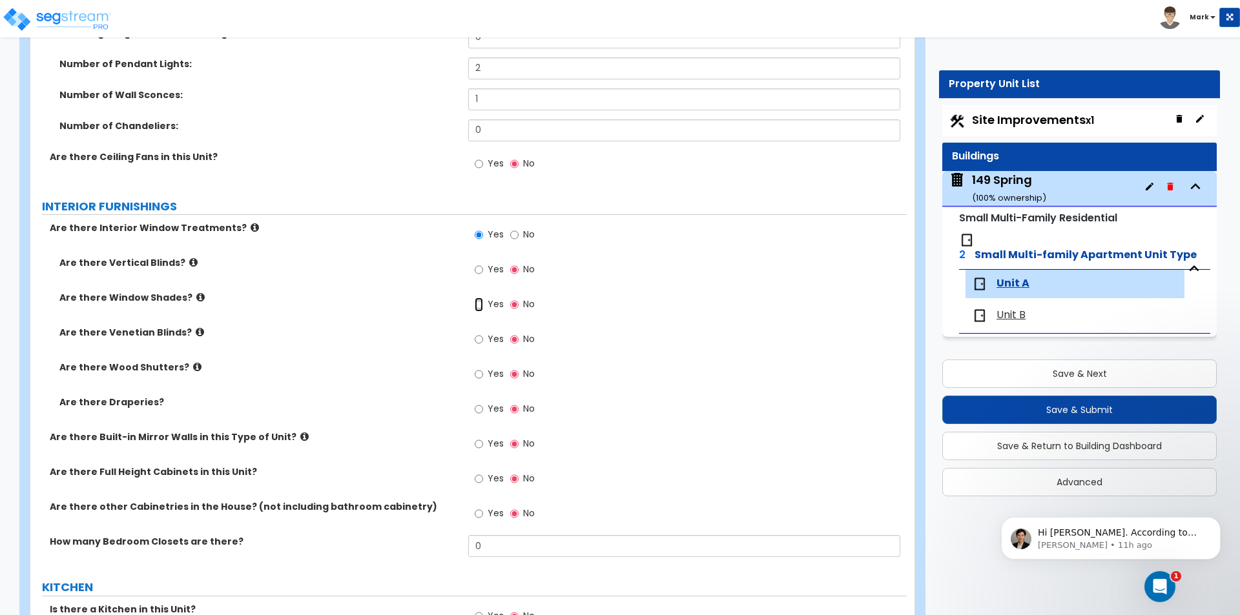
click at [482, 306] on input "Yes" at bounding box center [478, 305] width 8 height 14
radio input "true"
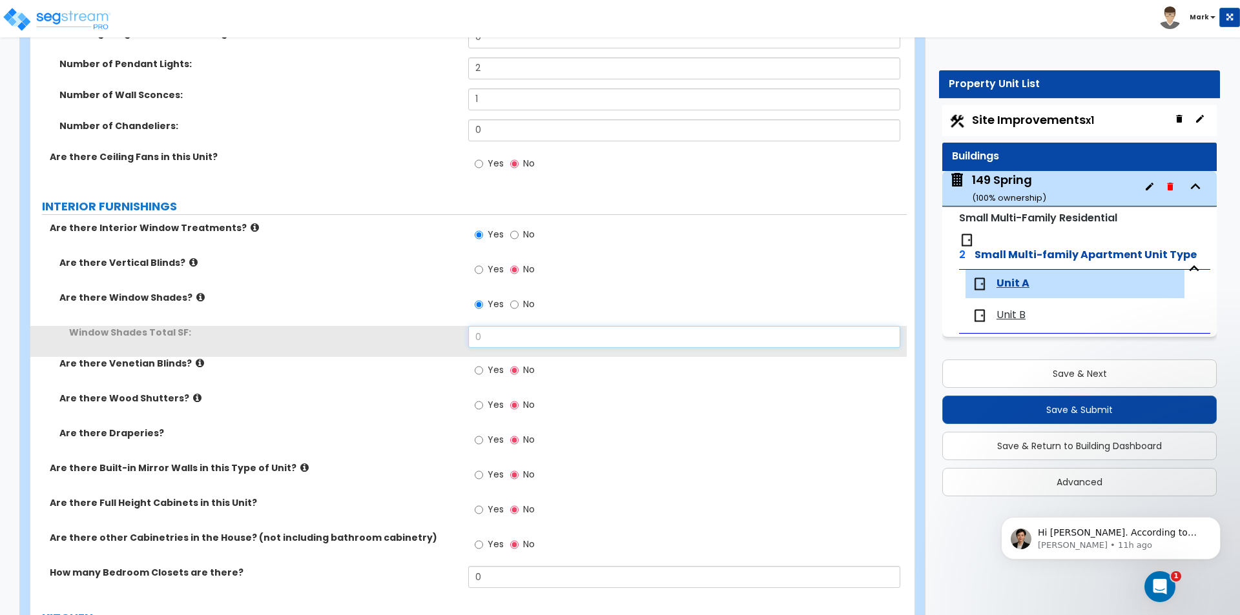
click at [506, 338] on input "0" at bounding box center [683, 337] width 431 height 22
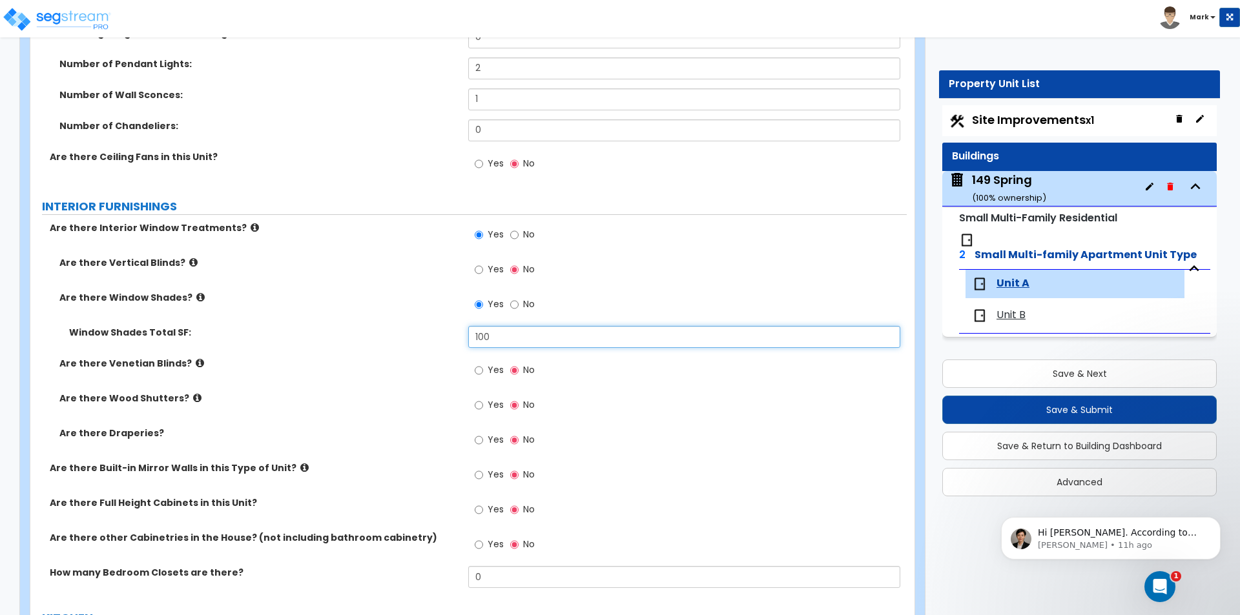
type input "100"
click at [410, 351] on div "Window Shades Total SF: 100" at bounding box center [468, 341] width 876 height 31
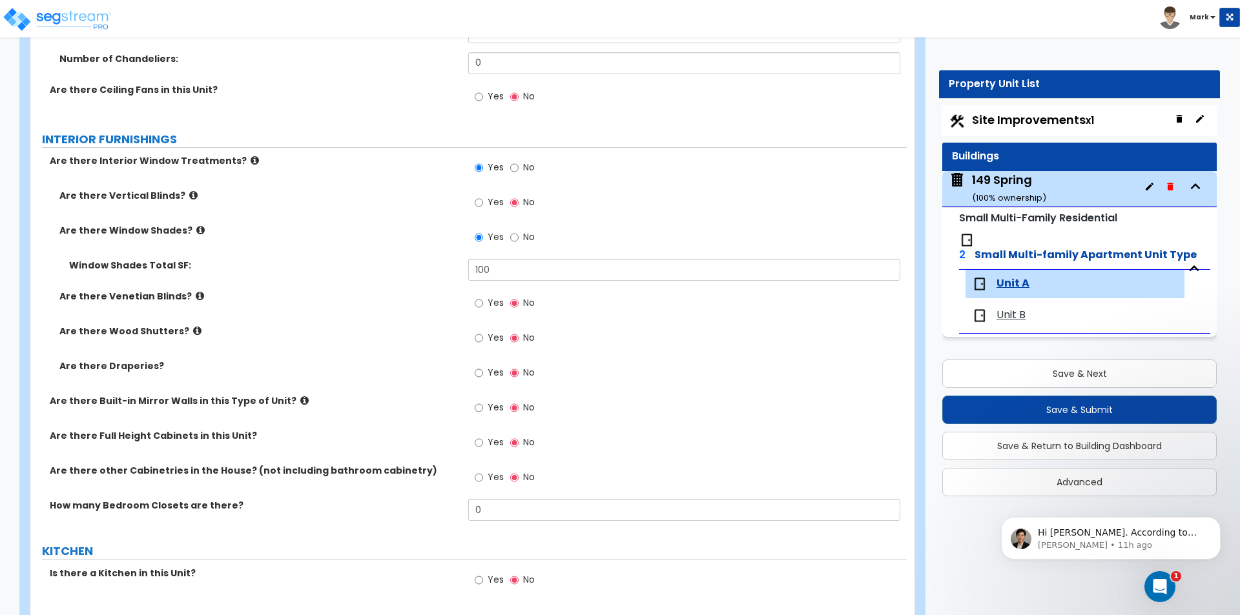
scroll to position [1678, 0]
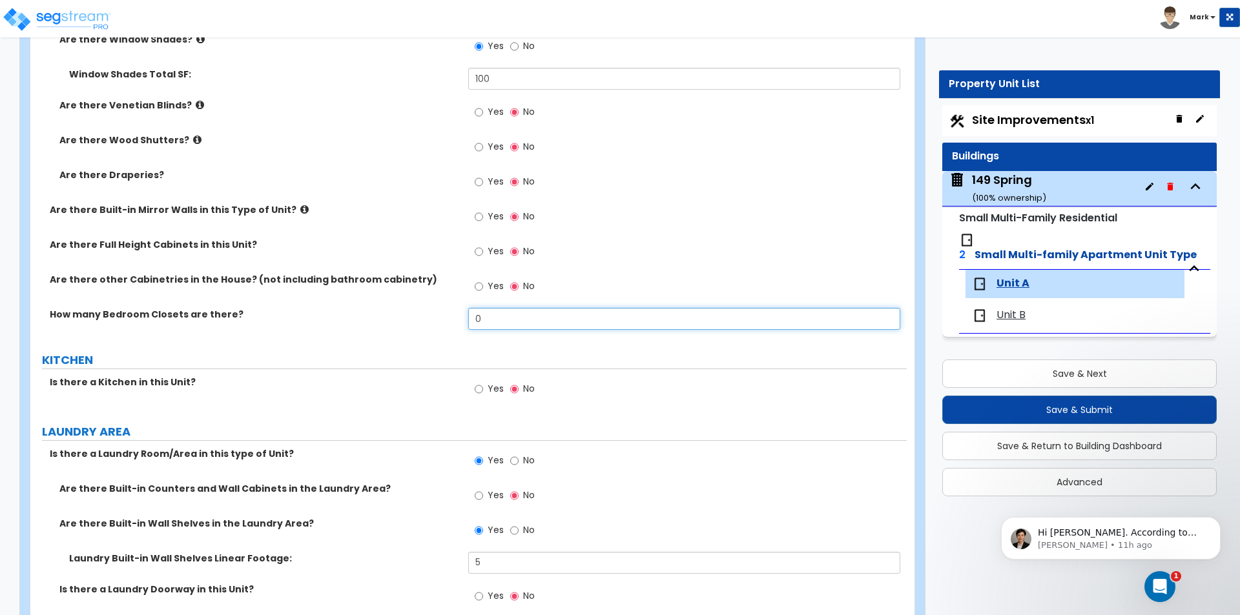
click at [500, 314] on input "0" at bounding box center [683, 319] width 431 height 22
type input "1"
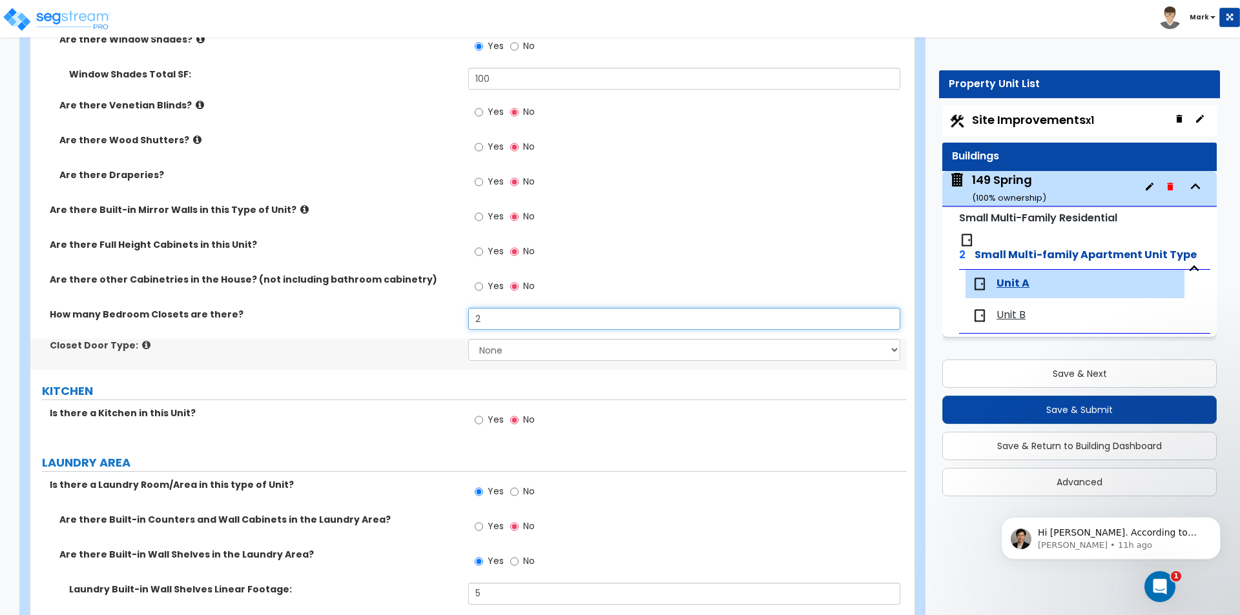
type input "2"
click at [547, 356] on select "None Bi-fold Louvered Doors Bi-fold Panel Doors Sliding Doors Hinged Wood Door" at bounding box center [683, 350] width 431 height 22
select select "3"
click at [468, 339] on select "None Bi-fold Louvered Doors Bi-fold Panel Doors Sliding Doors Hinged Wood Door" at bounding box center [683, 350] width 431 height 22
click at [427, 359] on div "Closet Door Type: None Bi-fold Louvered Doors Bi-fold Panel Doors Sliding Doors…" at bounding box center [468, 354] width 876 height 31
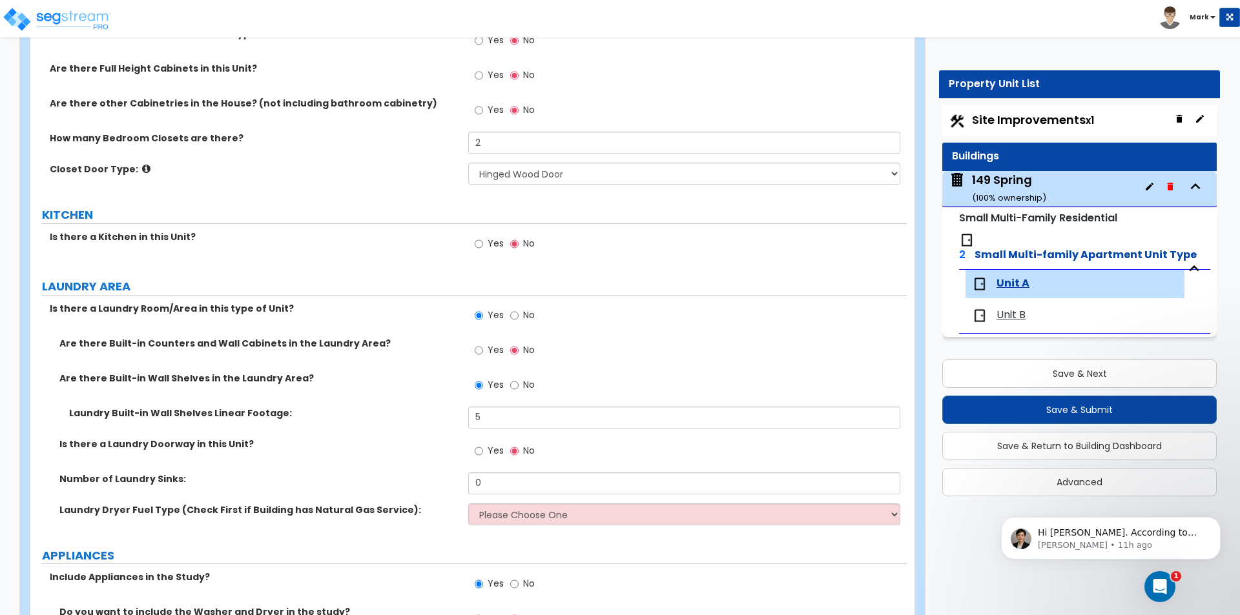
scroll to position [1872, 0]
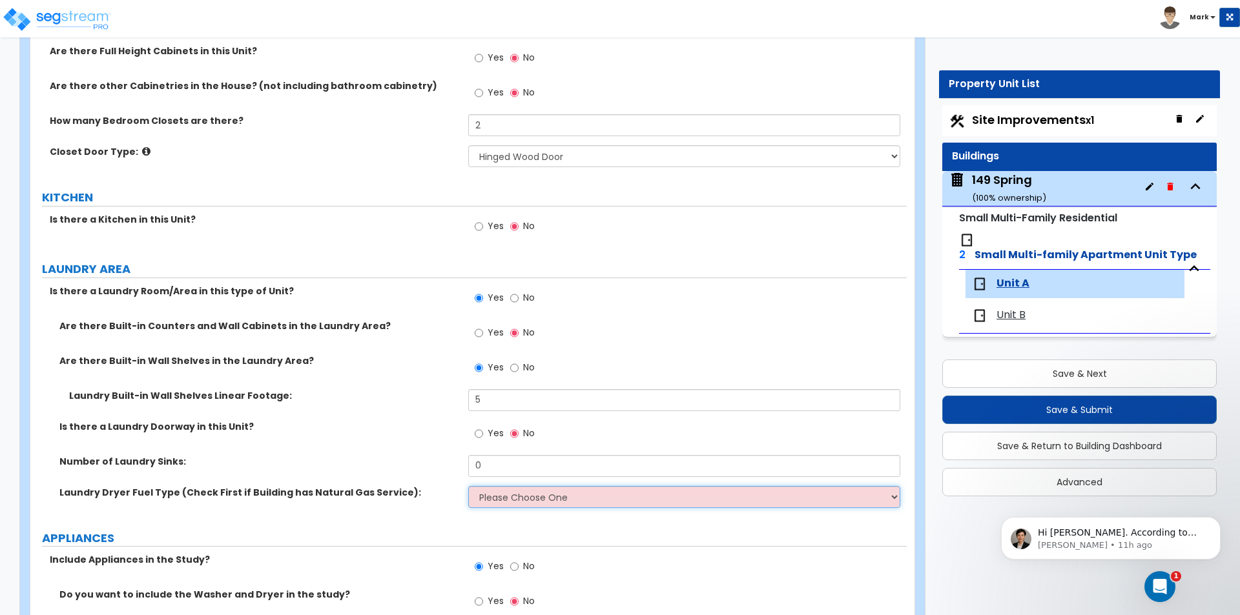
click at [516, 502] on select "Please Choose One Gas Electric" at bounding box center [683, 497] width 431 height 22
select select "2"
click at [468, 486] on select "Please Choose One Gas Electric" at bounding box center [683, 497] width 431 height 22
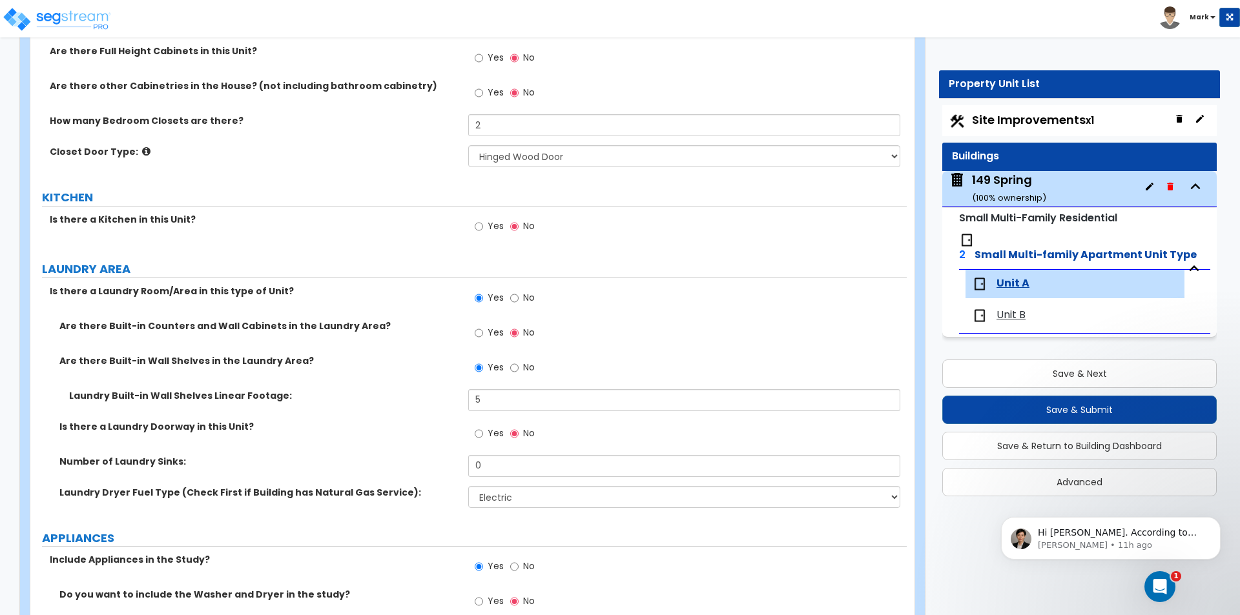
click at [385, 491] on label "Laundry Dryer Fuel Type (Check First if Building has Natural Gas Service):" at bounding box center [258, 492] width 399 height 13
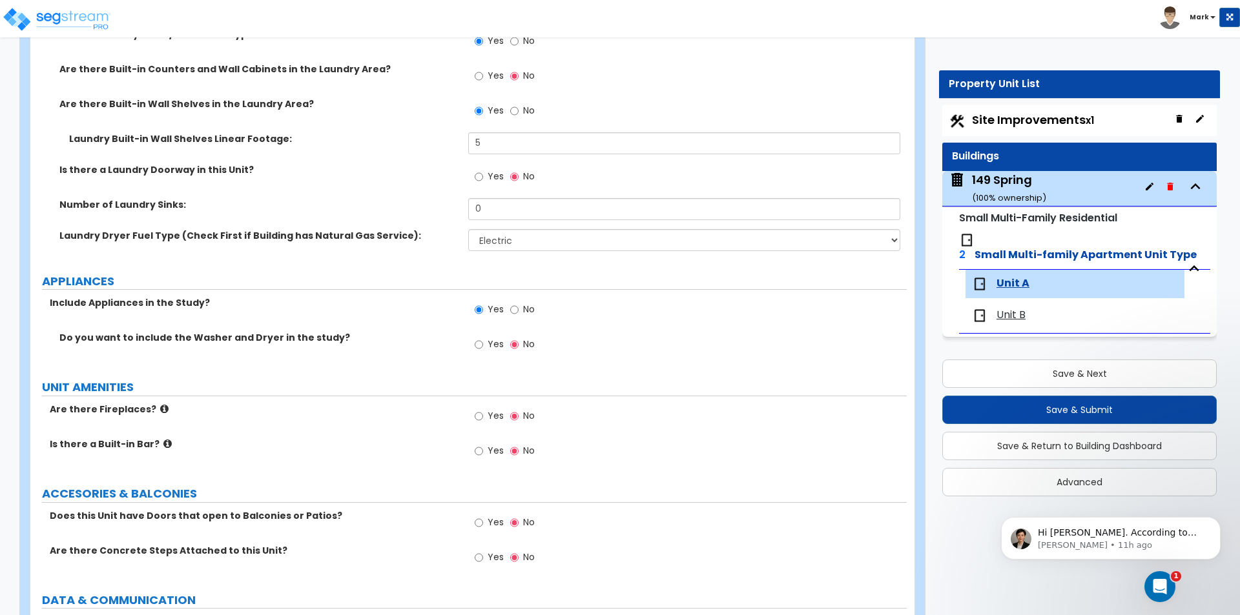
scroll to position [2130, 0]
click at [480, 344] on input "Yes" at bounding box center [478, 343] width 8 height 14
radio input "true"
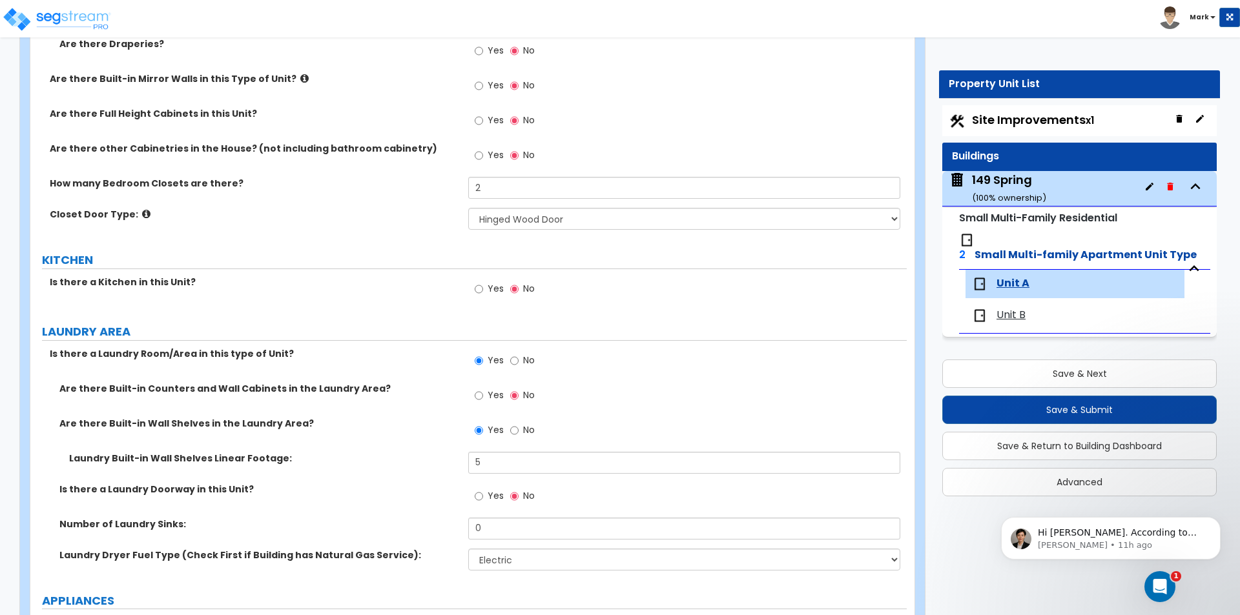
scroll to position [1808, 0]
click at [494, 289] on span "Yes" at bounding box center [495, 290] width 16 height 13
click at [483, 289] on input "Yes" at bounding box center [478, 291] width 8 height 14
radio input "true"
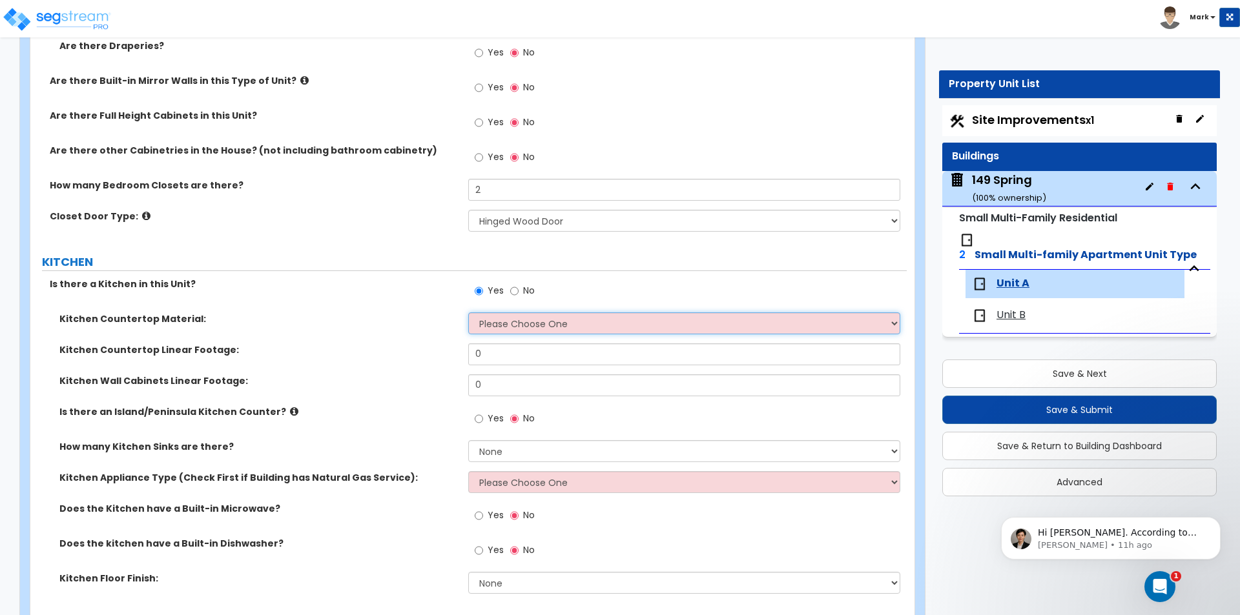
click at [516, 321] on select "Please Choose One Plastic Laminate Solid Surface Stone Quartz Marble Tile Wood …" at bounding box center [683, 323] width 431 height 22
select select "4"
click at [468, 312] on select "Please Choose One Plastic Laminate Solid Surface Stone Quartz Marble Tile Wood …" at bounding box center [683, 323] width 431 height 22
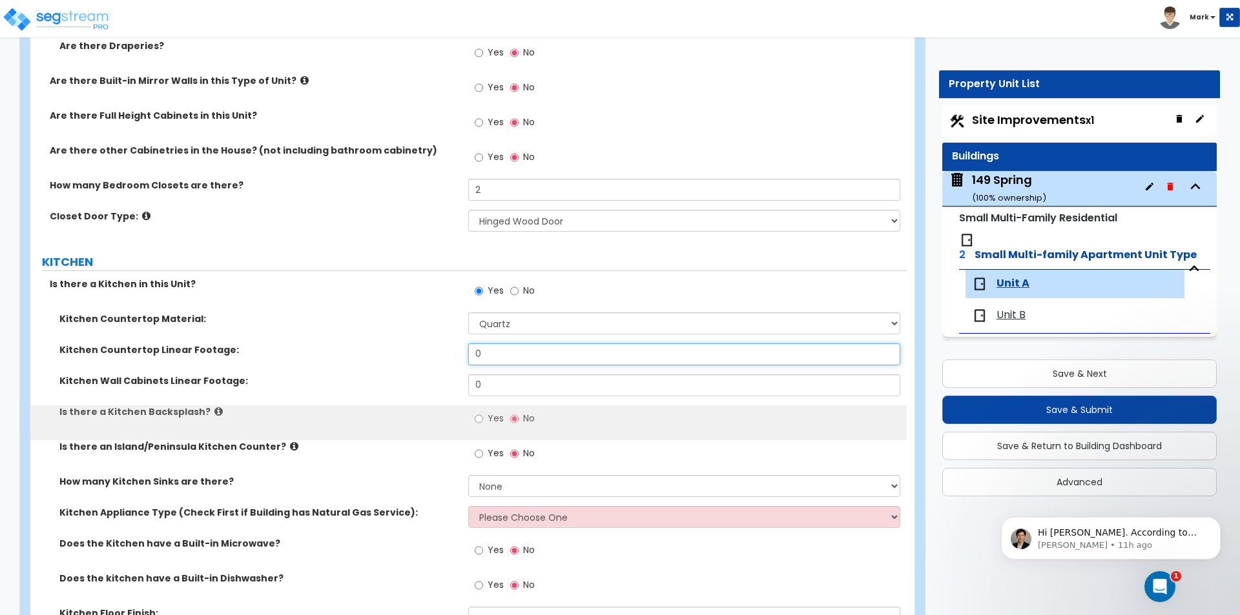
click at [525, 349] on input "0" at bounding box center [683, 354] width 431 height 22
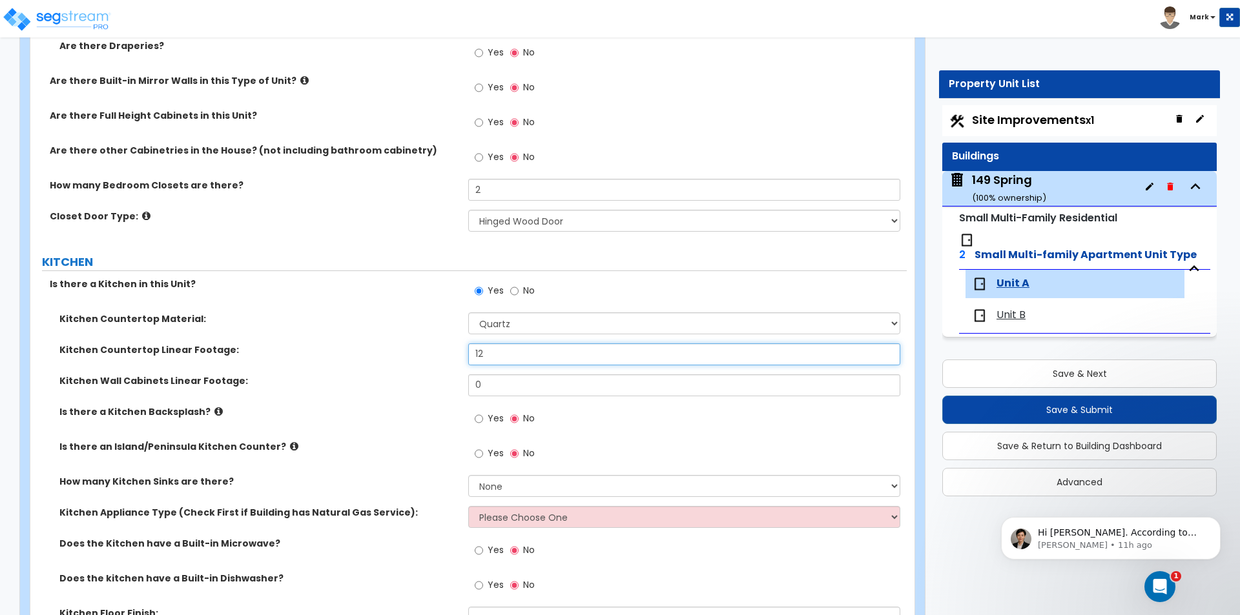
type input "12"
click at [523, 389] on input "0" at bounding box center [683, 385] width 431 height 22
type input "2"
click at [419, 425] on div "Is there a Kitchen Backsplash? Yes No" at bounding box center [468, 422] width 876 height 35
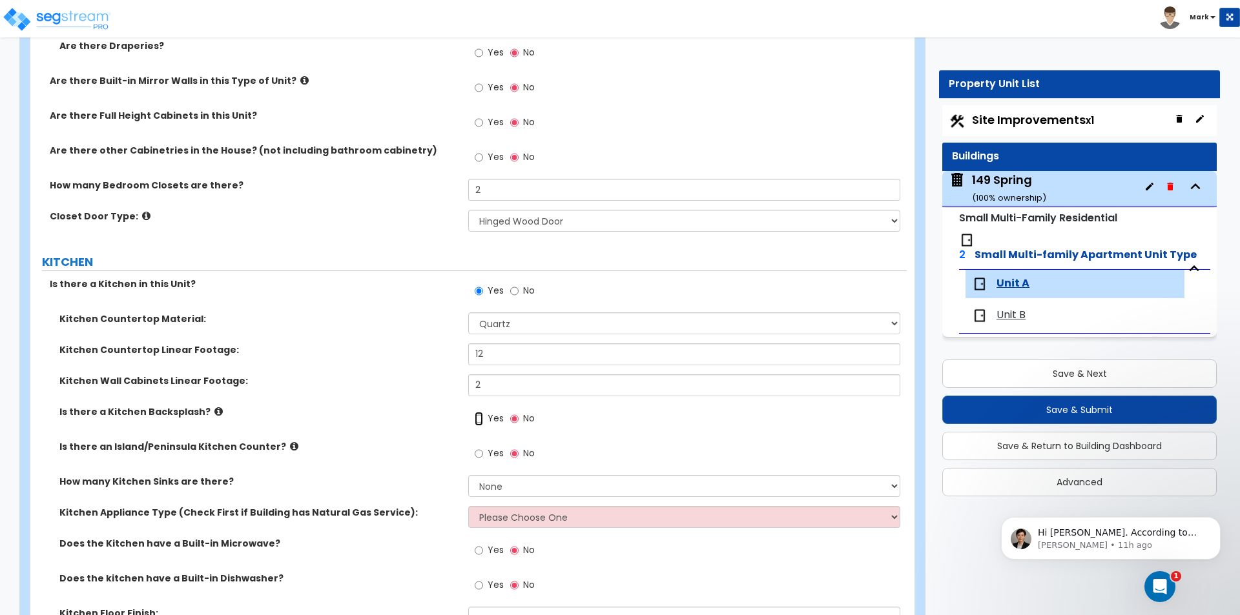
click at [476, 416] on input "Yes" at bounding box center [478, 419] width 8 height 14
radio input "true"
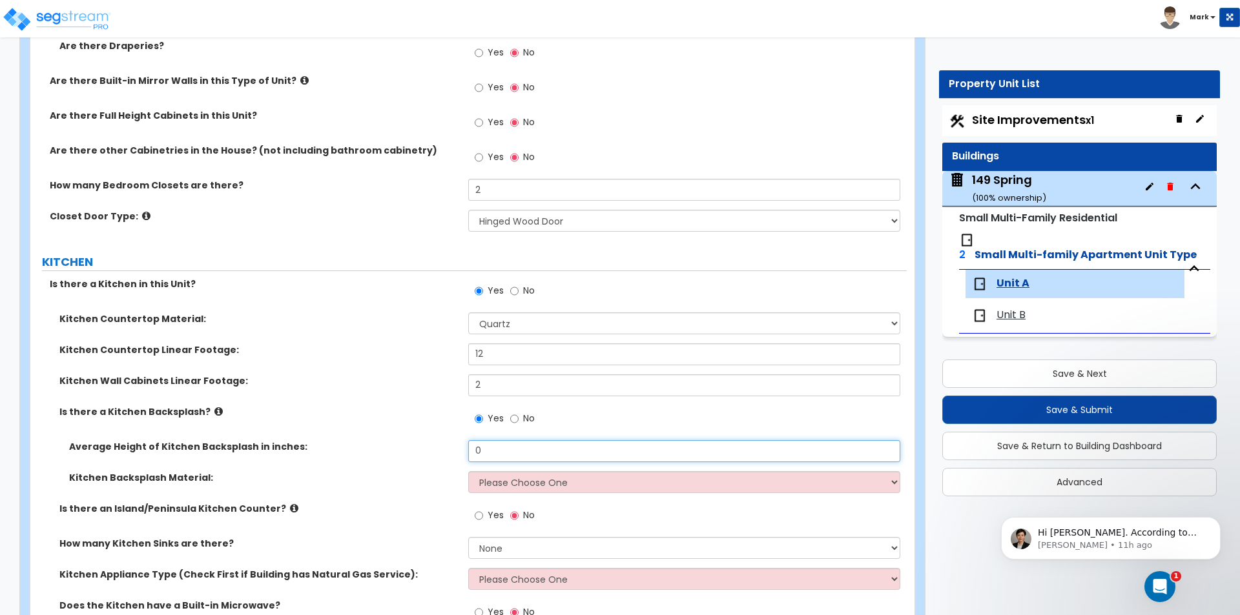
click at [503, 455] on input "0" at bounding box center [683, 451] width 431 height 22
type input "30"
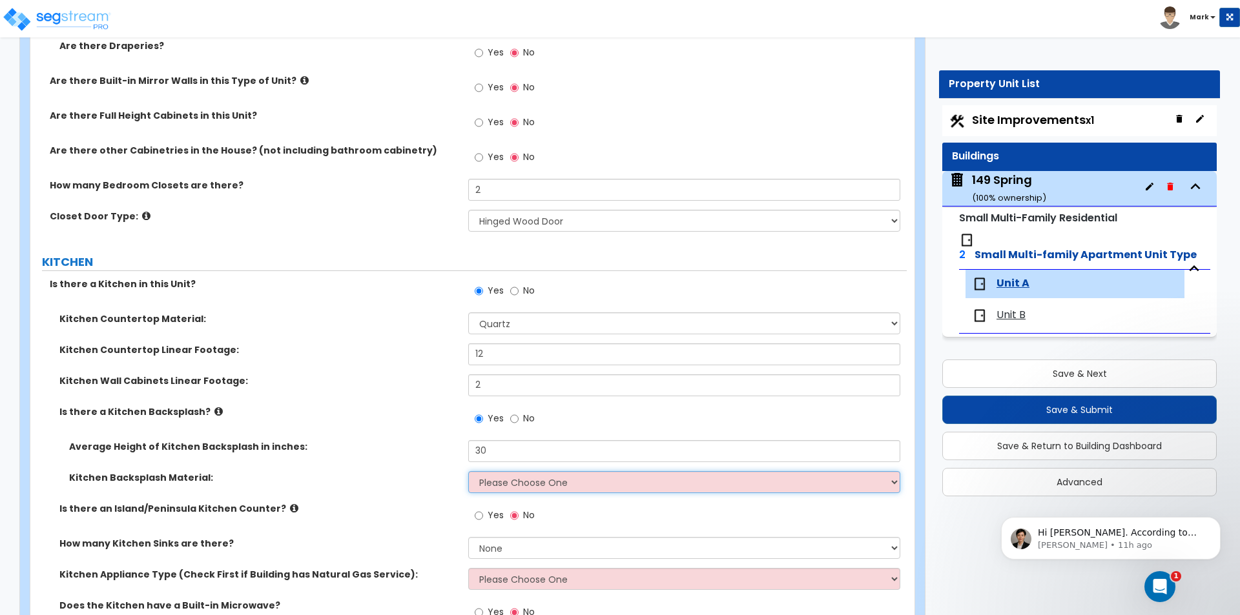
click at [502, 477] on select "Please Choose One Plastic Laminate Solid Surface Stone Quartz Tile Stainless St…" at bounding box center [683, 482] width 431 height 22
select select "6"
click at [468, 471] on select "Please Choose One Plastic Laminate Solid Surface Stone Quartz Tile Stainless St…" at bounding box center [683, 482] width 431 height 22
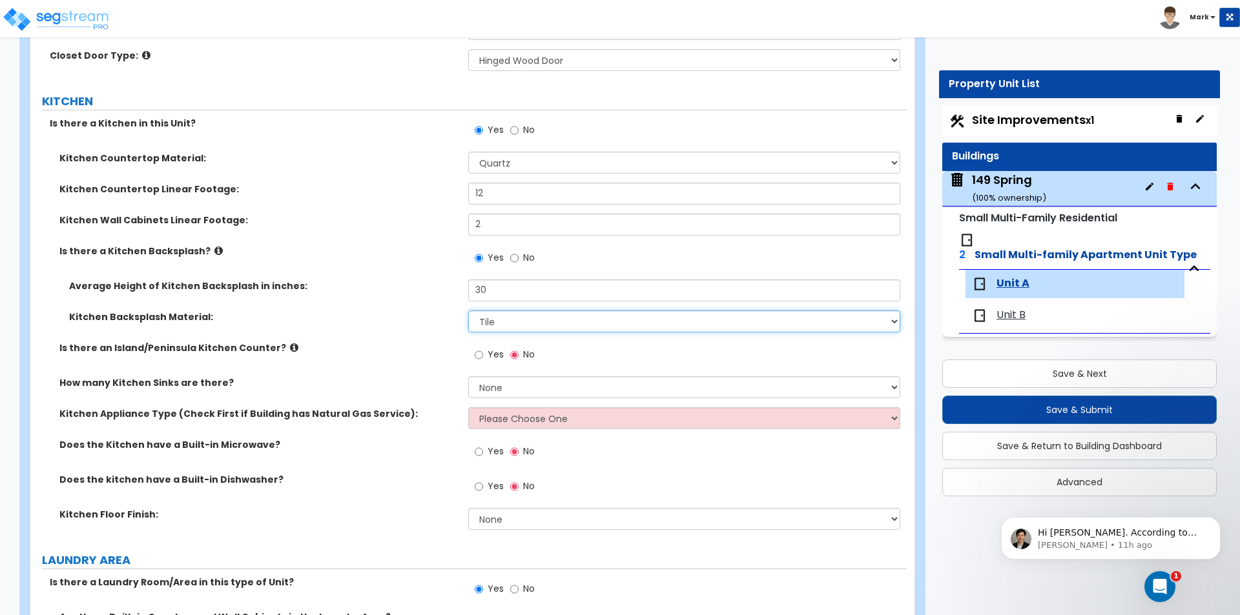
scroll to position [2001, 0]
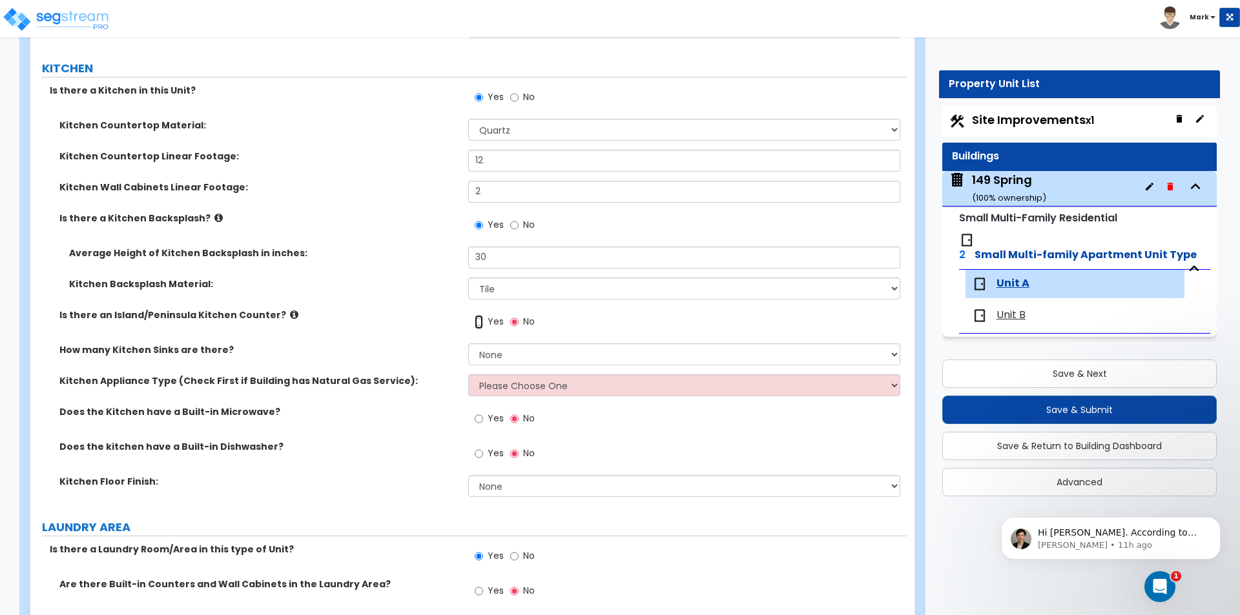
click at [476, 323] on input "Yes" at bounding box center [478, 322] width 8 height 14
radio input "true"
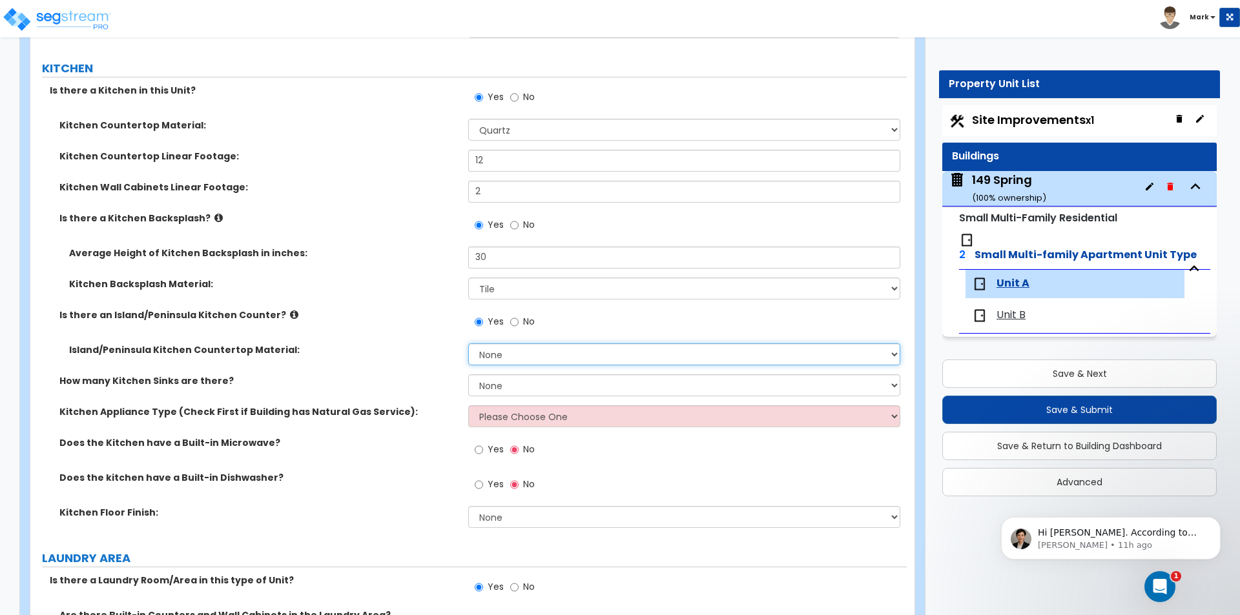
click at [500, 360] on select "None Plastic Laminate Solid Surface Stone Quartz Marble Tile Wood Stainless Ste…" at bounding box center [683, 354] width 431 height 22
select select "4"
click at [468, 343] on select "None Plastic Laminate Solid Surface Stone Quartz Marble Tile Wood Stainless Ste…" at bounding box center [683, 354] width 431 height 22
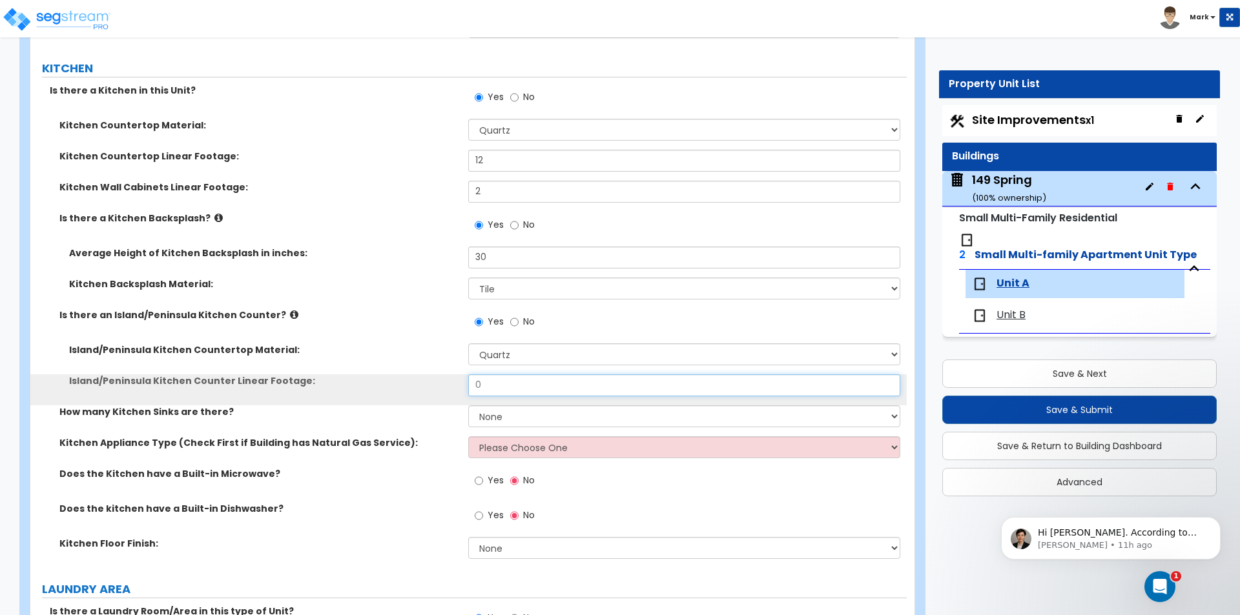
click at [518, 386] on input "0" at bounding box center [683, 385] width 431 height 22
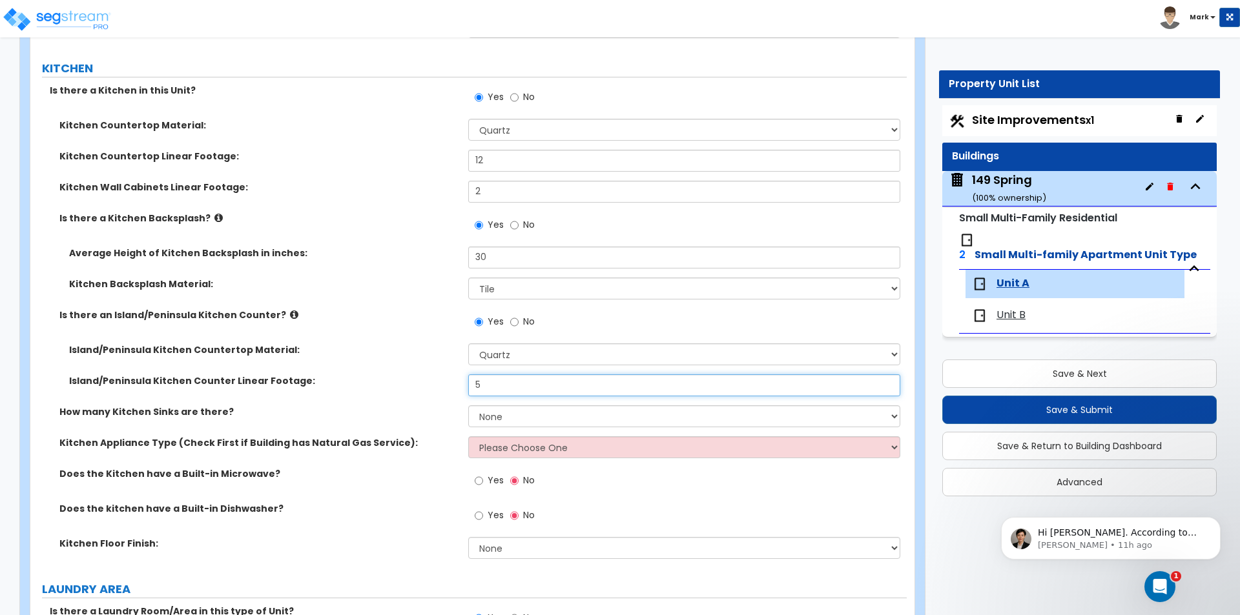
type input "5"
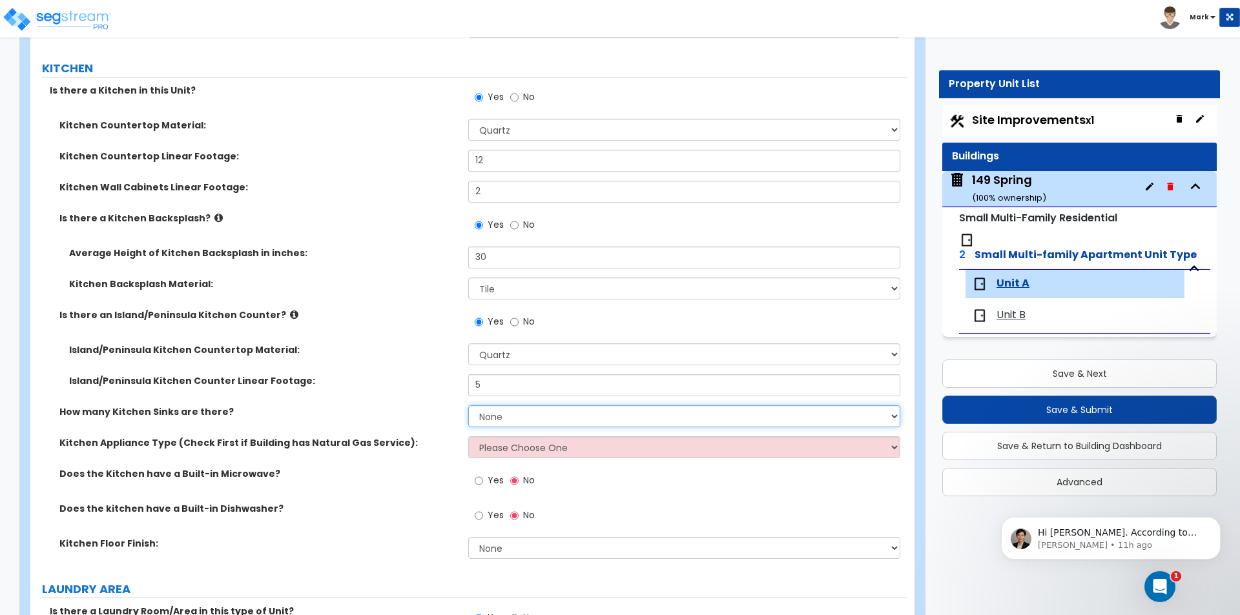
click at [518, 421] on select "None 1 2 3" at bounding box center [683, 416] width 431 height 22
select select "1"
click at [468, 405] on select "None 1 2 3" at bounding box center [683, 416] width 431 height 22
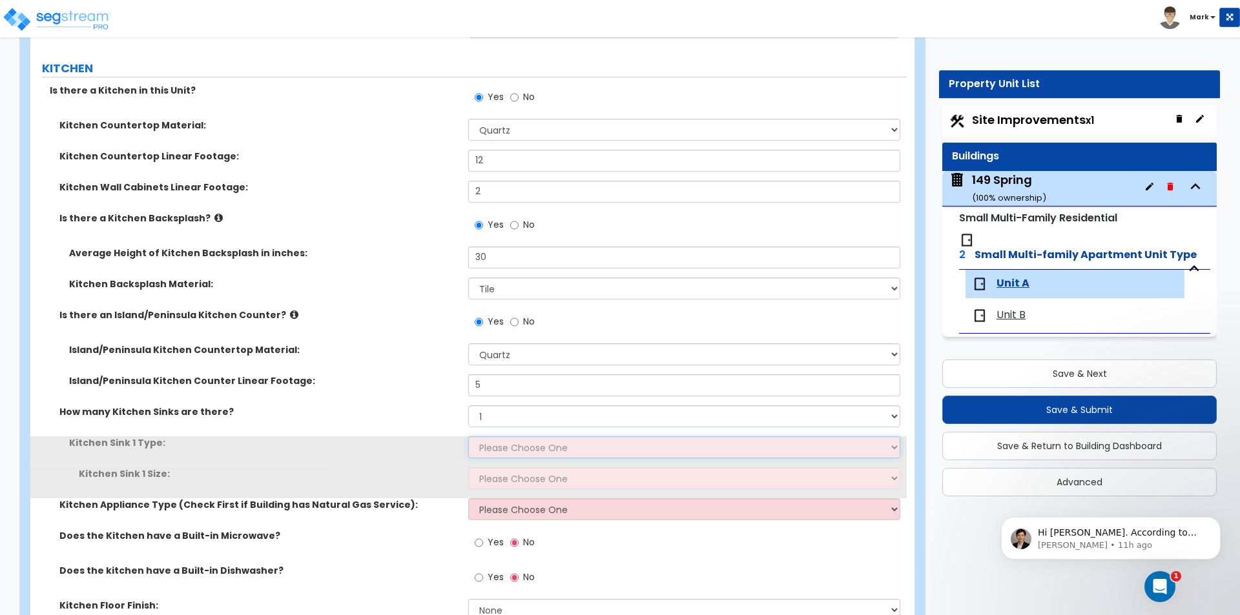
click at [511, 445] on select "Please Choose One Stainless Steel Porcelain Enamel Cast Iron Granite Composite" at bounding box center [683, 447] width 431 height 22
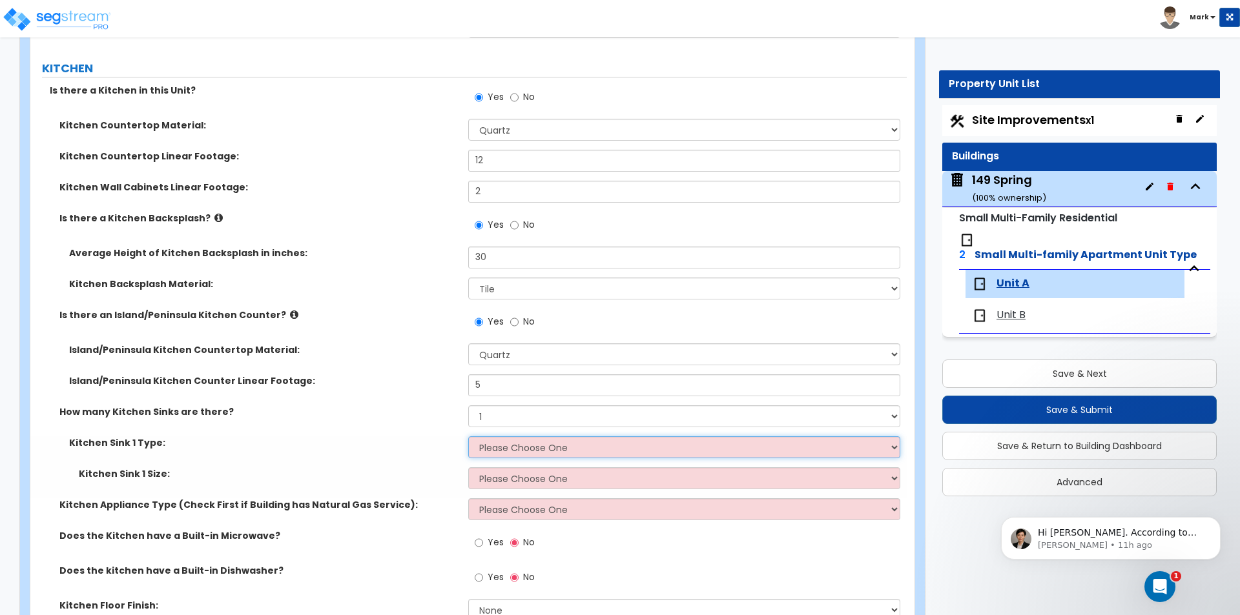
select select "1"
click at [468, 436] on select "Please Choose One Stainless Steel Porcelain Enamel Cast Iron Granite Composite" at bounding box center [683, 447] width 431 height 22
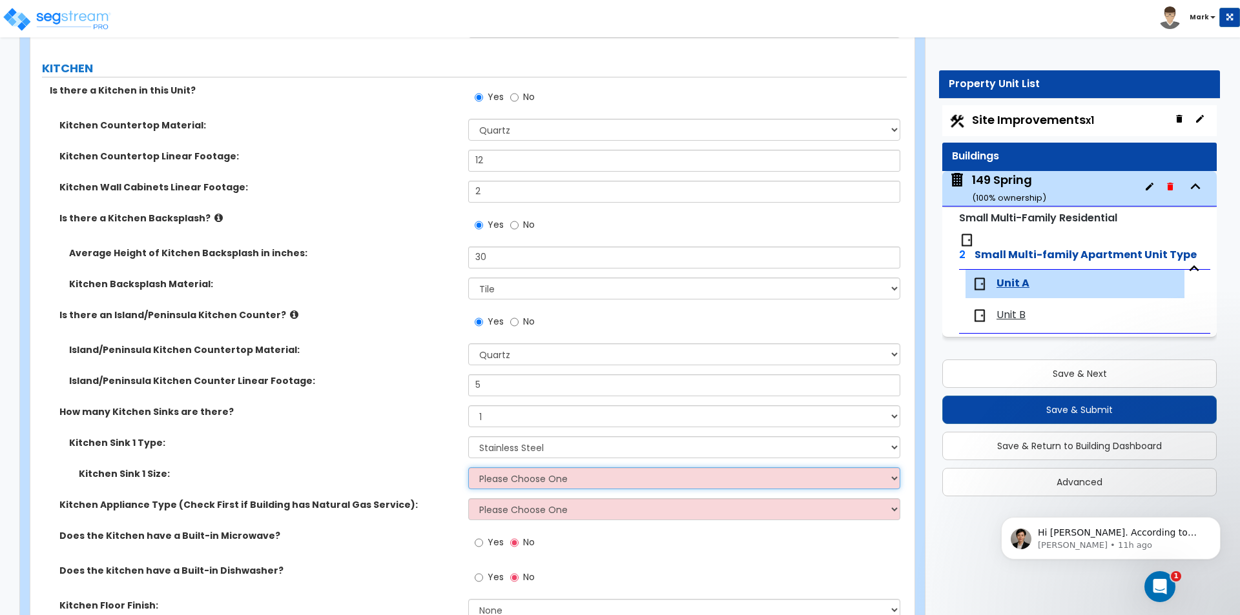
click at [511, 473] on select "Please Choose One Single Sink Double Sink" at bounding box center [683, 478] width 431 height 22
select select "1"
click at [468, 467] on select "Please Choose One Single Sink Double Sink" at bounding box center [683, 478] width 431 height 22
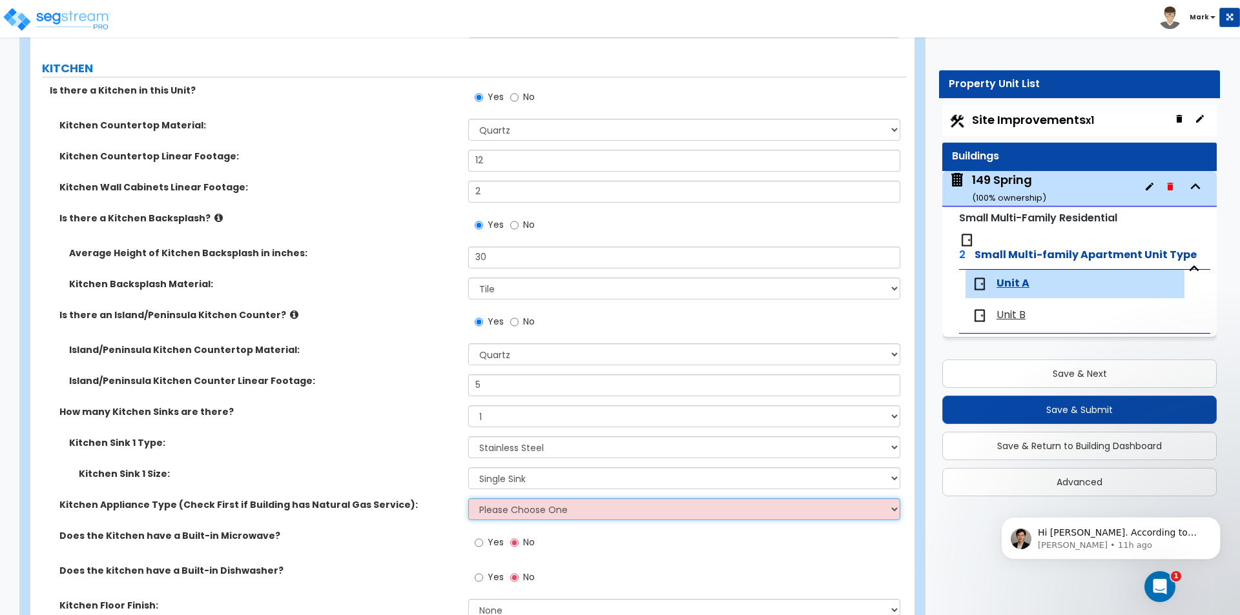
click at [500, 506] on select "Please Choose One Gas Electric" at bounding box center [683, 509] width 431 height 22
select select "2"
click at [468, 498] on select "Please Choose One Gas Electric" at bounding box center [683, 509] width 431 height 22
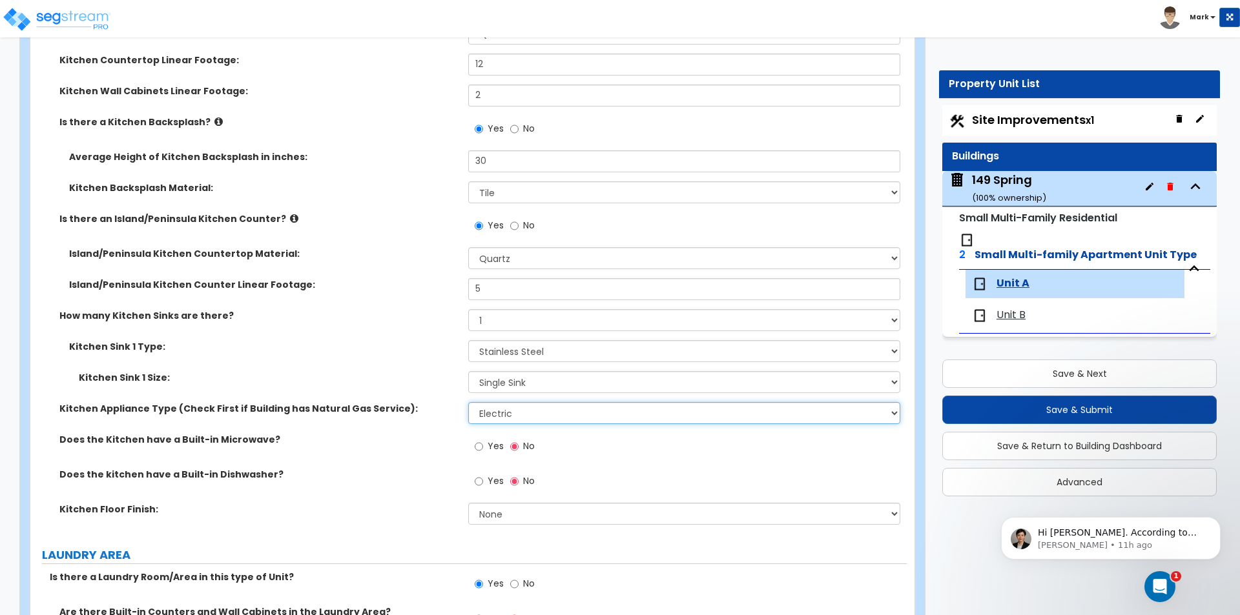
scroll to position [2324, 0]
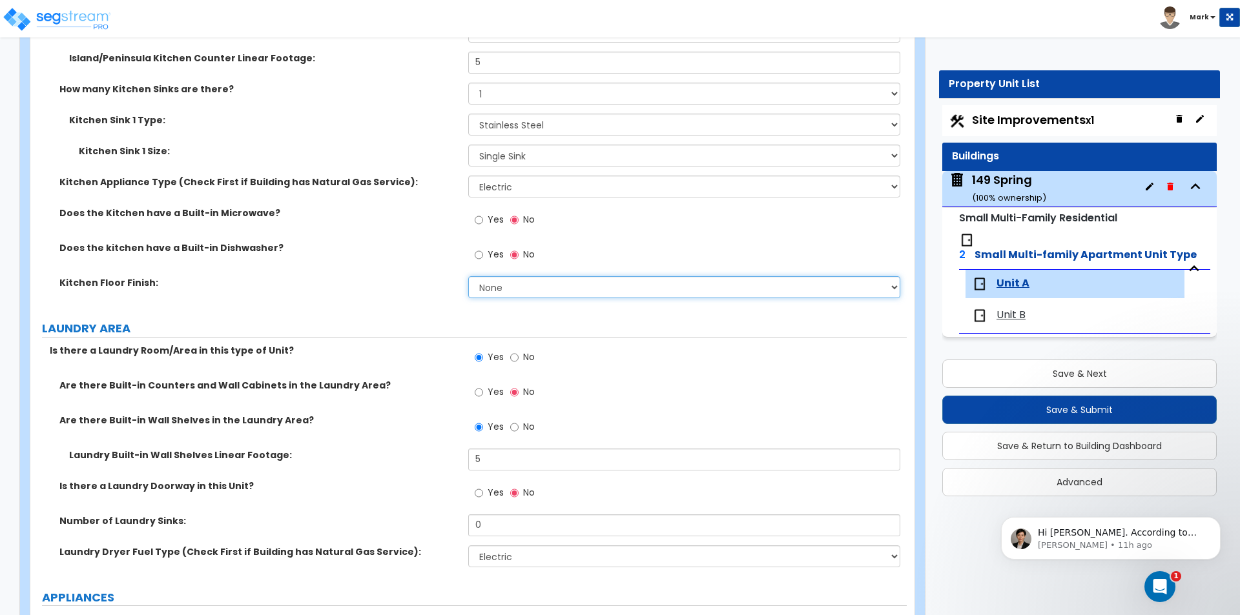
click at [495, 289] on select "None Tile Flooring Hardwood Flooring Resilient Laminate Flooring VCT Flooring S…" at bounding box center [683, 287] width 431 height 22
select select "1"
click at [468, 276] on select "None Tile Flooring Hardwood Flooring Resilient Laminate Flooring VCT Flooring S…" at bounding box center [683, 287] width 431 height 22
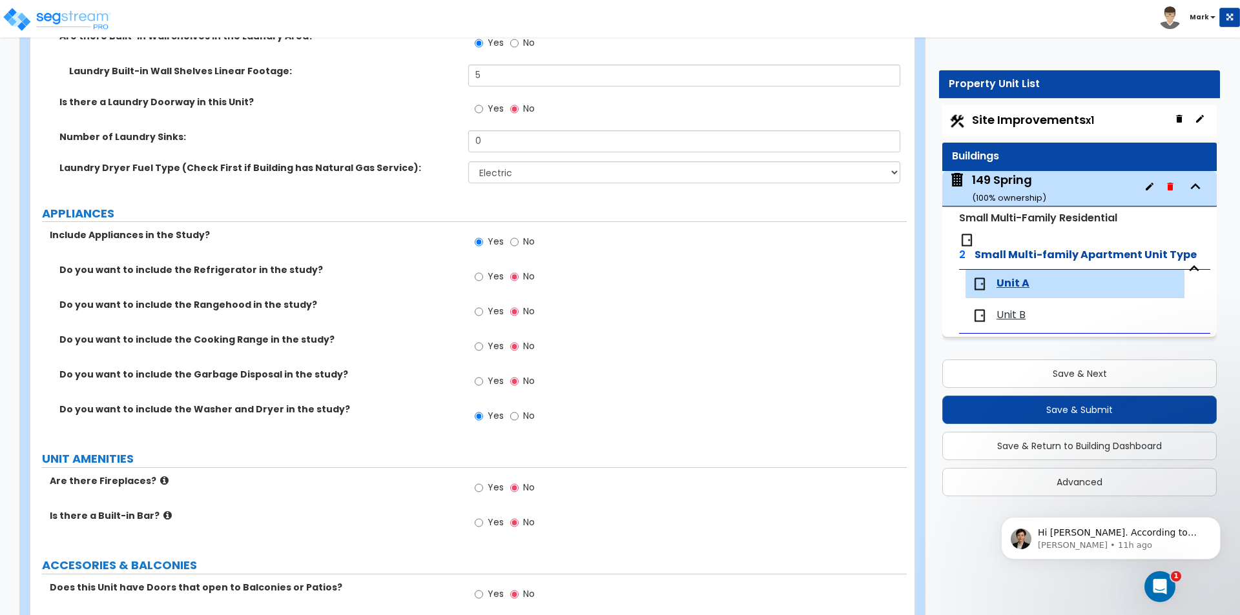
scroll to position [2711, 0]
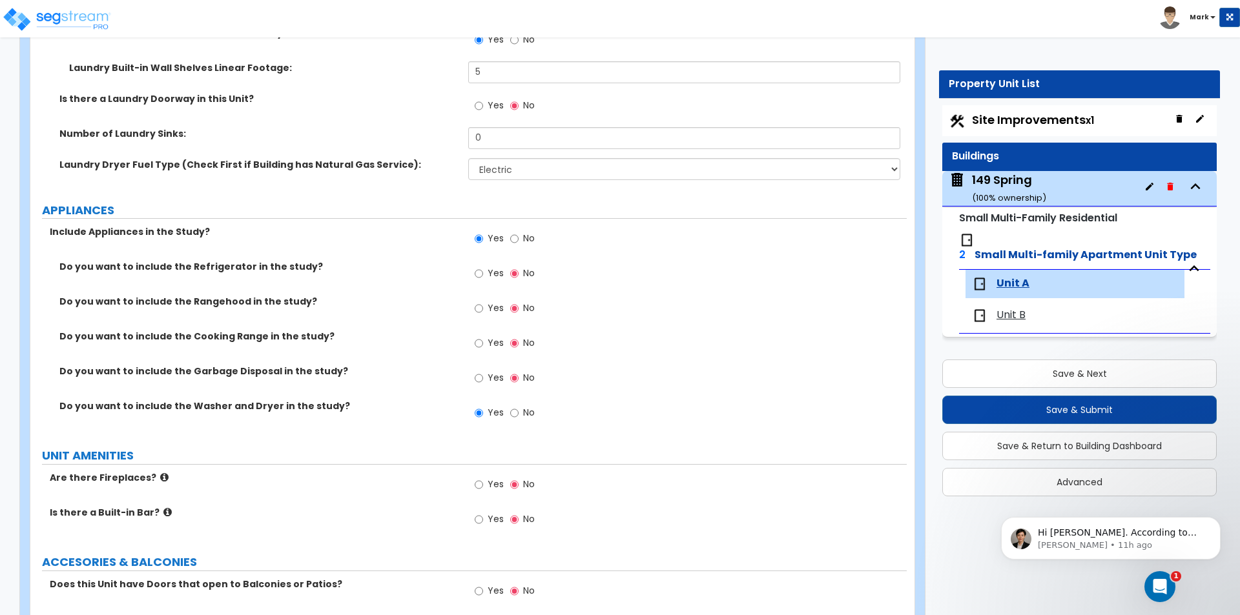
click at [486, 271] on label "Yes" at bounding box center [488, 275] width 29 height 22
click at [483, 271] on input "Yes" at bounding box center [478, 274] width 8 height 14
radio input "true"
drag, startPoint x: 480, startPoint y: 344, endPoint x: 478, endPoint y: 359, distance: 15.0
click at [480, 347] on input "Yes" at bounding box center [478, 343] width 8 height 14
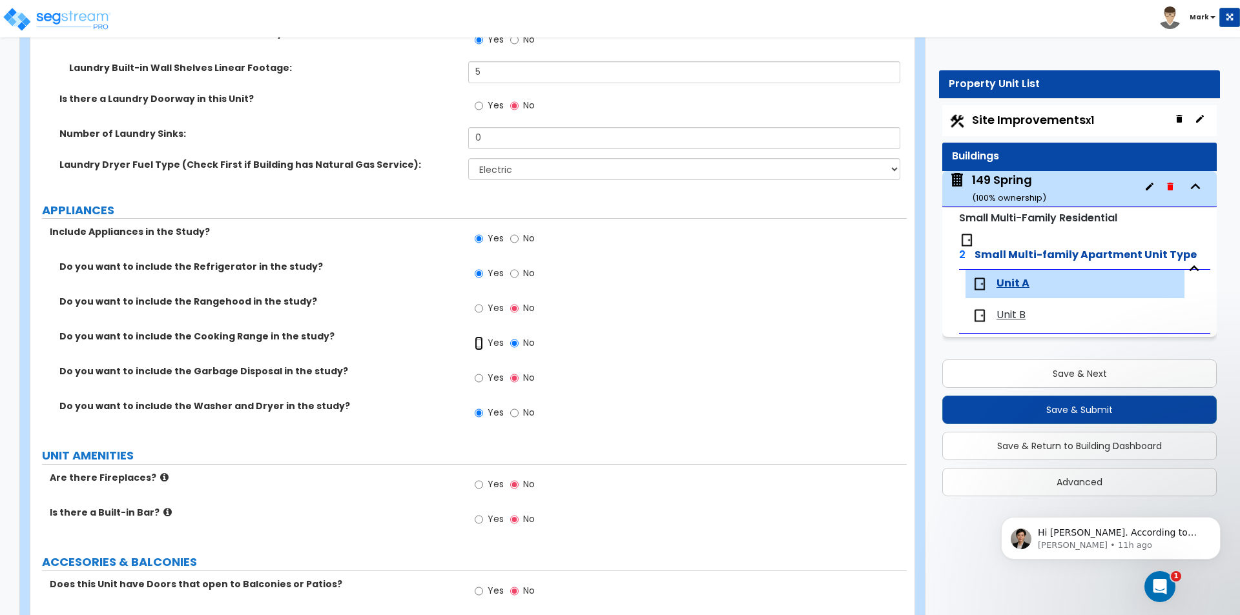
radio input "true"
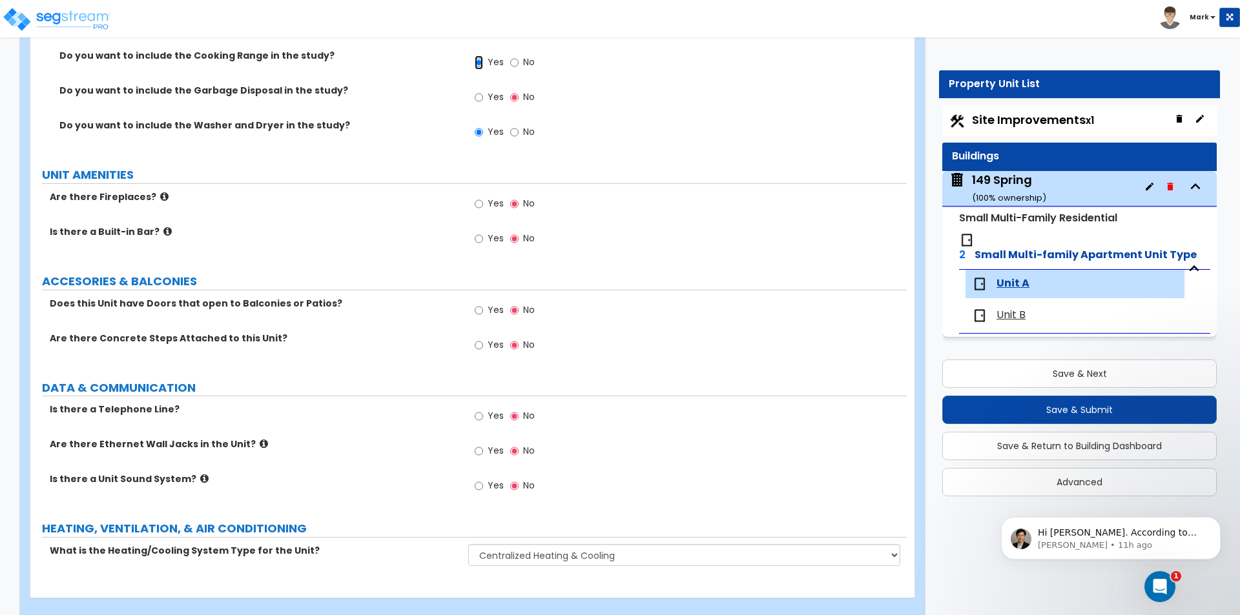
scroll to position [3012, 0]
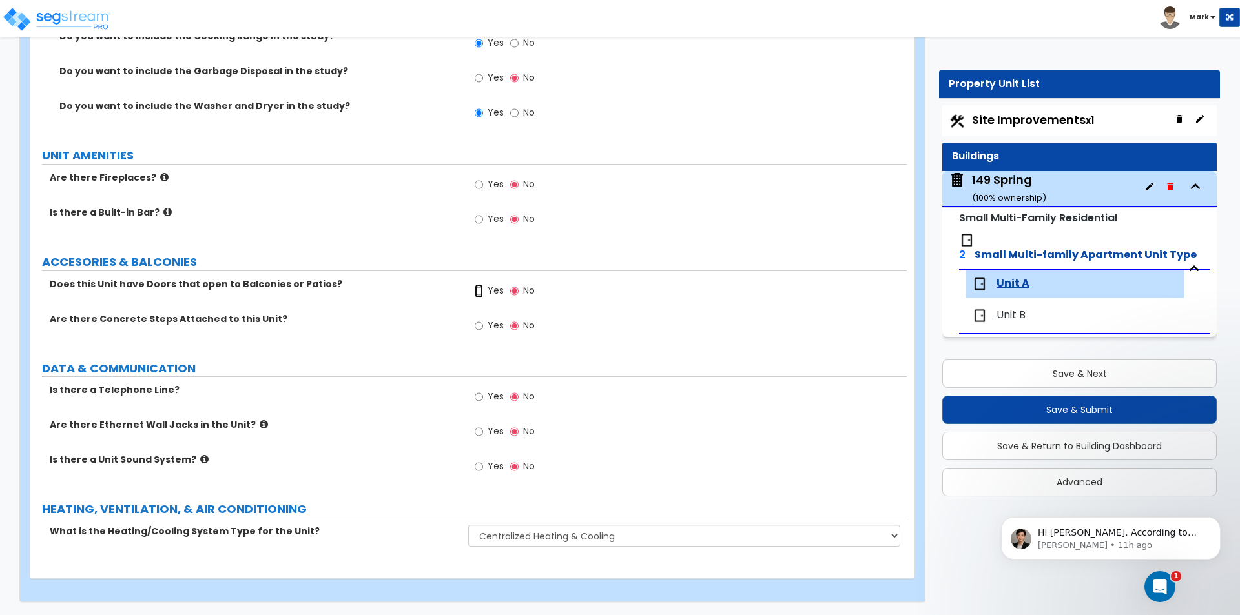
click at [482, 291] on input "Yes" at bounding box center [478, 291] width 8 height 14
radio input "true"
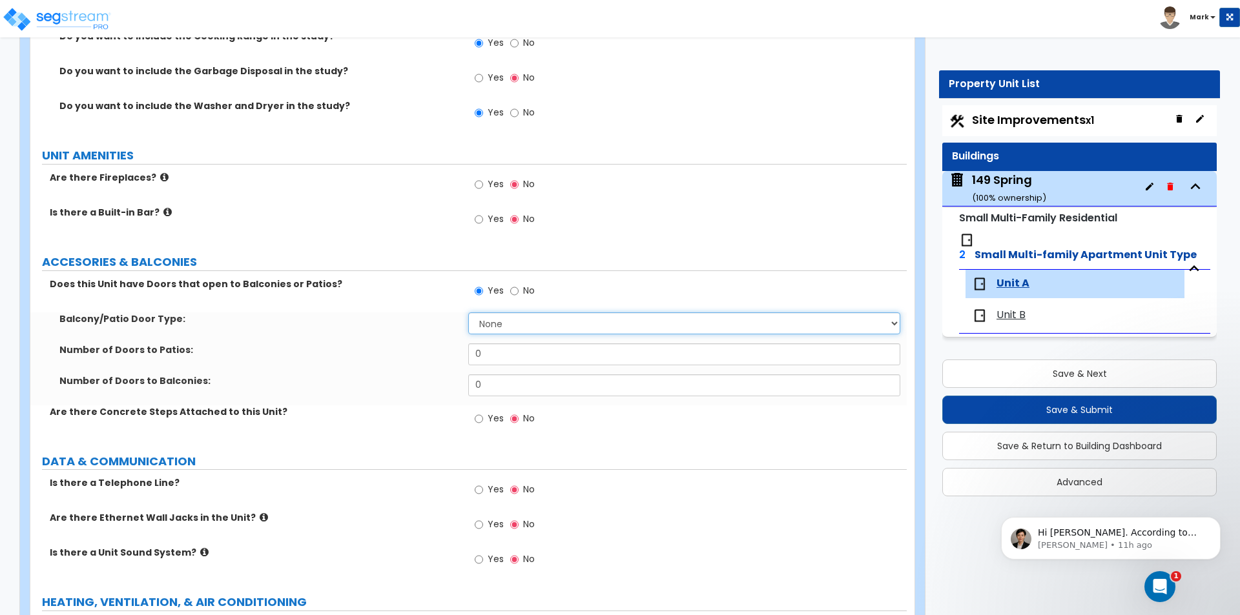
click at [513, 325] on select "None Single Hinged Doors Double Hinged Doors Single French Doors Double French …" at bounding box center [683, 323] width 431 height 22
select select "1"
click at [468, 312] on select "None Single Hinged Doors Double Hinged Doors Single French Doors Double French …" at bounding box center [683, 323] width 431 height 22
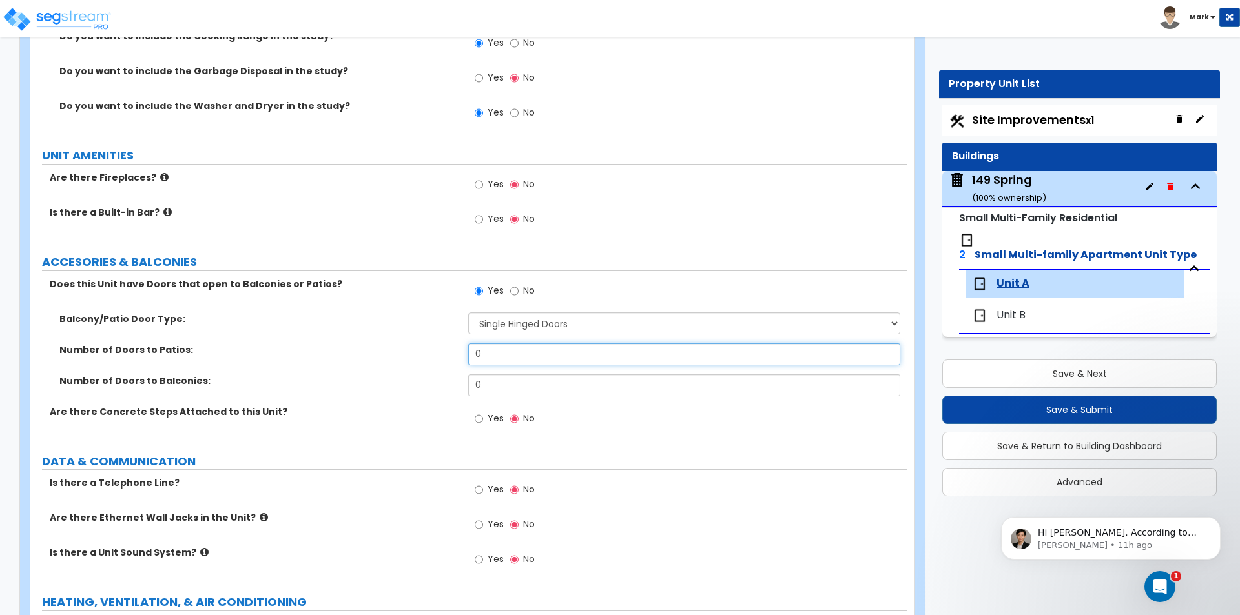
click at [543, 355] on input "0" at bounding box center [683, 354] width 431 height 22
type input "1"
click at [391, 375] on label "Number of Doors to Balconies:" at bounding box center [258, 380] width 399 height 13
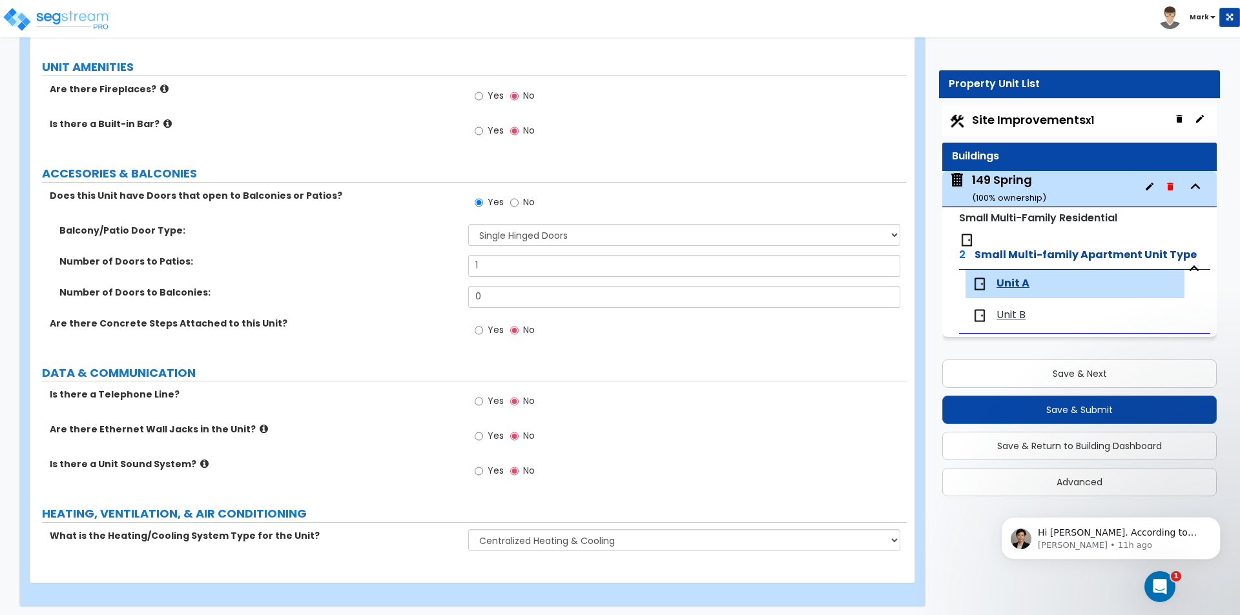
scroll to position [3105, 0]
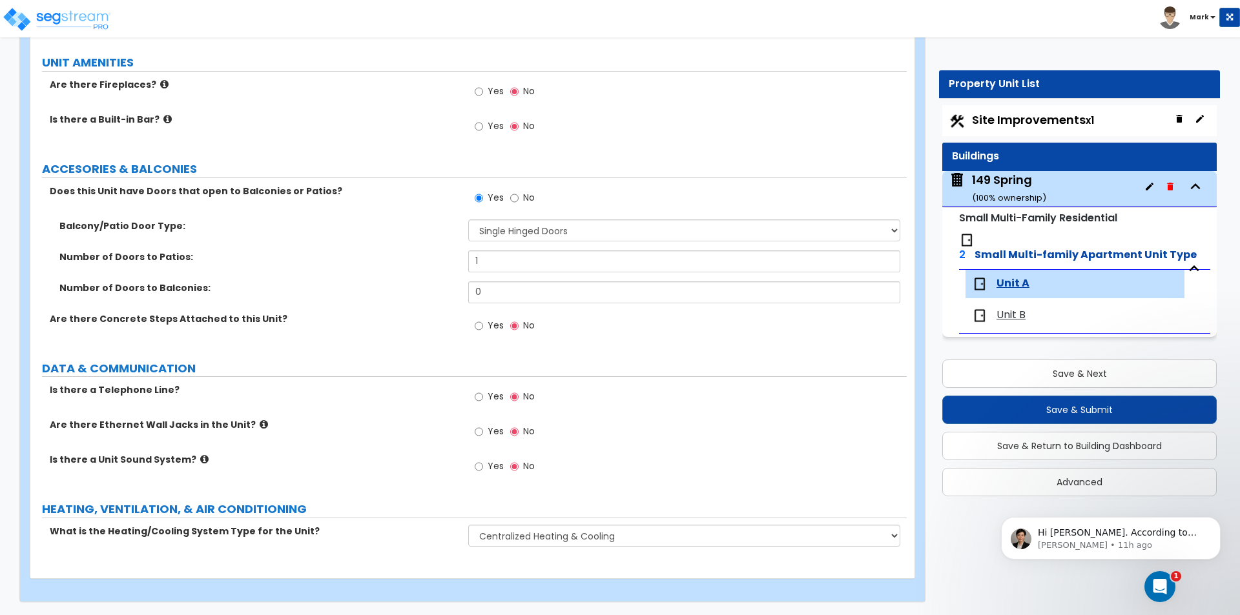
click at [1016, 308] on span "Unit B" at bounding box center [1010, 315] width 29 height 15
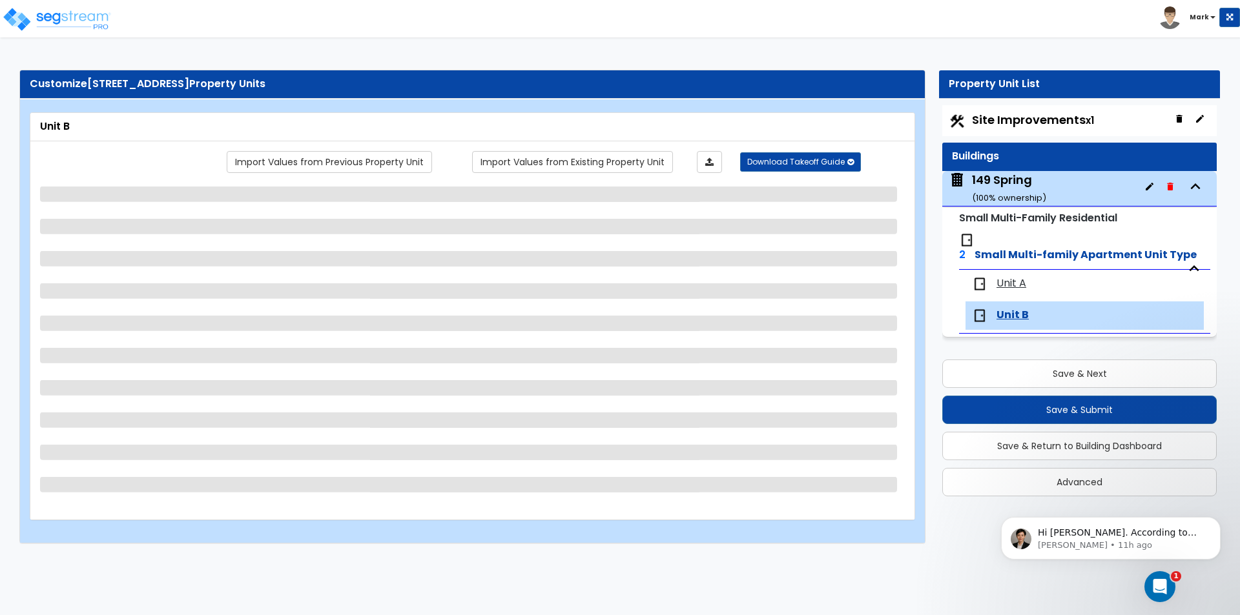
select select "1"
select select "2"
select select "1"
select select "2"
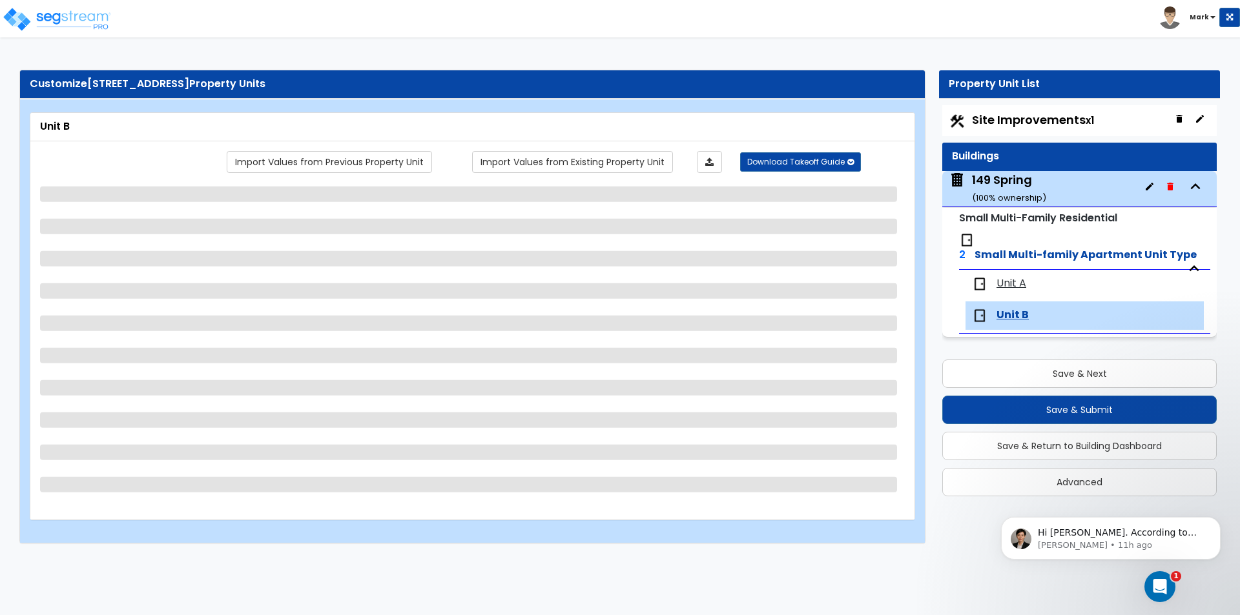
select select "5"
select select "3"
select select "4"
select select "6"
select select "4"
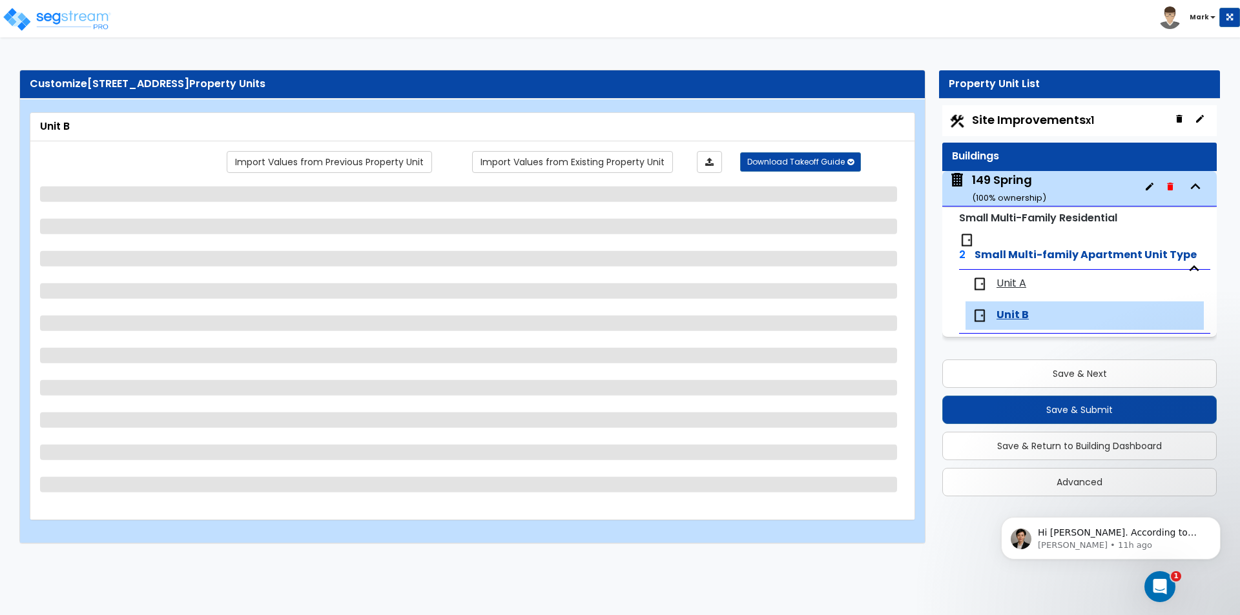
select select "1"
select select "2"
select select "1"
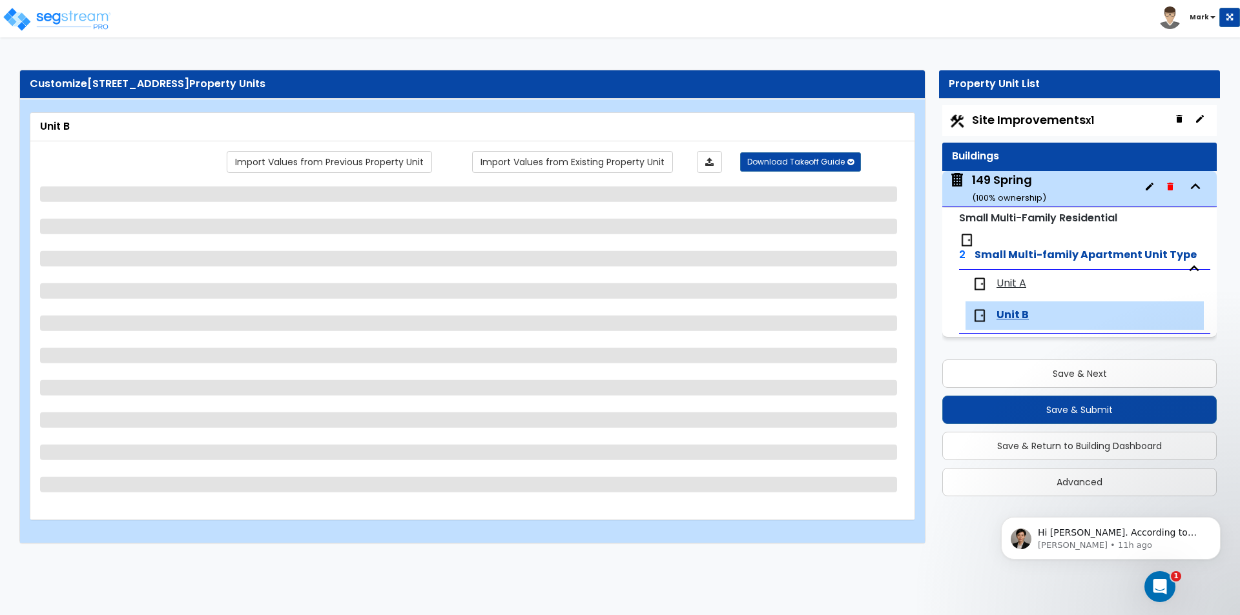
select select "2"
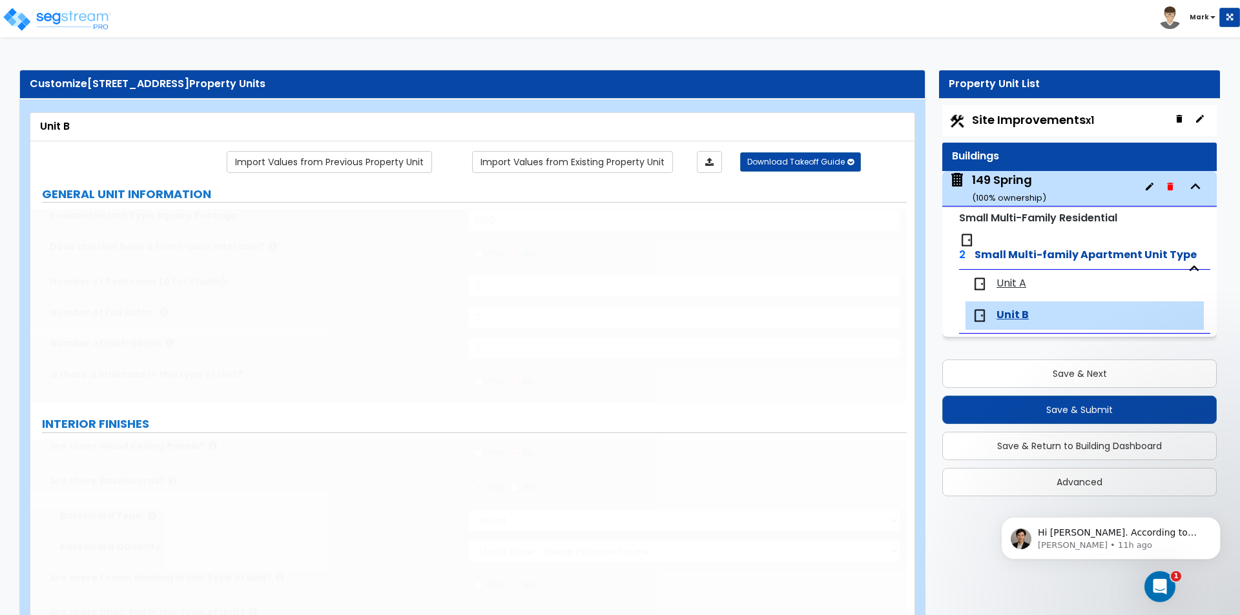
select select "3"
select select "4"
type input "1"
select select "1"
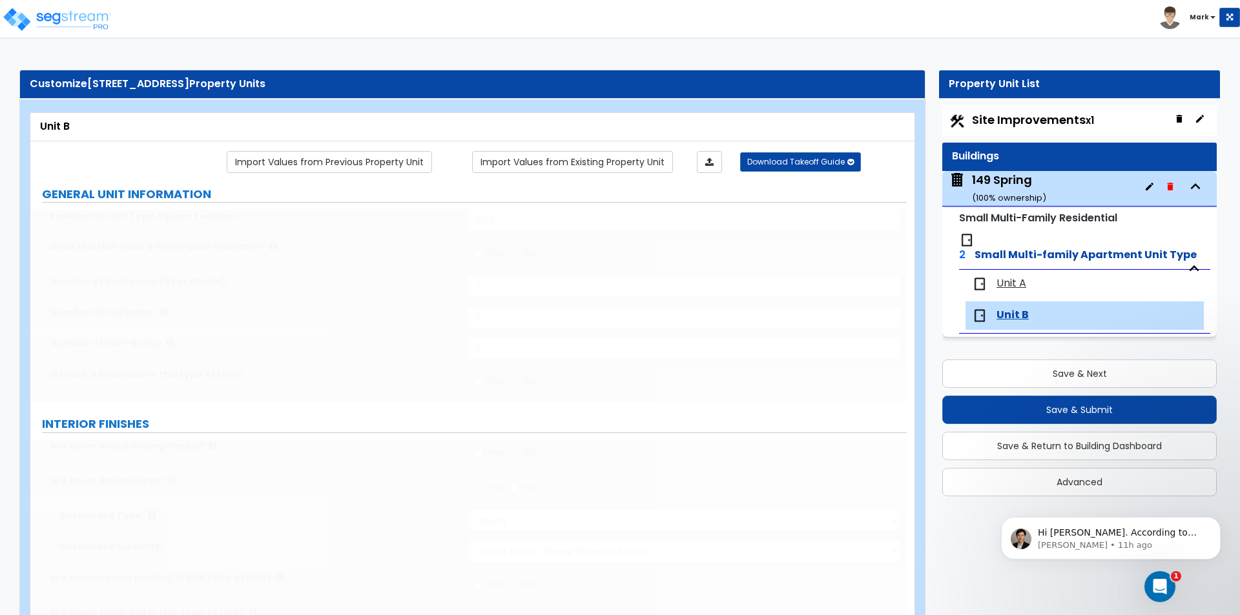
select select "2"
select select "3"
type input "90"
select select "1"
select select "2"
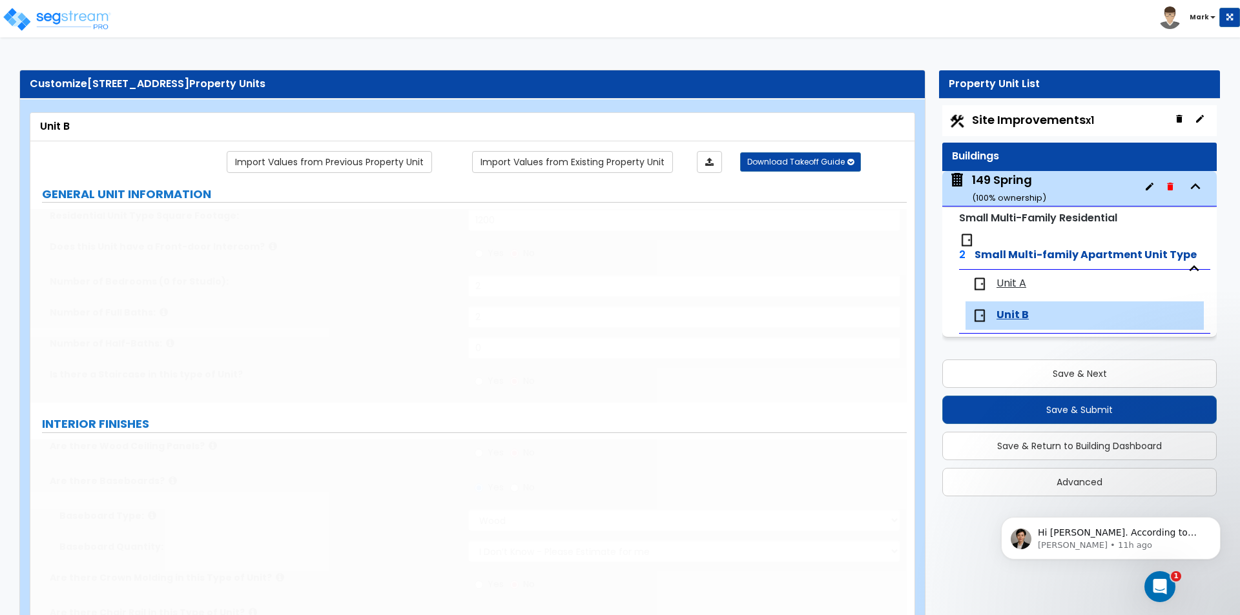
type input "5"
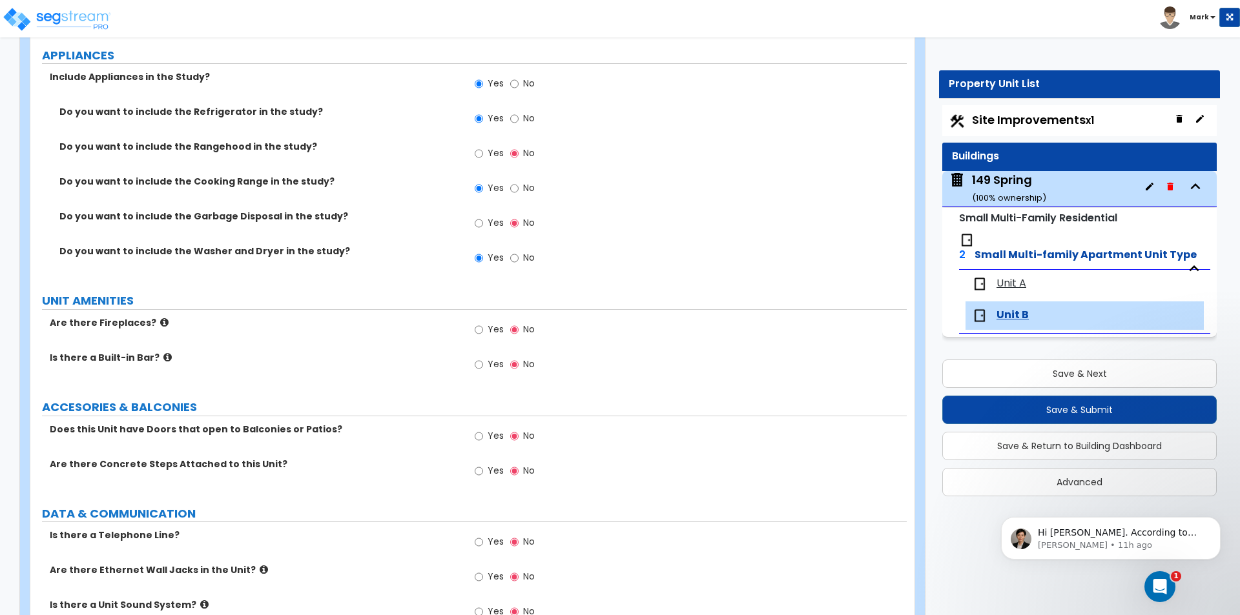
scroll to position [2981, 0]
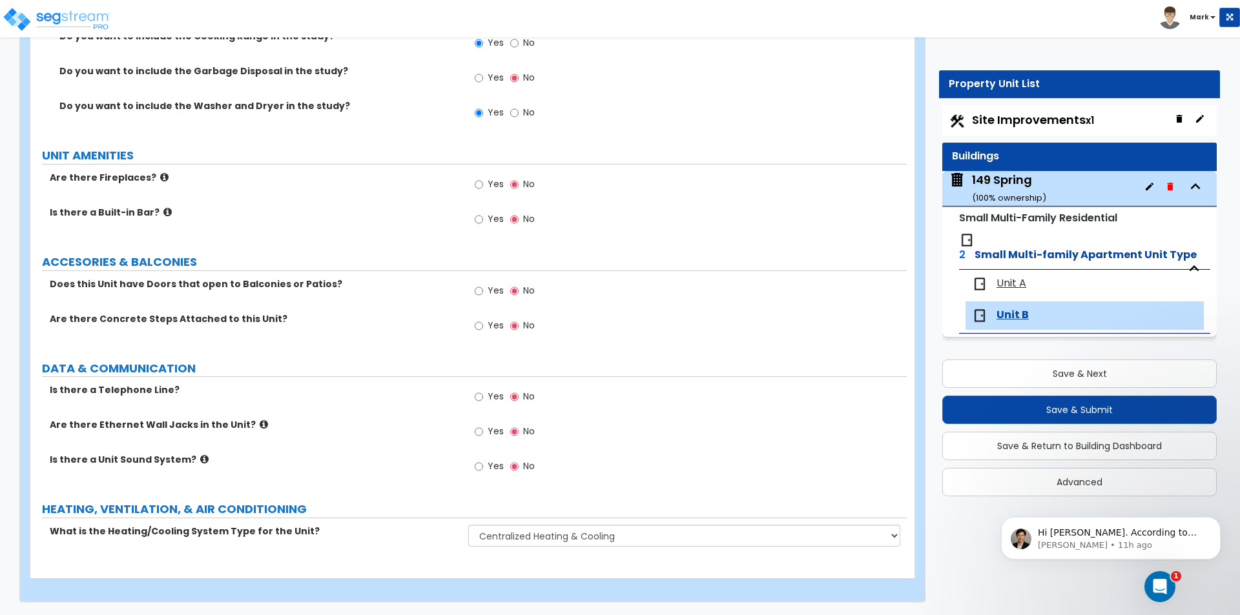
click at [497, 293] on span "Yes" at bounding box center [495, 290] width 16 height 13
click at [483, 293] on input "Yes" at bounding box center [478, 291] width 8 height 14
radio input "true"
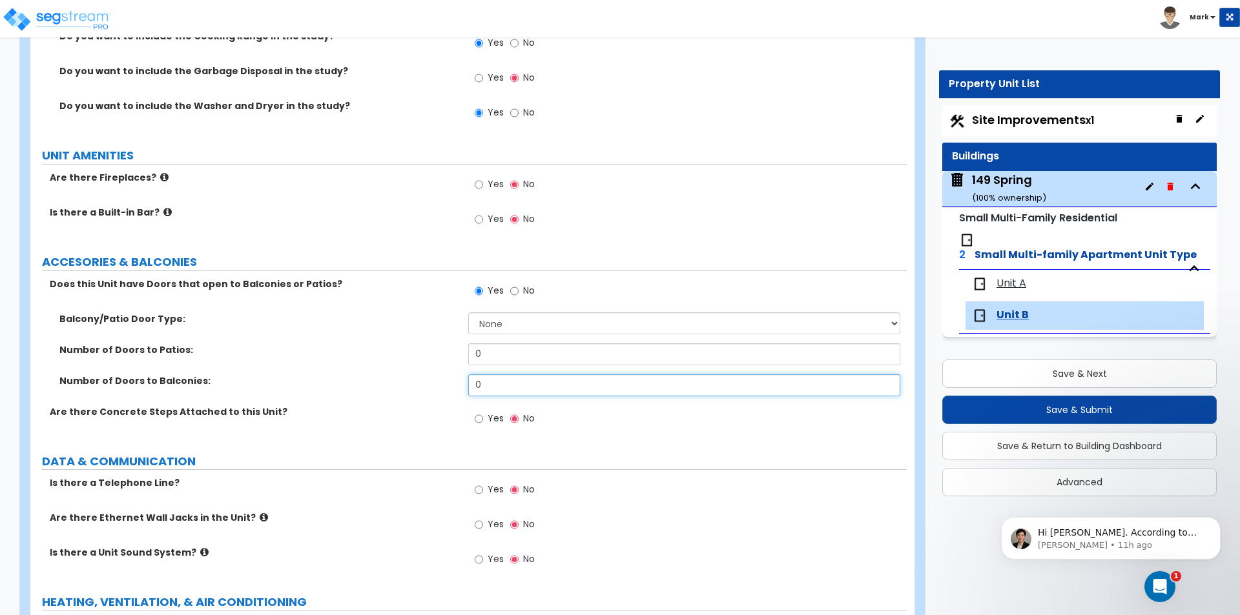
click at [508, 390] on input "0" at bounding box center [683, 385] width 431 height 22
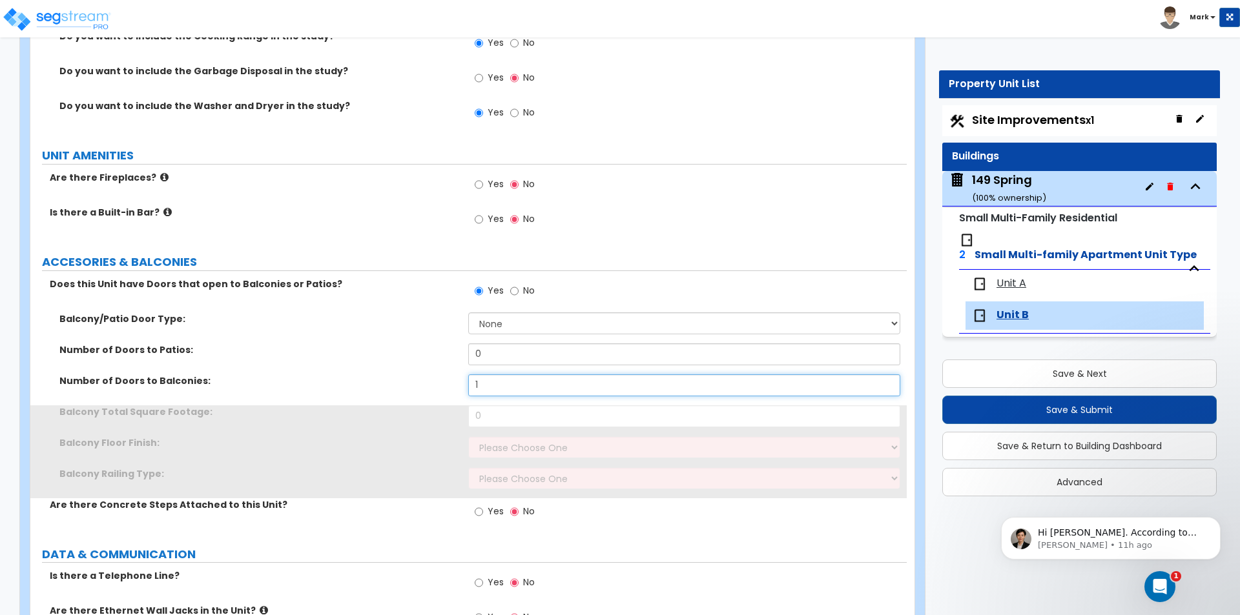
type input "1"
click at [365, 421] on div "Balcony Total Square Footage: 0" at bounding box center [468, 420] width 876 height 31
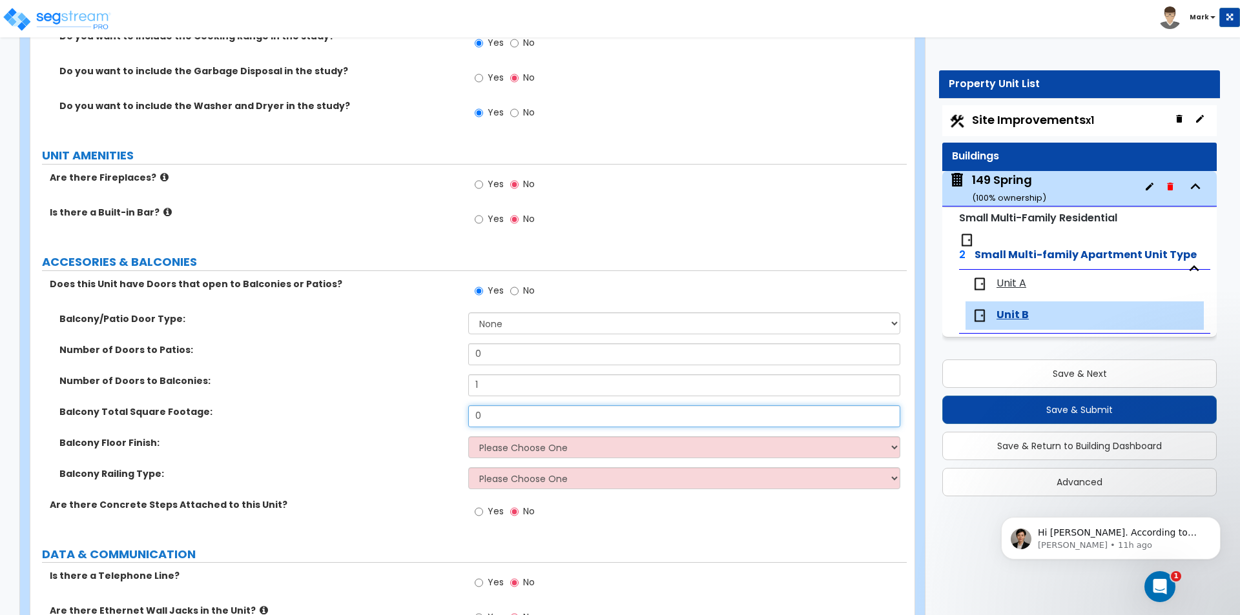
click at [520, 418] on input "0" at bounding box center [683, 416] width 431 height 22
type input "8"
type input "50"
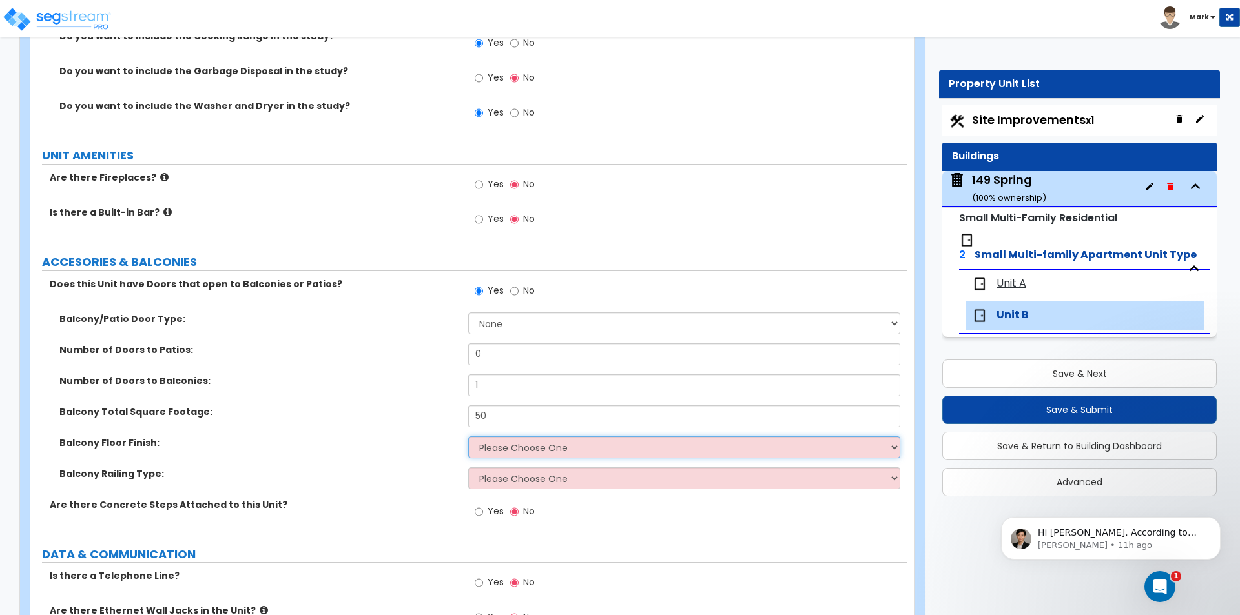
click at [517, 451] on select "Please Choose One Concrete Tile Flooring Wood Flooring Wood Composite" at bounding box center [683, 447] width 431 height 22
select select "3"
click at [468, 436] on select "Please Choose One Concrete Tile Flooring Wood Flooring Wood Composite" at bounding box center [683, 447] width 431 height 22
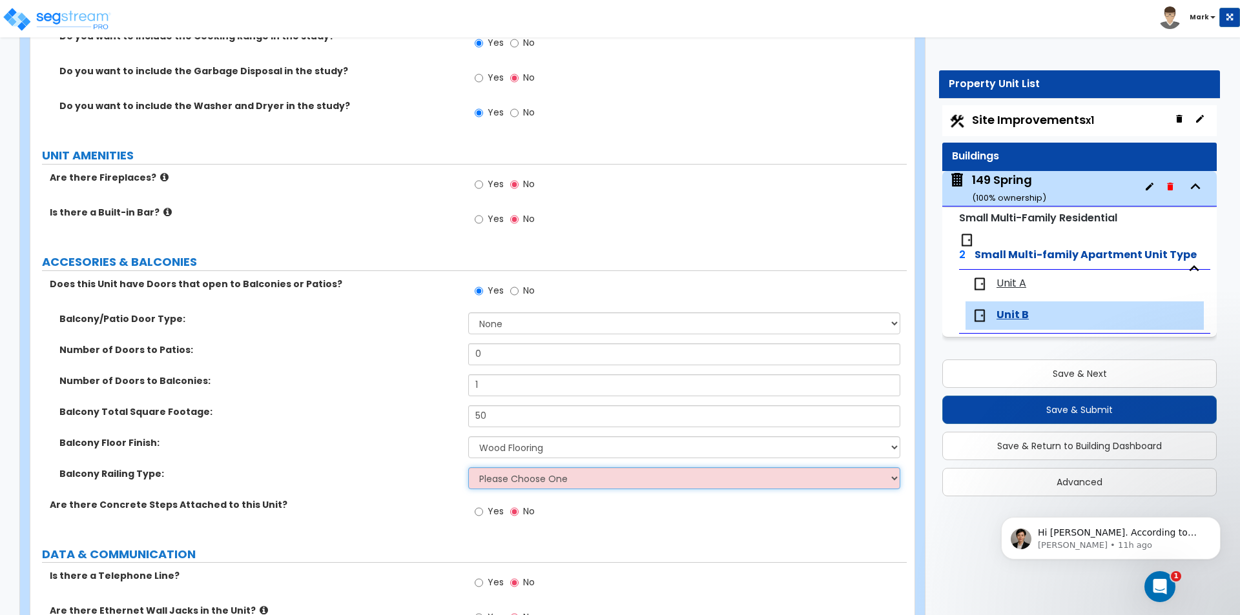
click at [515, 479] on select "Please Choose One Steel Aluminum Wood Glass and Metal Wrought Iron" at bounding box center [683, 478] width 431 height 22
click at [468, 467] on select "Please Choose One Steel Aluminum Wood Glass and Metal Wrought Iron" at bounding box center [683, 478] width 431 height 22
click at [509, 479] on select "Please Choose One Steel Aluminum Wood Glass and Metal Wrought Iron" at bounding box center [683, 478] width 431 height 22
select select "2"
click at [468, 467] on select "Please Choose One Steel Aluminum Wood Glass and Metal Wrought Iron" at bounding box center [683, 478] width 431 height 22
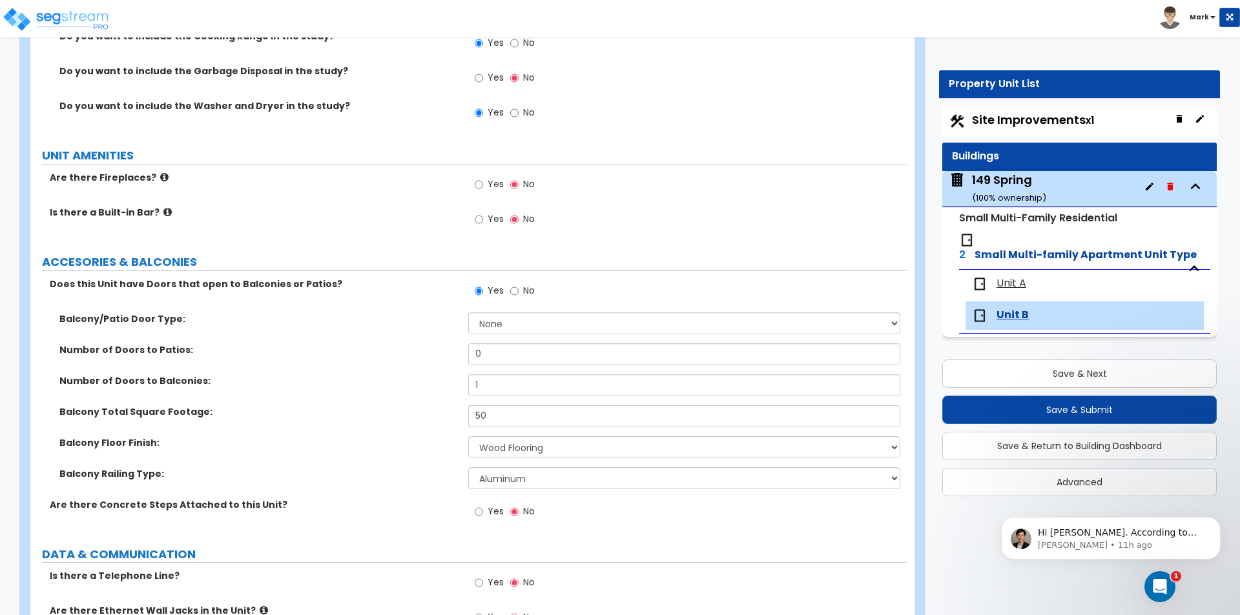
click at [391, 451] on div "Balcony Floor Finish: Please Choose One Concrete Tile Flooring Wood Flooring Wo…" at bounding box center [468, 451] width 876 height 31
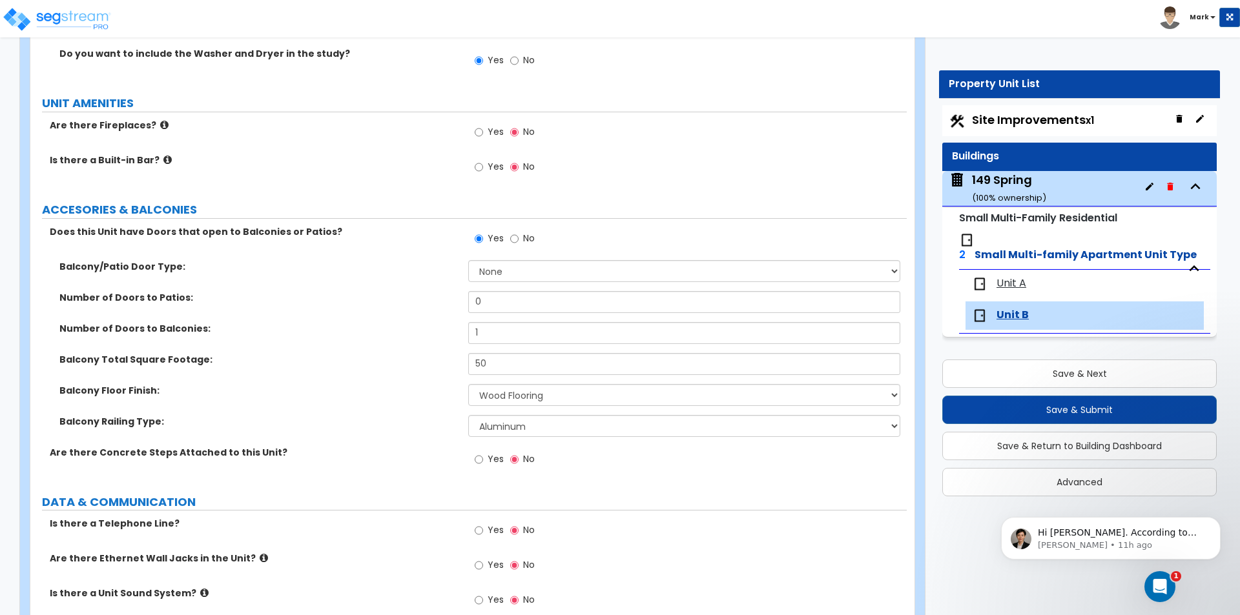
scroll to position [3167, 0]
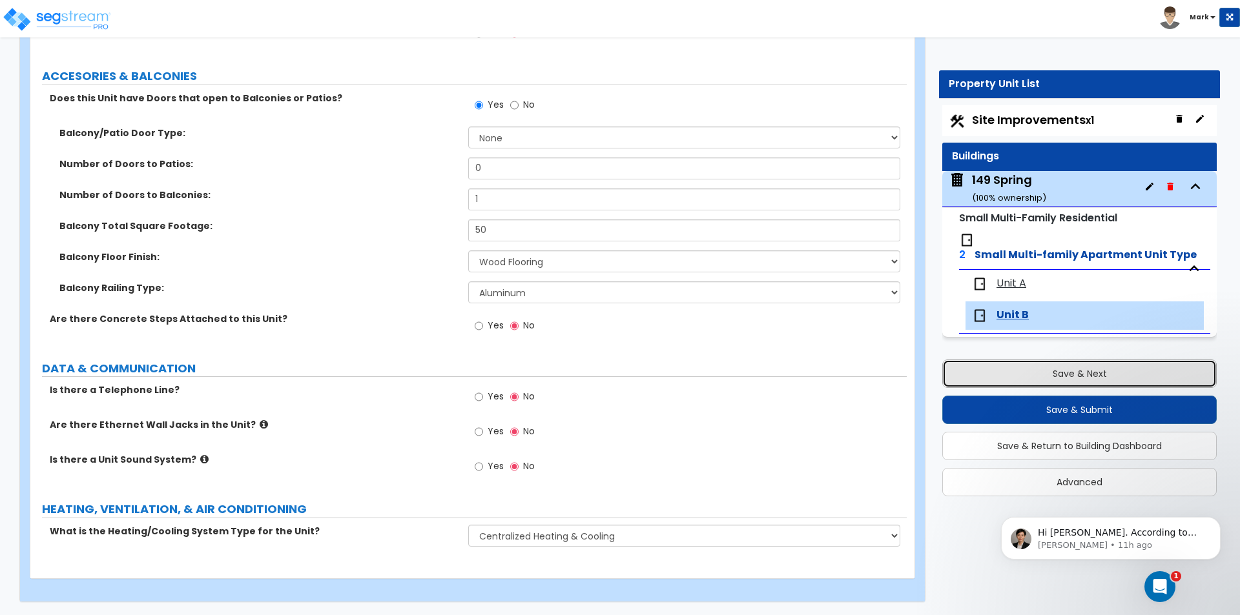
click at [1037, 369] on button "Save & Next" at bounding box center [1079, 374] width 274 height 28
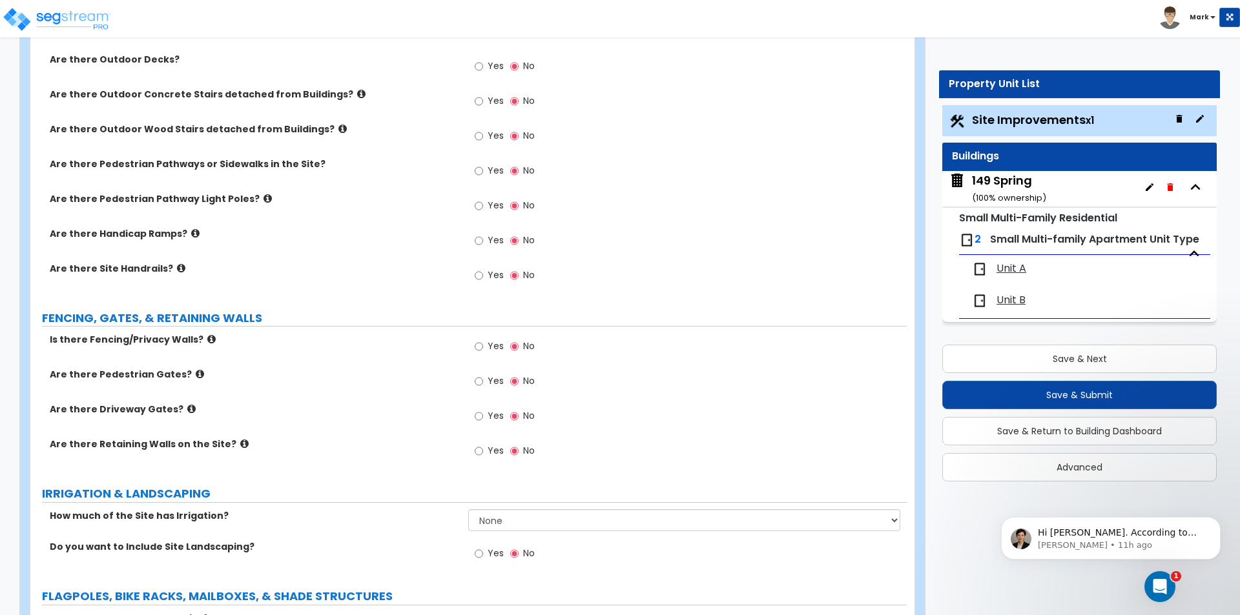
scroll to position [751, 0]
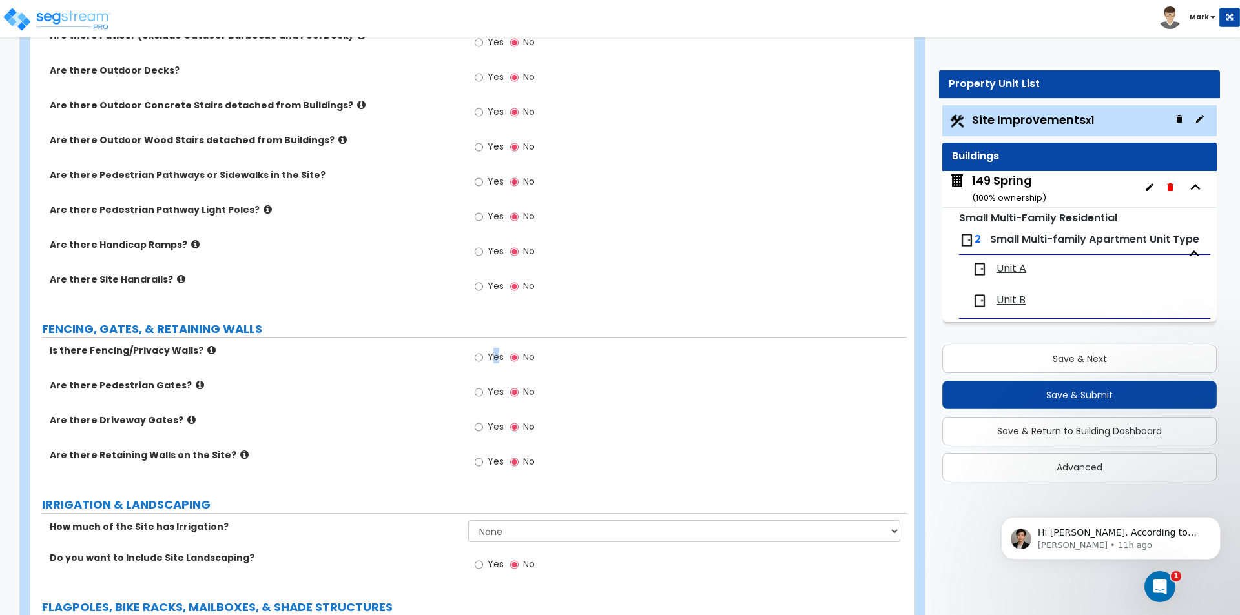
click at [493, 358] on span "Yes" at bounding box center [495, 357] width 16 height 13
click at [475, 357] on input "Yes" at bounding box center [478, 358] width 8 height 14
radio input "true"
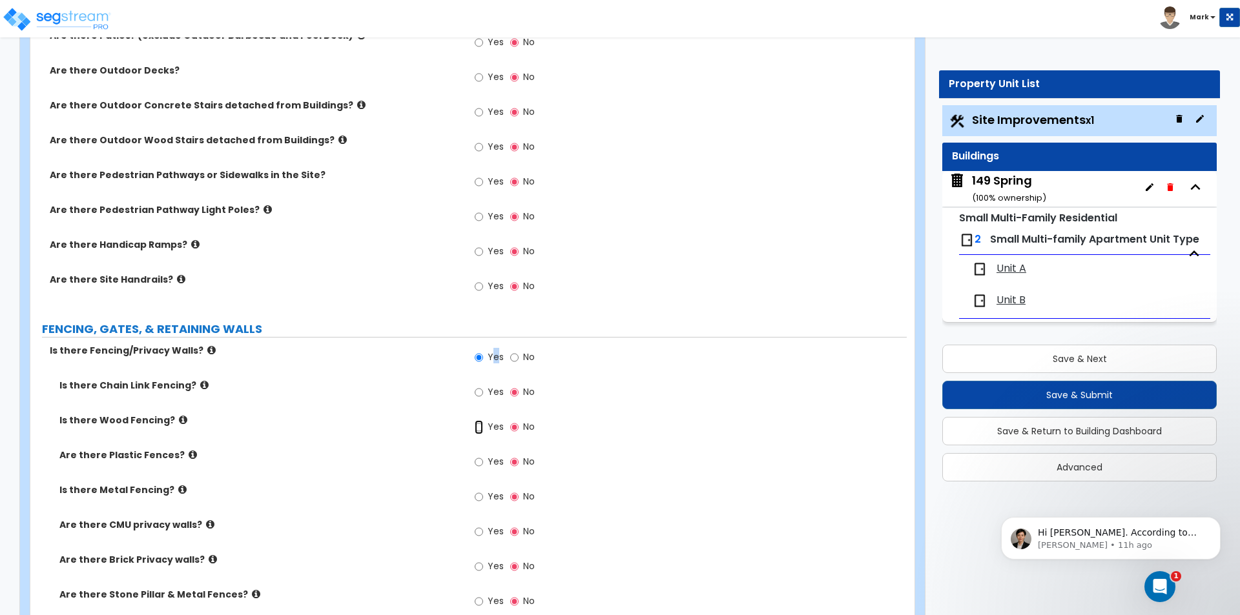
click at [482, 427] on input "Yes" at bounding box center [478, 427] width 8 height 14
radio input "true"
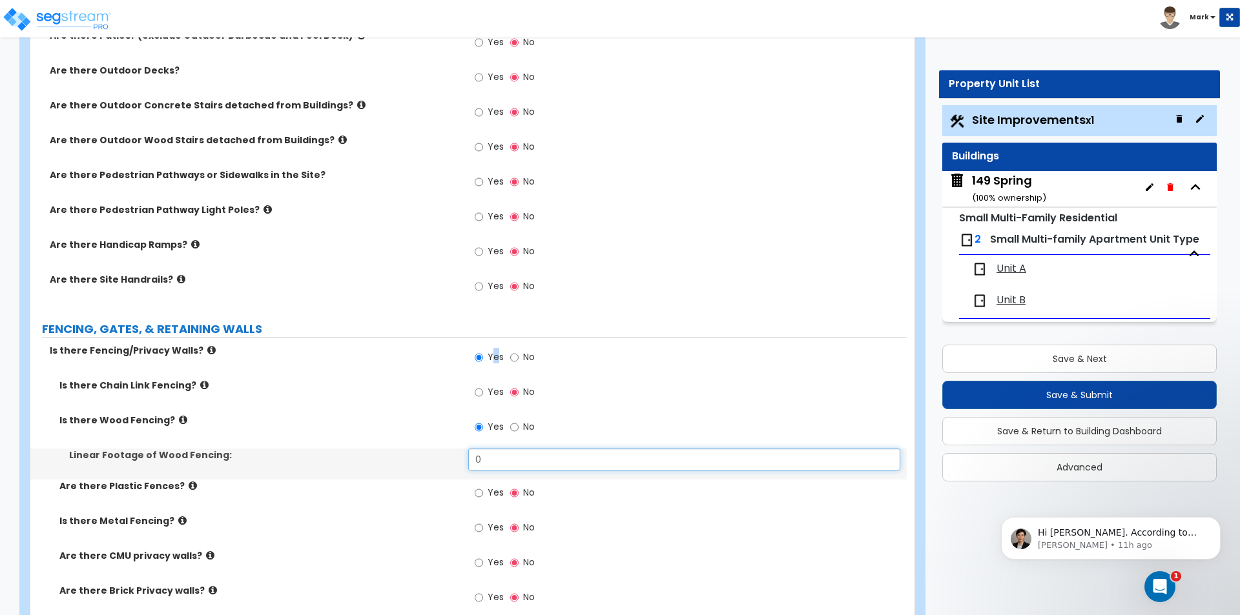
click at [496, 458] on input "0" at bounding box center [683, 460] width 431 height 22
click at [496, 459] on input "0" at bounding box center [683, 460] width 431 height 22
type input "130"
click at [431, 464] on div "Linear Footage of Wood Fencing: 130" at bounding box center [468, 464] width 876 height 31
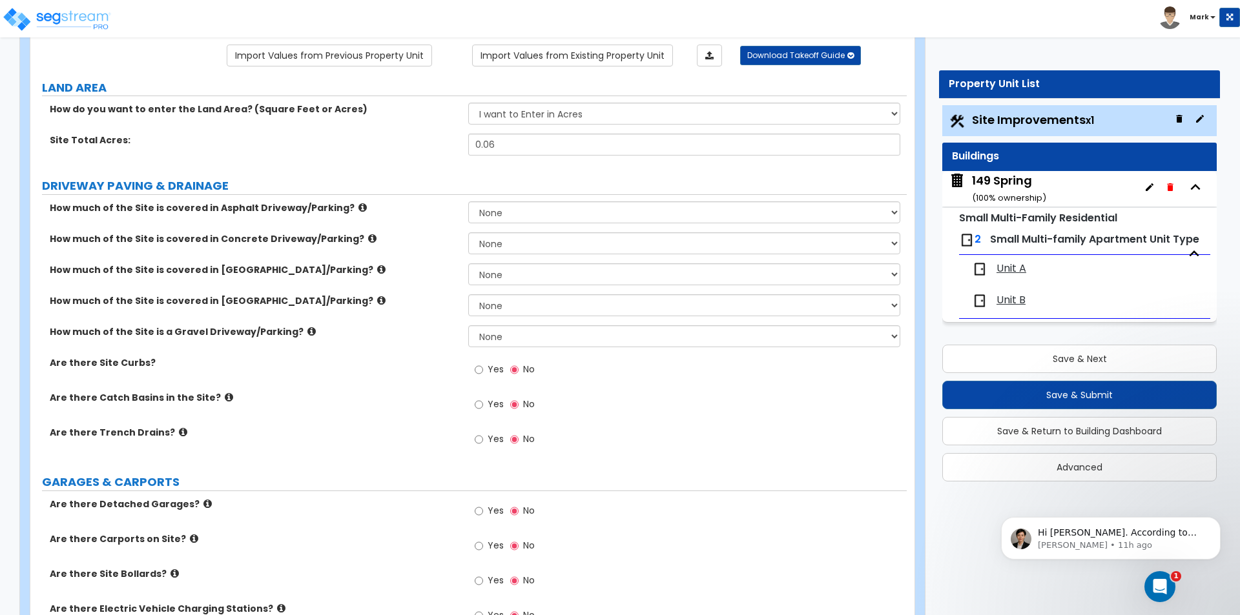
scroll to position [106, 0]
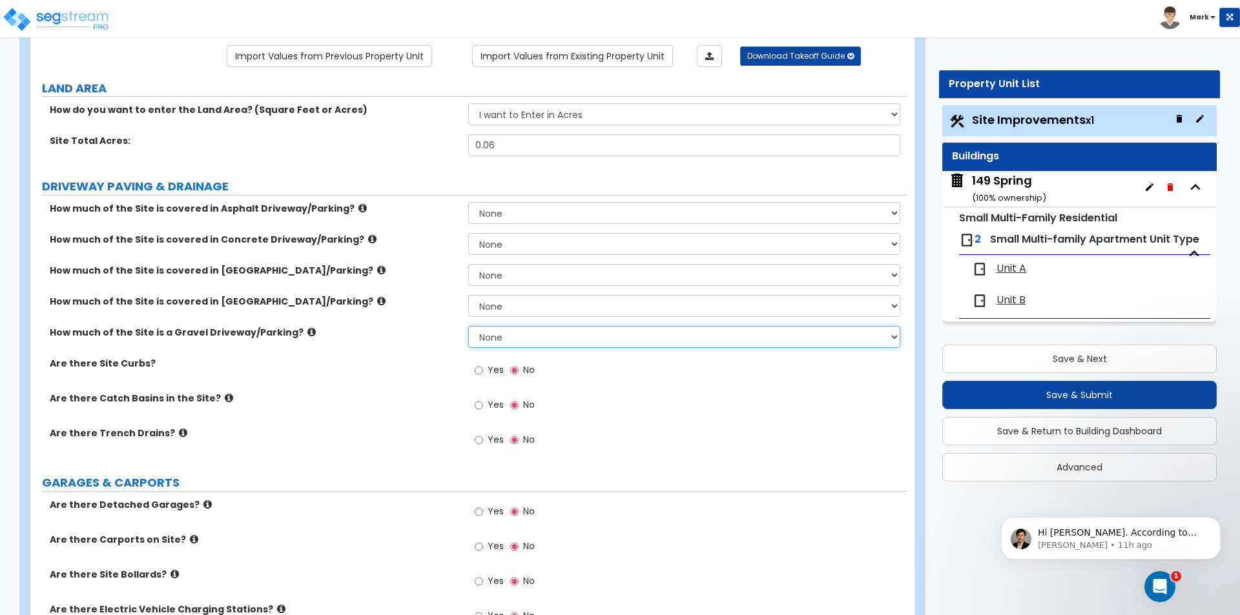
click at [495, 338] on select "None I want to Enter an Approximate Percentage I want to Enter the Square Foota…" at bounding box center [683, 337] width 431 height 22
click at [468, 326] on select "None I want to Enter an Approximate Percentage I want to Enter the Square Foota…" at bounding box center [683, 337] width 431 height 22
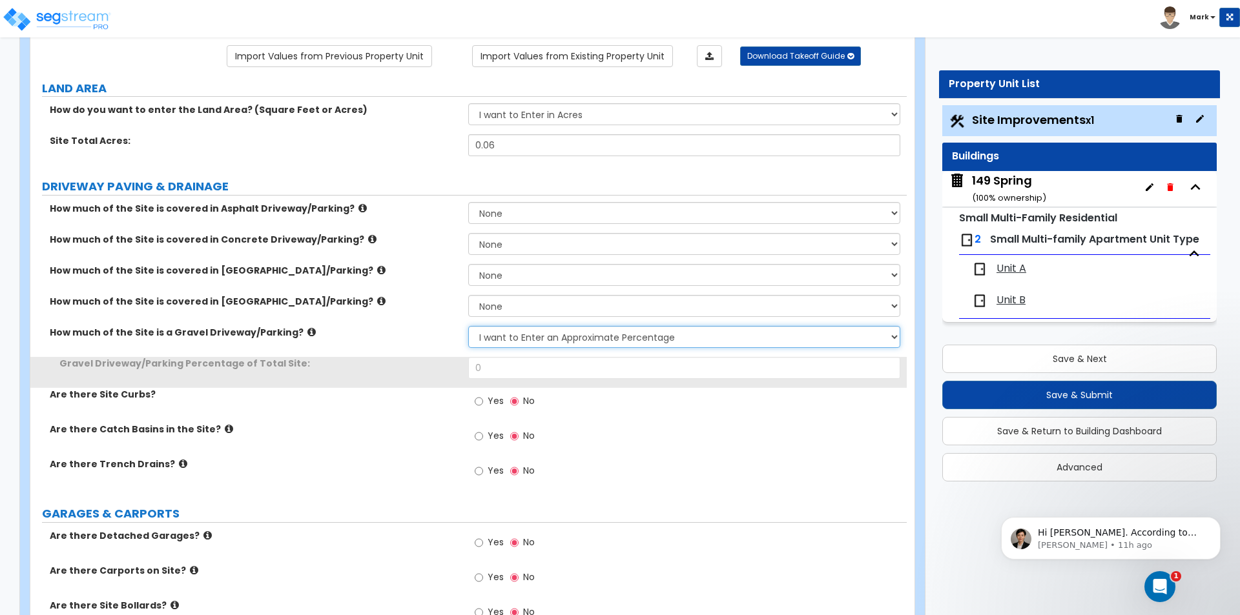
click at [513, 332] on select "None I want to Enter an Approximate Percentage I want to Enter the Square Foota…" at bounding box center [683, 337] width 431 height 22
select select "2"
click at [468, 326] on select "None I want to Enter an Approximate Percentage I want to Enter the Square Foota…" at bounding box center [683, 337] width 431 height 22
click at [520, 363] on input "0" at bounding box center [683, 368] width 431 height 22
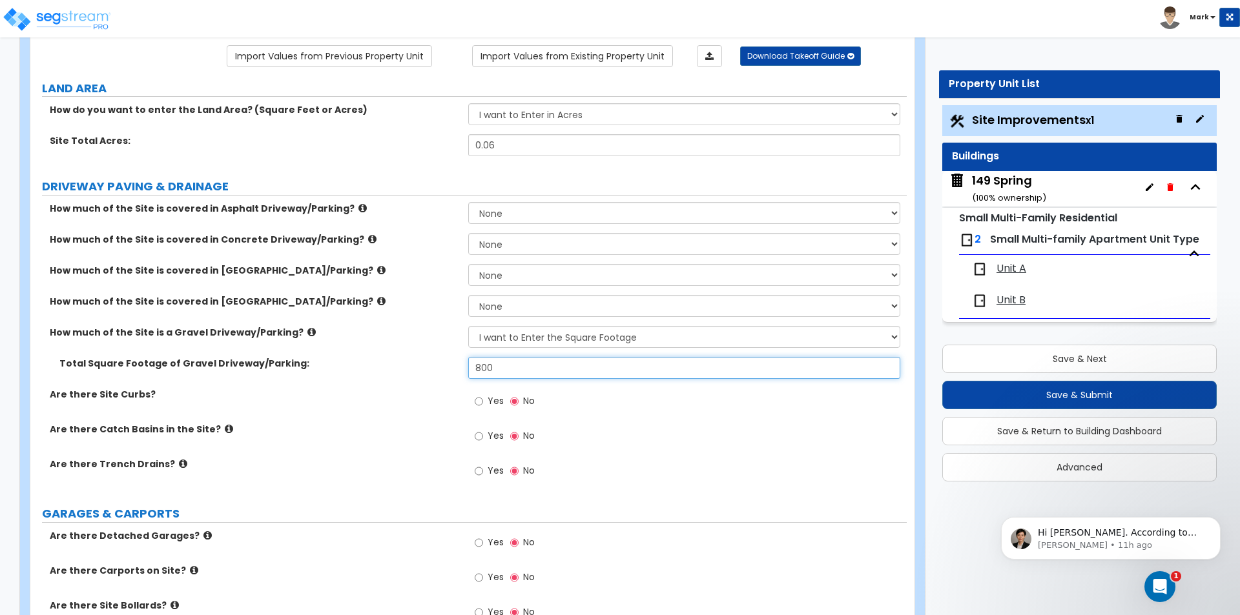
type input "800"
click at [439, 356] on div "How much of the Site is a Gravel Driveway/Parking? None I want to Enter an Appr…" at bounding box center [468, 341] width 876 height 31
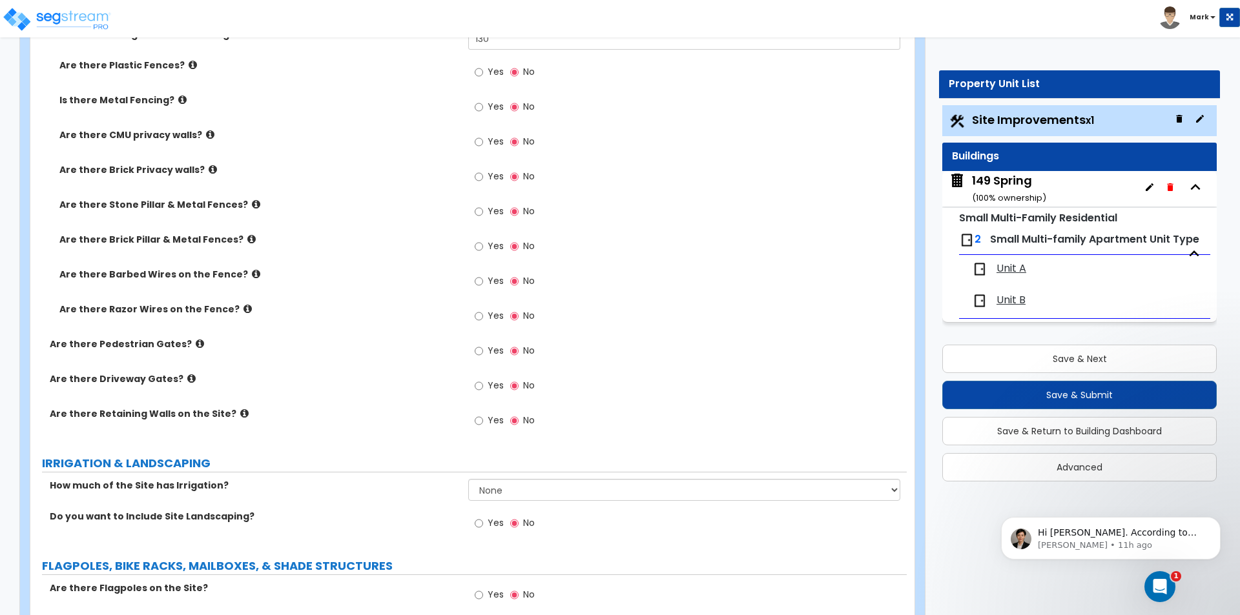
scroll to position [1332, 0]
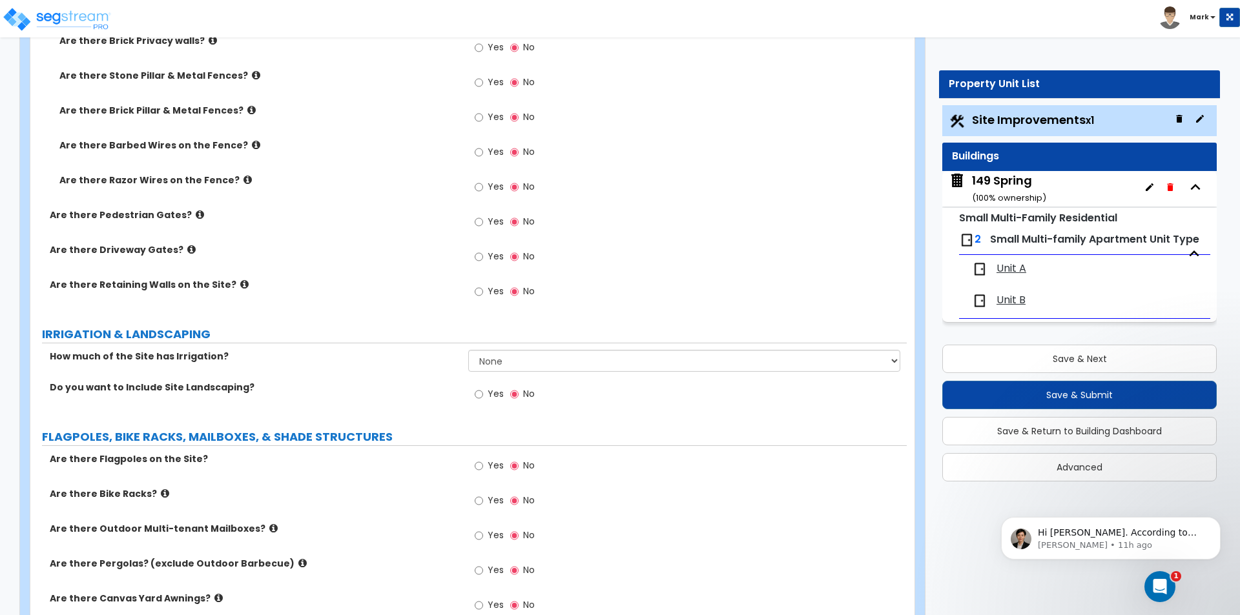
click at [491, 390] on span "Yes" at bounding box center [495, 393] width 16 height 13
click at [483, 390] on input "Yes" at bounding box center [478, 394] width 8 height 14
radio input "true"
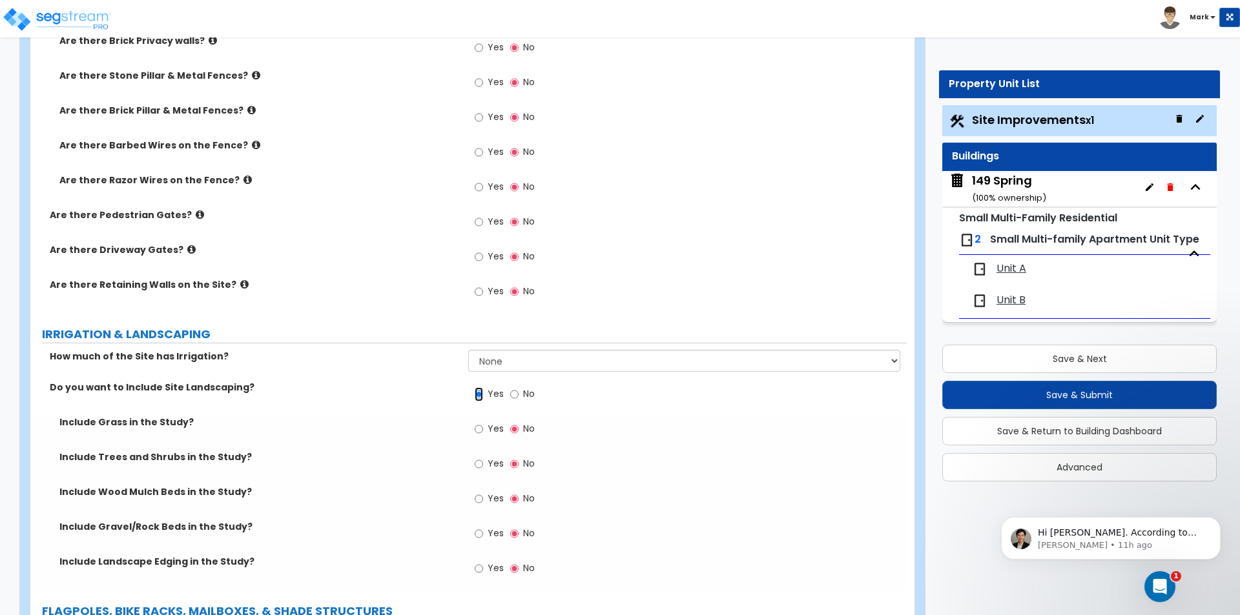
scroll to position [1462, 0]
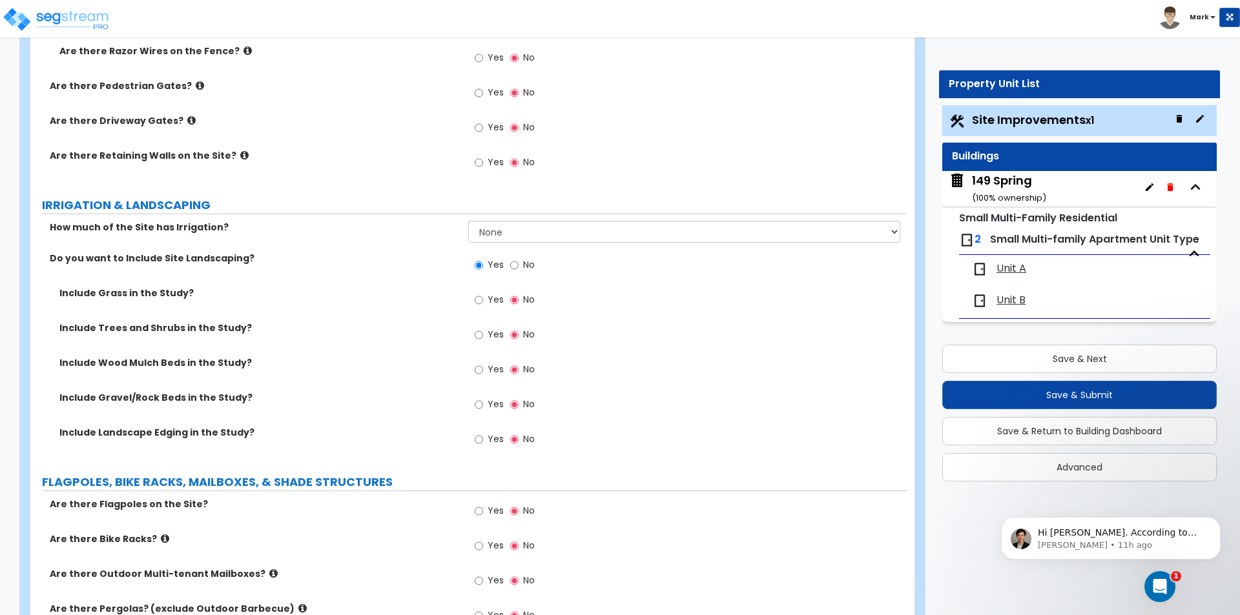
click at [487, 367] on span "Yes" at bounding box center [495, 369] width 16 height 13
click at [483, 367] on input "Yes" at bounding box center [478, 370] width 8 height 14
radio input "true"
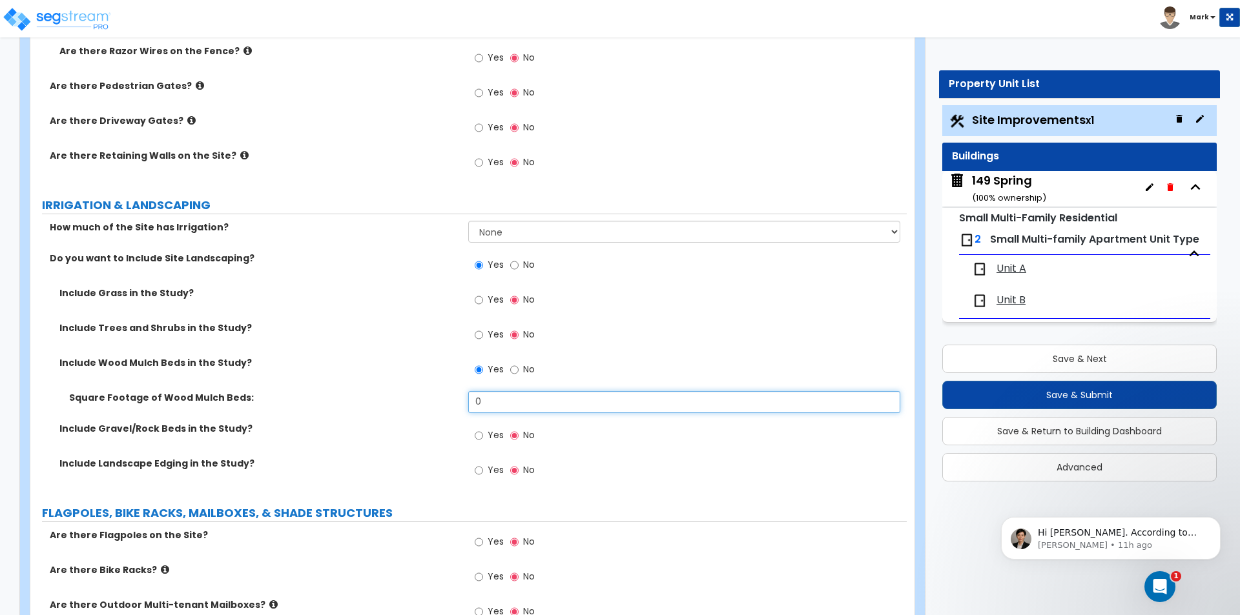
click at [524, 410] on input "0" at bounding box center [683, 402] width 431 height 22
type input "200"
click at [360, 401] on label "Square Footage of Wood Mulch Beds:" at bounding box center [263, 397] width 389 height 13
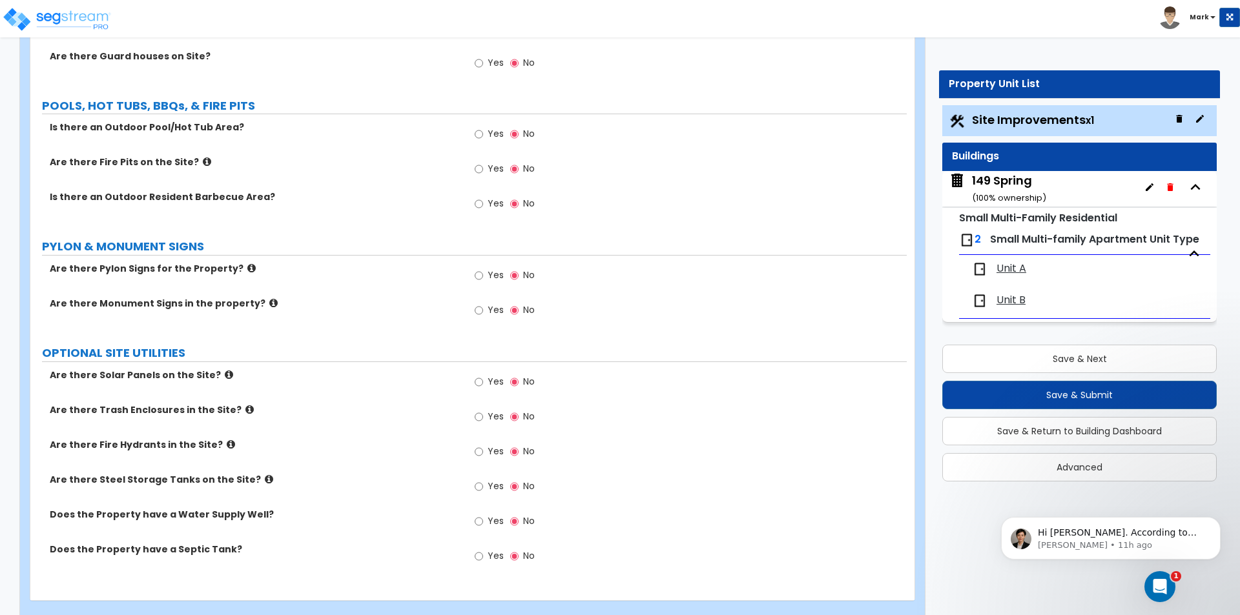
scroll to position [2207, 0]
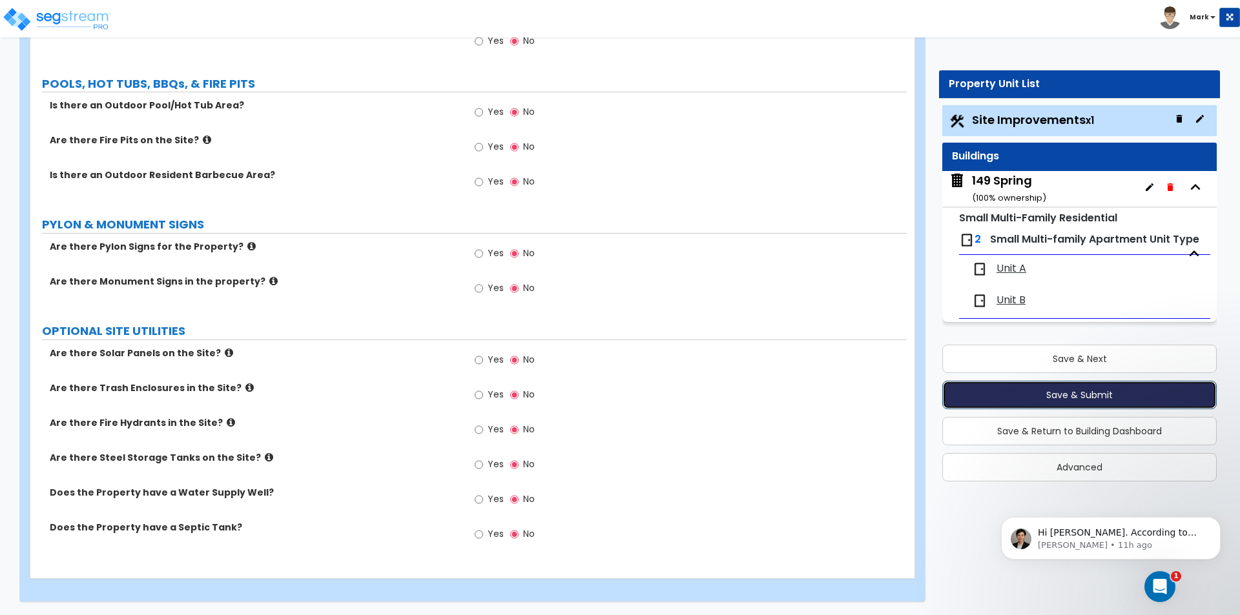
click at [1015, 394] on button "Save & Submit" at bounding box center [1079, 395] width 274 height 28
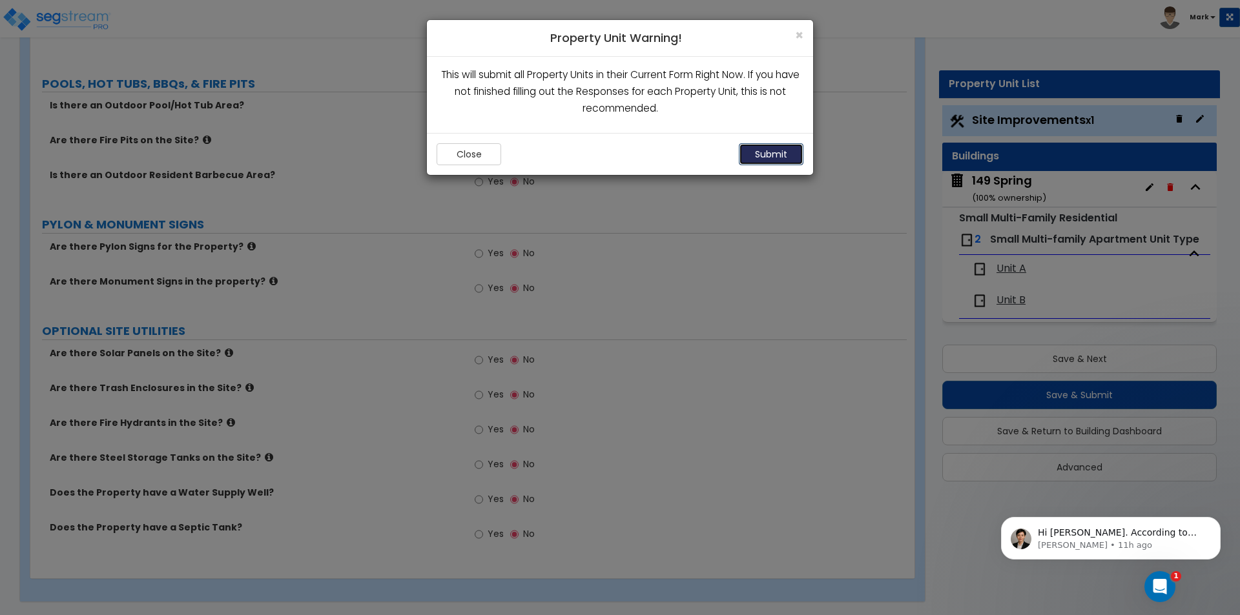
click at [771, 150] on button "Submit" at bounding box center [771, 154] width 65 height 22
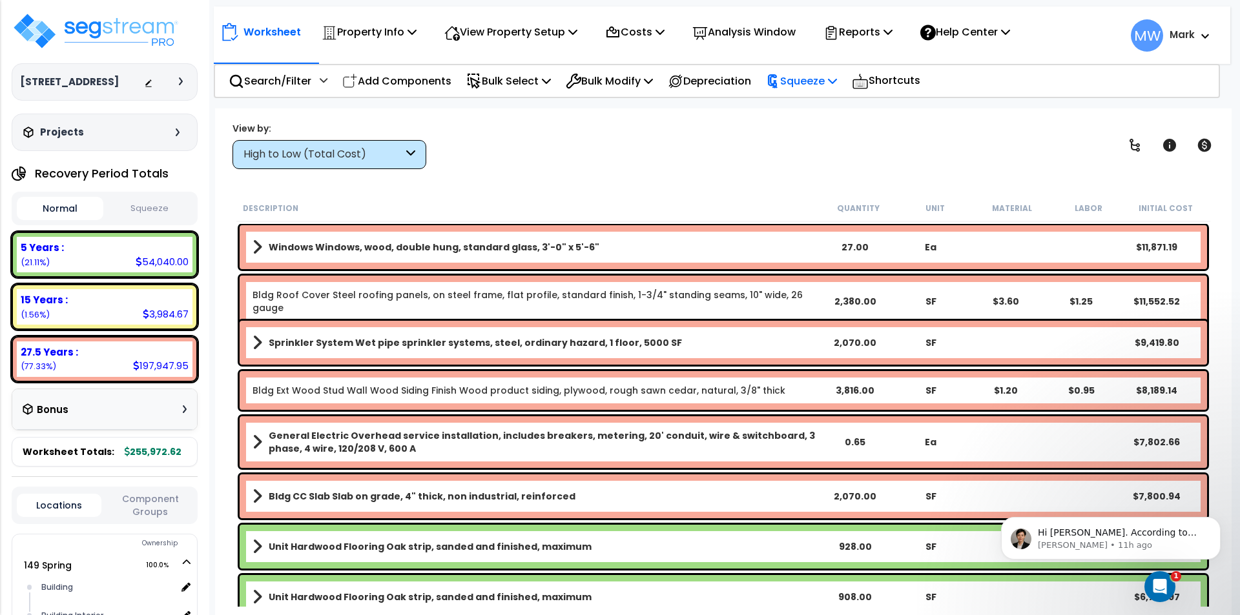
click at [823, 76] on p "Squeeze" at bounding box center [801, 80] width 71 height 17
click at [813, 114] on link "Squeeze" at bounding box center [823, 110] width 128 height 26
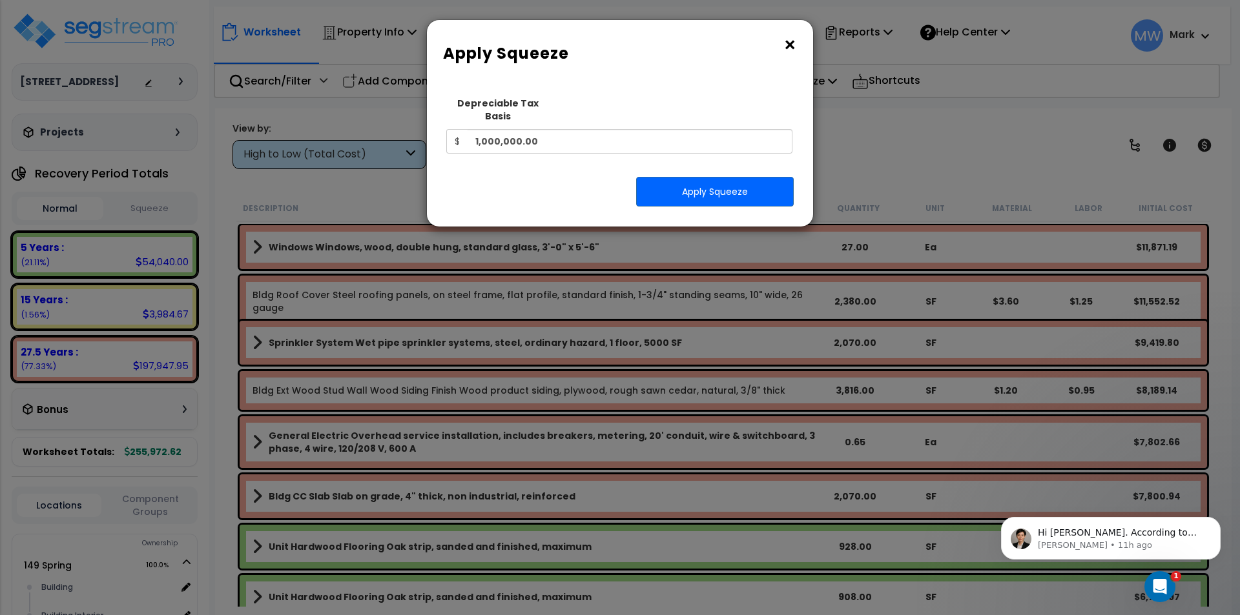
click at [789, 37] on button "×" at bounding box center [789, 45] width 14 height 21
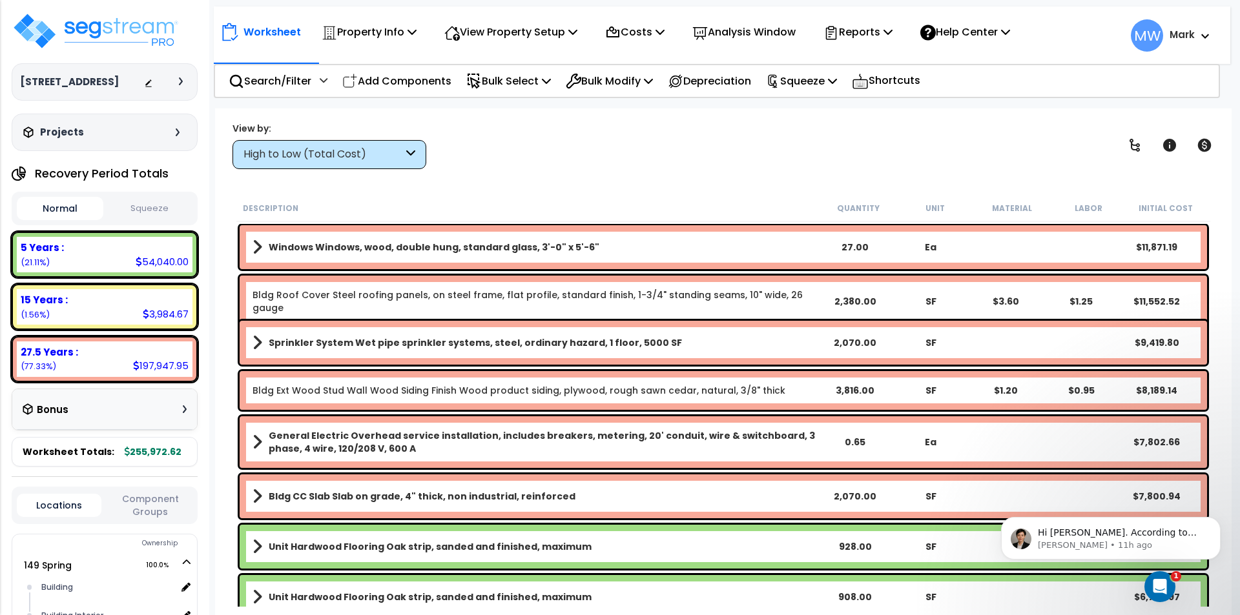
click at [657, 138] on div "View by: High to Low (Total Cost) High to Low (Total Cost)" at bounding box center [723, 145] width 990 height 48
click at [1163, 583] on icon "Open Intercom Messenger" at bounding box center [1157, 585] width 21 height 21
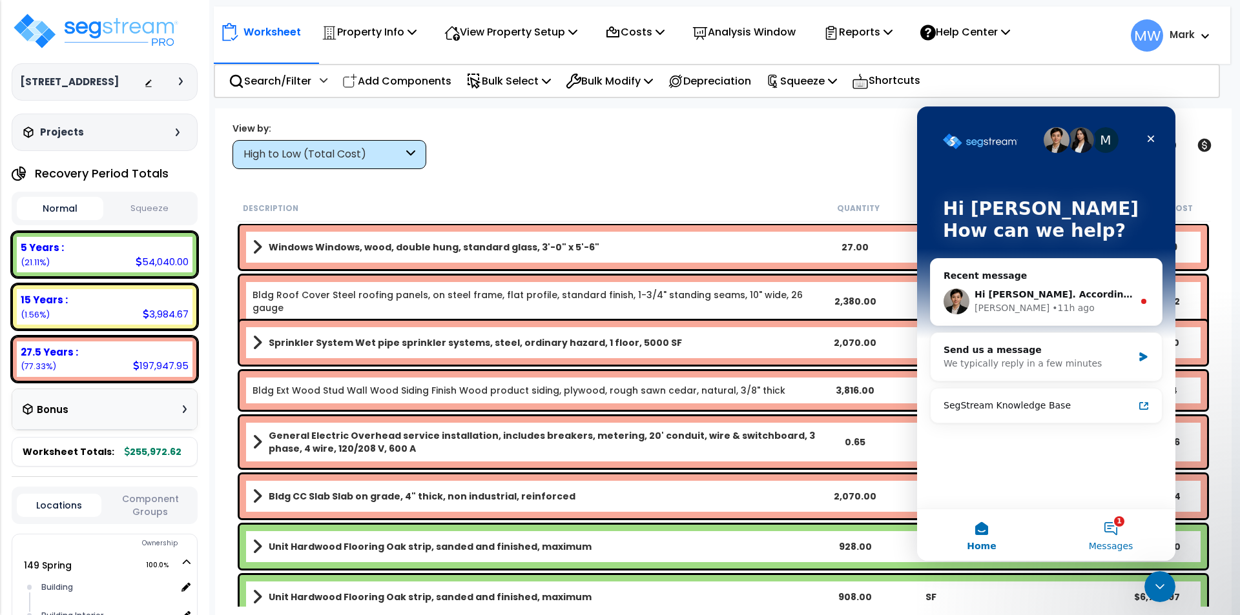
click at [1110, 527] on button "1 Messages" at bounding box center [1110, 535] width 129 height 52
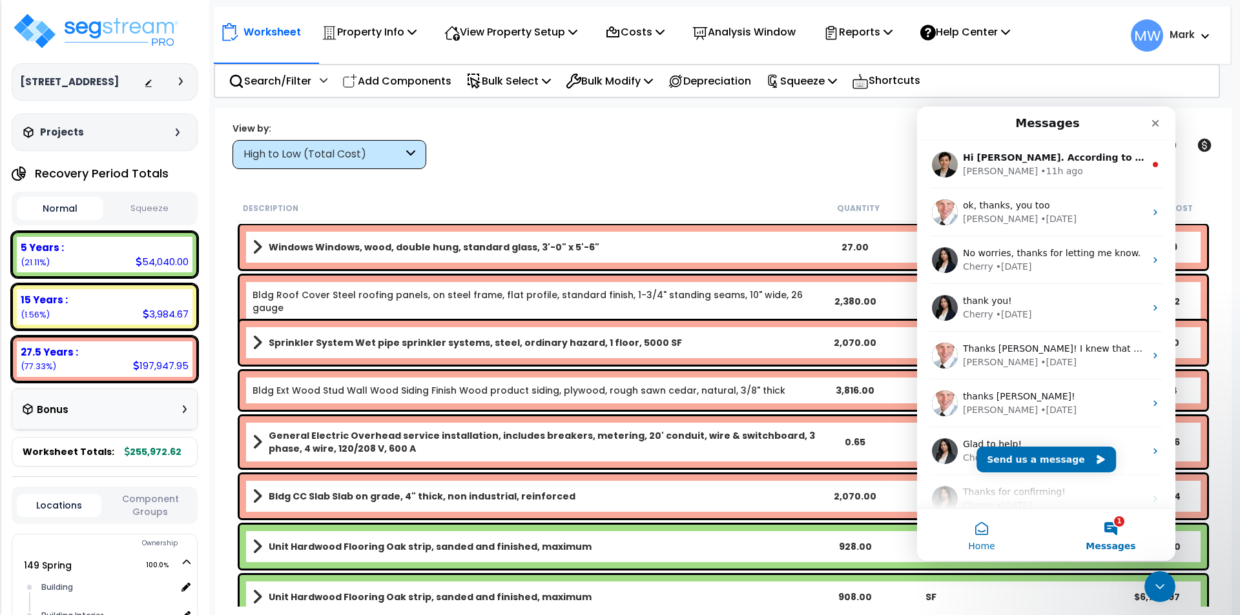
click at [996, 530] on button "Home" at bounding box center [981, 535] width 129 height 52
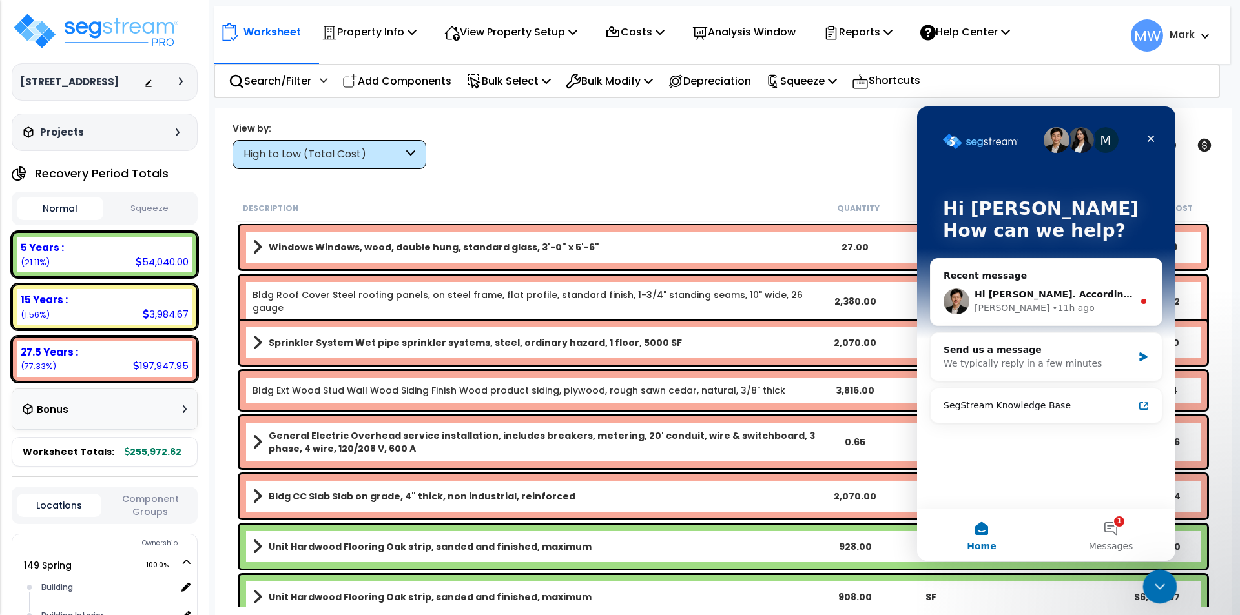
click at [1159, 586] on icon "Close Intercom Messenger" at bounding box center [1157, 584] width 15 height 15
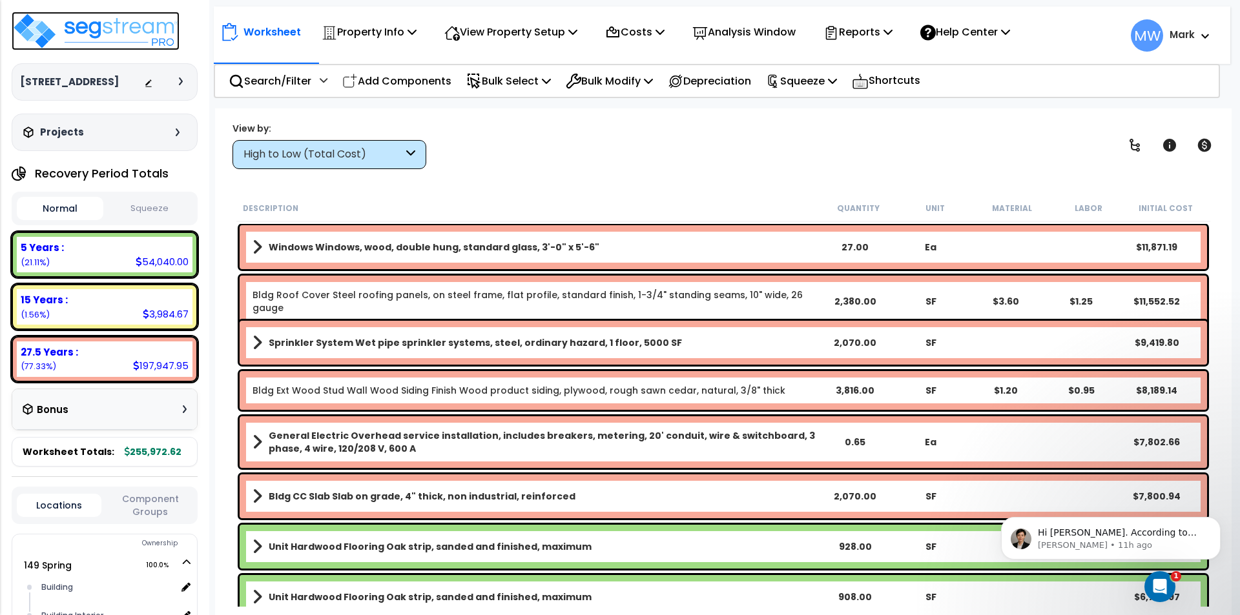
click at [48, 33] on img at bounding box center [96, 31] width 168 height 39
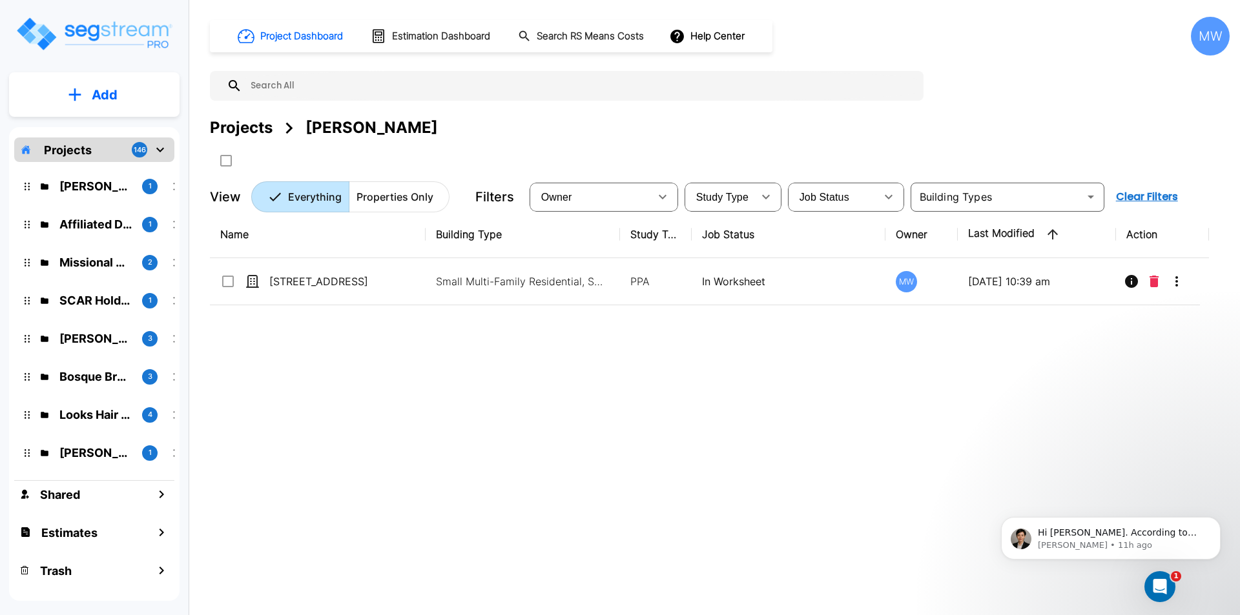
click at [113, 83] on button "Add" at bounding box center [94, 94] width 170 height 37
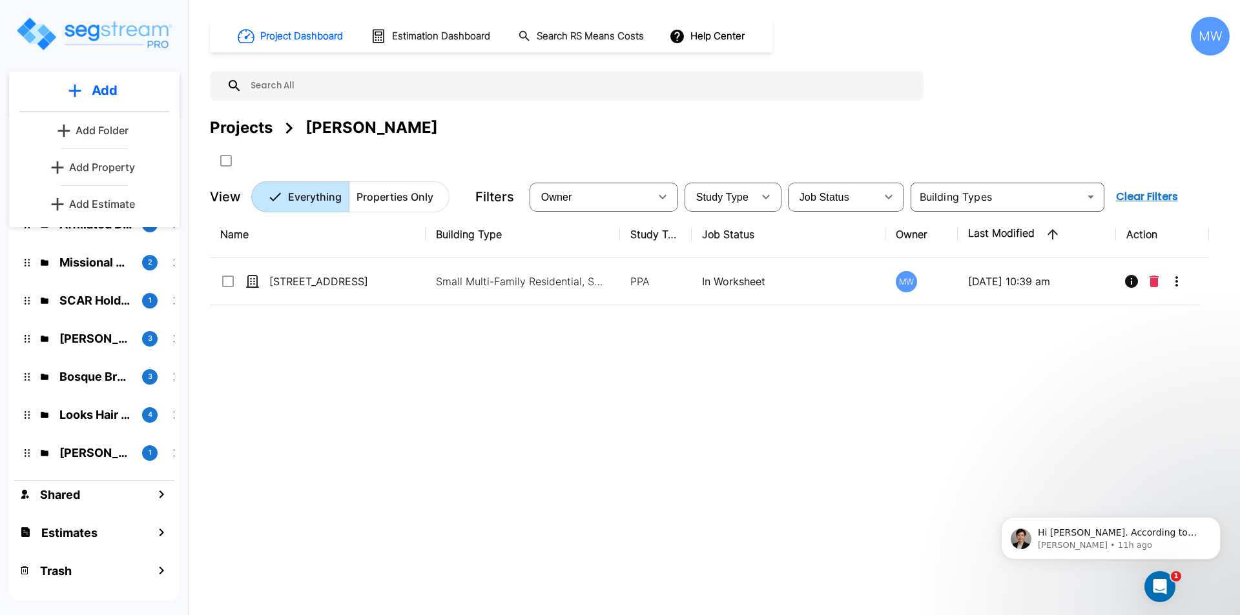
click at [114, 161] on p "Add Property" at bounding box center [102, 166] width 66 height 15
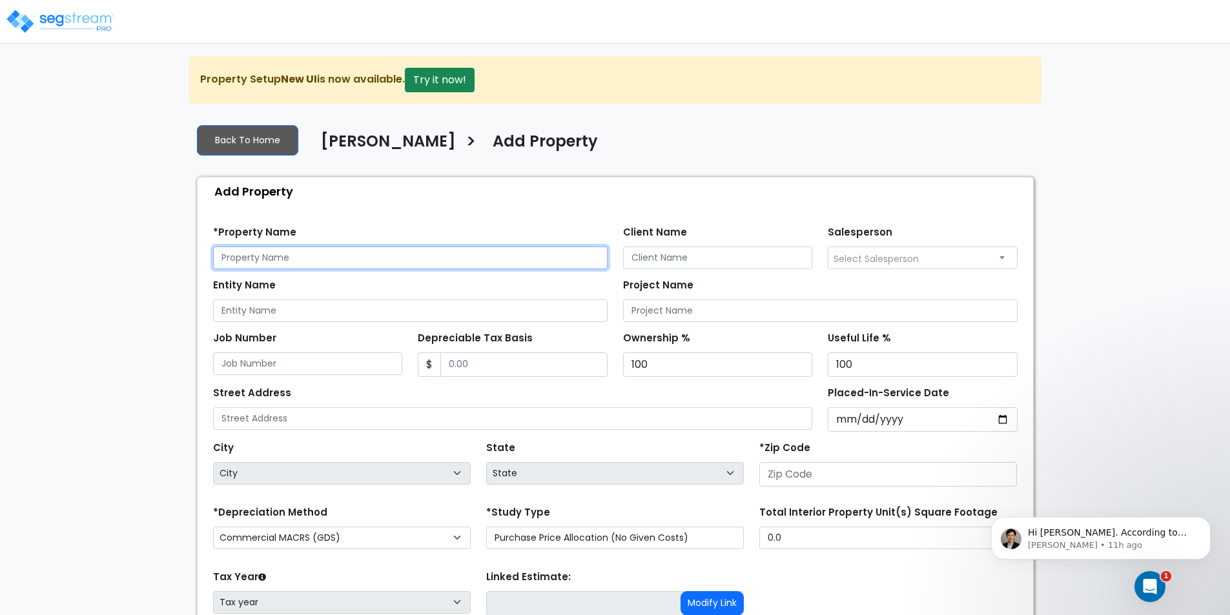
click at [302, 254] on input "text" at bounding box center [410, 258] width 394 height 23
type input "[STREET_ADDRESS]"
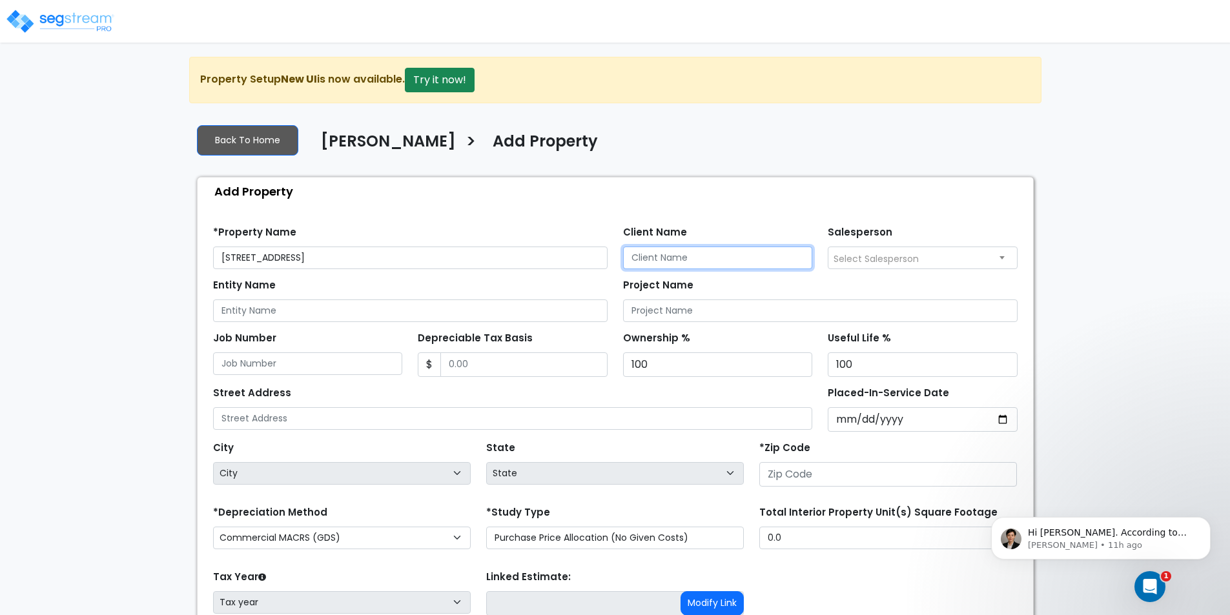
click at [726, 258] on input "Client Name" at bounding box center [718, 258] width 190 height 23
type input "[PERSON_NAME]"
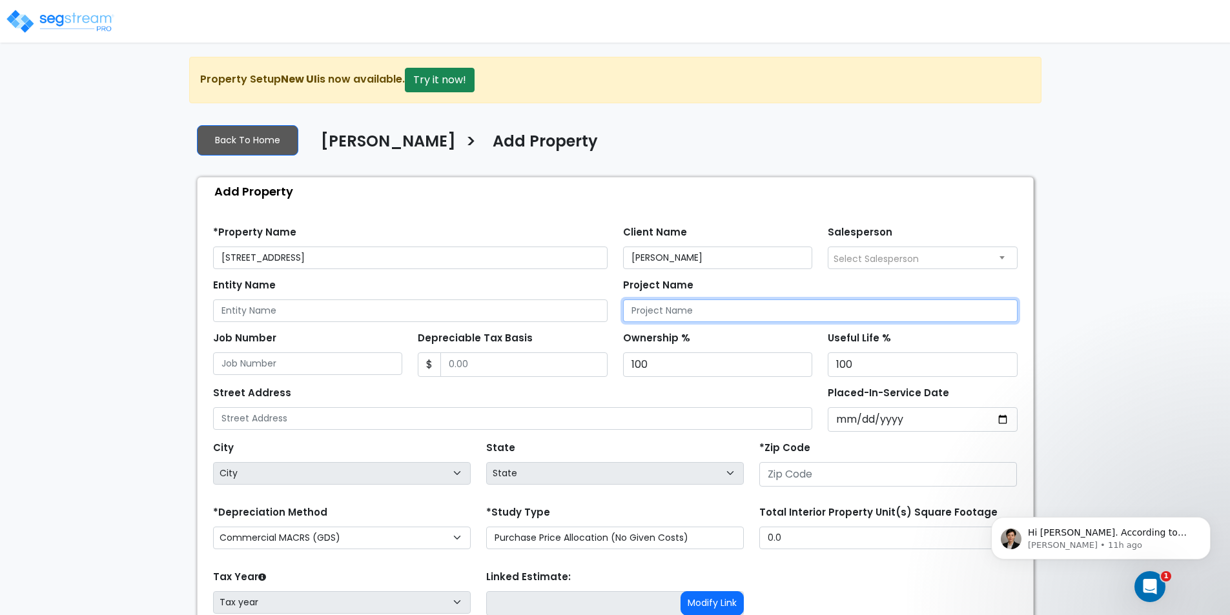
click at [691, 303] on input "Project Name" at bounding box center [820, 311] width 394 height 23
type input "[STREET_ADDRESS] Cost Segregation Study"
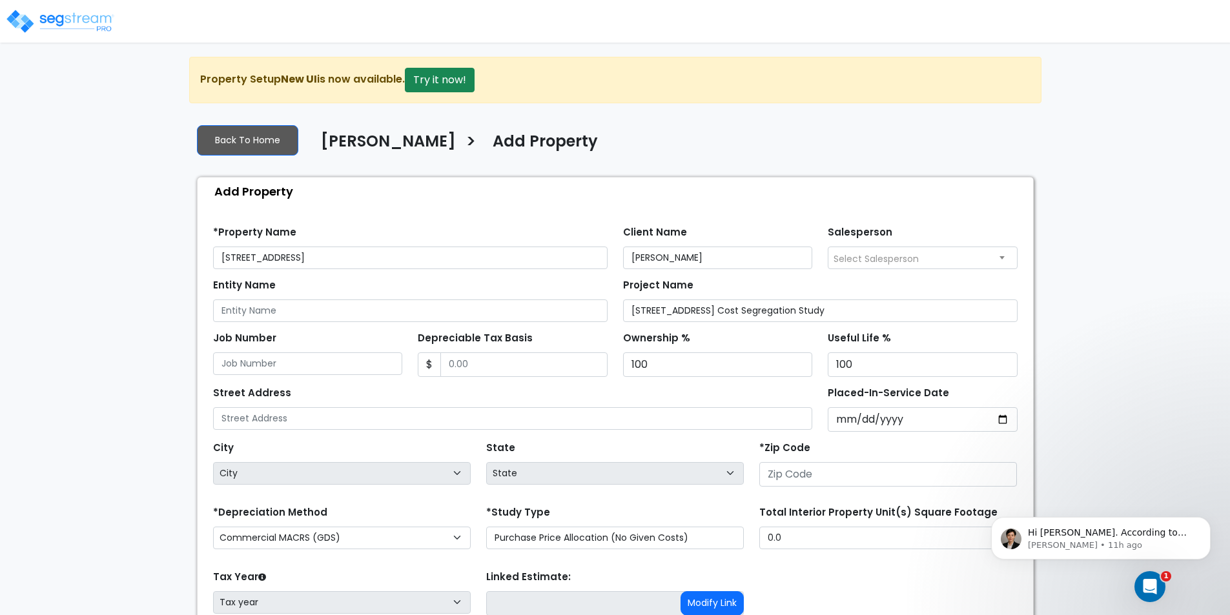
click at [602, 332] on div "Depreciable Tax Basis $" at bounding box center [513, 353] width 190 height 48
click at [847, 420] on input "Placed-In-Service Date" at bounding box center [923, 419] width 190 height 25
type input "0202-02-26"
select select "202"
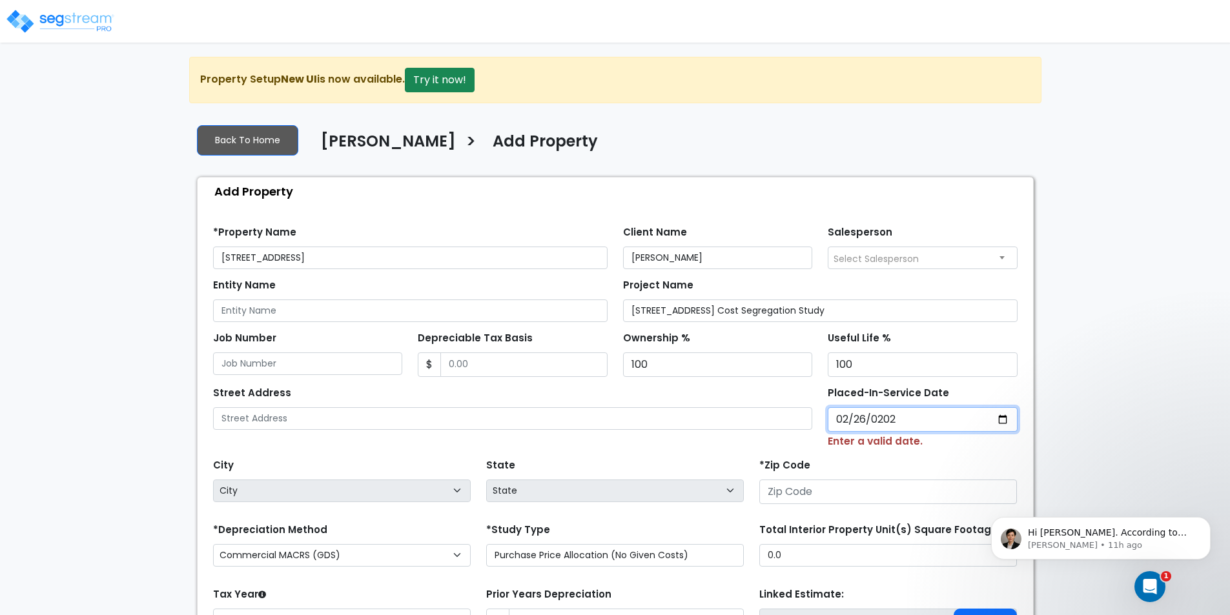
type input "[DATE]"
select select "2021"
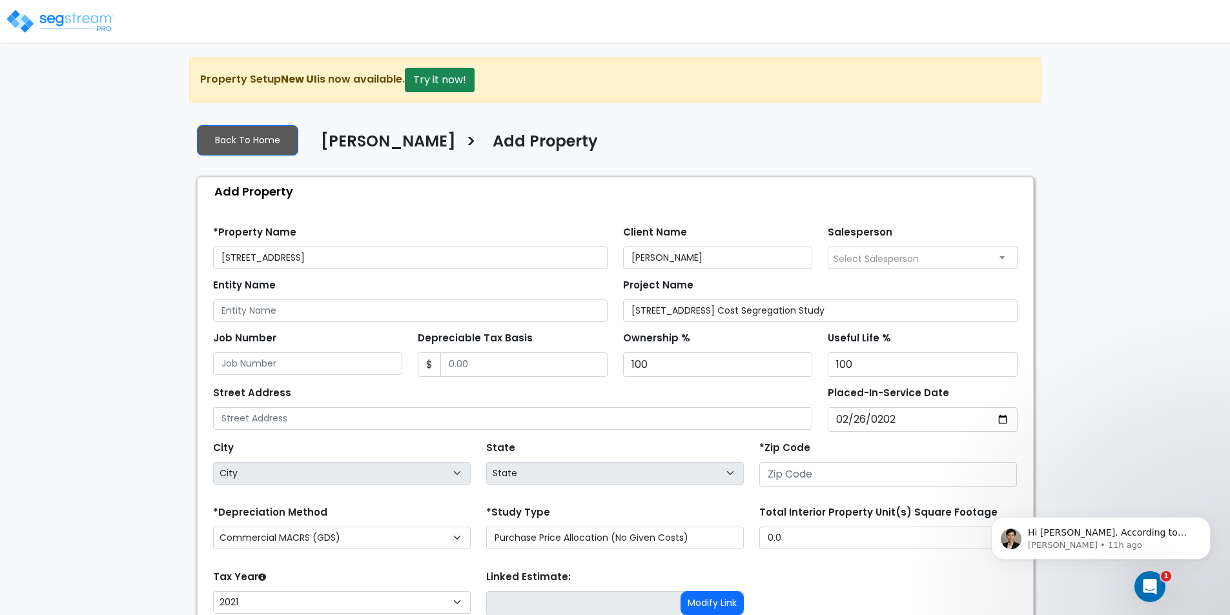
click at [818, 450] on div "*Zip Code" at bounding box center [888, 462] width 258 height 48
click at [816, 478] on input "number" at bounding box center [888, 474] width 258 height 25
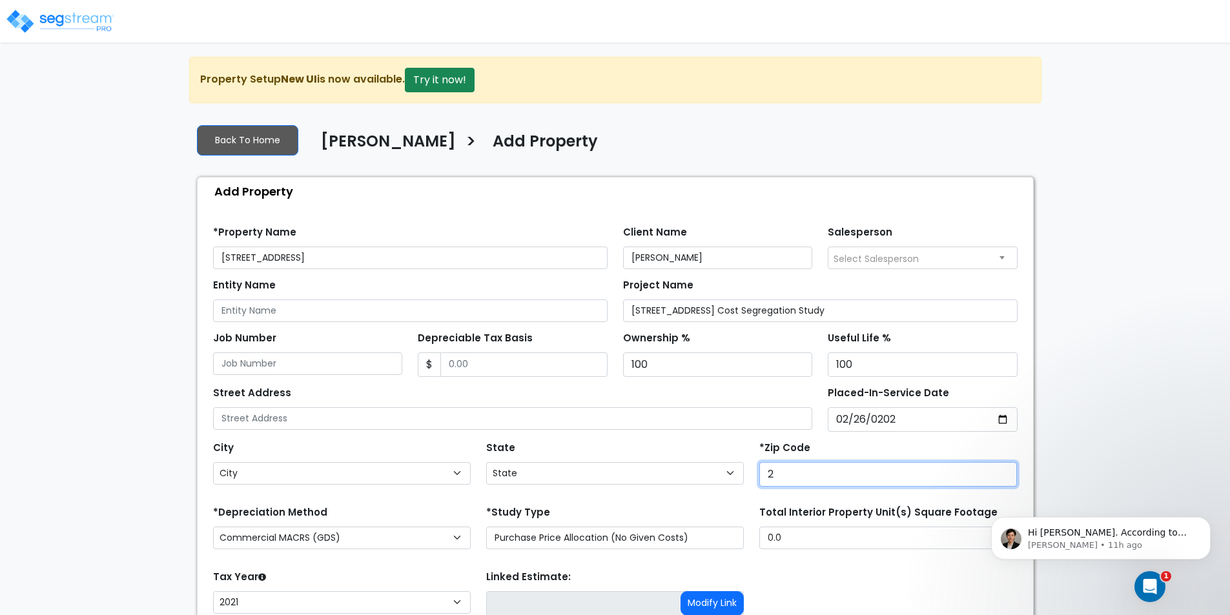
type input "29"
select select "SC"
type input "29403"
click at [657, 444] on div "State State National Average AB AK AL AR AZ [GEOGRAPHIC_DATA] CA CO CT DC DE FL…" at bounding box center [614, 464] width 273 height 52
click at [372, 401] on div "Street Address" at bounding box center [513, 406] width 600 height 46
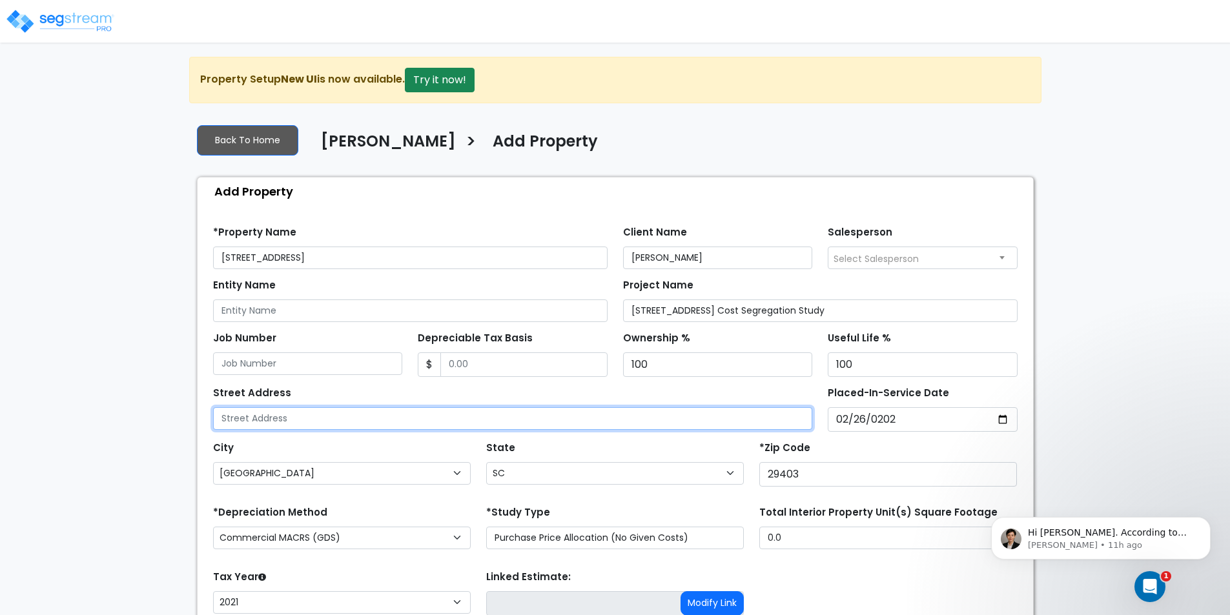
click at [369, 414] on input "text" at bounding box center [513, 418] width 600 height 23
type input "[STREET_ADDRESS]"
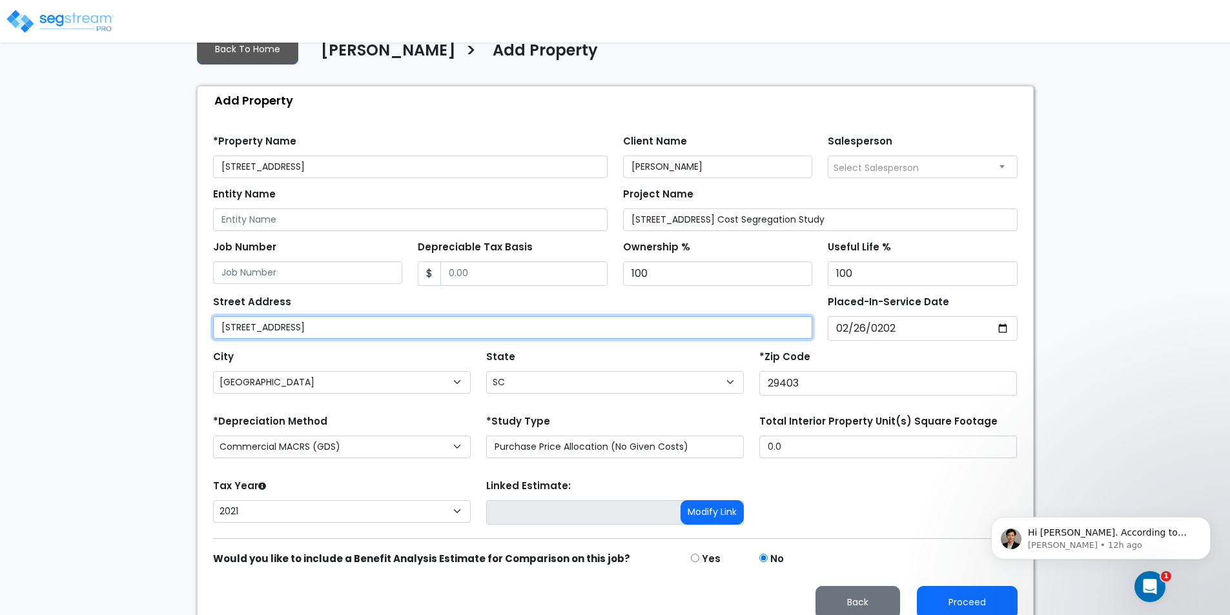
scroll to position [106, 0]
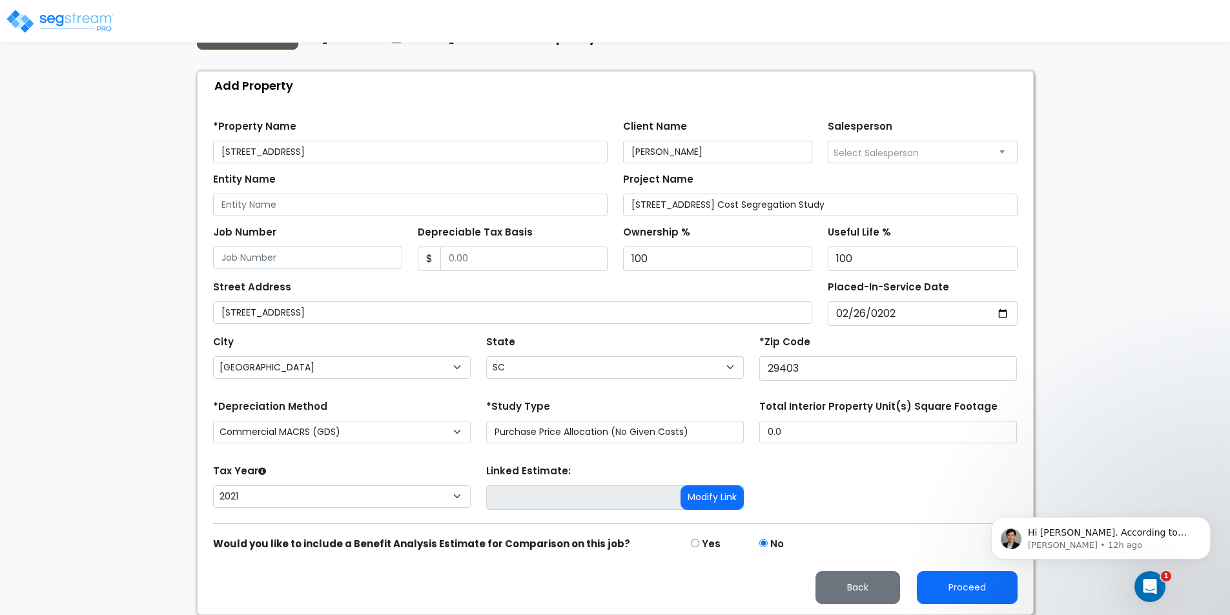
click at [428, 286] on div "Street Address [STREET_ADDRESS]" at bounding box center [513, 301] width 600 height 46
click at [593, 88] on div "Add Property" at bounding box center [618, 86] width 829 height 28
